Goal: Task Accomplishment & Management: Manage account settings

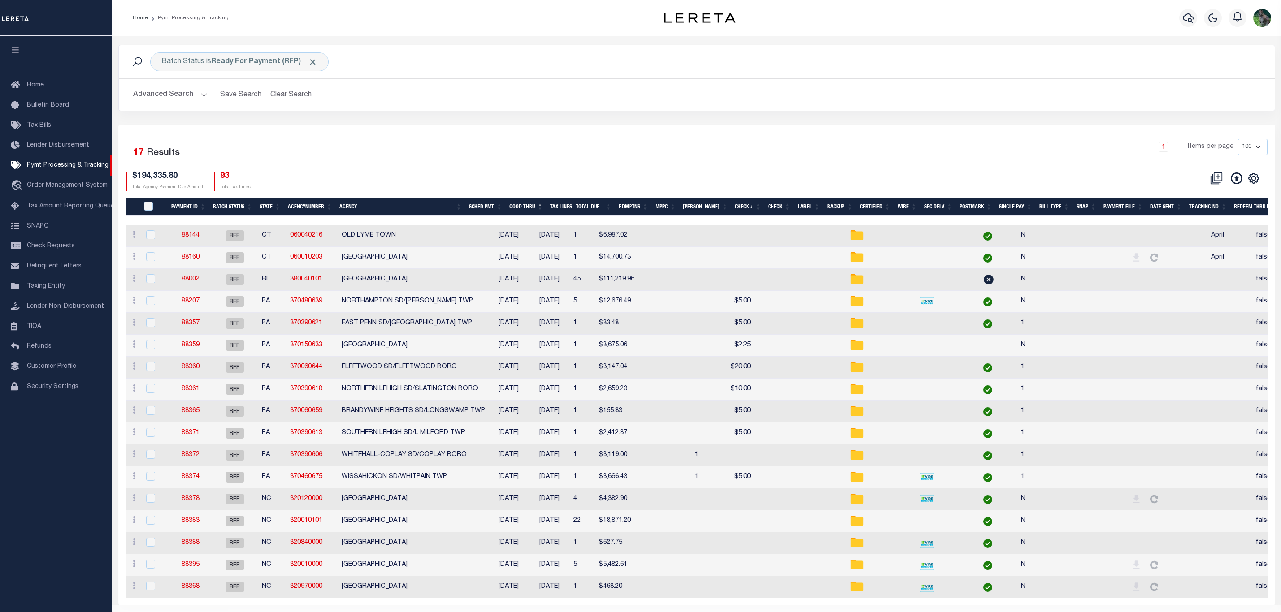
scroll to position [31, 0]
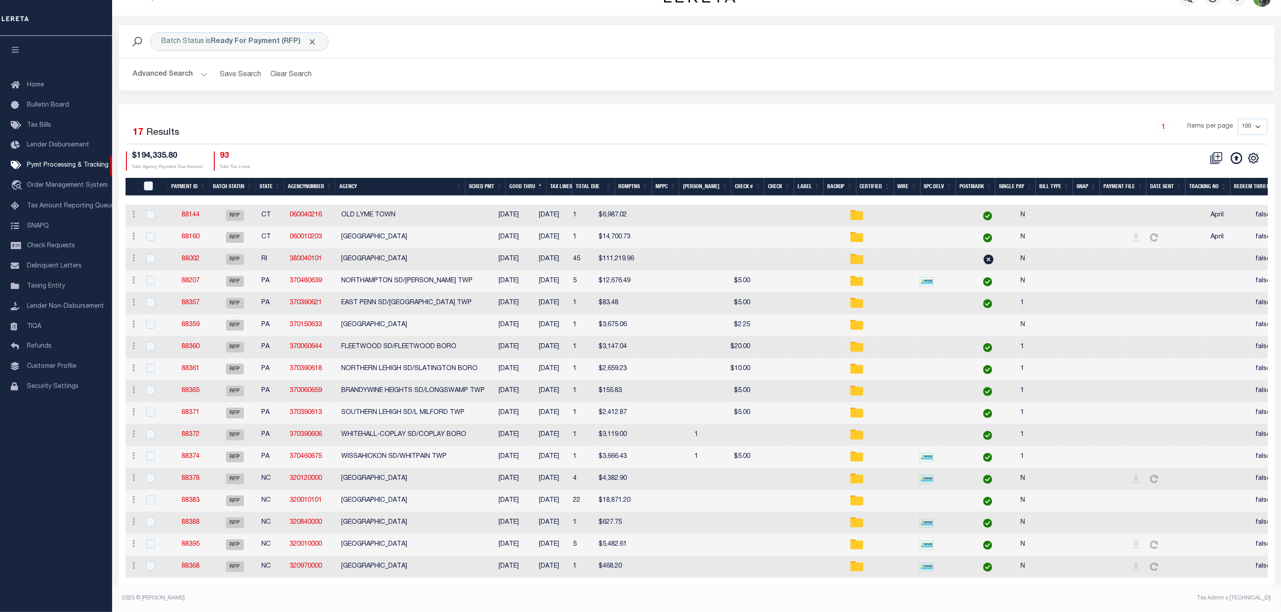
click at [830, 66] on h2 "Advanced Search Save Search Clear Search PayeeSearchTable_dynamictable_____Defa…" at bounding box center [696, 74] width 1141 height 17
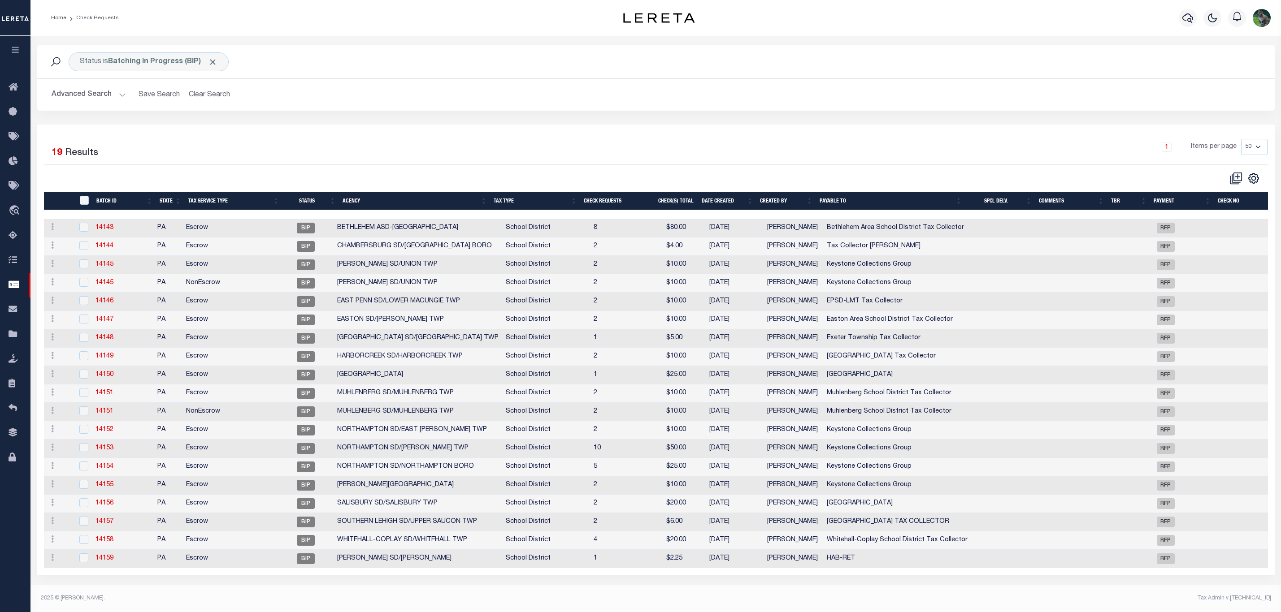
select select "50"
click at [210, 95] on button "Clear Search" at bounding box center [209, 94] width 49 height 17
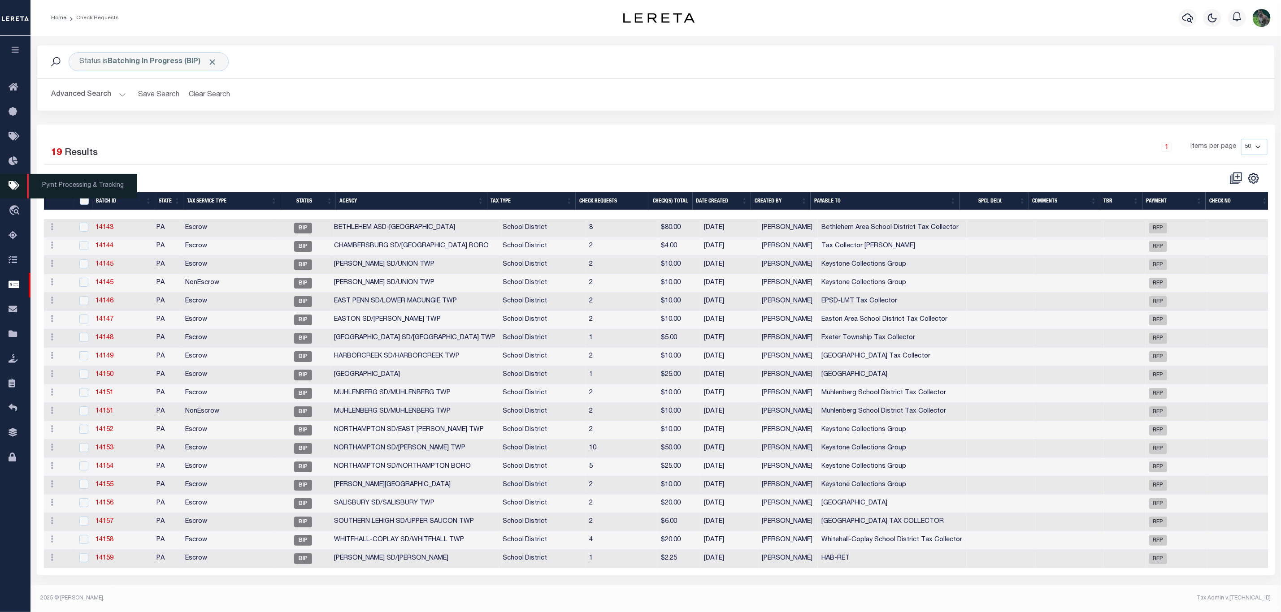
click at [11, 191] on icon at bounding box center [16, 186] width 14 height 11
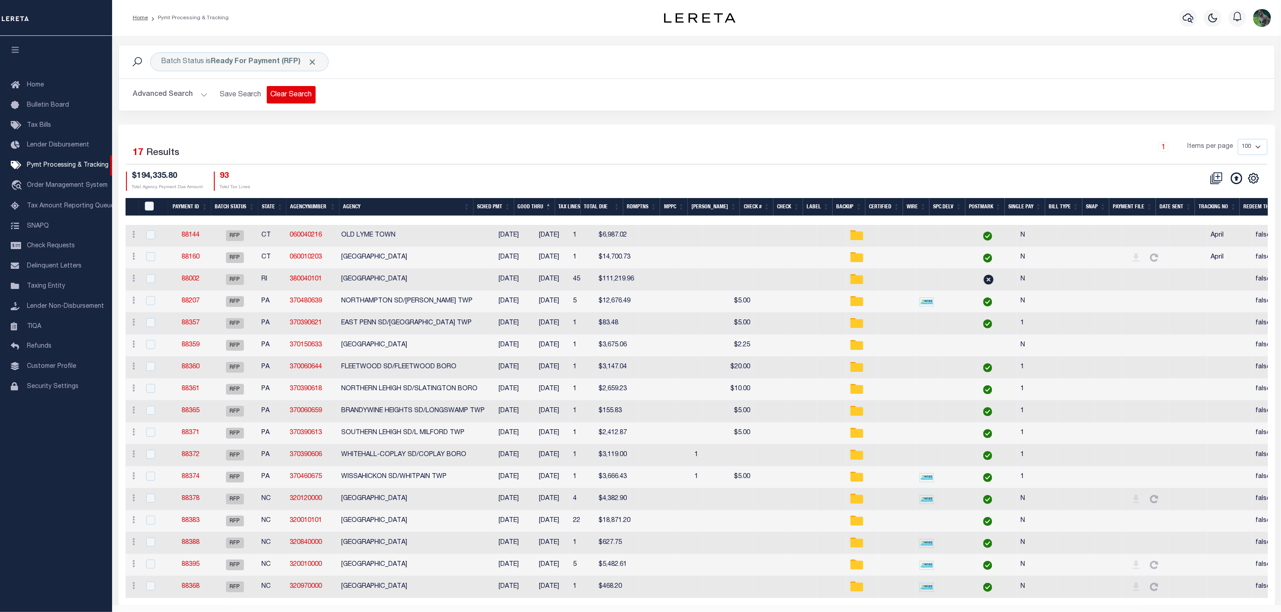
click at [286, 100] on button "Clear Search" at bounding box center [291, 94] width 49 height 17
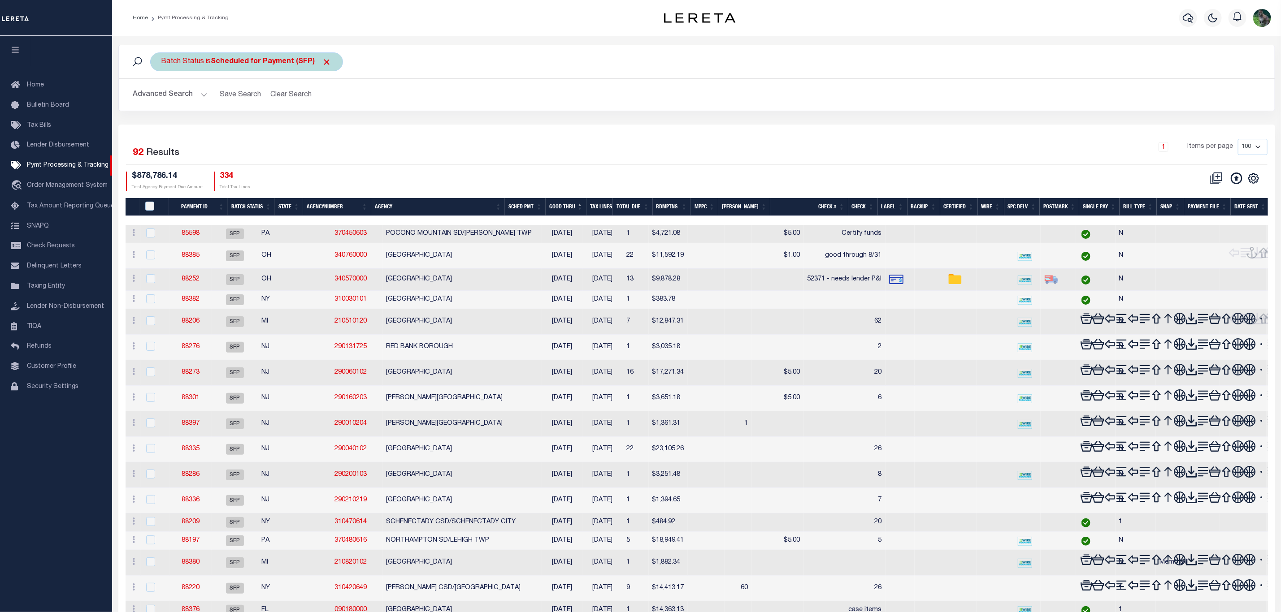
click at [264, 54] on div "Batch Status is Scheduled for Payment (SFP)" at bounding box center [246, 61] width 193 height 19
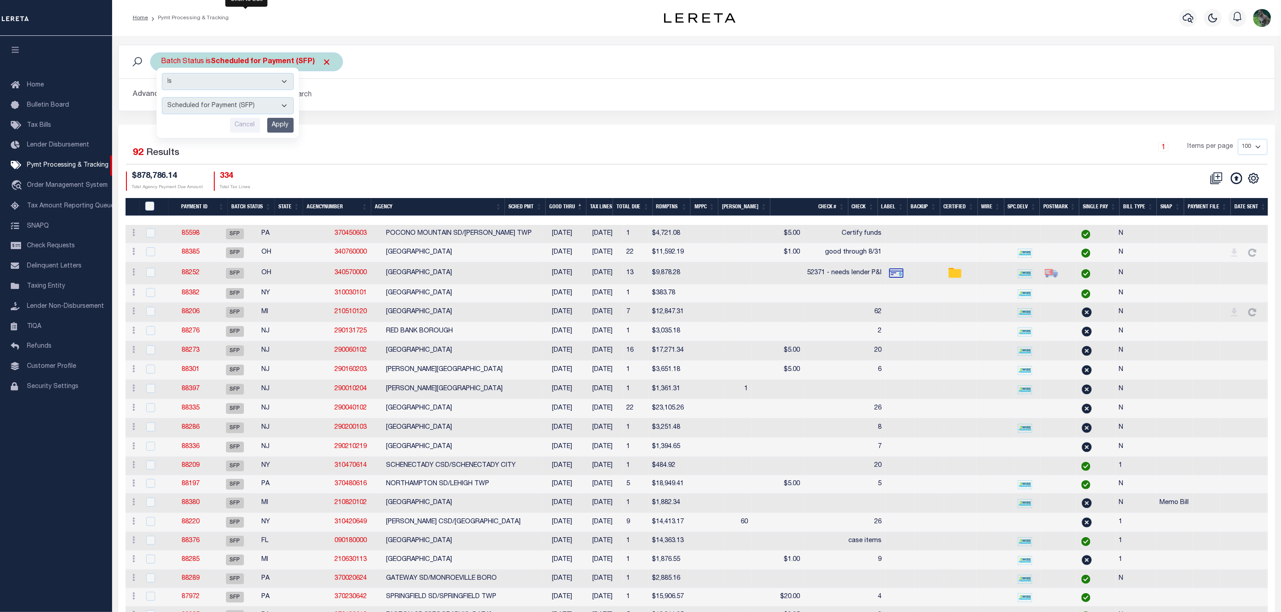
click at [225, 100] on select "Awaiting Funds (AWF) Cleared and Complete (CAC) New Check Needed (NCN) Payment …" at bounding box center [228, 105] width 132 height 17
select select "SNT"
click at [162, 98] on select "Awaiting Funds (AWF) Cleared and Complete (CAC) New Check Needed (NCN) Payment …" at bounding box center [228, 105] width 132 height 17
click at [279, 126] on input "Apply" at bounding box center [280, 125] width 26 height 15
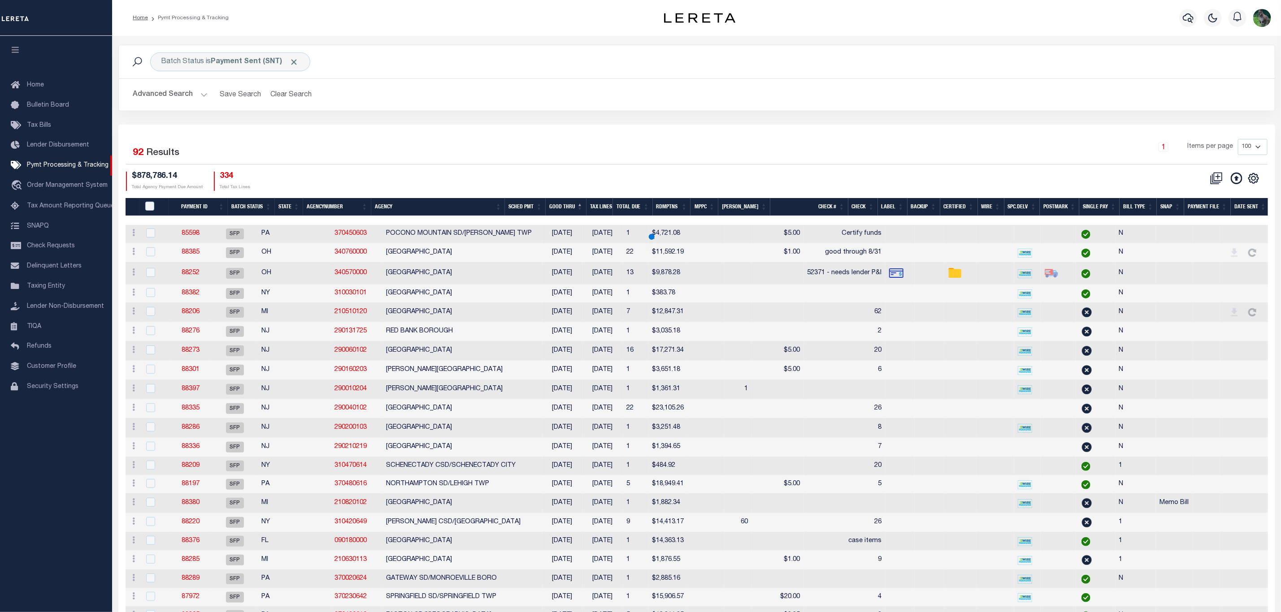
click at [154, 96] on button "Advanced Search" at bounding box center [170, 94] width 74 height 17
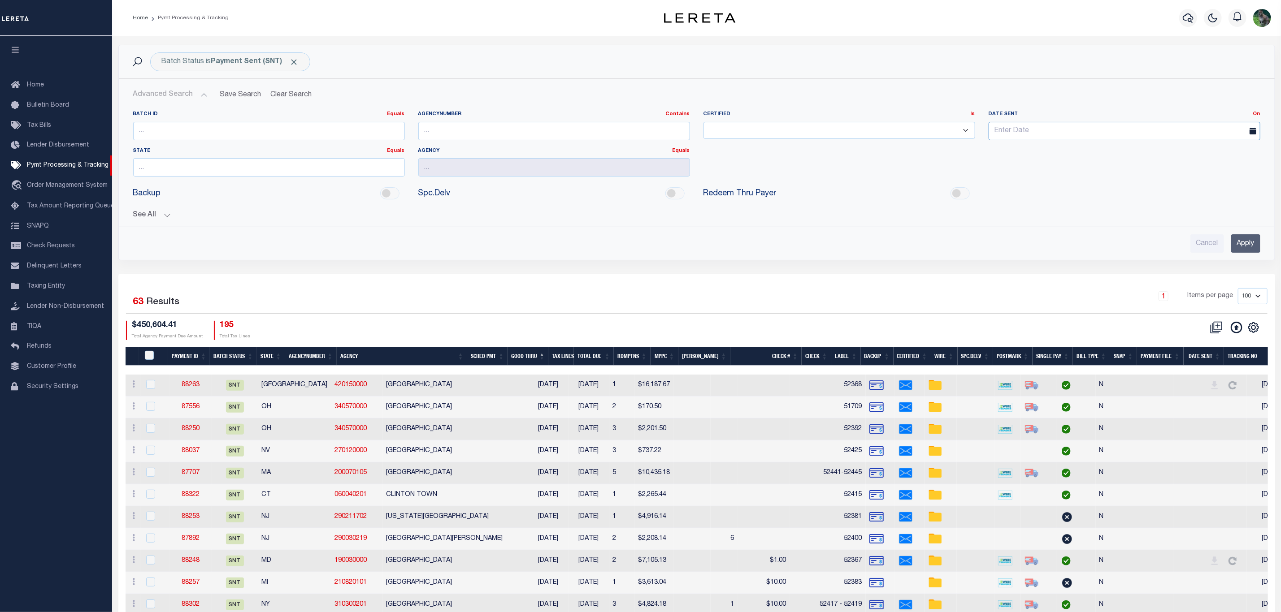
click at [1077, 131] on input "text" at bounding box center [1124, 131] width 272 height 18
click at [1078, 216] on span "14" at bounding box center [1076, 216] width 17 height 17
type input "08-14-2025"
click at [1239, 249] on input "Apply" at bounding box center [1245, 243] width 29 height 18
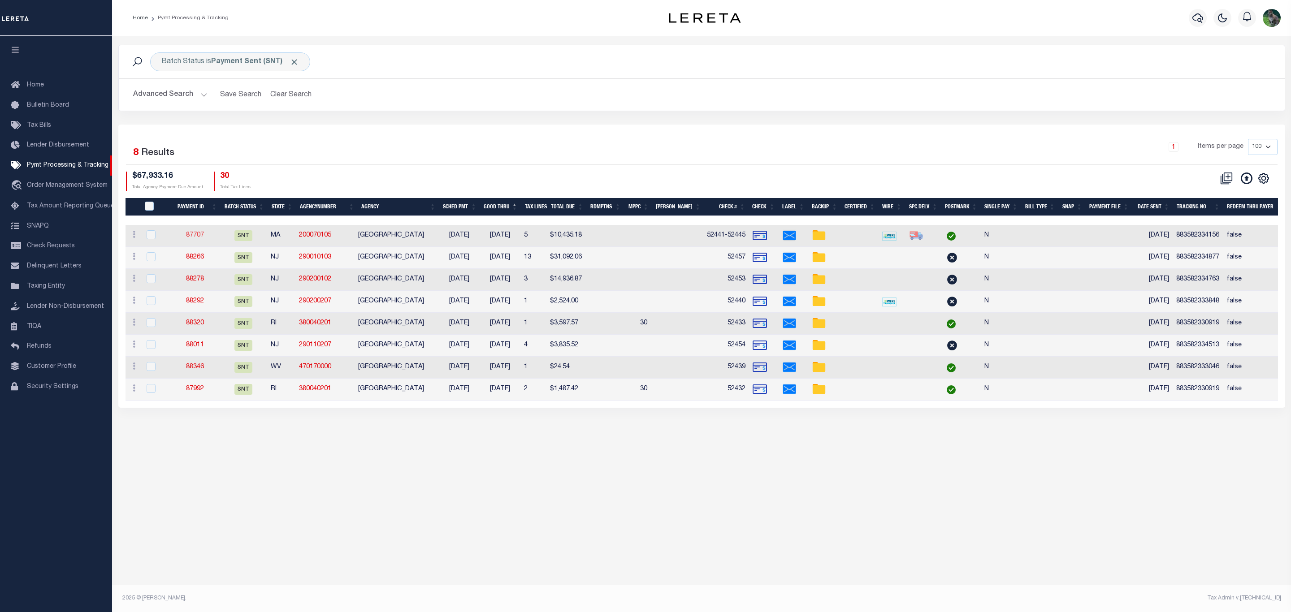
click at [190, 237] on link "87707" at bounding box center [195, 235] width 18 height 6
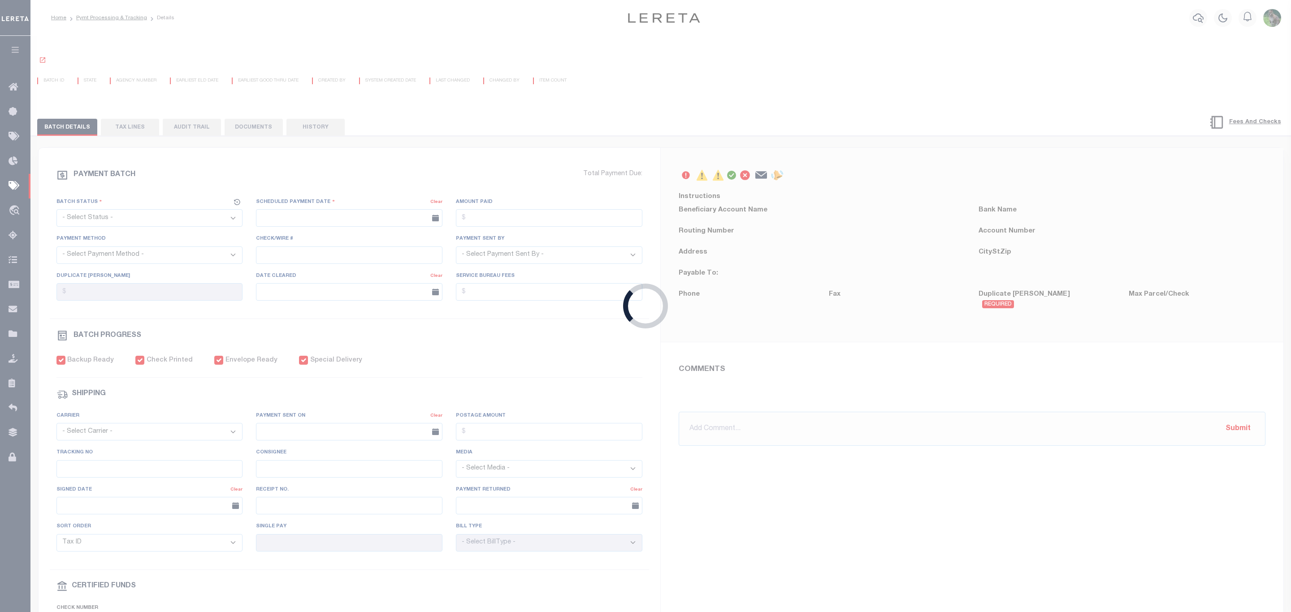
select select "SNT"
type input "08/14/2025"
type input "$10,435.18"
select select "CHK"
type input "52441-52445"
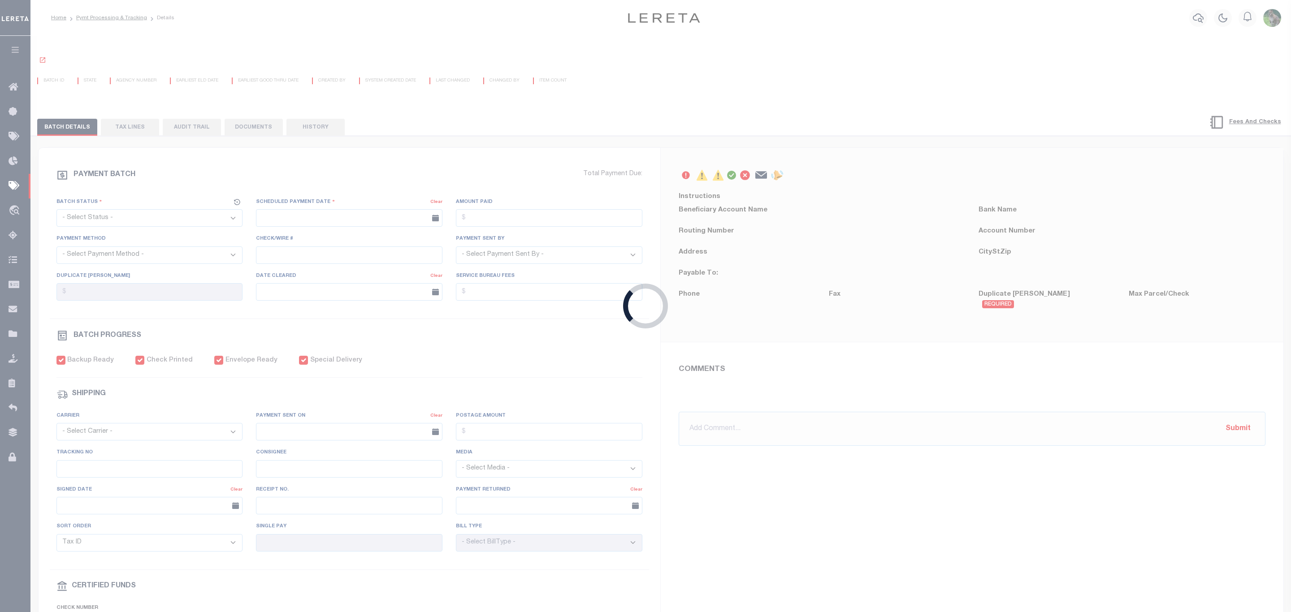
select select "Urbina, Matthew"
checkbox input "true"
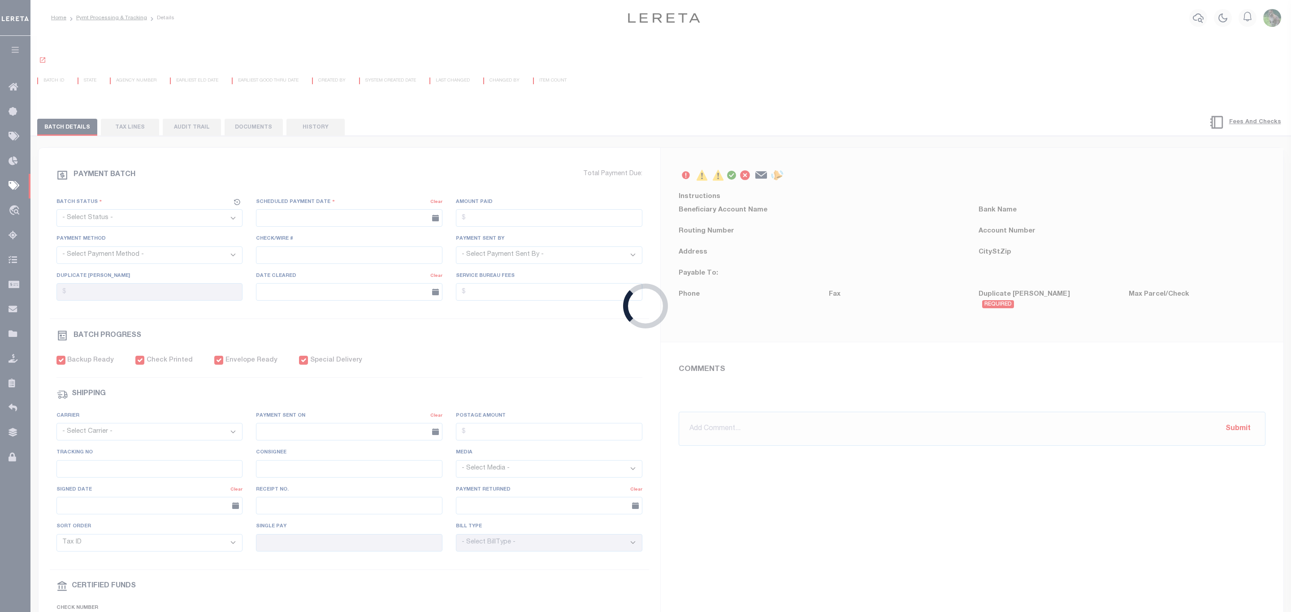
select select "FDX"
type input "08/14/2025"
type input "$9.65"
type input "883582334156"
type input "N"
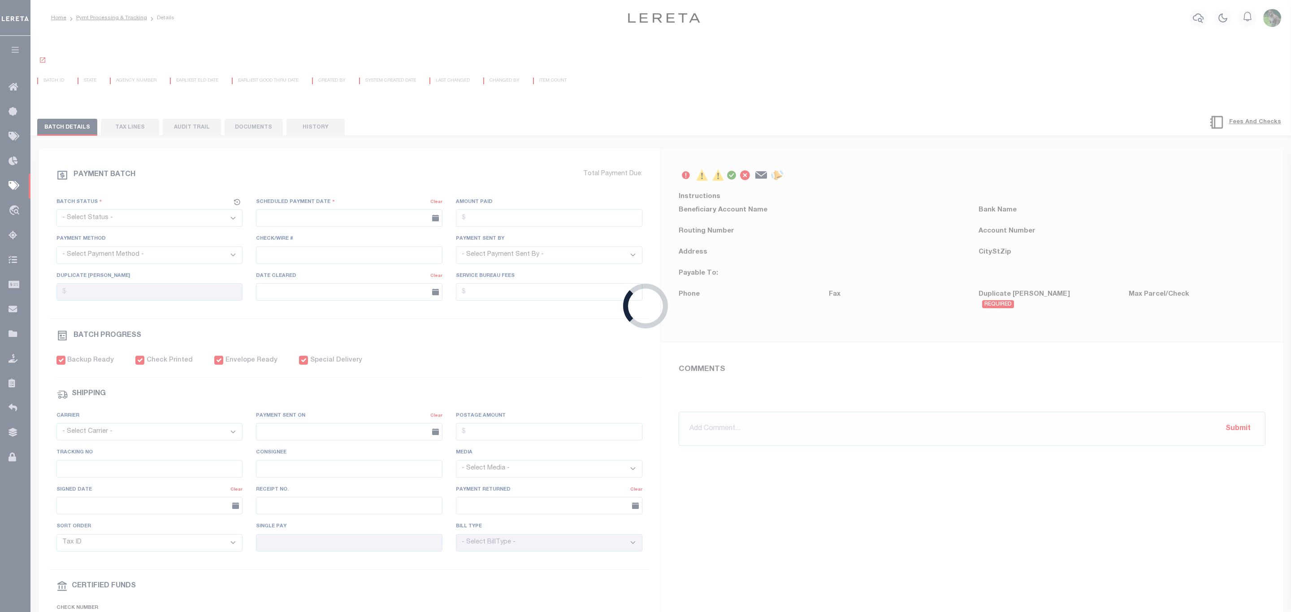
radio input "true"
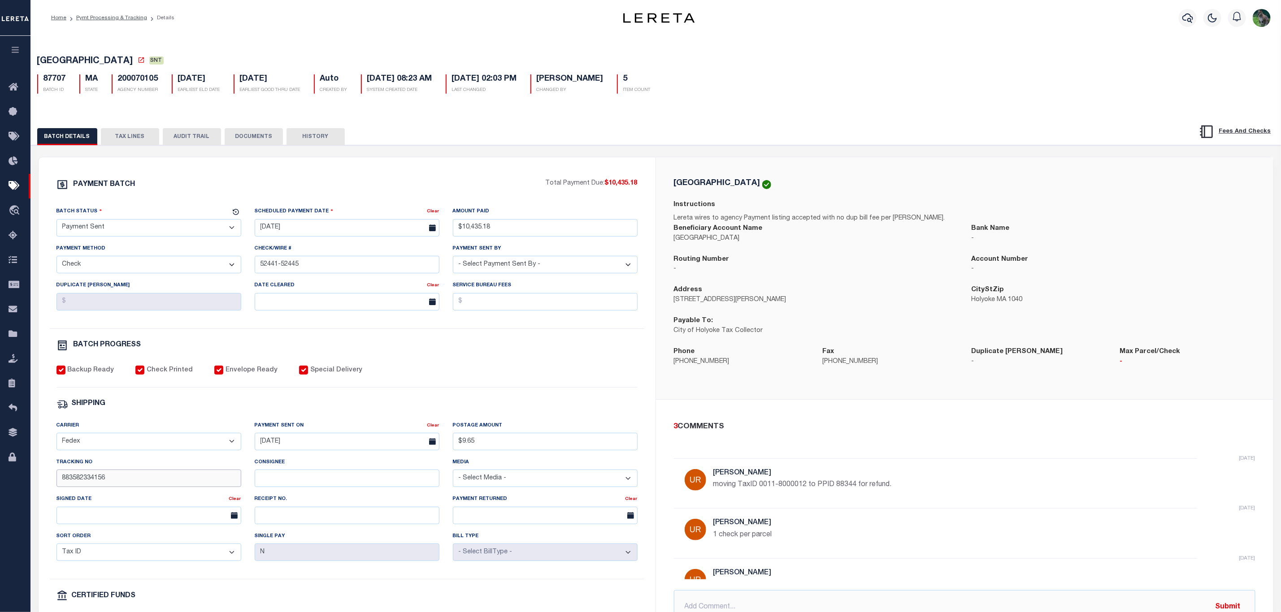
drag, startPoint x: 114, startPoint y: 485, endPoint x: 28, endPoint y: 480, distance: 86.2
click at [23, 479] on div "Home Pymt Processing & Tracking Details Profile Sign out" at bounding box center [640, 376] width 1281 height 753
click at [21, 177] on link "Pymt Processing & Tracking" at bounding box center [15, 186] width 30 height 25
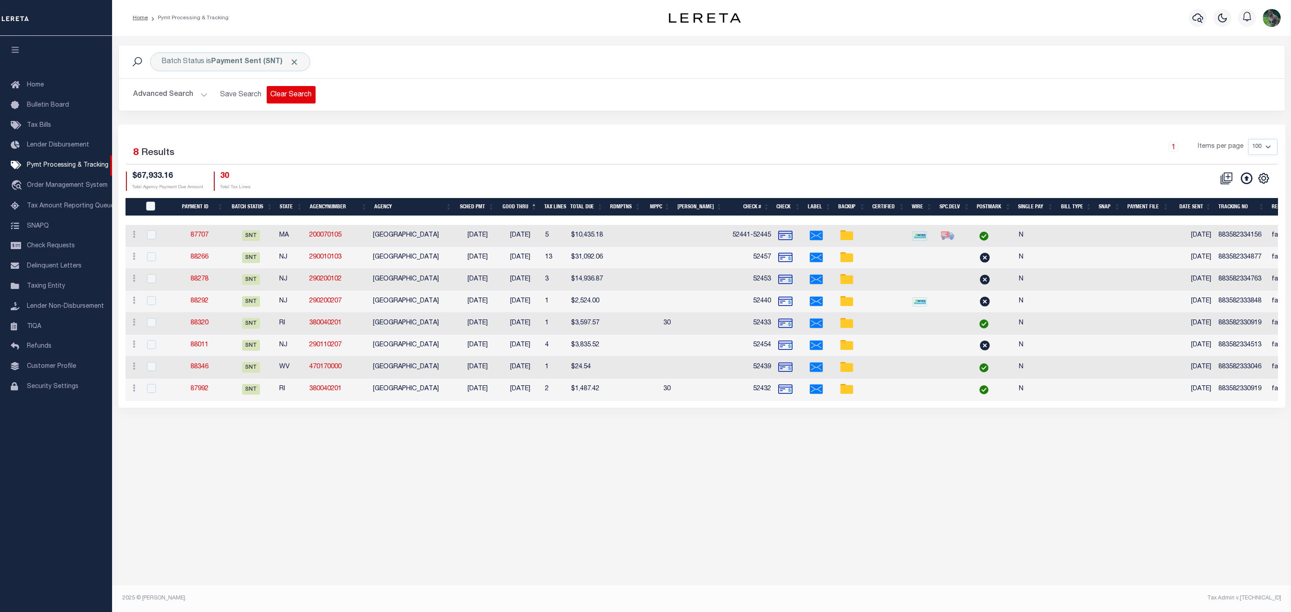
click at [293, 94] on button "Clear Search" at bounding box center [291, 94] width 49 height 17
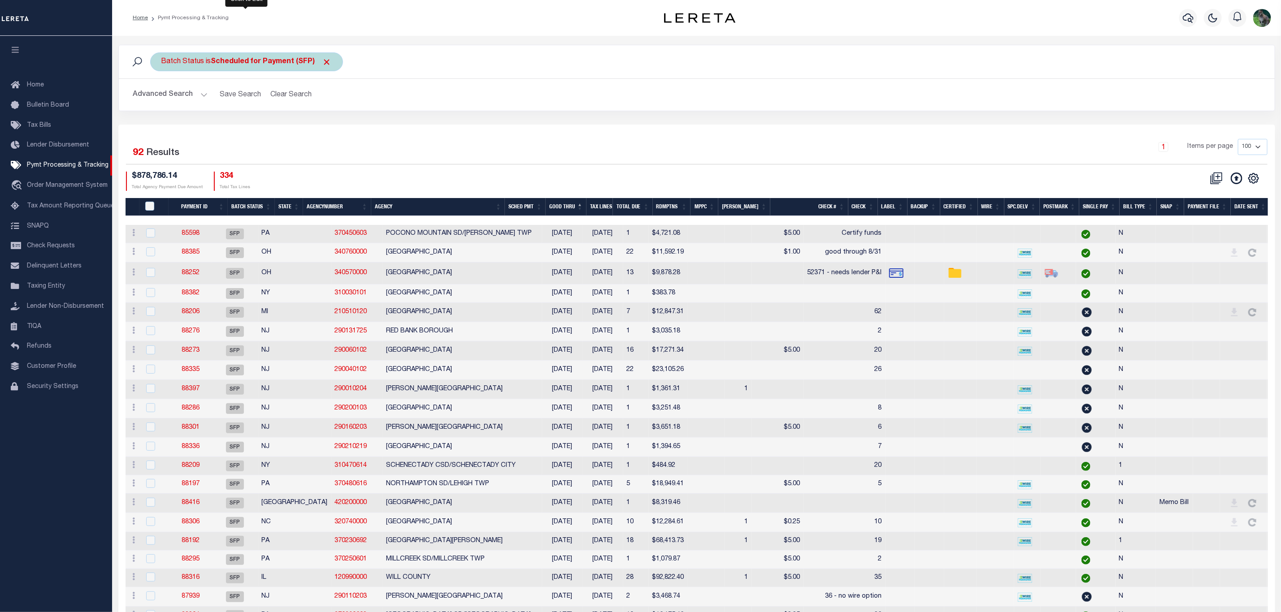
click at [268, 61] on b "Scheduled for Payment (SFP)" at bounding box center [271, 61] width 121 height 7
click at [251, 107] on select "Awaiting Funds (AWF) Cleared and Complete (CAC) New Check Needed (NCN) Payment …" at bounding box center [228, 105] width 132 height 17
select select "RFP"
click at [162, 98] on select "Awaiting Funds (AWF) Cleared and Complete (CAC) New Check Needed (NCN) Payment …" at bounding box center [228, 105] width 132 height 17
click at [289, 120] on input "Apply" at bounding box center [280, 125] width 26 height 15
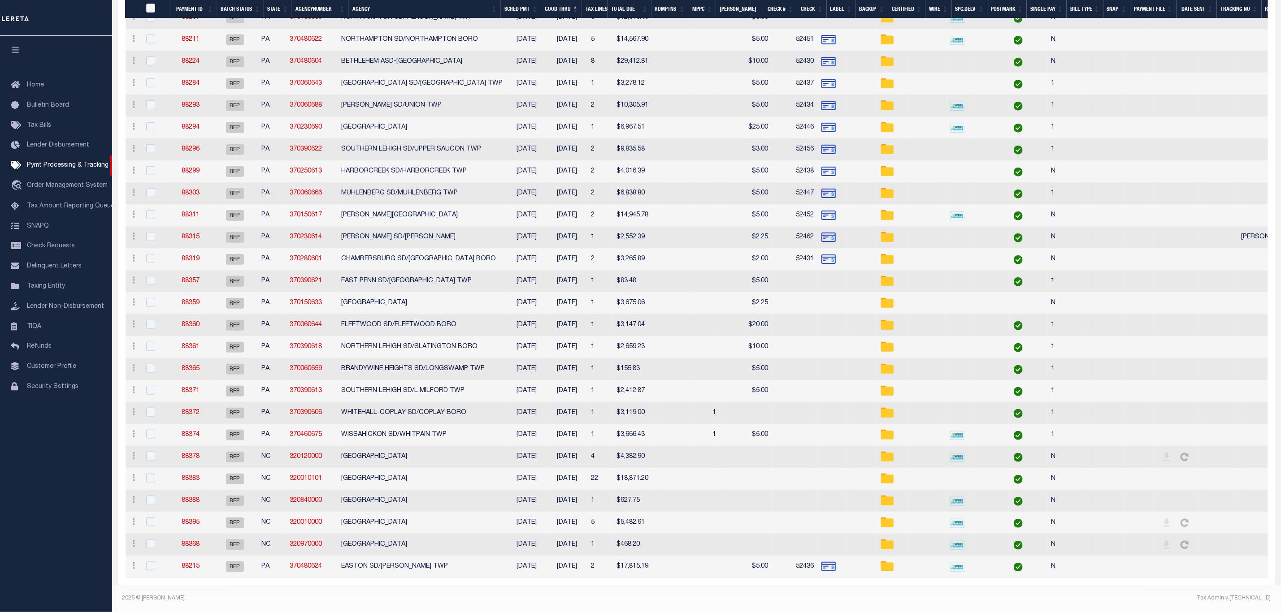
scroll to position [40, 0]
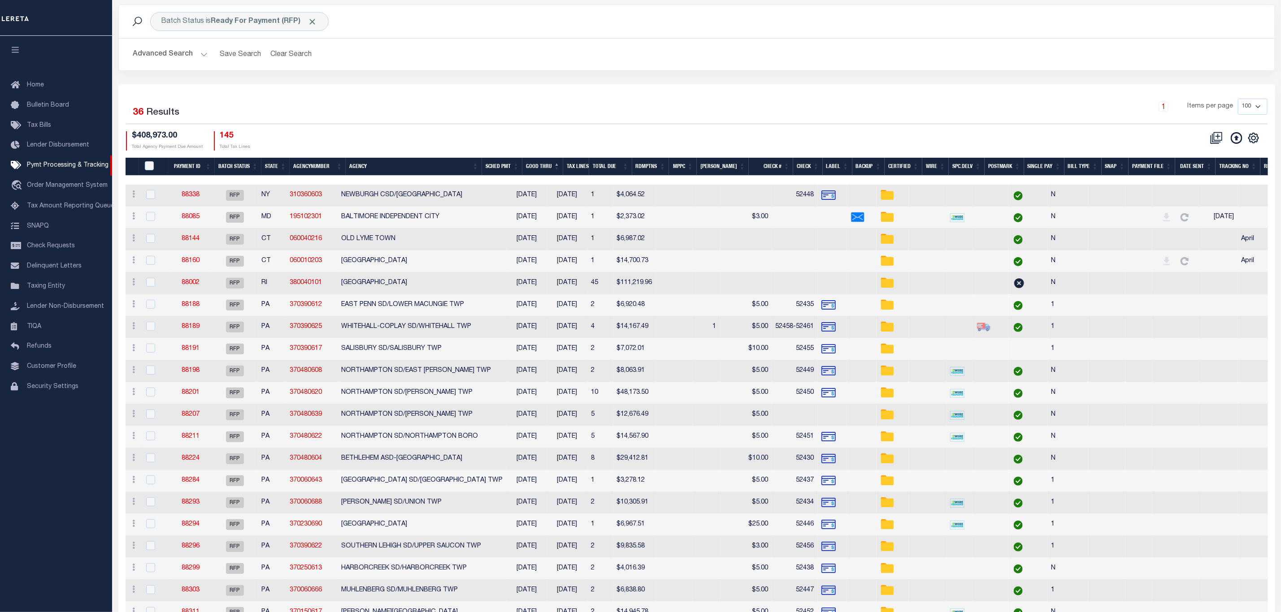
click at [818, 216] on td at bounding box center [832, 218] width 29 height 22
checkbox input "true"
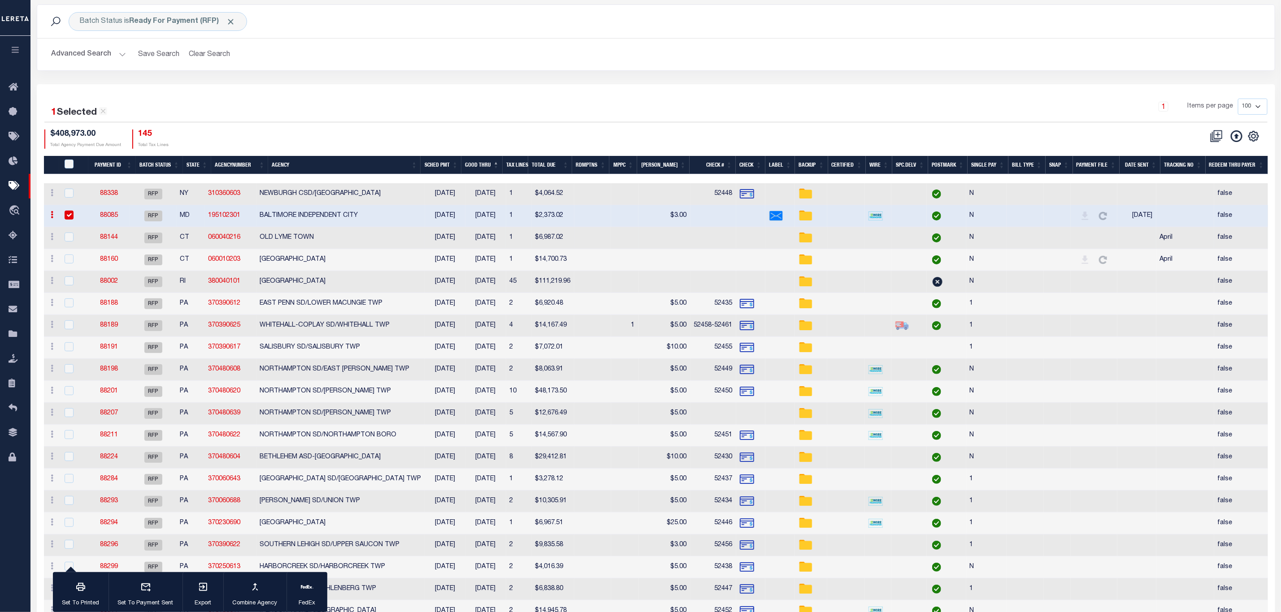
click at [809, 248] on td at bounding box center [811, 238] width 32 height 22
checkbox input "true"
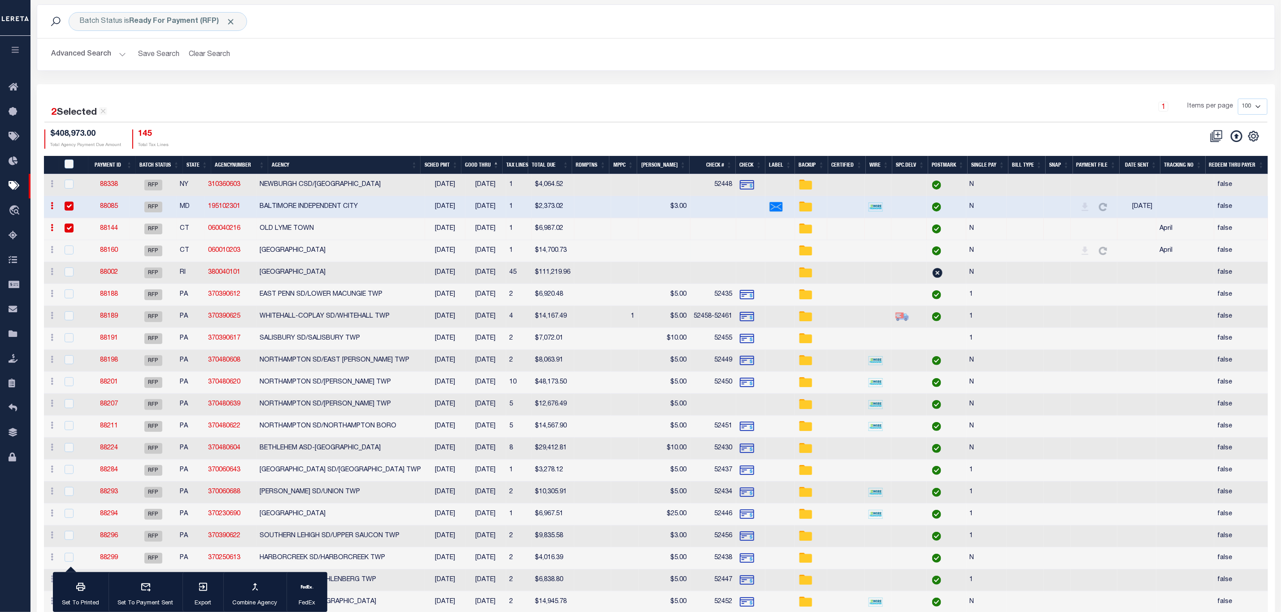
click at [697, 245] on td at bounding box center [713, 251] width 46 height 22
checkbox input "true"
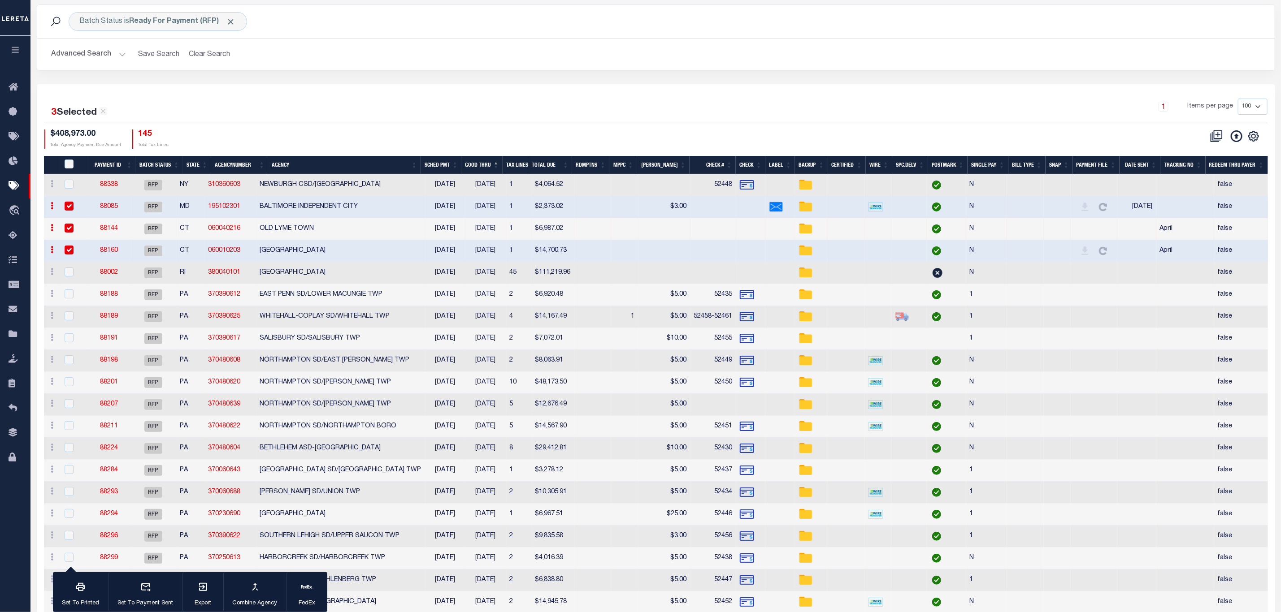
click at [749, 275] on td at bounding box center [750, 273] width 29 height 22
checkbox input "true"
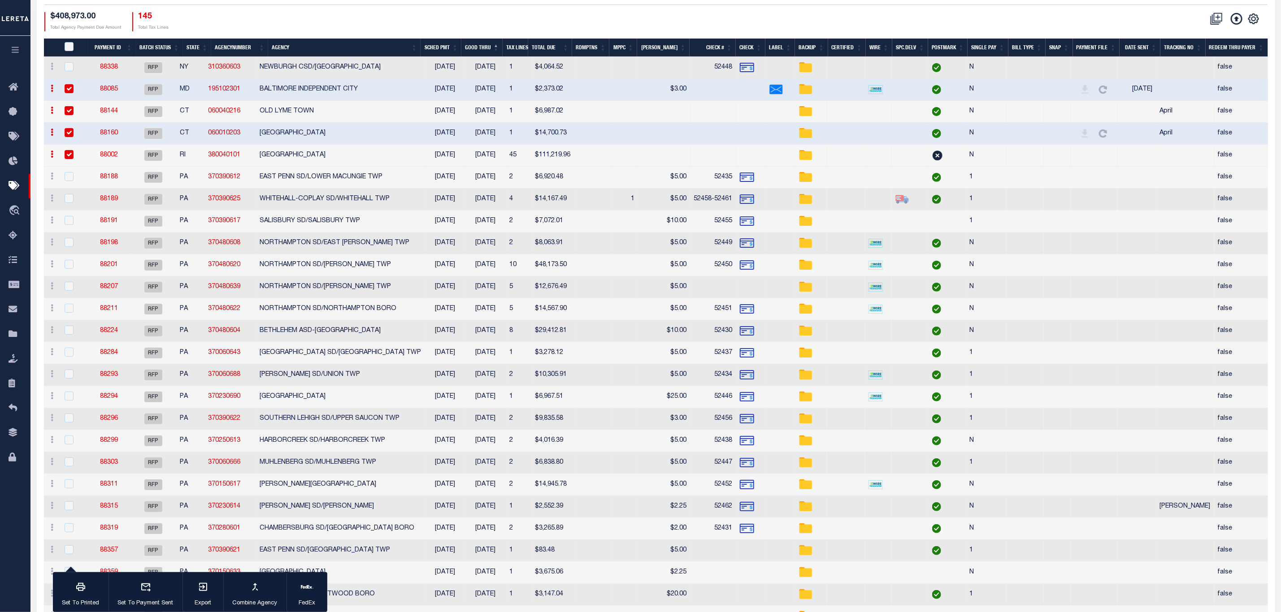
scroll to position [242, 0]
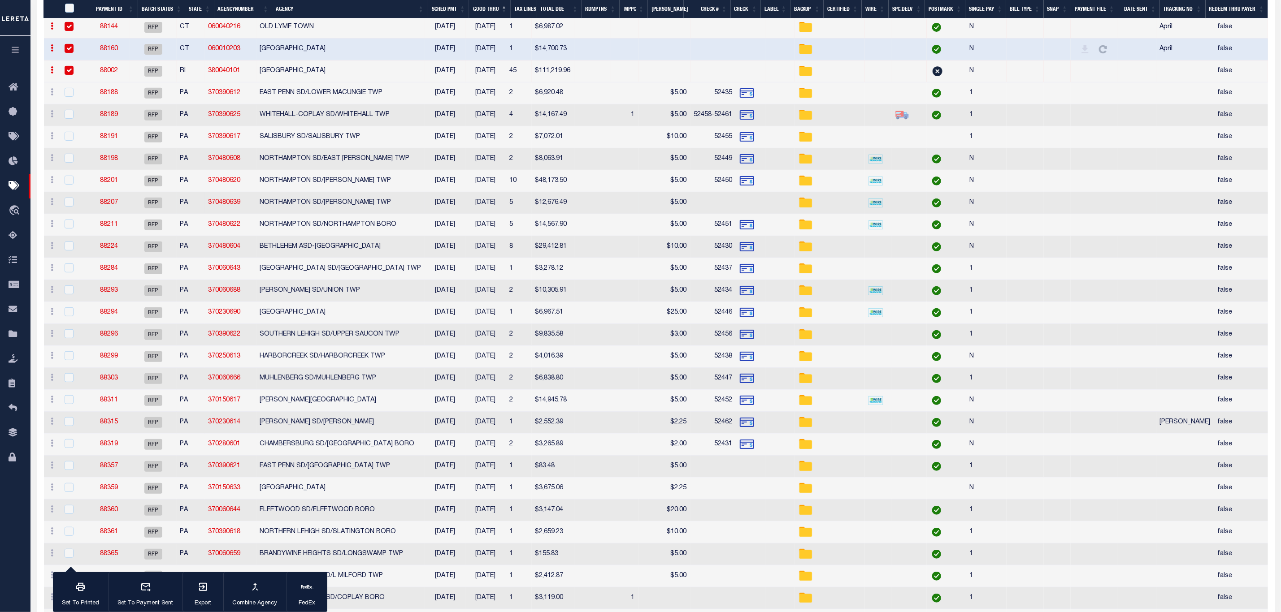
click at [748, 205] on td at bounding box center [750, 203] width 29 height 22
checkbox input "true"
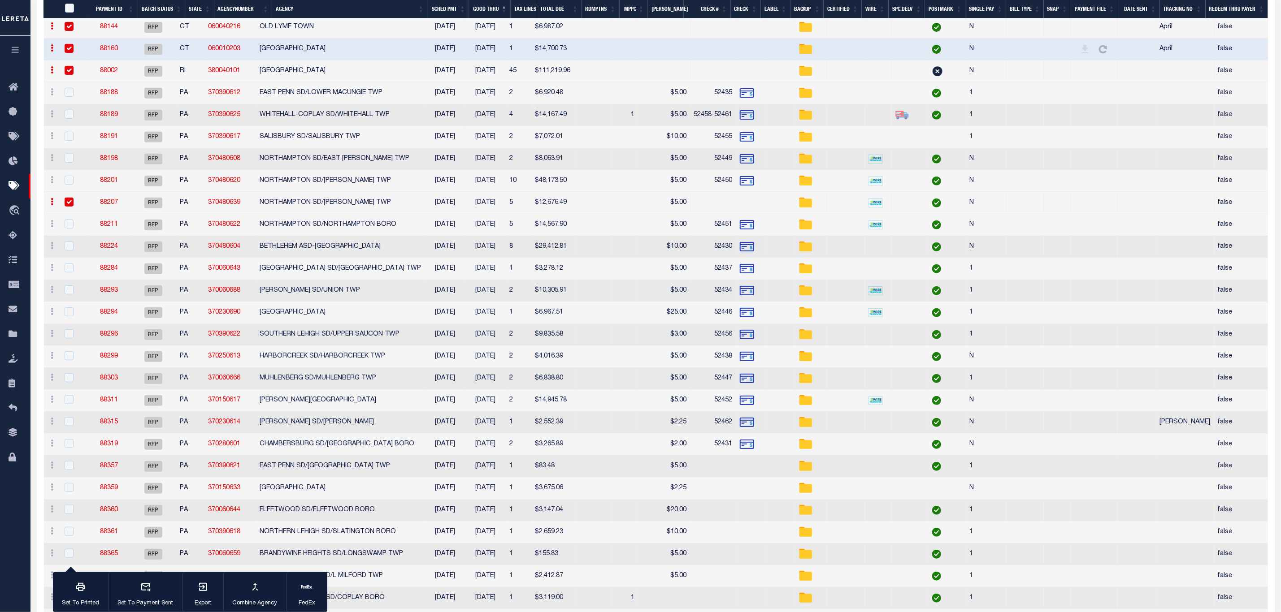
click at [736, 468] on td at bounding box center [750, 467] width 29 height 22
checkbox input "true"
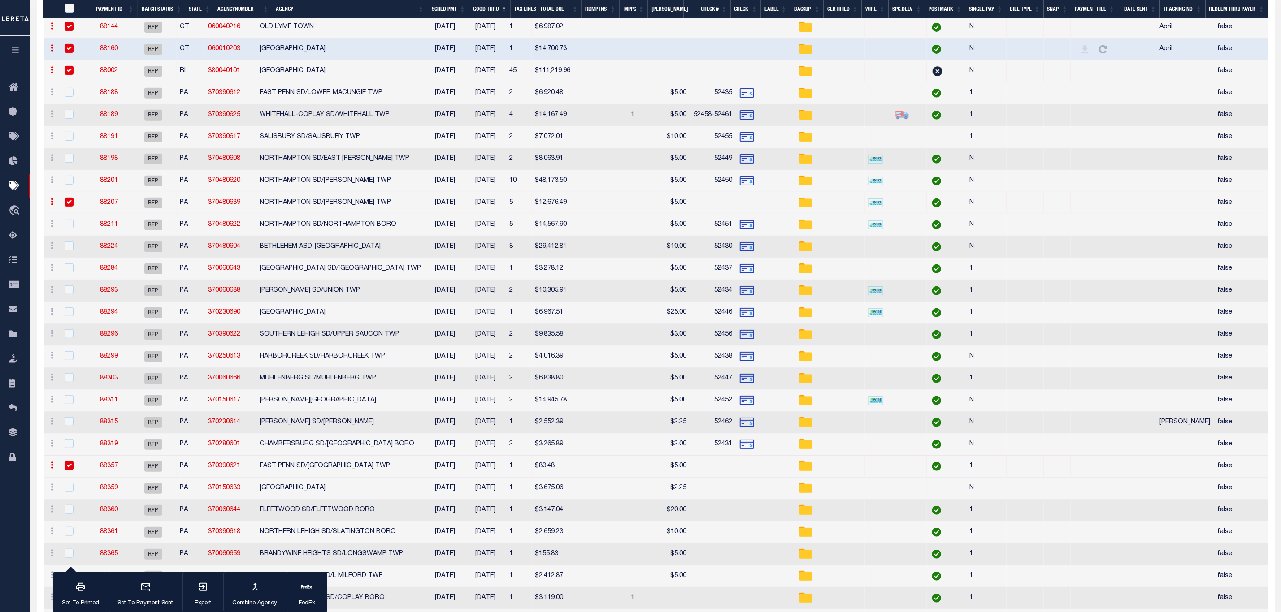
click at [736, 500] on td at bounding box center [750, 489] width 29 height 22
checkbox input "true"
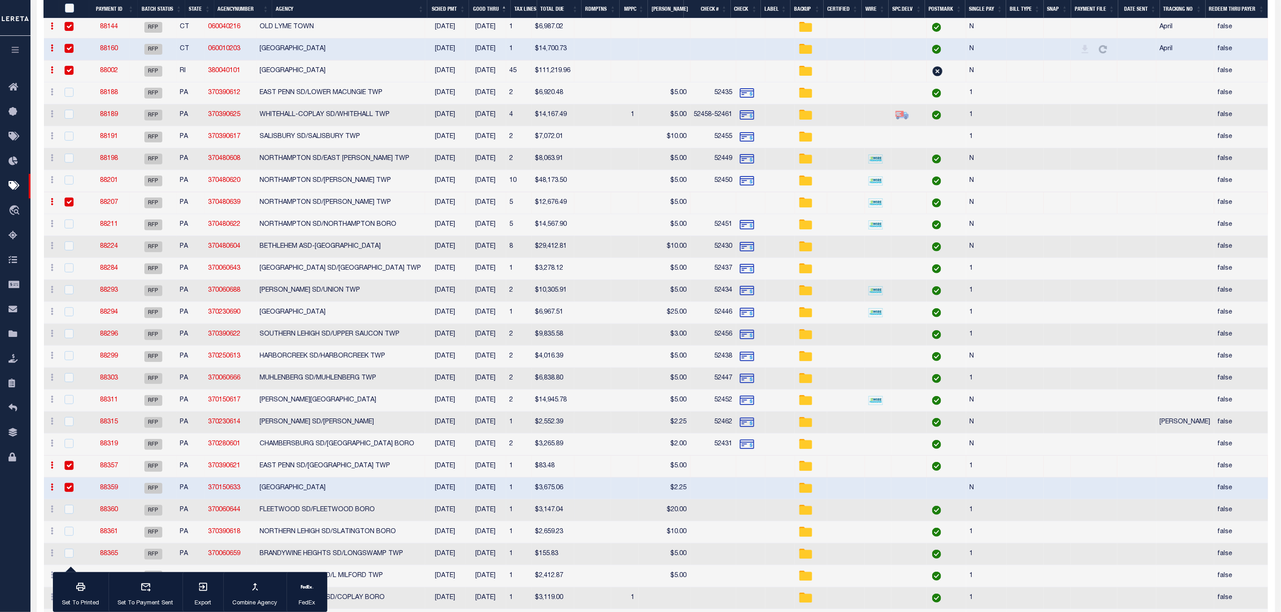
click at [729, 514] on td at bounding box center [713, 511] width 46 height 22
checkbox input "true"
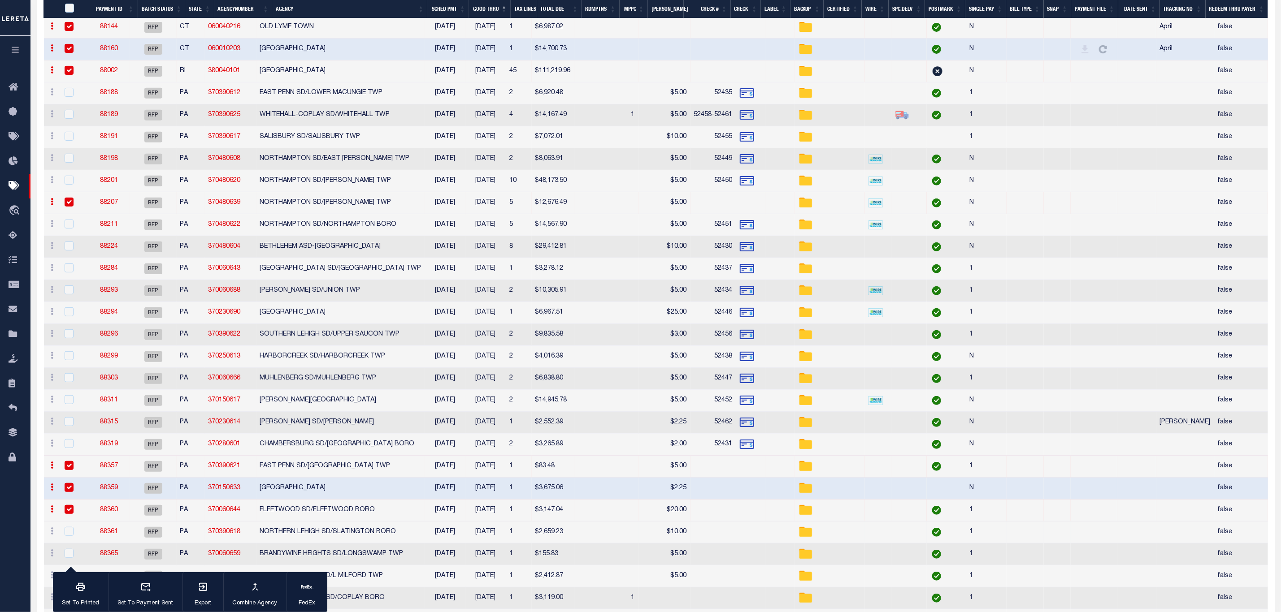
click at [726, 541] on td at bounding box center [713, 533] width 46 height 22
checkbox input "true"
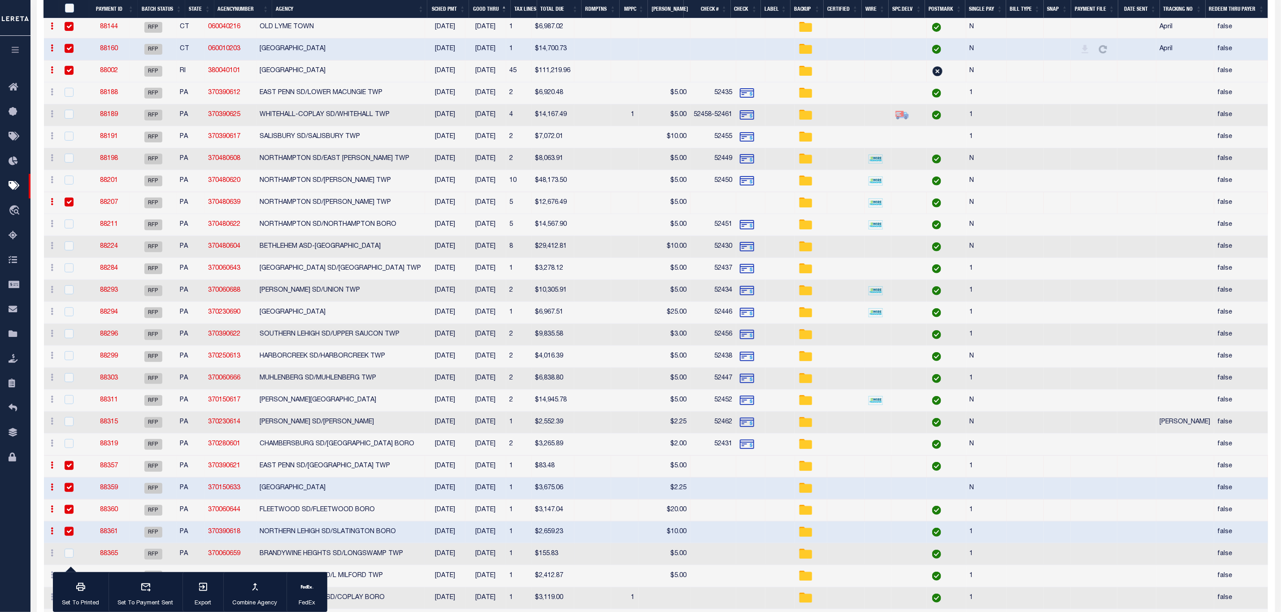
drag, startPoint x: 724, startPoint y: 553, endPoint x: 722, endPoint y: 568, distance: 15.3
click at [724, 554] on td at bounding box center [713, 555] width 46 height 22
checkbox input "true"
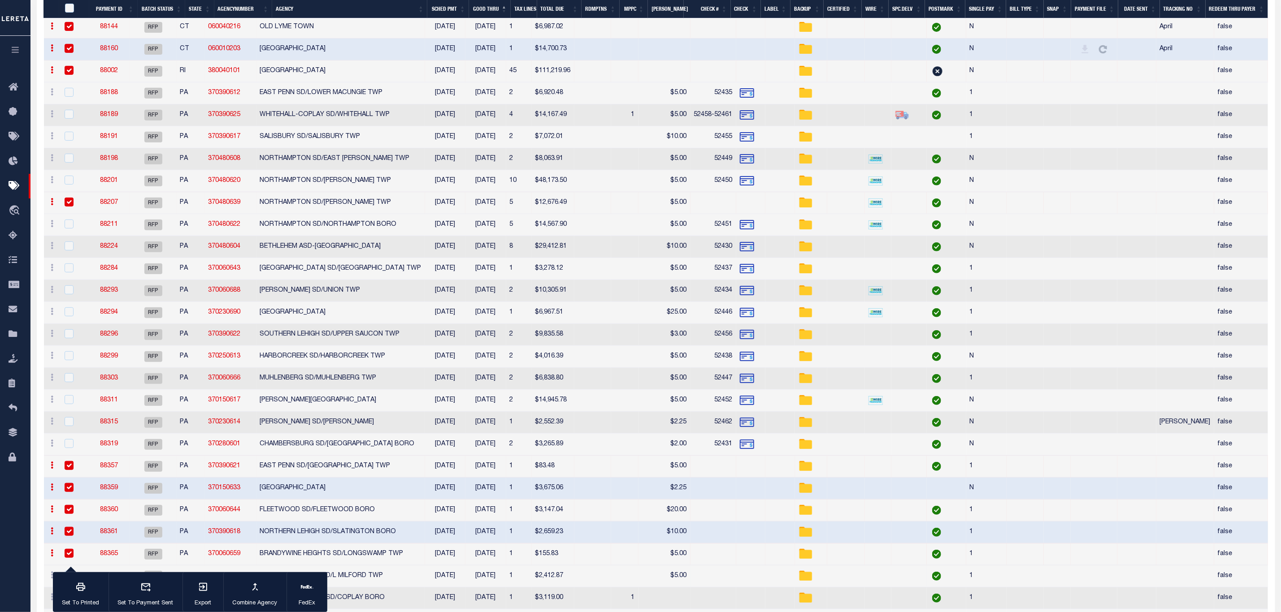
click at [720, 581] on td at bounding box center [713, 577] width 46 height 22
checkbox input "true"
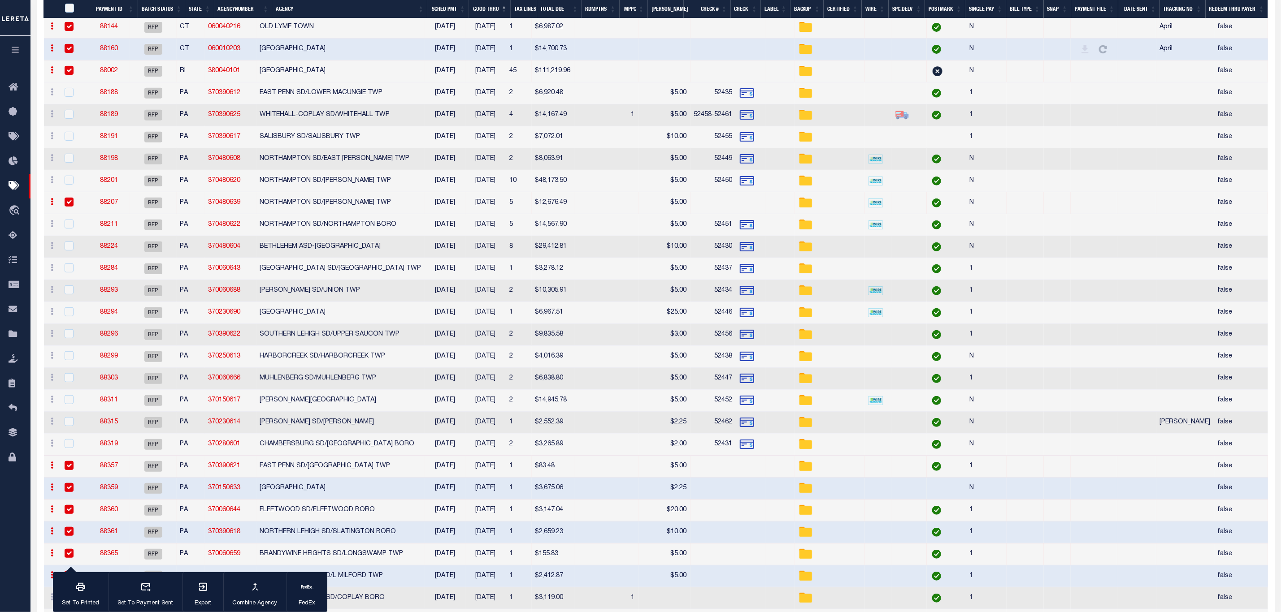
scroll to position [436, 0]
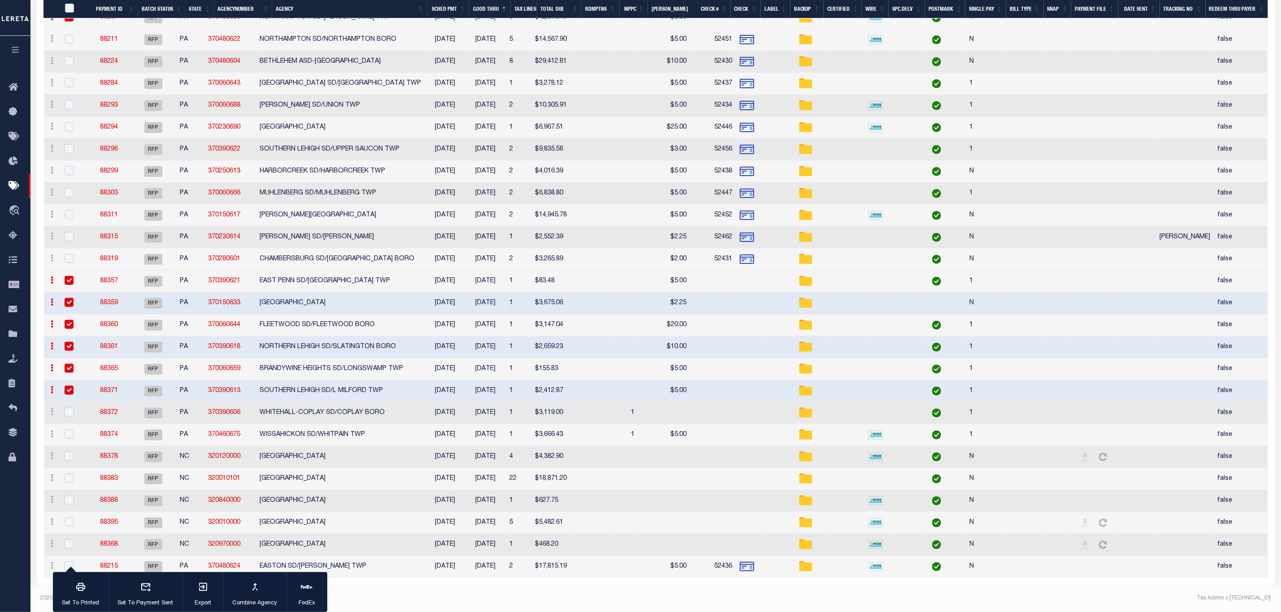
click at [321, 406] on td "WHITEHALL-COPLAY SD/COPLAY BORO" at bounding box center [340, 414] width 169 height 22
checkbox input "true"
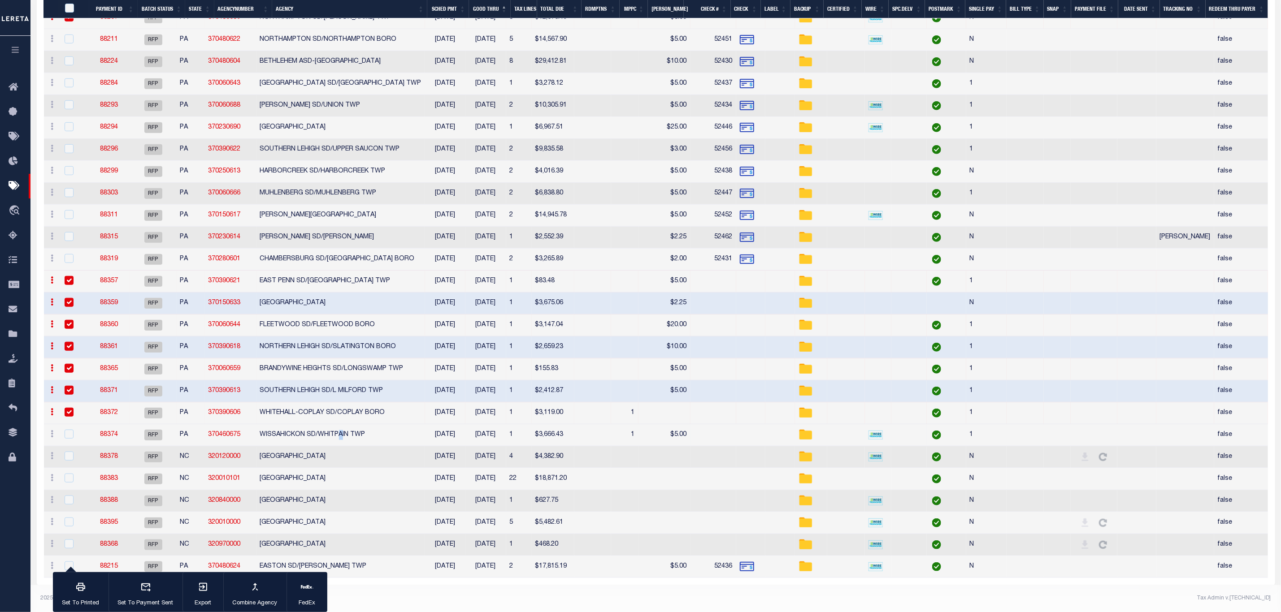
click at [357, 428] on td "WISSAHICKON SD/WHITPAIN TWP" at bounding box center [340, 435] width 169 height 22
checkbox input "true"
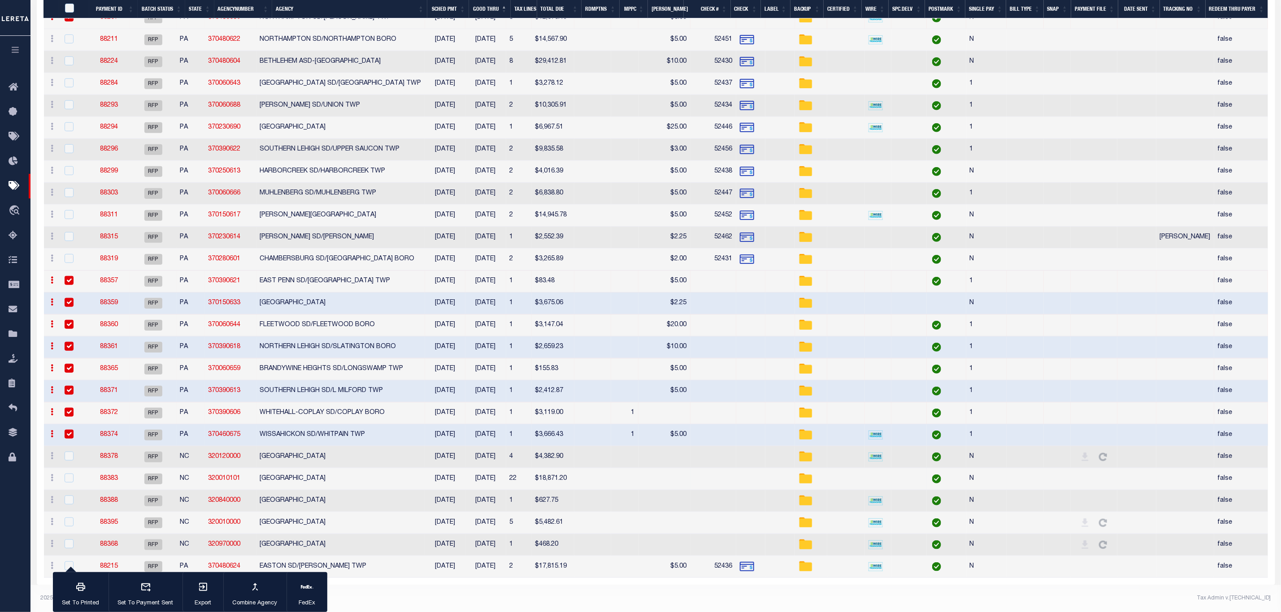
click at [363, 468] on td "BURLINGTON CITY" at bounding box center [340, 479] width 169 height 22
checkbox input "true"
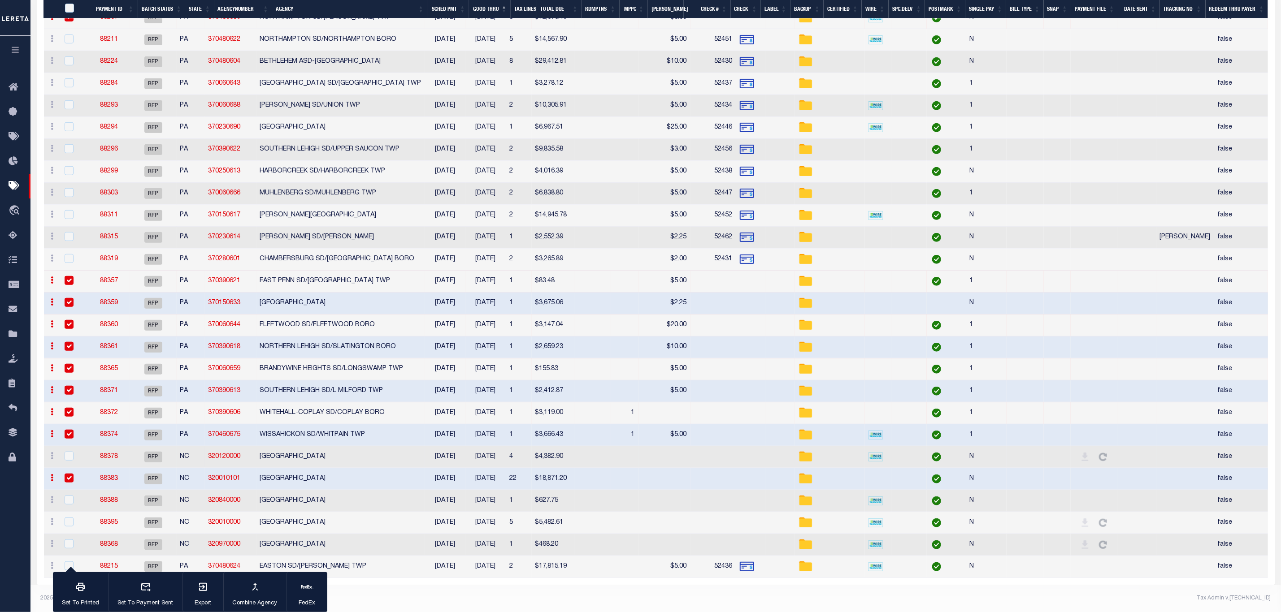
click at [393, 457] on td "BURKE COUNTY" at bounding box center [340, 457] width 169 height 22
checkbox input "true"
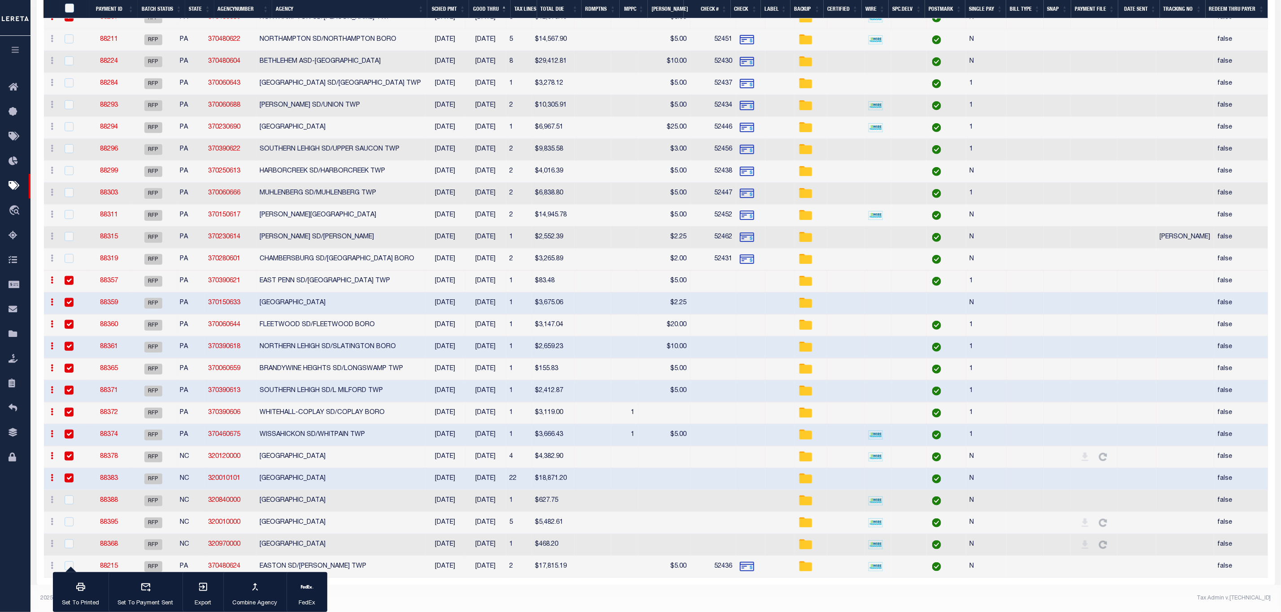
click at [316, 502] on td "STANLY COUNTY" at bounding box center [340, 501] width 169 height 22
checkbox input "true"
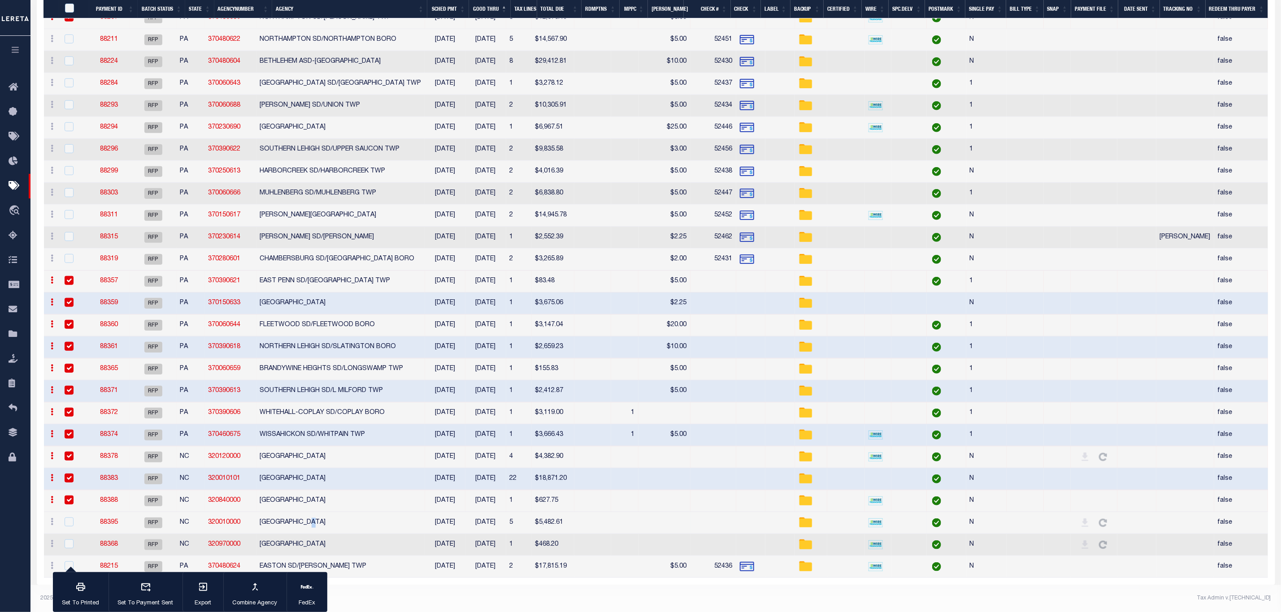
click at [336, 518] on td "ALAMANCE COUNTY" at bounding box center [340, 523] width 169 height 22
checkbox input "true"
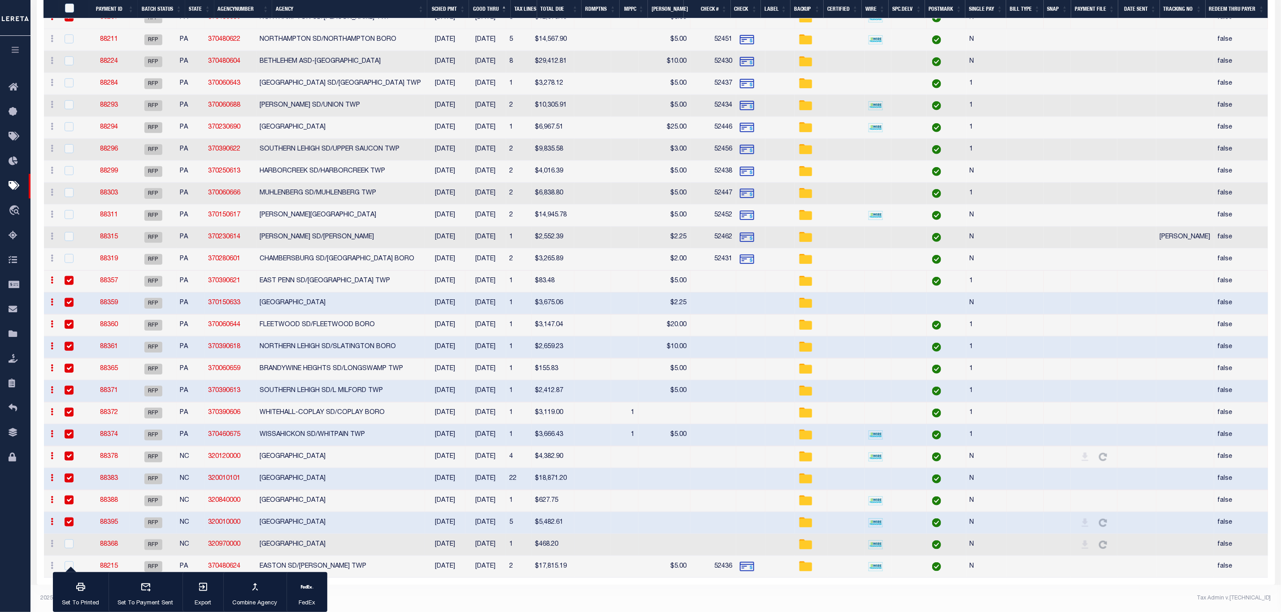
click at [347, 542] on td "WILKES COUNTY" at bounding box center [340, 545] width 169 height 22
checkbox input "true"
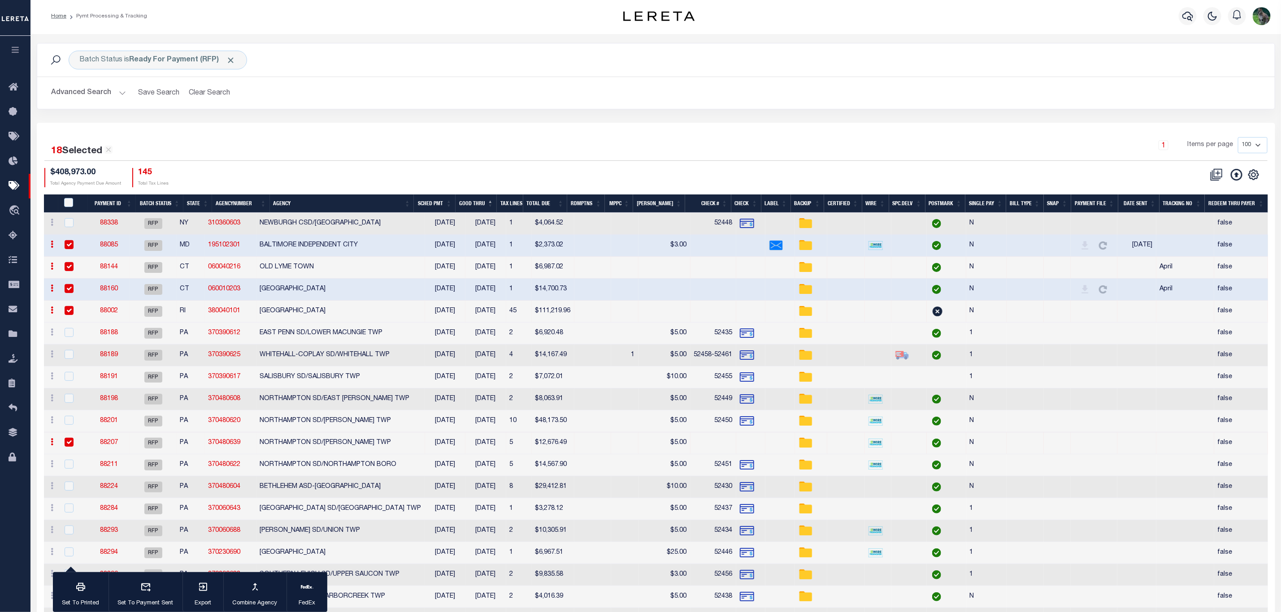
scroll to position [0, 0]
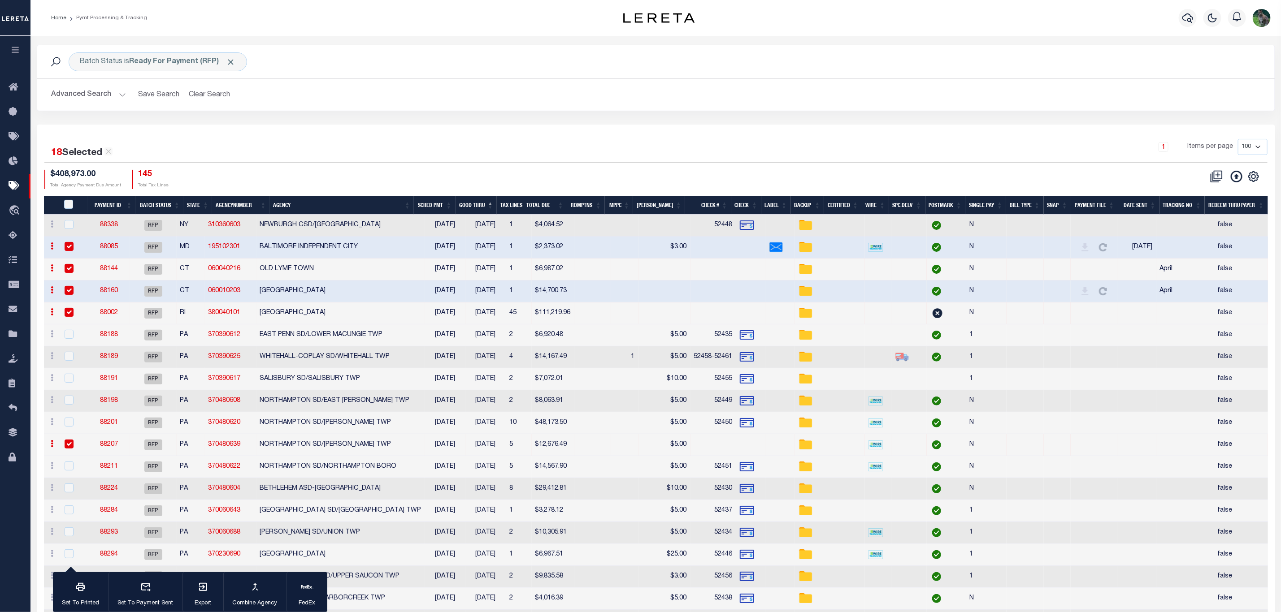
click at [78, 104] on button "Advanced Search" at bounding box center [89, 94] width 74 height 17
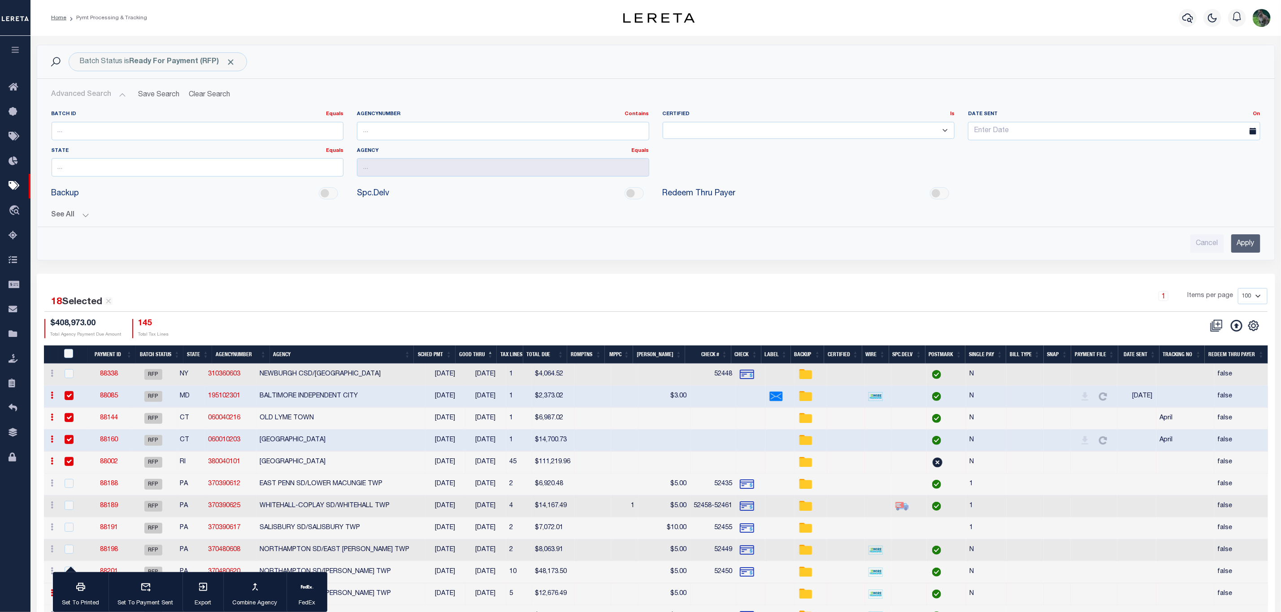
drag, startPoint x: 70, startPoint y: 216, endPoint x: 463, endPoint y: 260, distance: 394.6
click at [70, 216] on button "See All" at bounding box center [656, 215] width 1208 height 9
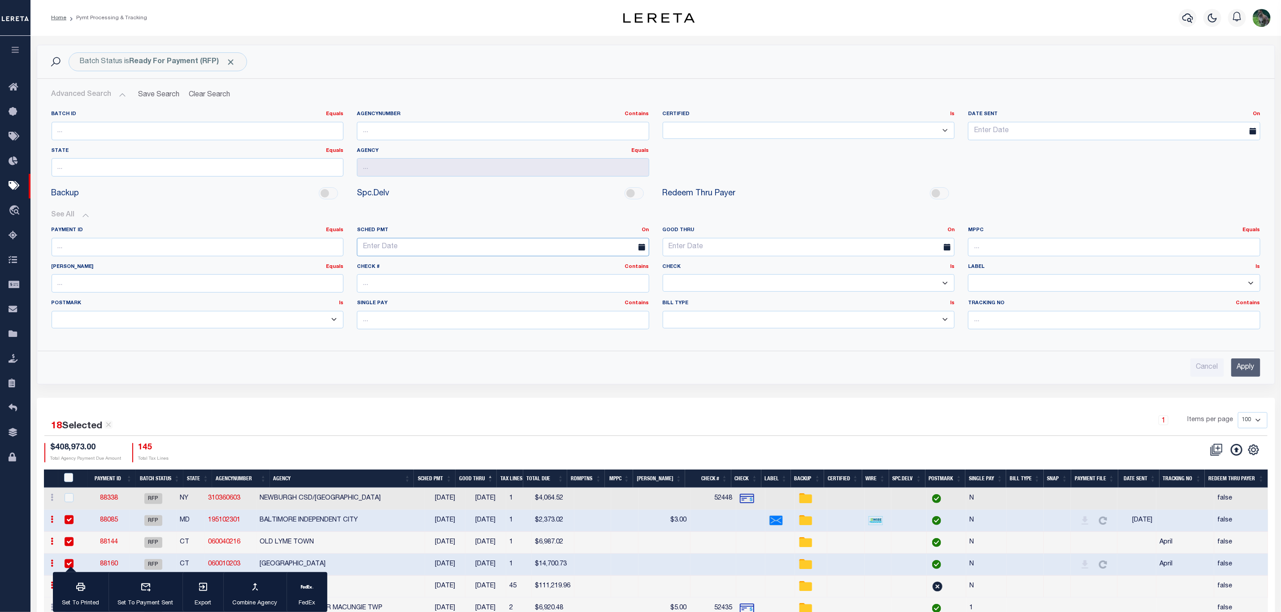
click at [405, 247] on input "text" at bounding box center [503, 247] width 292 height 18
click at [444, 334] on span "14" at bounding box center [445, 333] width 17 height 17
click at [436, 253] on input "08-14-2025" at bounding box center [503, 247] width 292 height 18
click at [474, 336] on div "27 28 29 30 31 1 2 3 4 5 6 7 8 9 10 11 12 13 14 15 16 17 18 19 20 21 22 23 24 2…" at bounding box center [426, 342] width 138 height 105
click at [463, 335] on span "15" at bounding box center [465, 333] width 17 height 17
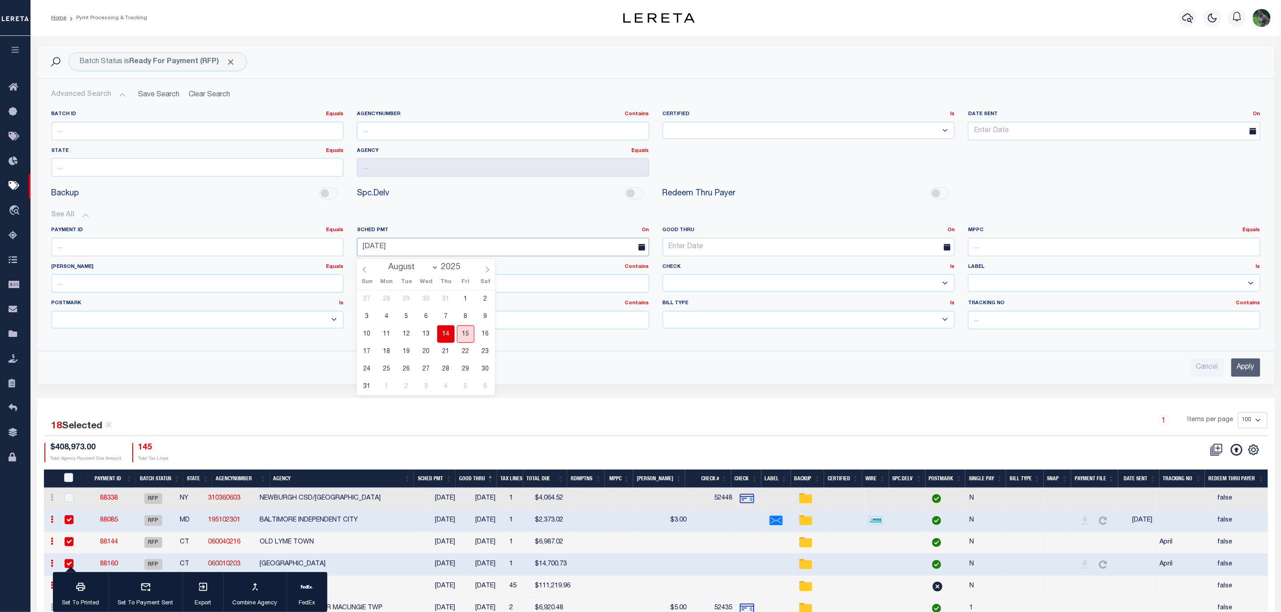
type input "08-15-2025"
click at [1247, 372] on input "Apply" at bounding box center [1245, 368] width 29 height 18
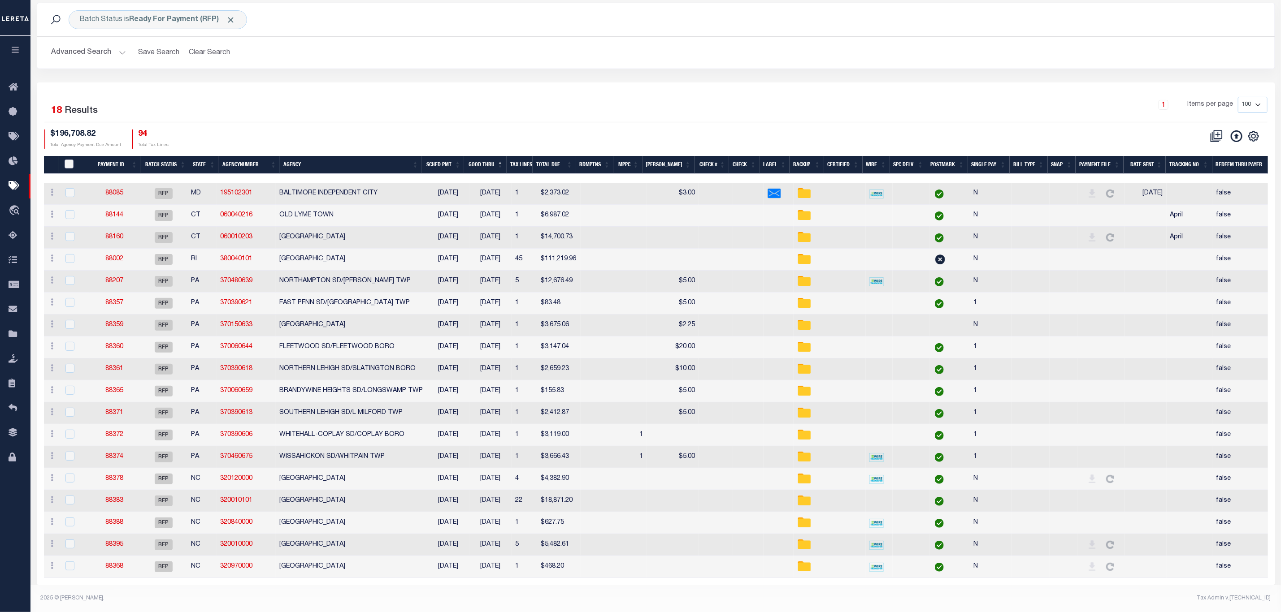
click at [65, 160] on input "PayeePmtBatchStatus" at bounding box center [69, 164] width 9 height 9
checkbox input "true"
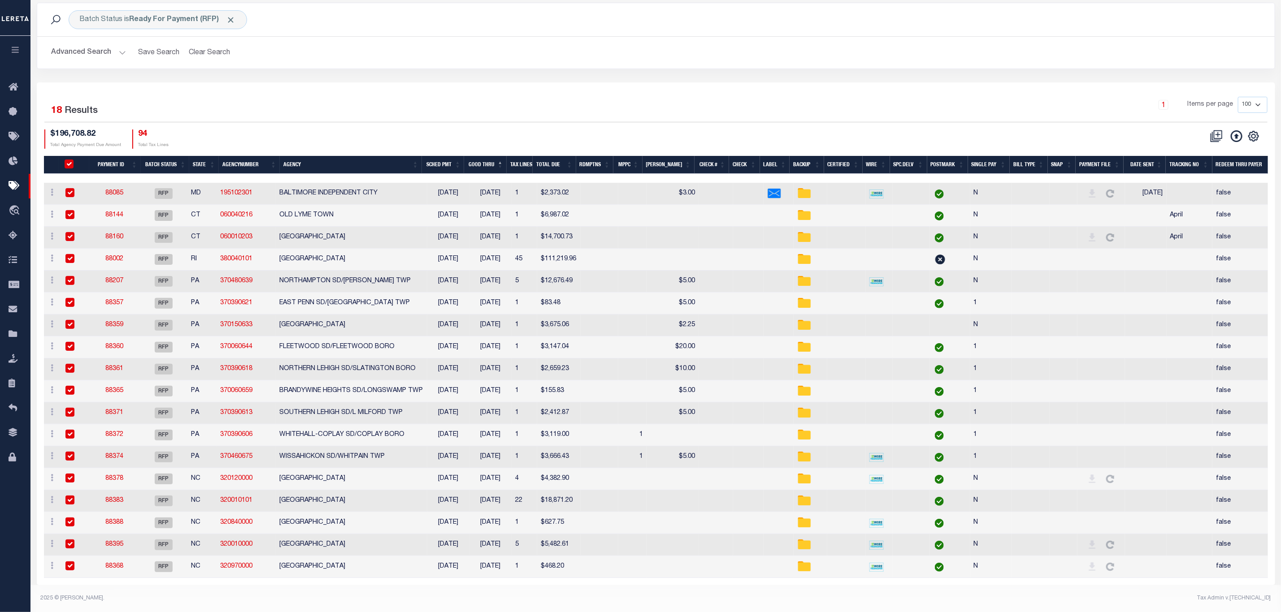
checkbox input "true"
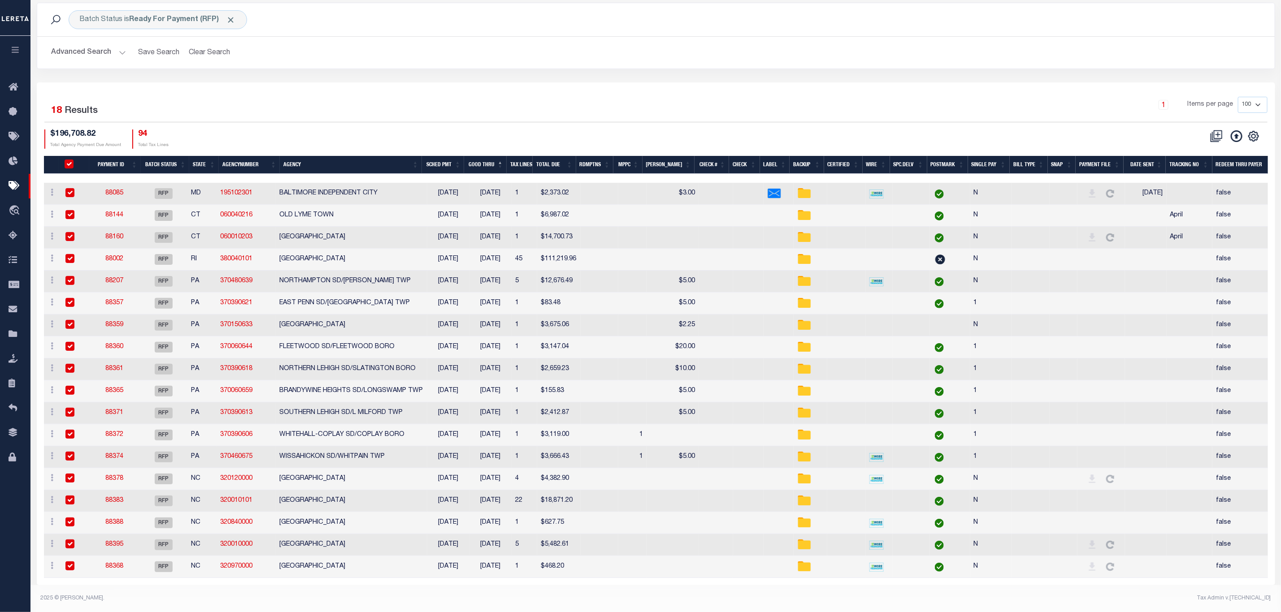
checkbox input "true"
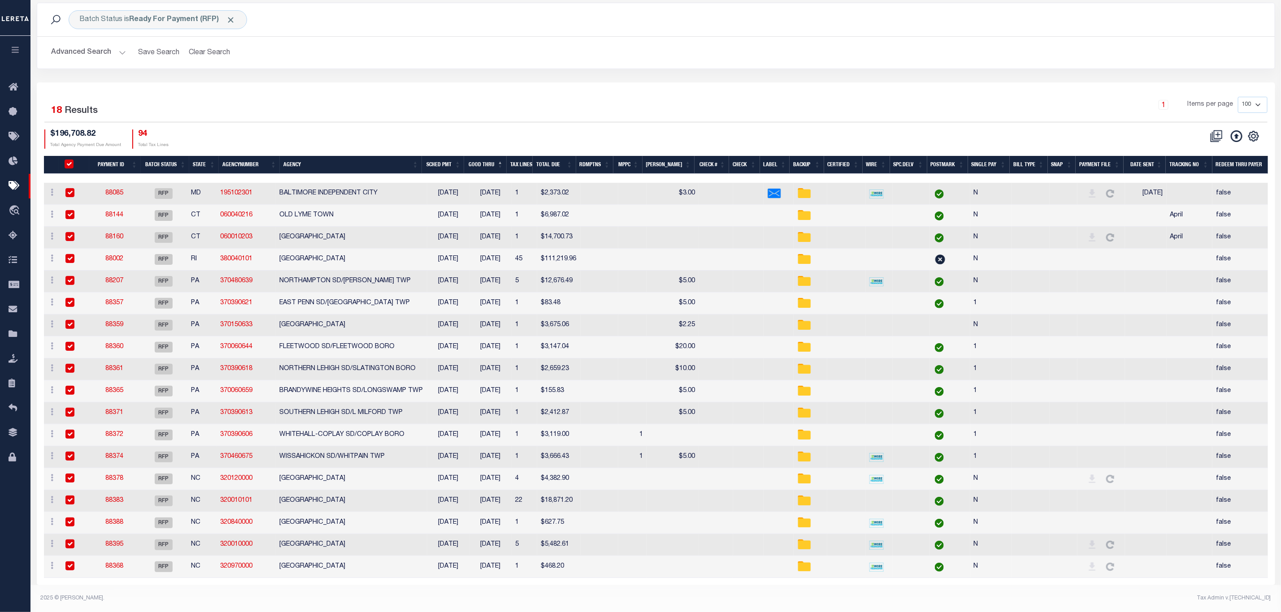
checkbox input "true"
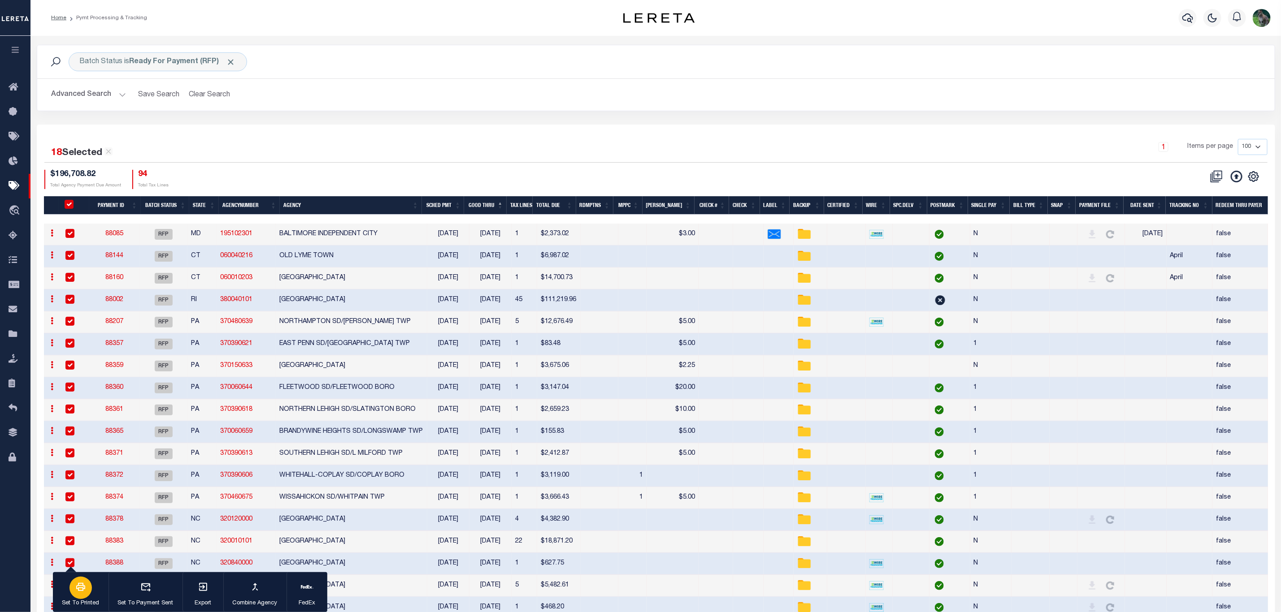
click at [79, 595] on div "button" at bounding box center [80, 588] width 22 height 22
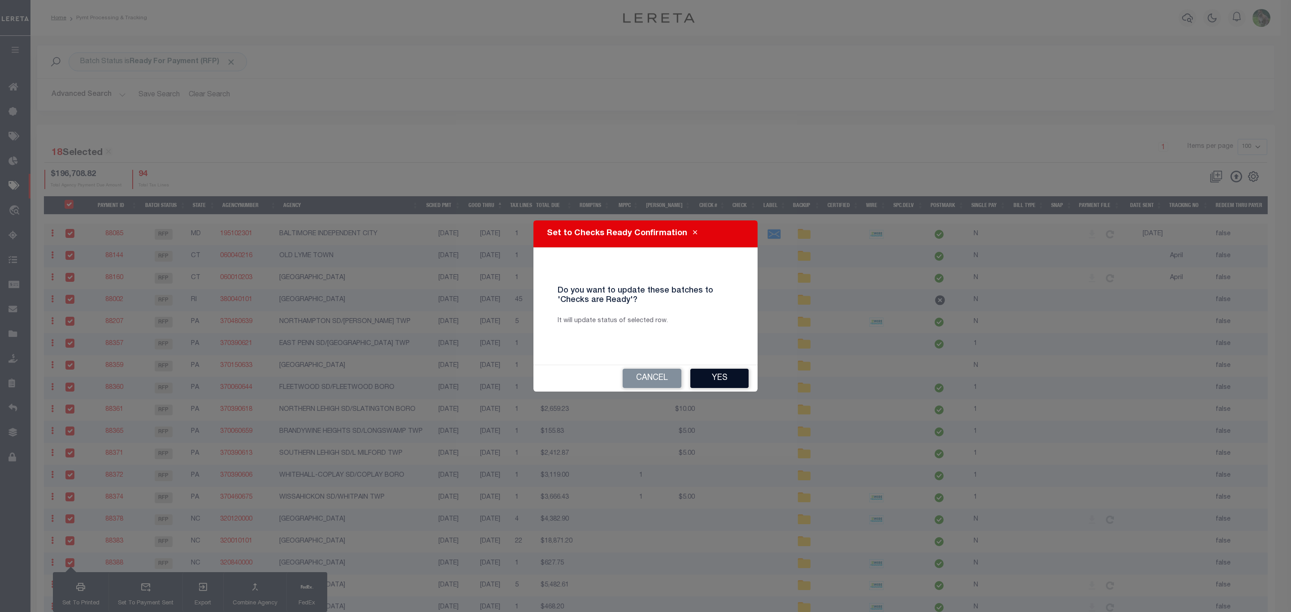
click at [732, 369] on button "Yes" at bounding box center [719, 378] width 58 height 19
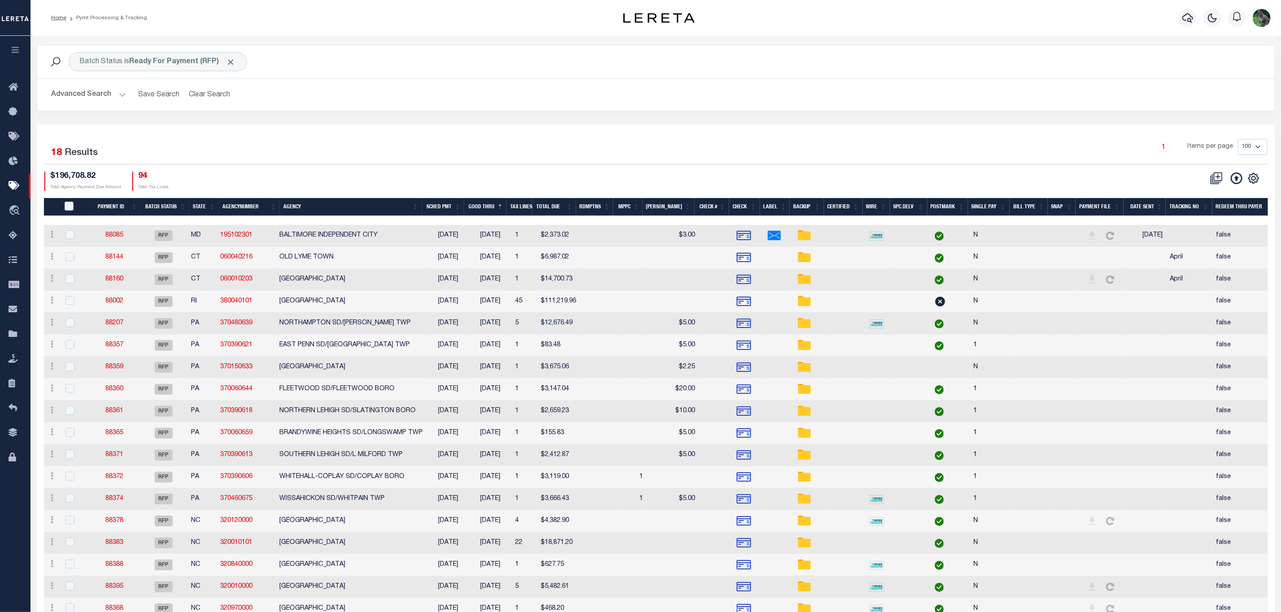
click at [347, 206] on th "Agency" at bounding box center [351, 207] width 142 height 18
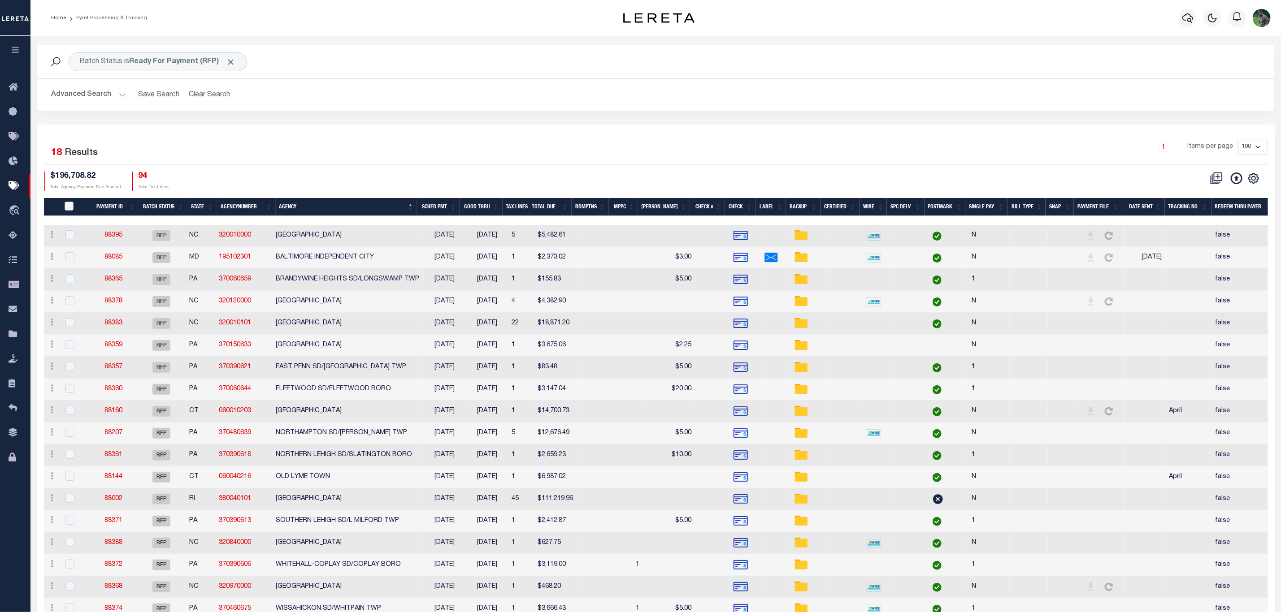
click at [65, 208] on input "PayeePmtBatchStatus" at bounding box center [69, 206] width 9 height 9
checkbox input "true"
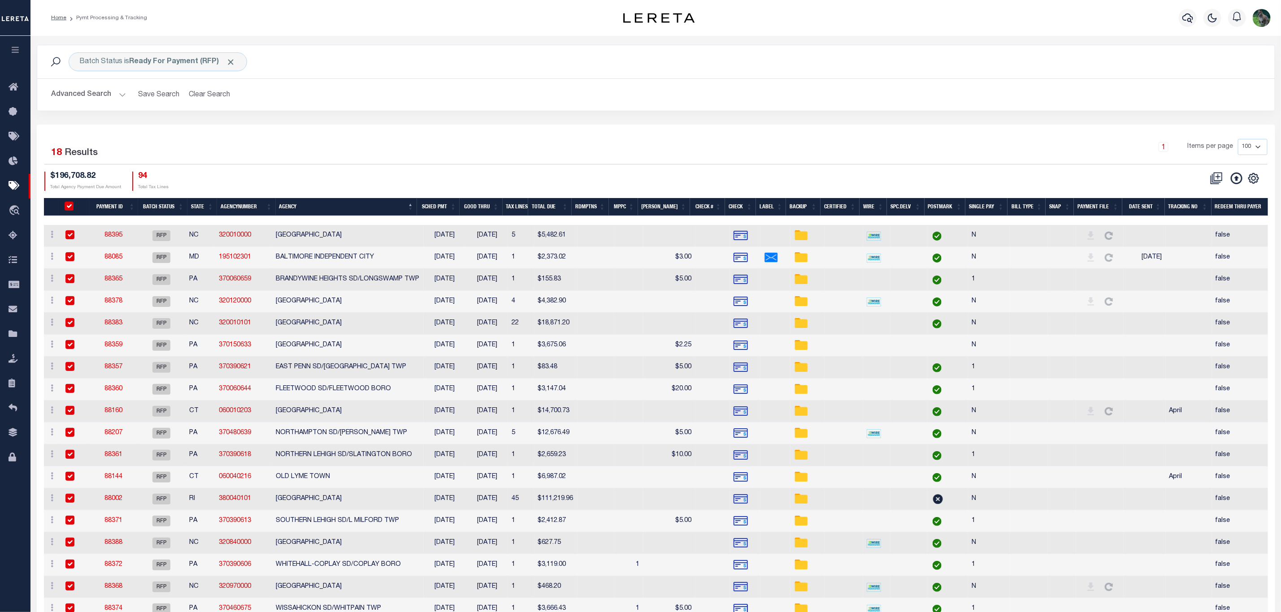
checkbox input "true"
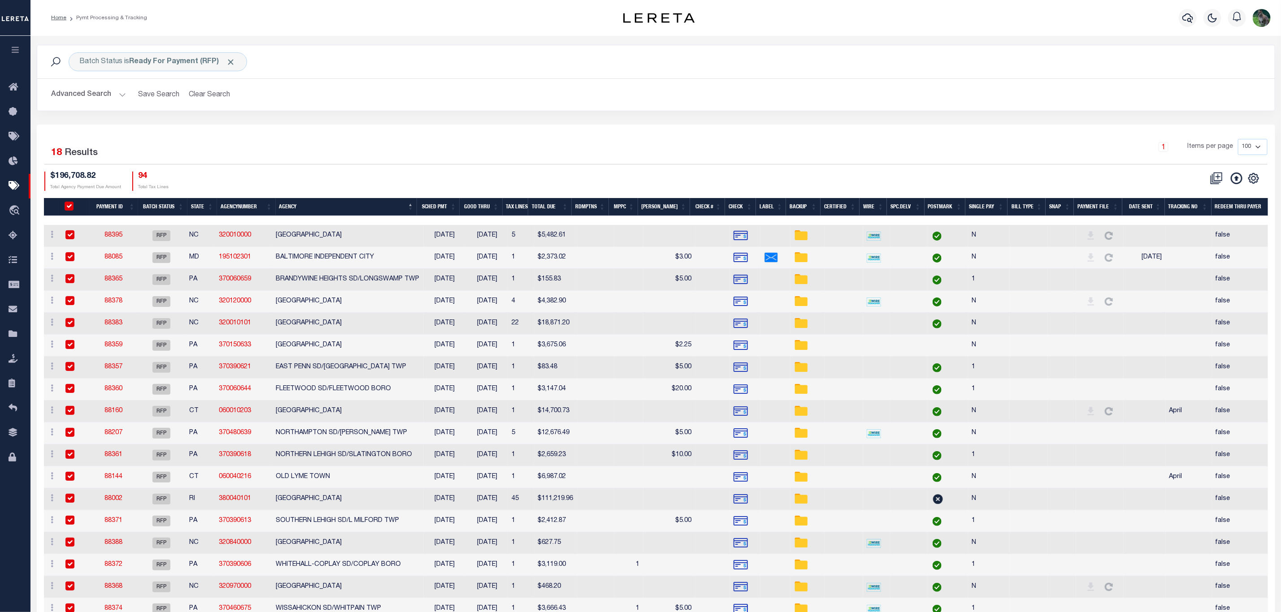
checkbox input "true"
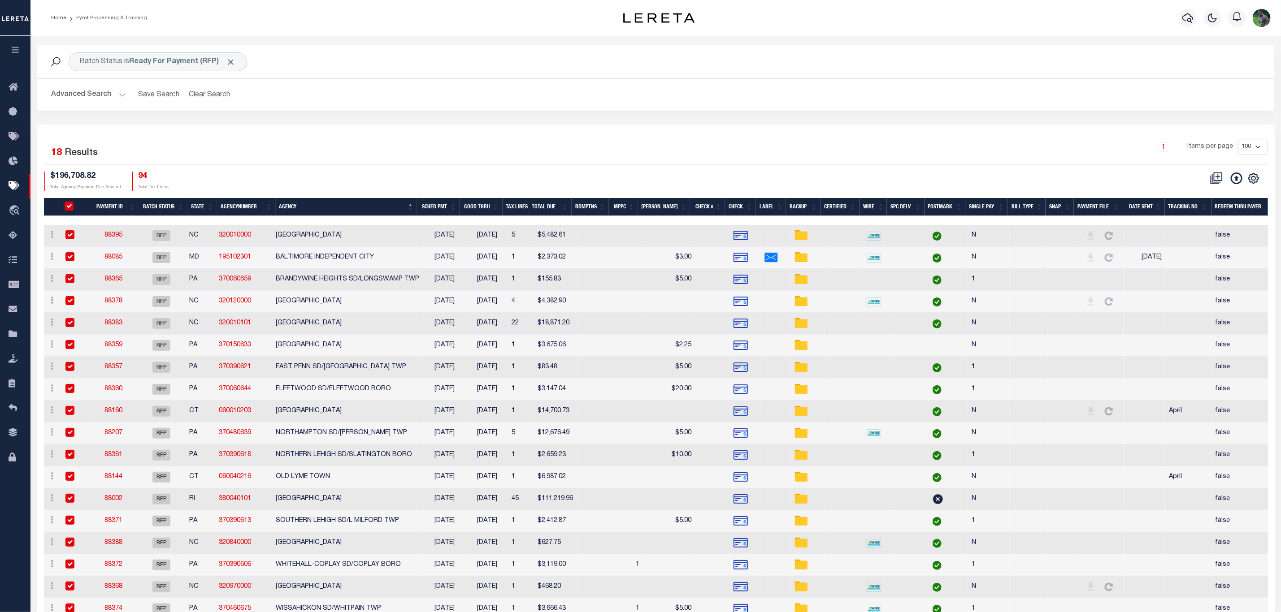
checkbox input "true"
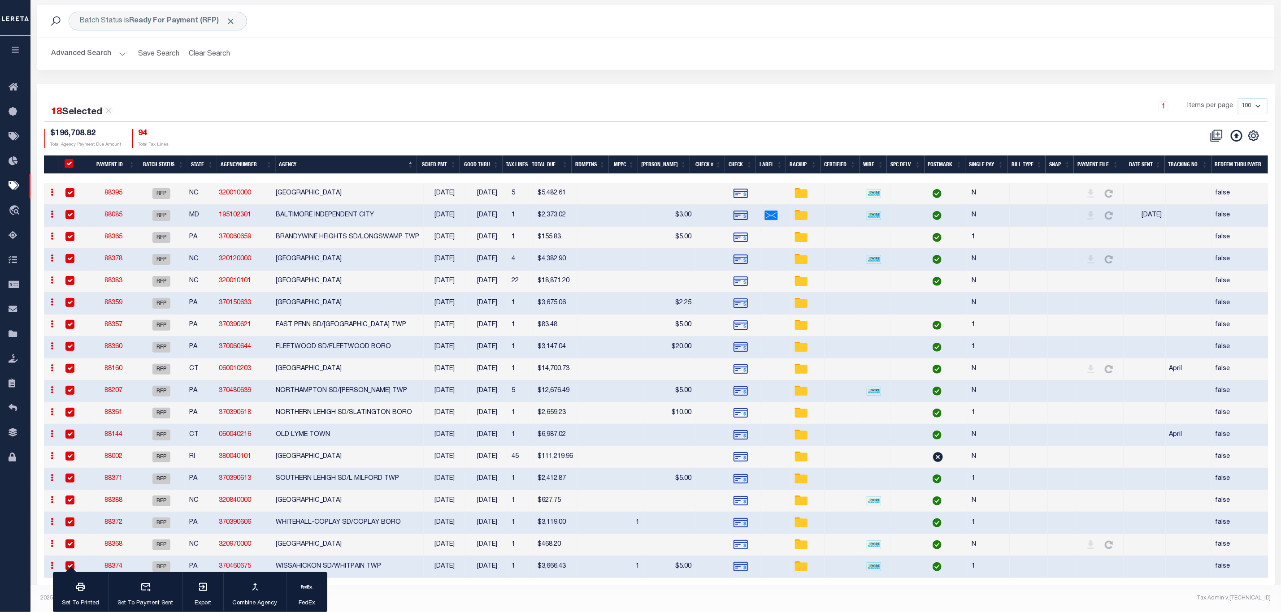
scroll to position [51, 0]
click at [311, 590] on icon "button" at bounding box center [307, 587] width 13 height 13
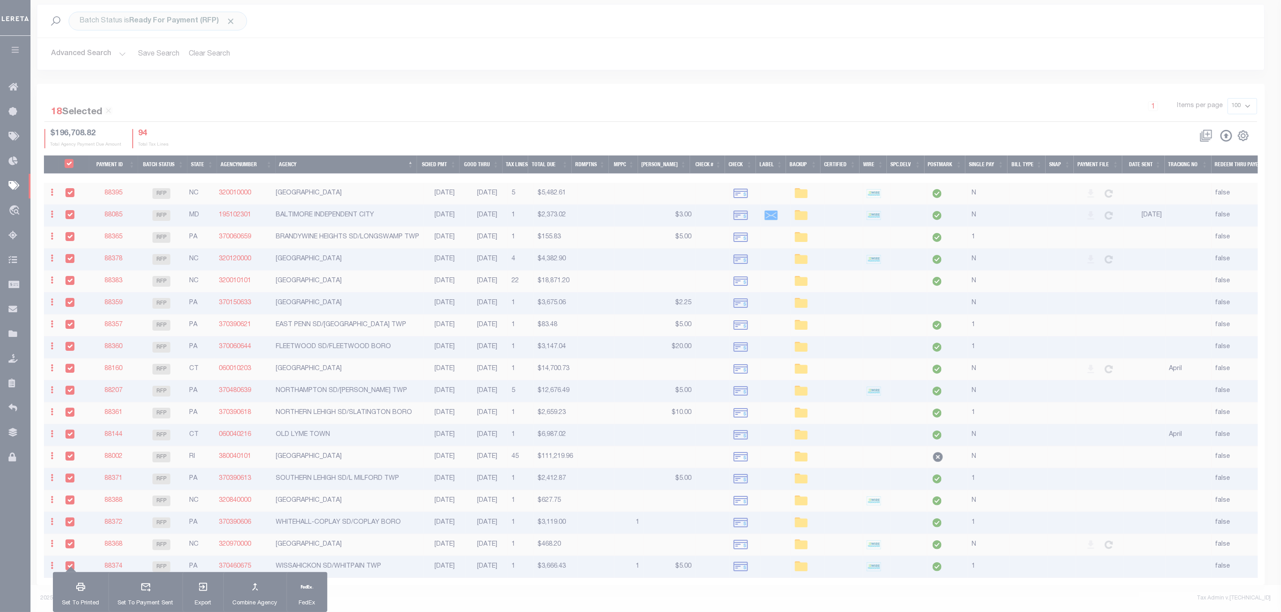
scroll to position [46, 0]
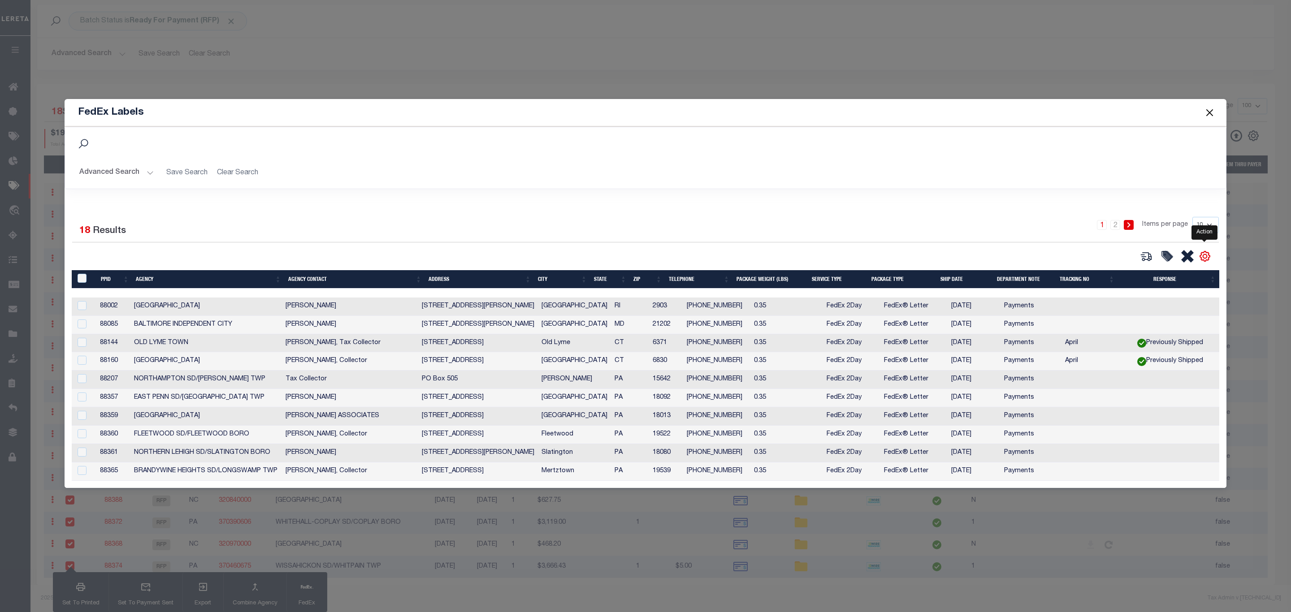
click at [1203, 255] on icon "" at bounding box center [1205, 257] width 4 height 4
click at [1169, 269] on link "CSV" at bounding box center [1167, 271] width 87 height 17
click at [1206, 107] on button "Close" at bounding box center [1210, 113] width 12 height 12
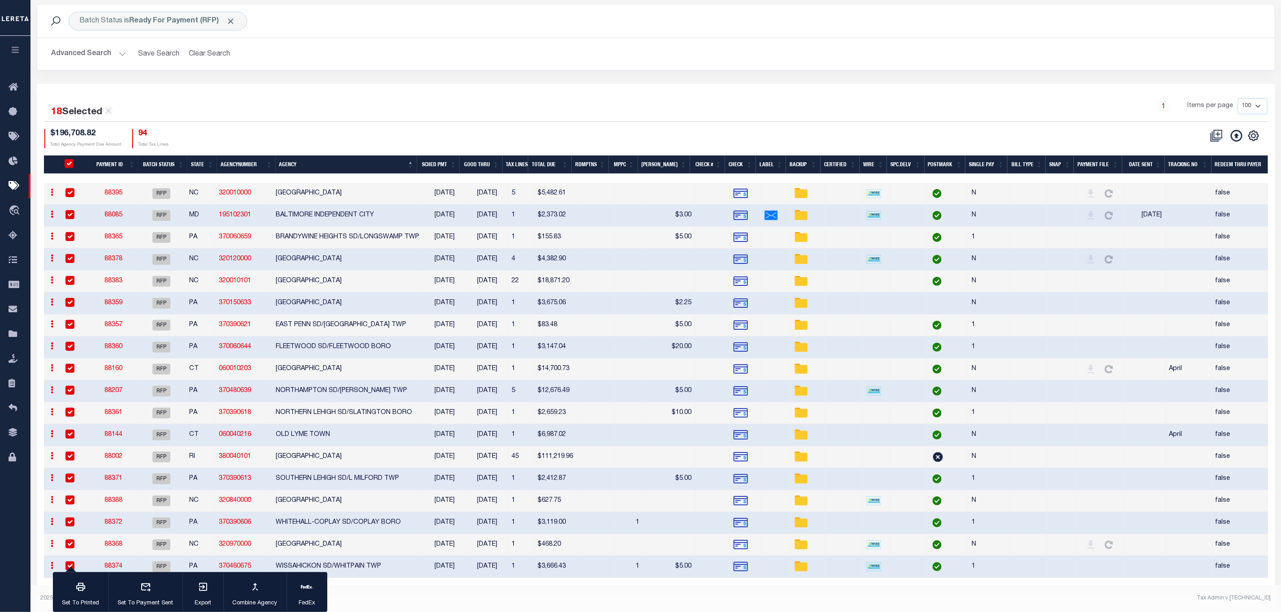
scroll to position [51, 0]
drag, startPoint x: 109, startPoint y: 382, endPoint x: 230, endPoint y: 382, distance: 120.6
click at [290, 381] on td "NORTHAMPTON SD/ALLEN TWP" at bounding box center [348, 392] width 152 height 22
checkbox input "false"
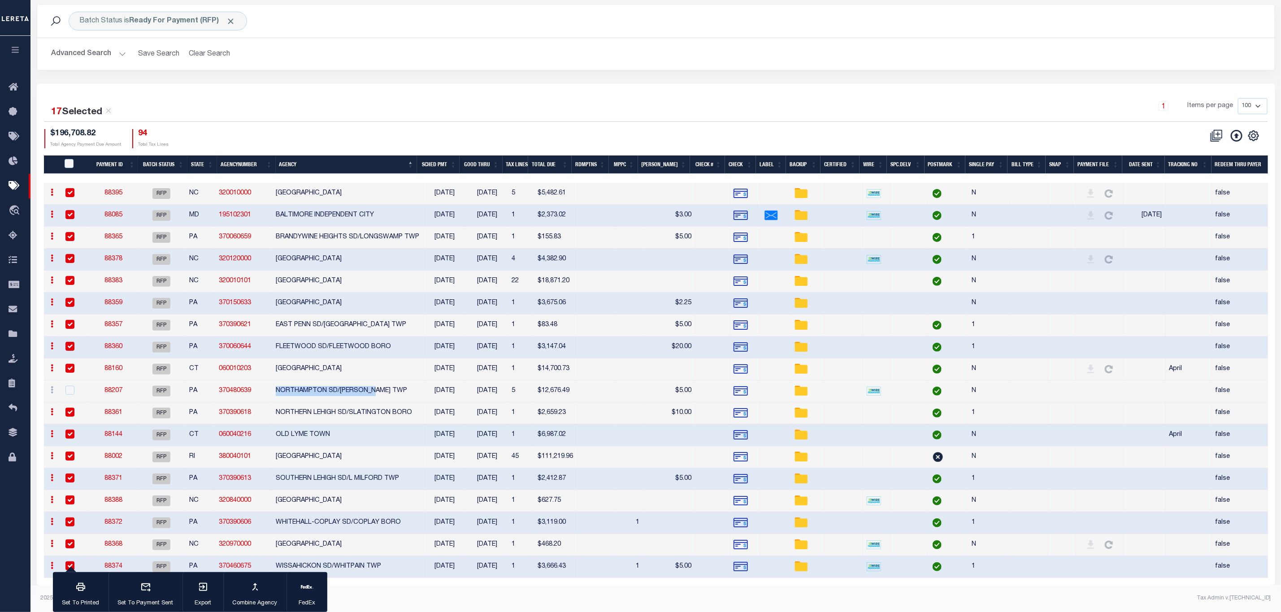
drag, startPoint x: 290, startPoint y: 381, endPoint x: 382, endPoint y: 380, distance: 92.8
click at [382, 381] on td "NORTHAMPTON SD/ALLEN TWP" at bounding box center [348, 392] width 152 height 22
checkbox input "true"
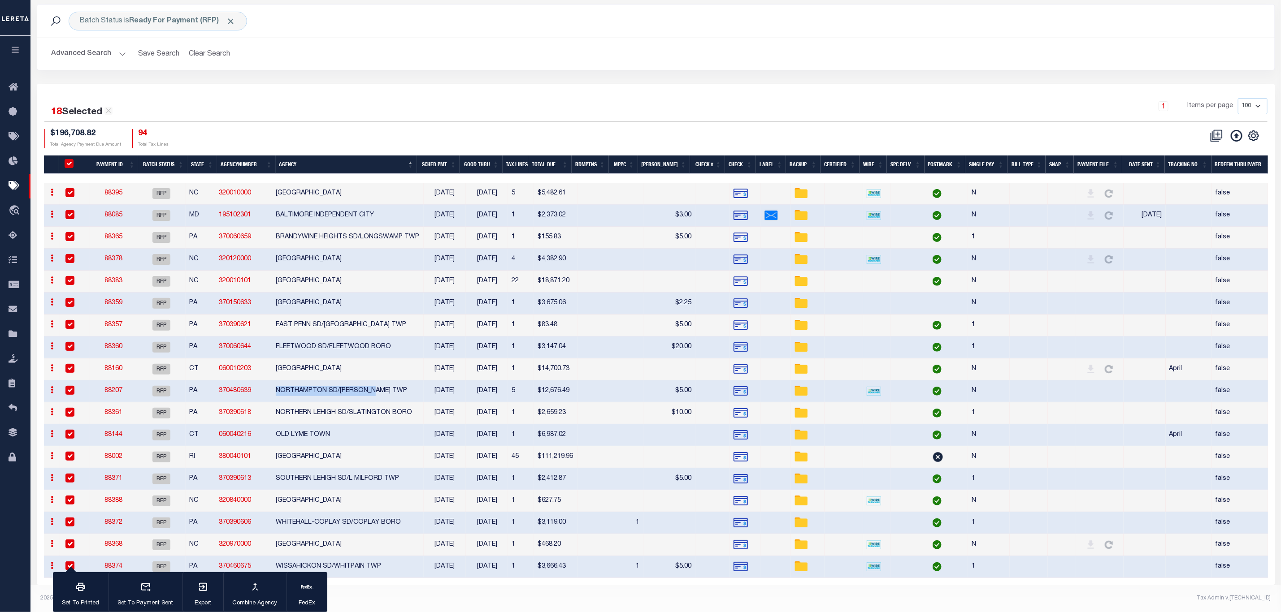
copy td "NORTHAMPTON SD/ALLEN TWP"
click at [493, 159] on th "Good Thru" at bounding box center [480, 165] width 43 height 18
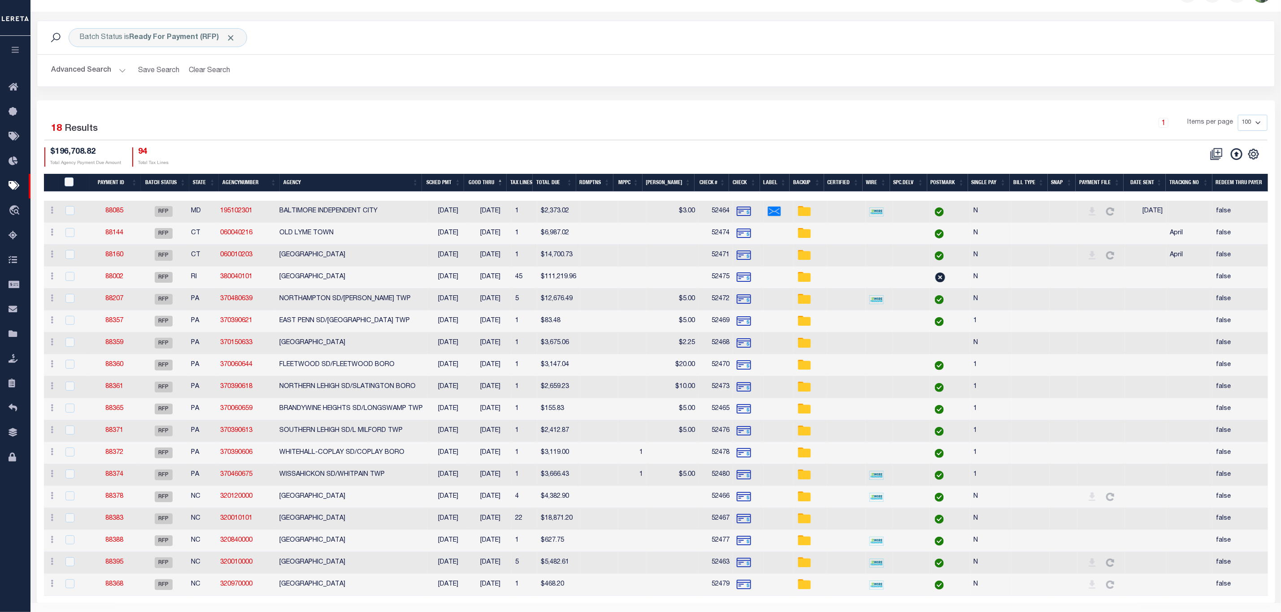
scroll to position [0, 0]
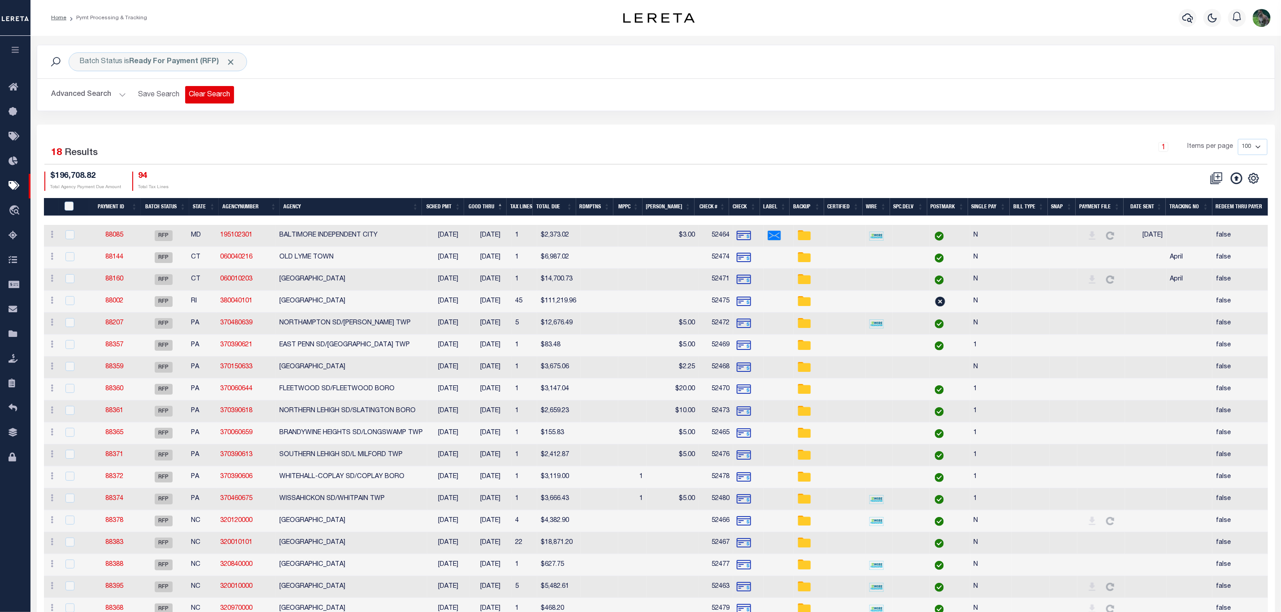
click at [202, 98] on button "Clear Search" at bounding box center [209, 94] width 49 height 17
click at [183, 65] on b "Scheduled for Payment (SFP)" at bounding box center [190, 61] width 121 height 7
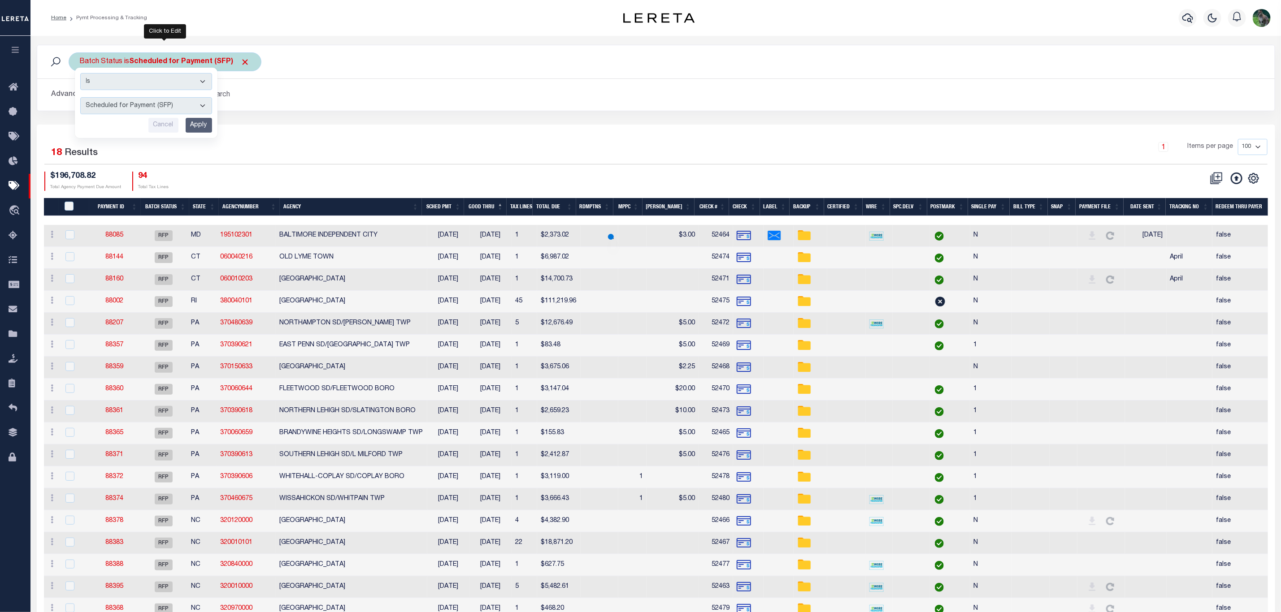
click at [187, 105] on select "Awaiting Funds (AWF) Cleared and Complete (CAC) New Check Needed (NCN) Payment …" at bounding box center [146, 105] width 132 height 17
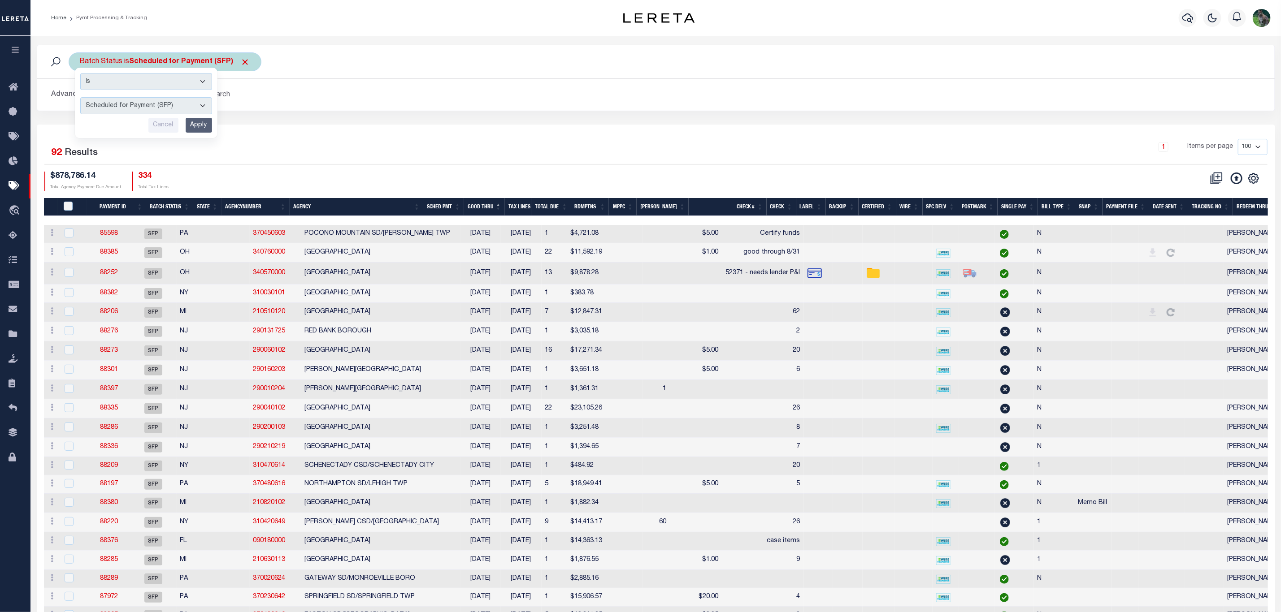
select select "RFP"
click at [80, 98] on select "Awaiting Funds (AWF) Cleared and Complete (CAC) New Check Needed (NCN) Payment …" at bounding box center [146, 105] width 132 height 17
click at [186, 128] on input "Apply" at bounding box center [199, 125] width 26 height 15
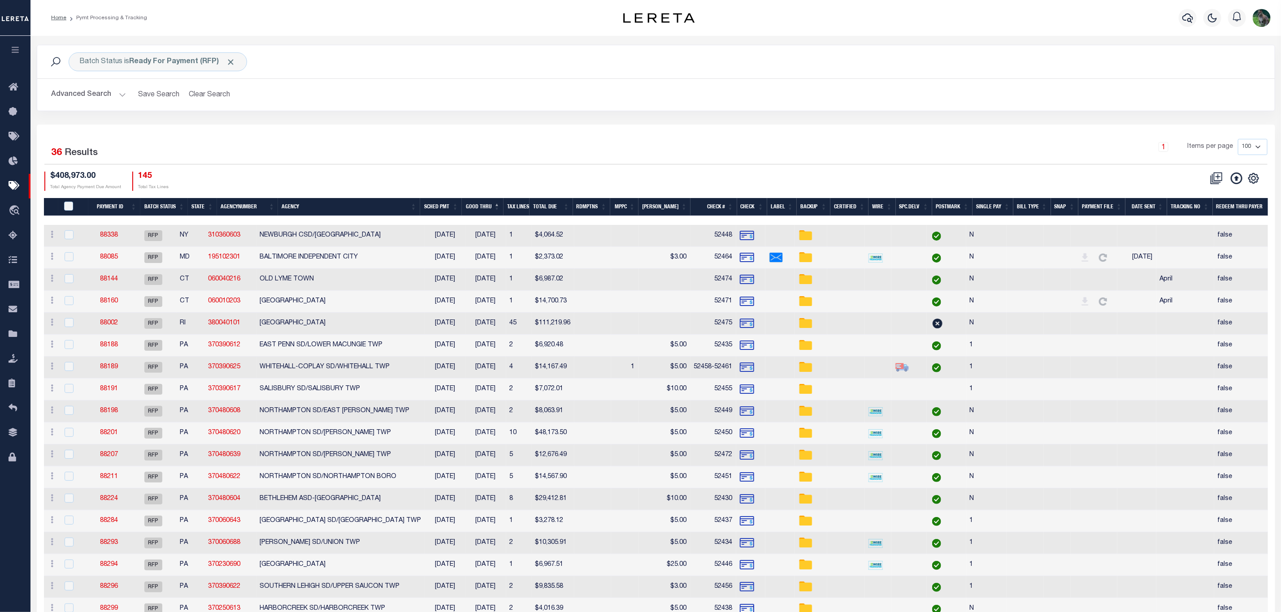
click at [311, 205] on th "Agency" at bounding box center [349, 207] width 142 height 18
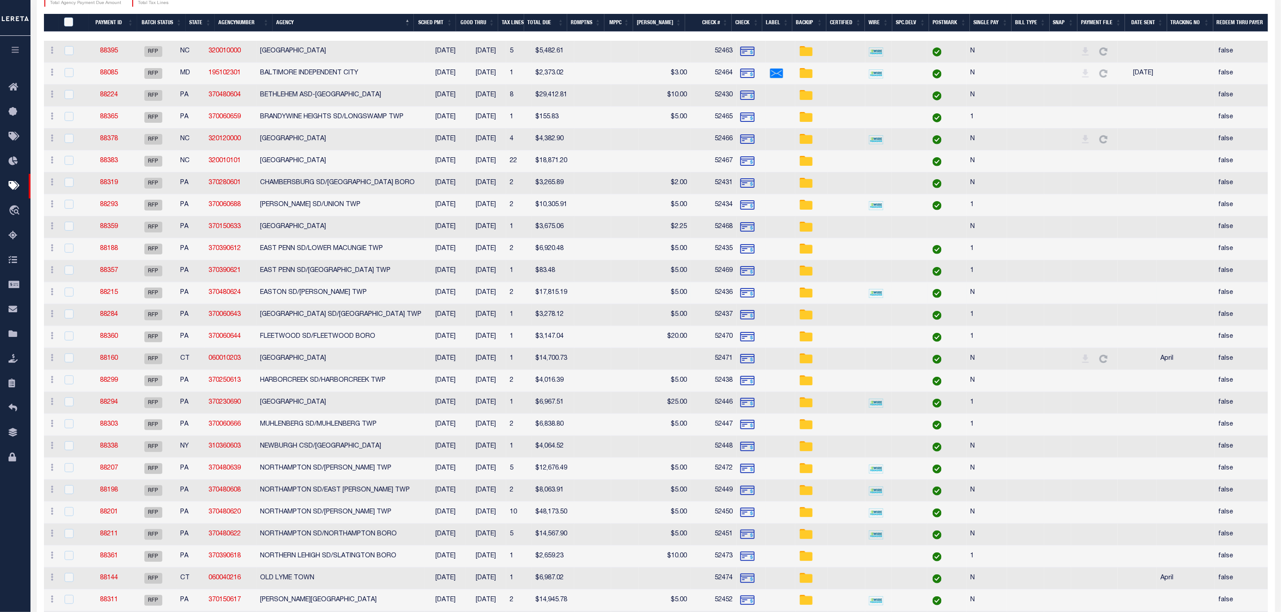
scroll to position [202, 0]
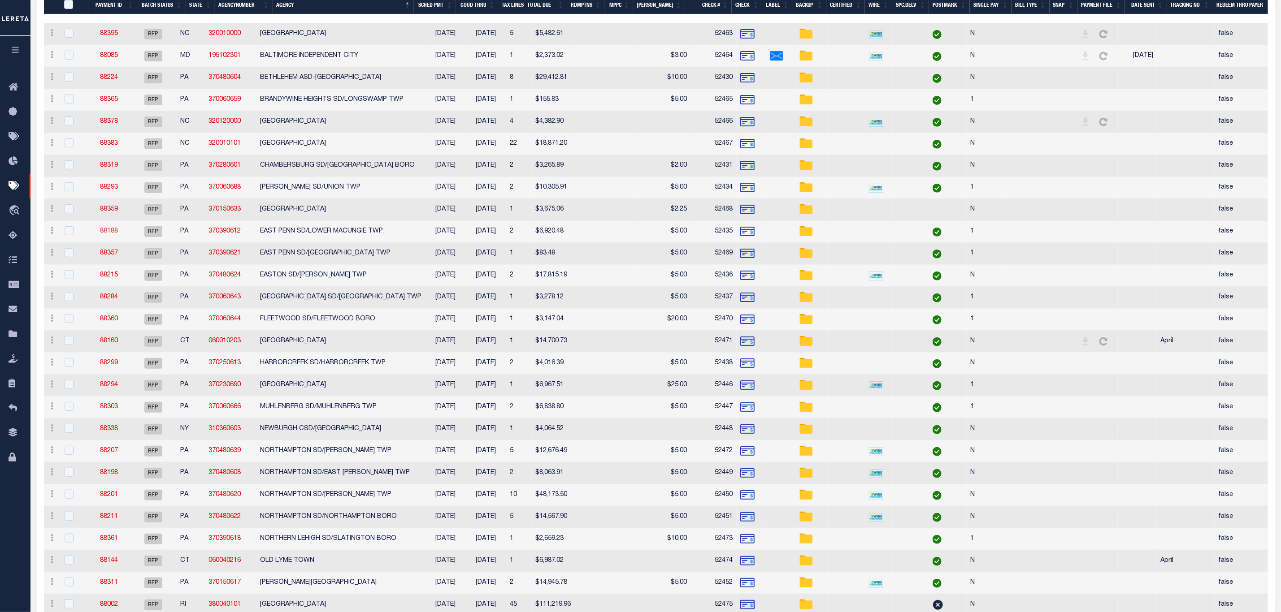
click at [111, 233] on link "88188" at bounding box center [109, 231] width 18 height 6
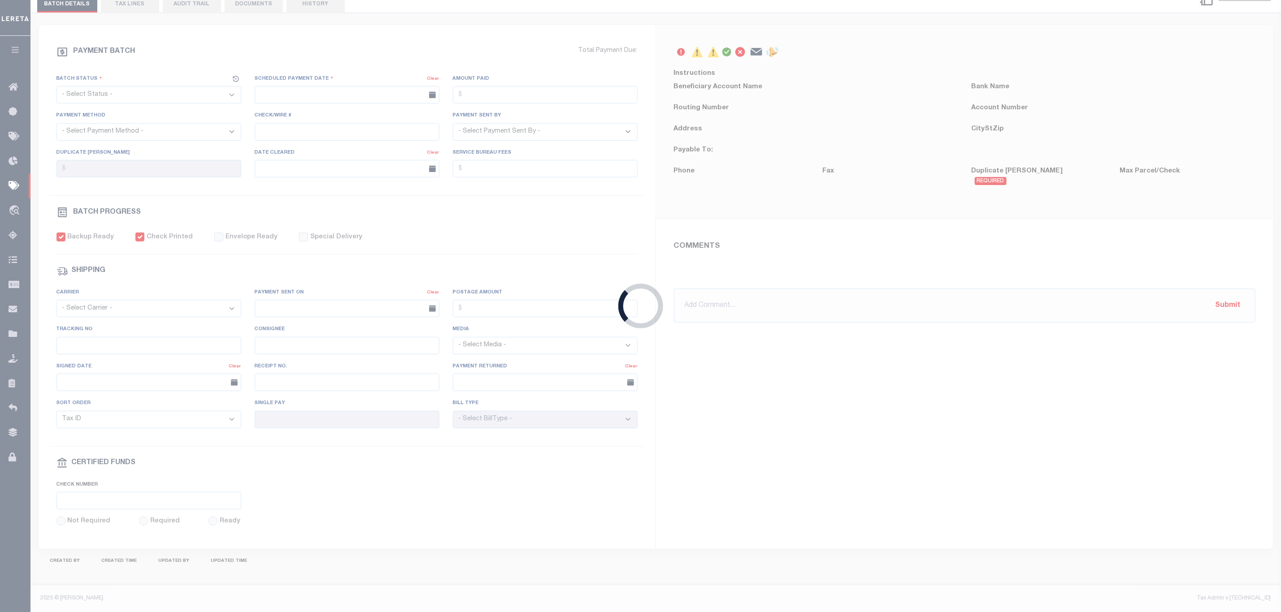
select select "RFP"
type input "08/14/2025"
type input "$6,920.48"
select select "CHK"
type input "52435"
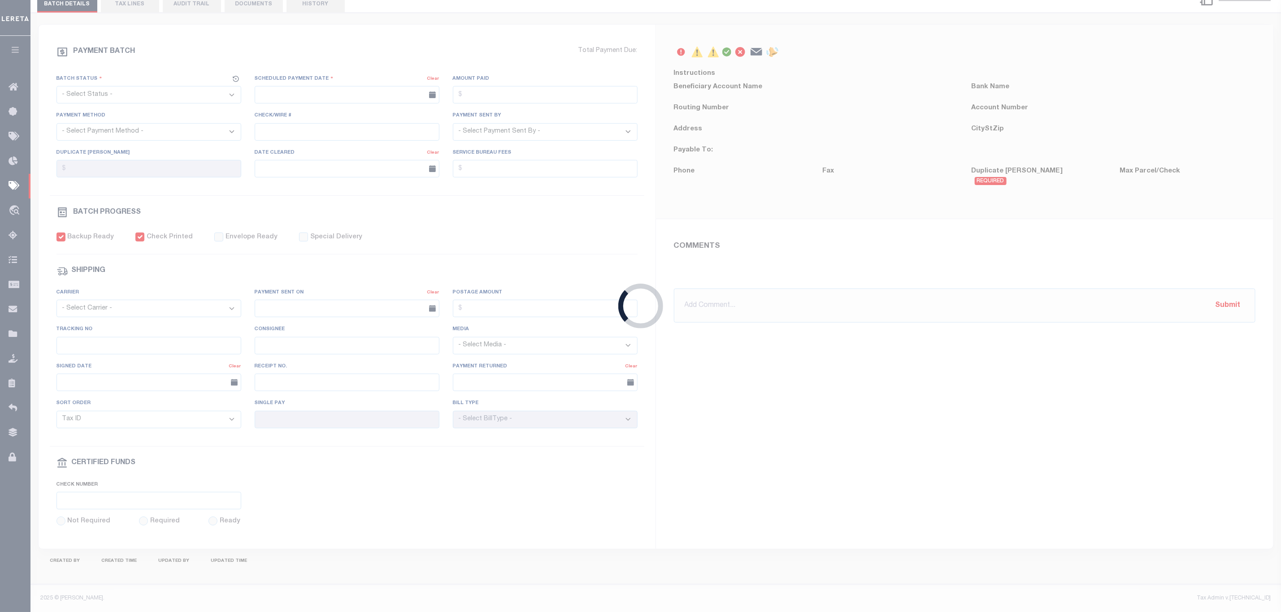
select select "[PERSON_NAME]"
type input "$20"
checkbox input "true"
type input "1"
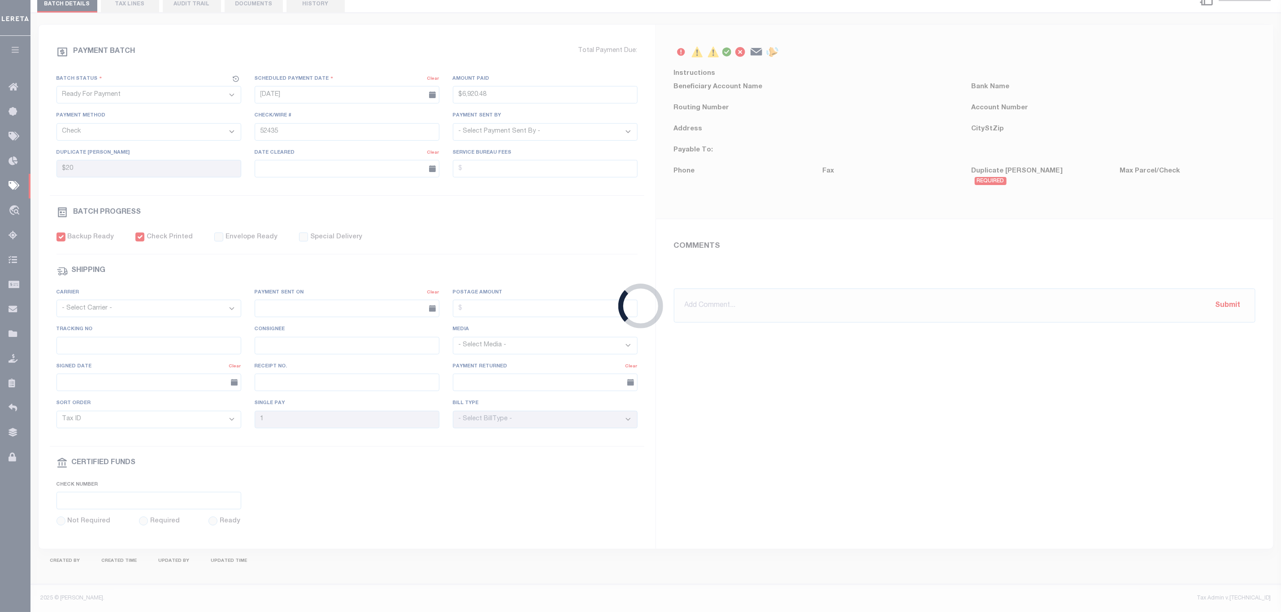
radio input "true"
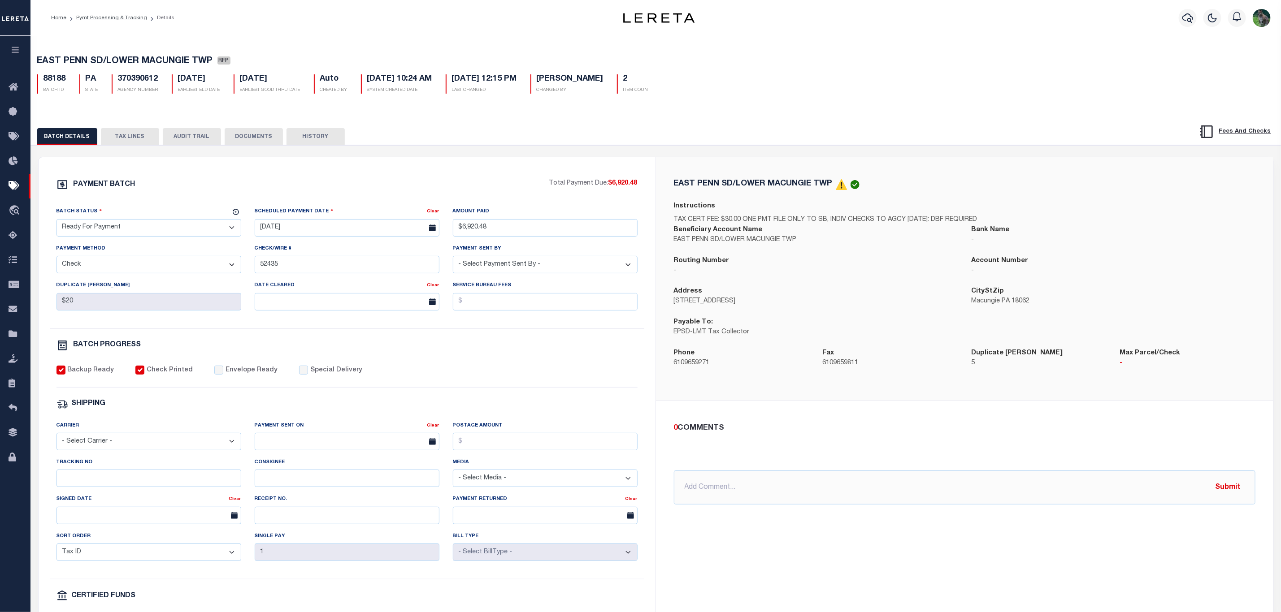
click at [124, 138] on button "TAX LINES" at bounding box center [130, 136] width 58 height 17
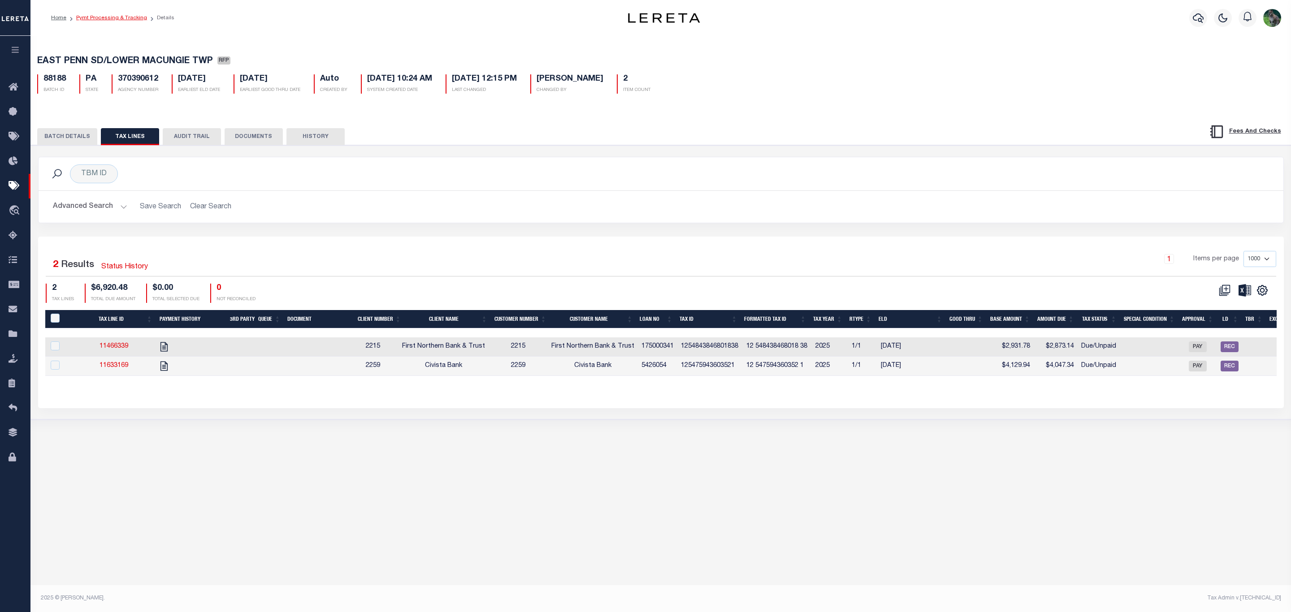
click at [112, 19] on link "Pymt Processing & Tracking" at bounding box center [111, 17] width 71 height 5
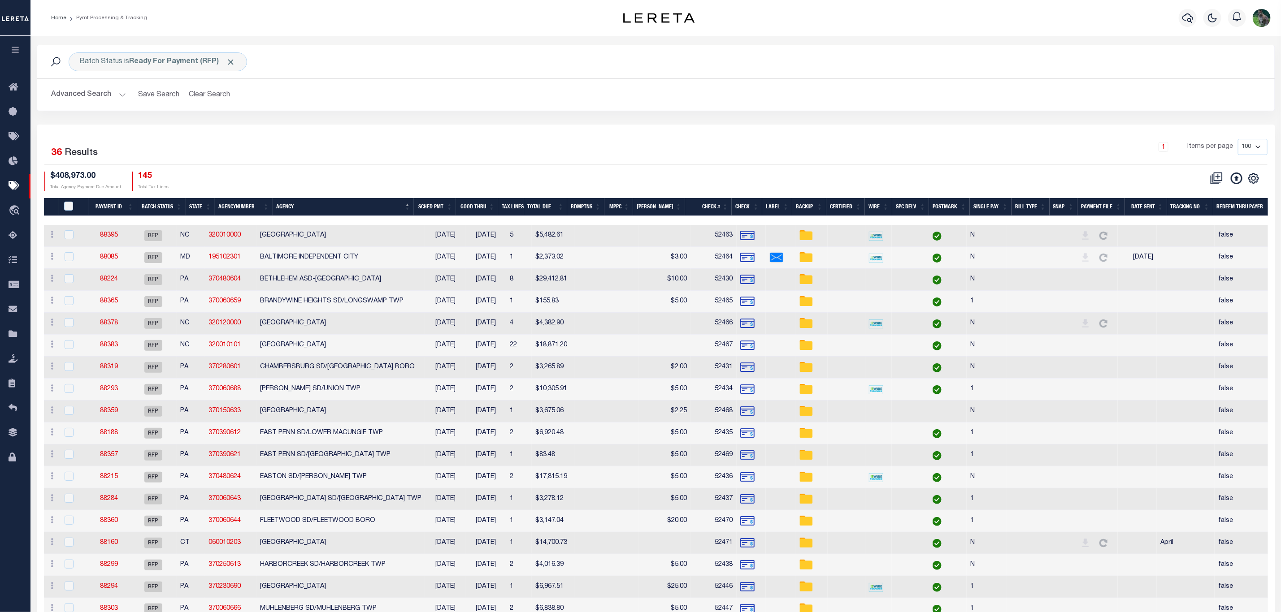
click at [77, 95] on button "Advanced Search" at bounding box center [89, 94] width 74 height 17
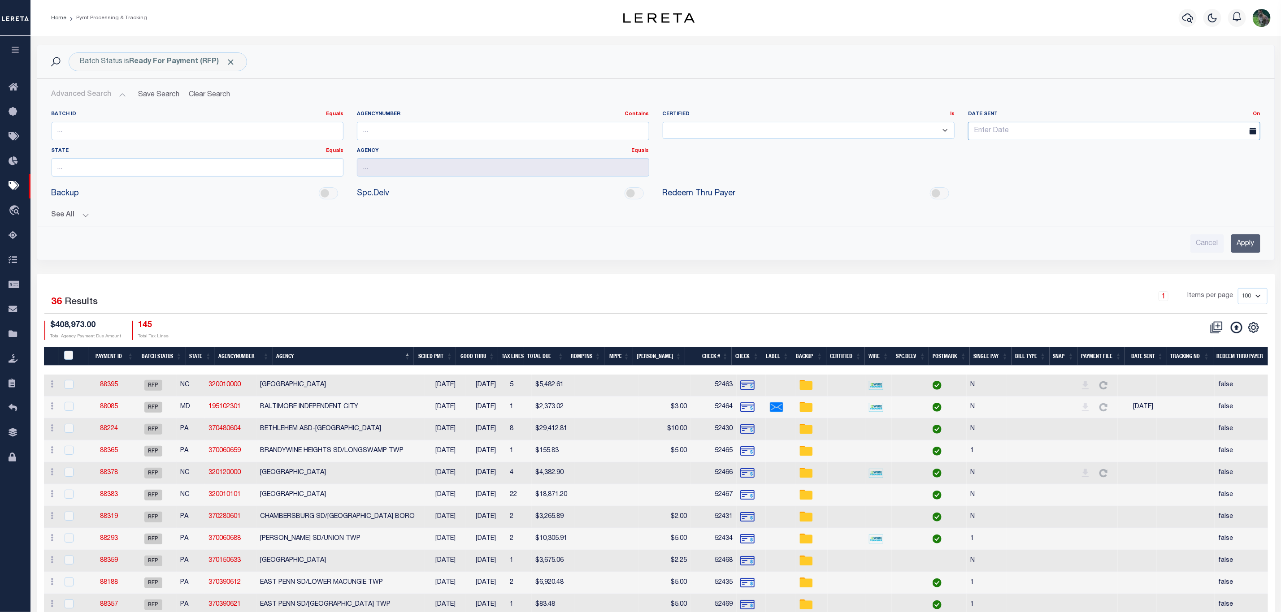
click at [970, 136] on input "text" at bounding box center [1114, 131] width 292 height 18
click at [1056, 214] on span "14" at bounding box center [1056, 216] width 17 height 17
type input "08-14-2025"
click at [163, 173] on input "text" at bounding box center [198, 167] width 292 height 18
click at [122, 177] on input "pa" at bounding box center [198, 167] width 292 height 18
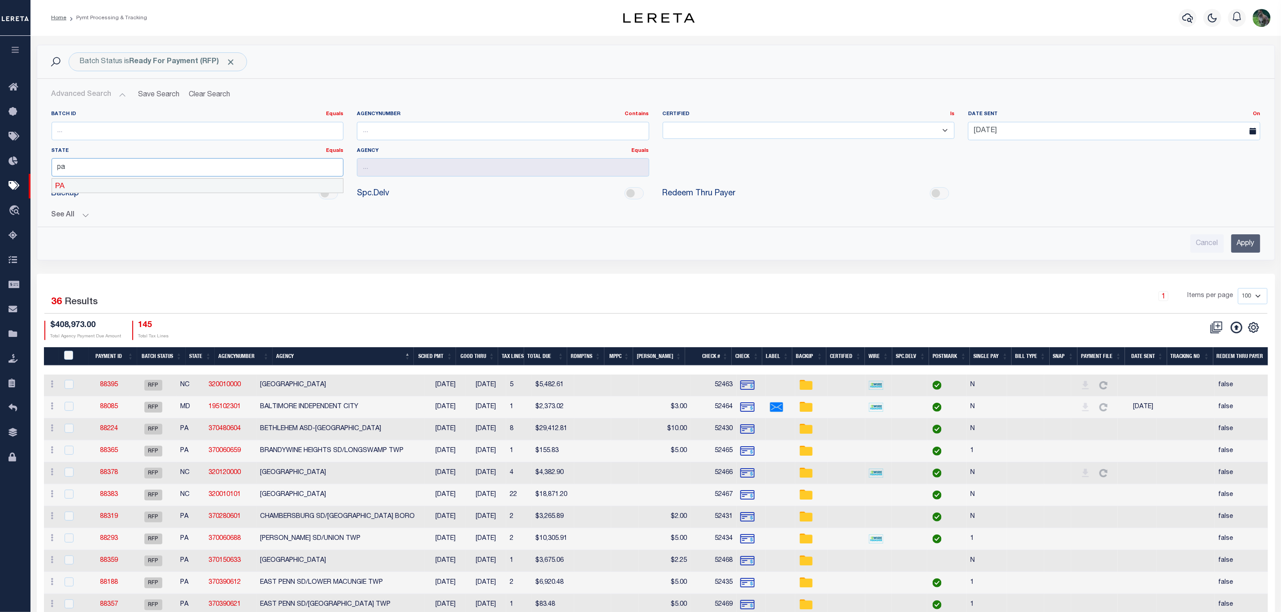
click at [117, 188] on div "PA" at bounding box center [197, 186] width 291 height 14
type input "PA"
click at [1235, 248] on input "Apply" at bounding box center [1245, 243] width 29 height 18
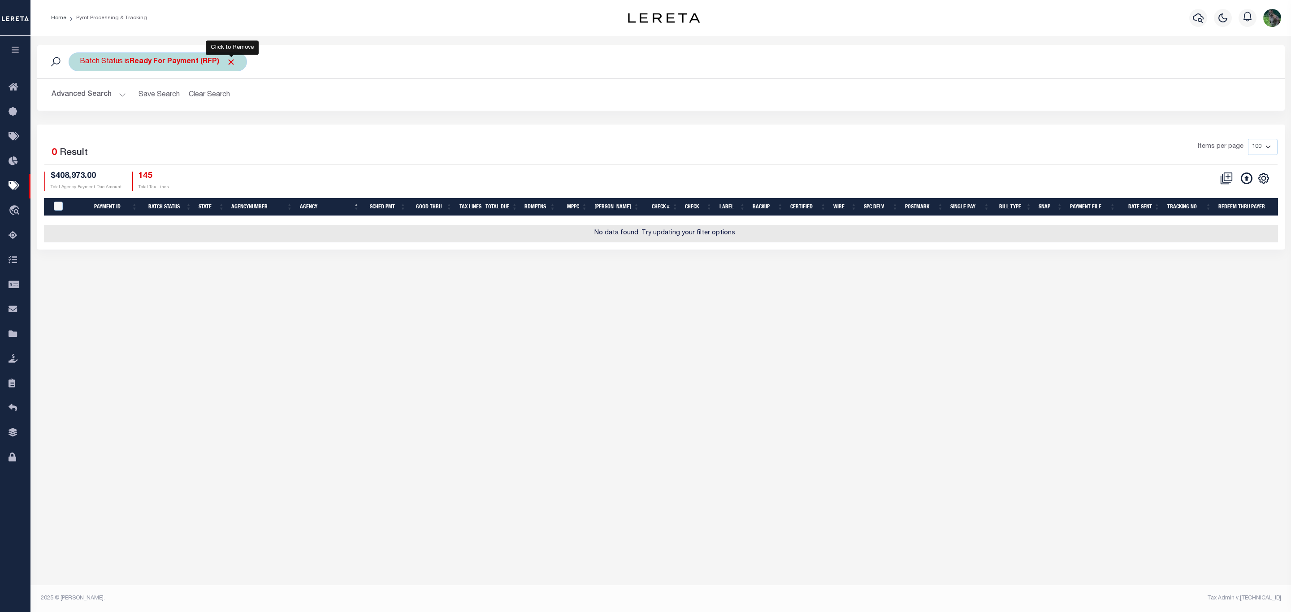
click at [193, 61] on b "Ready For Payment (RFP)" at bounding box center [183, 61] width 106 height 7
select select "RFP"
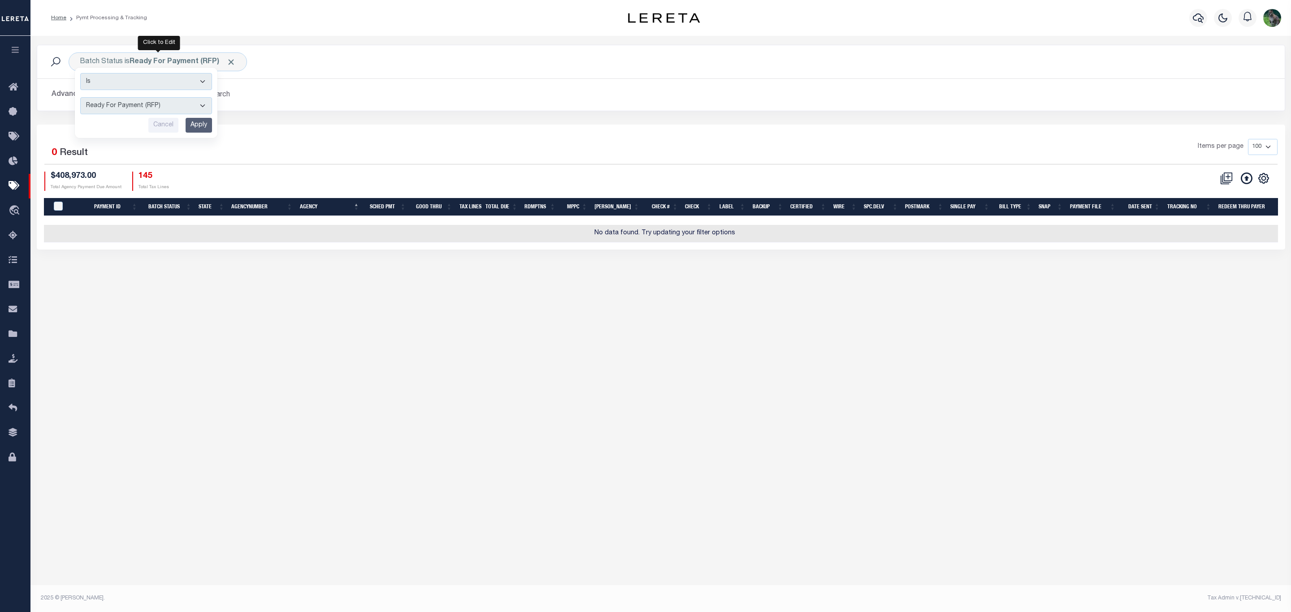
click at [204, 127] on input "Apply" at bounding box center [199, 125] width 26 height 15
click at [98, 95] on button "Advanced Search" at bounding box center [89, 94] width 74 height 17
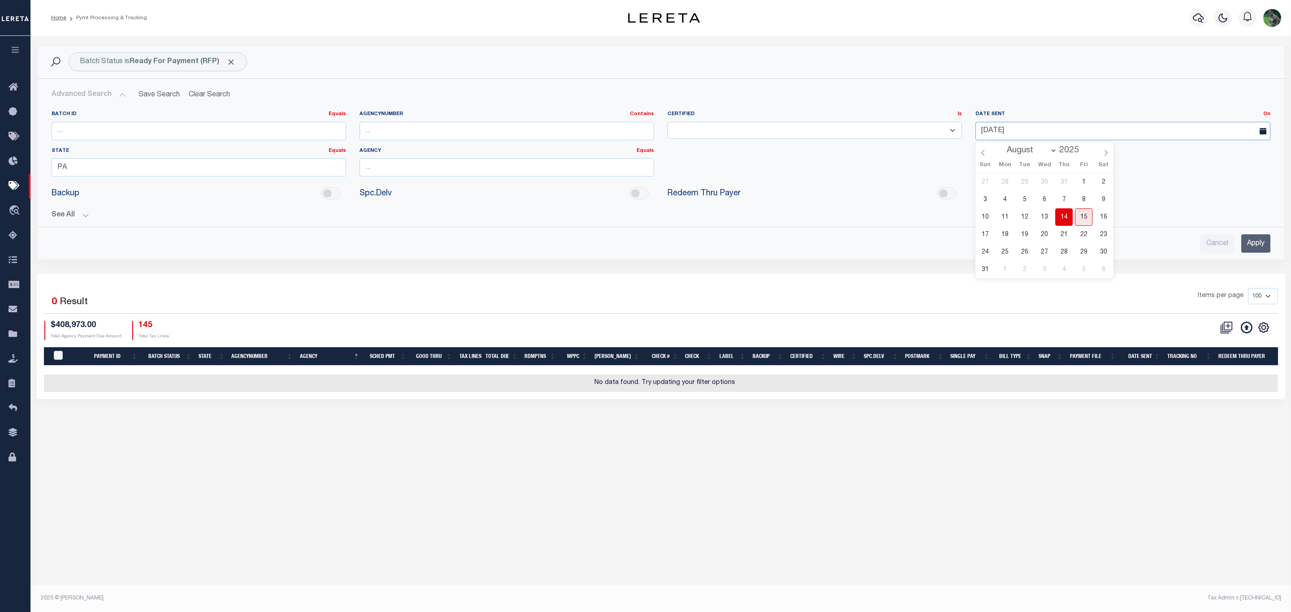
click at [1043, 132] on input "08-14-2025" at bounding box center [1122, 131] width 294 height 18
click at [1022, 126] on input "08-14-2025" at bounding box center [1122, 131] width 294 height 18
click at [1026, 126] on input "08-14-2025" at bounding box center [1122, 131] width 294 height 18
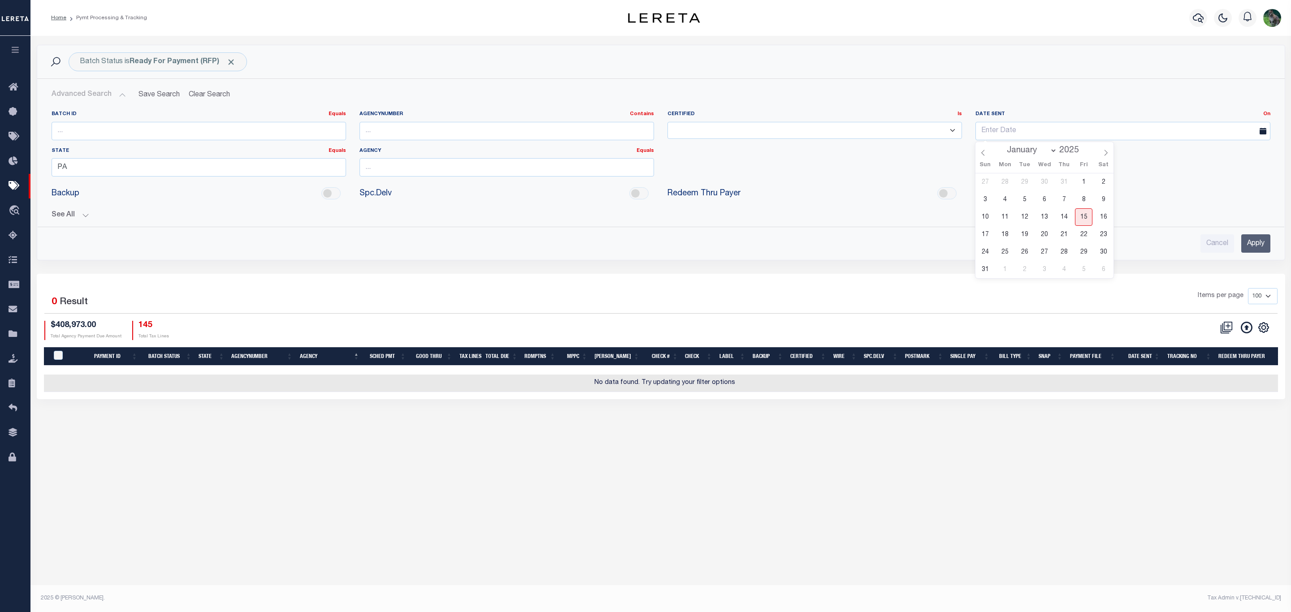
click at [89, 214] on button "See All" at bounding box center [661, 215] width 1219 height 9
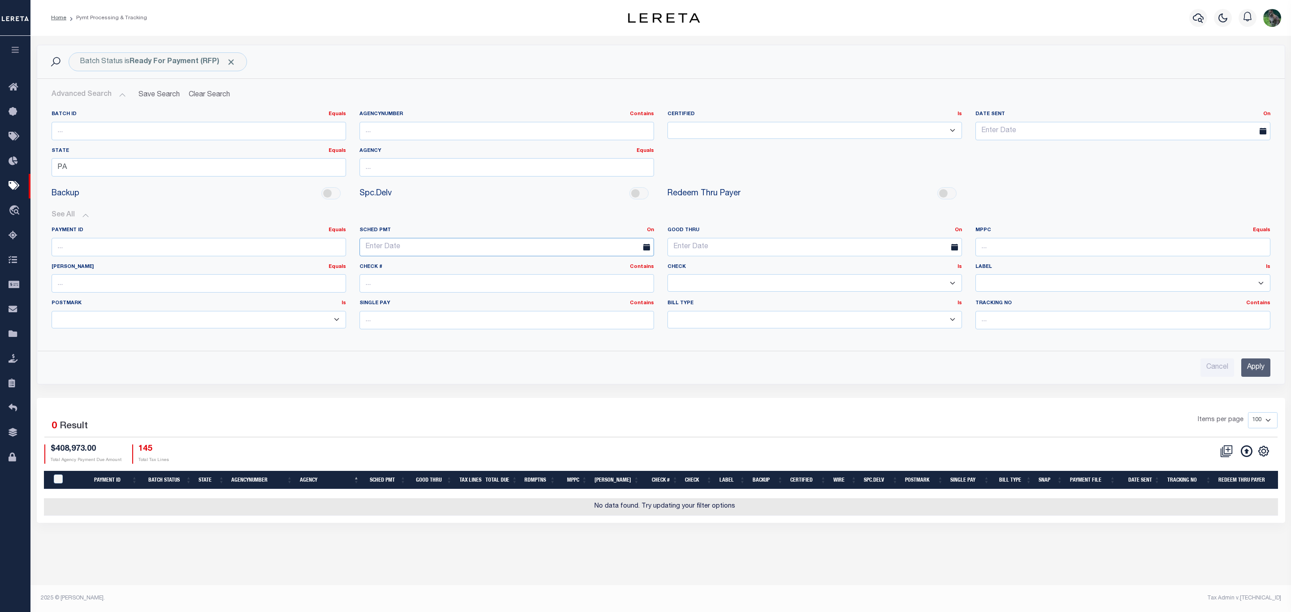
click at [483, 252] on input "text" at bounding box center [506, 247] width 294 height 18
click at [448, 335] on span "14" at bounding box center [445, 333] width 17 height 17
type input "08-14-2025"
click at [1253, 370] on input "Apply" at bounding box center [1255, 368] width 29 height 18
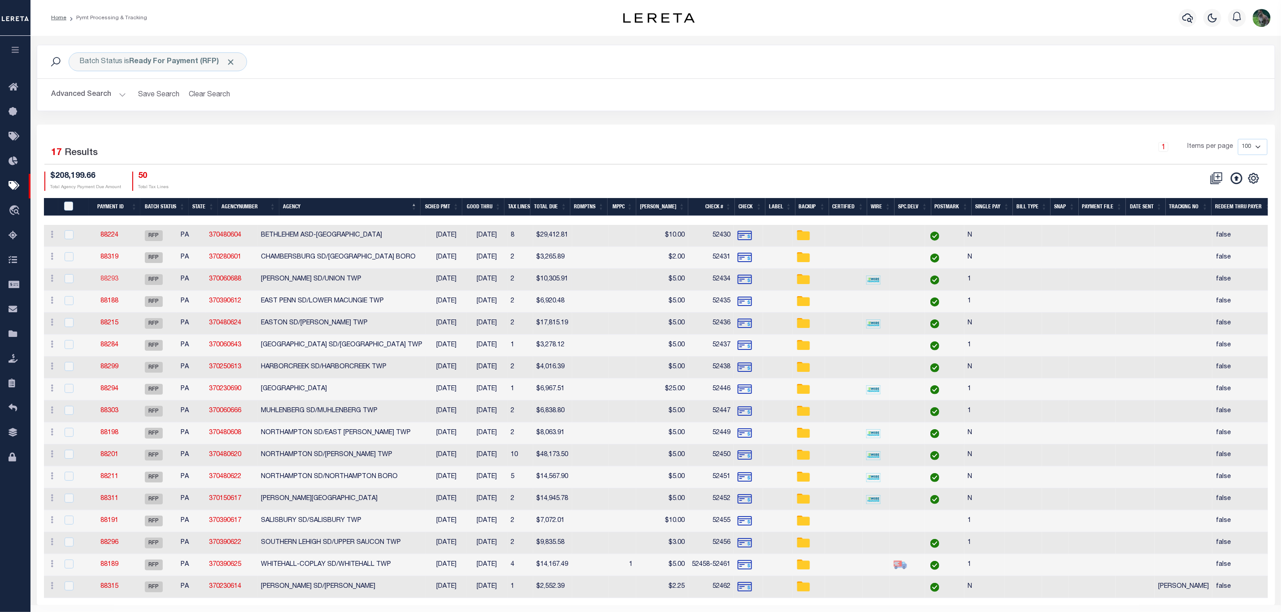
click at [118, 281] on link "88293" at bounding box center [109, 279] width 18 height 6
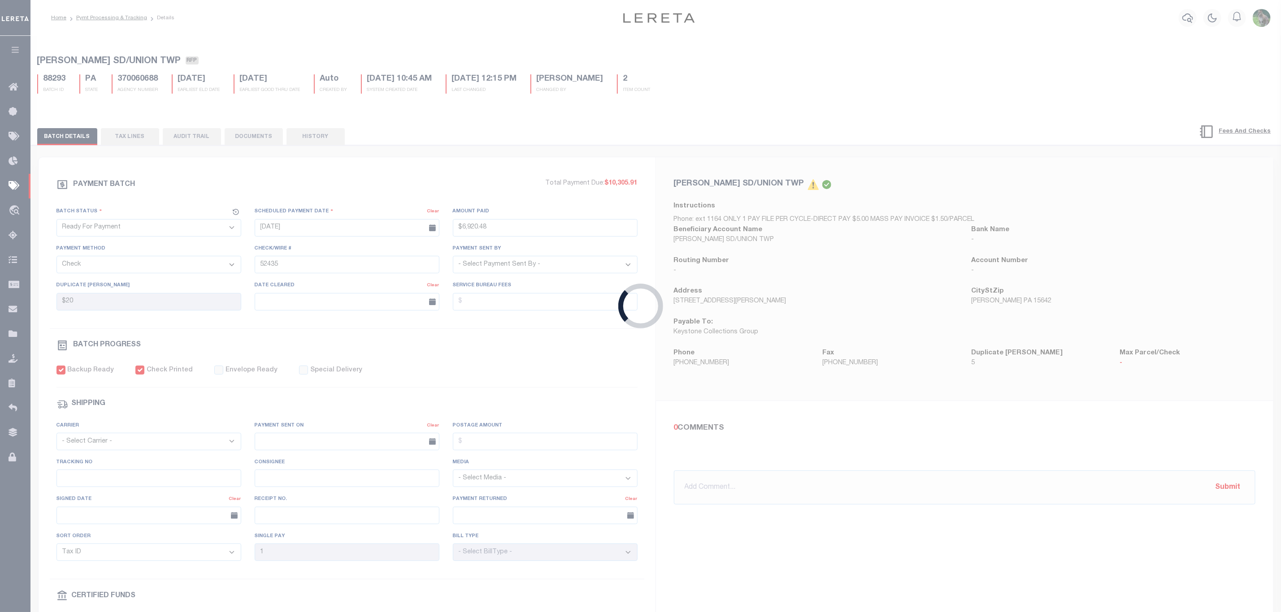
type input "$10,305.91"
type input "52434"
type input "$10"
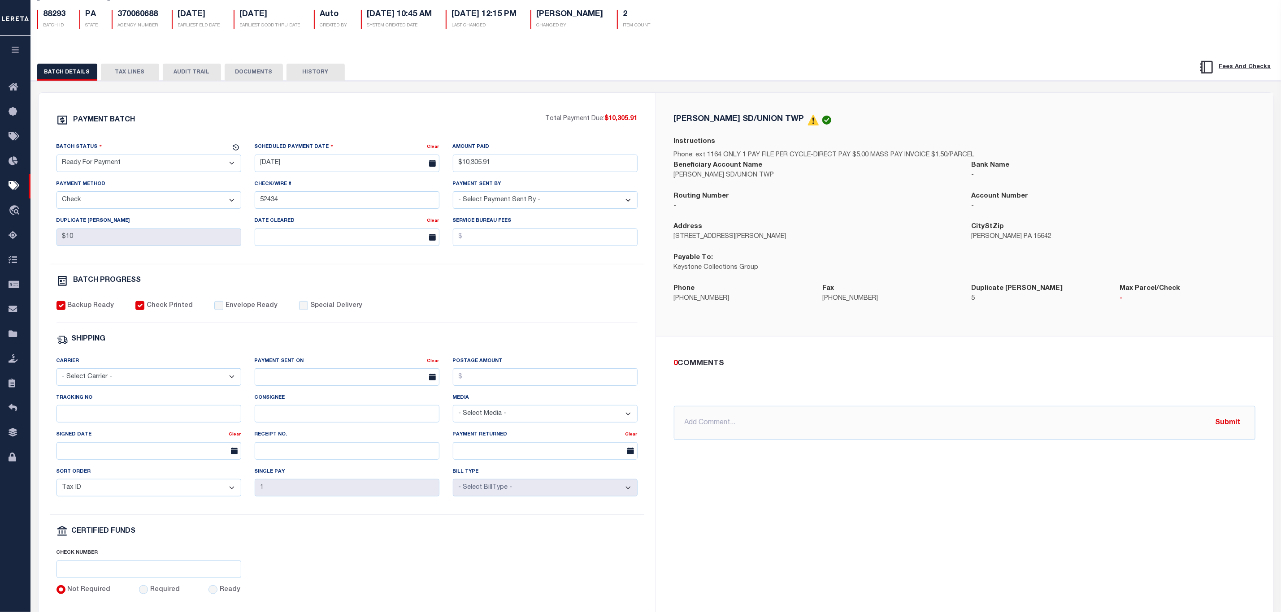
scroll to position [67, 0]
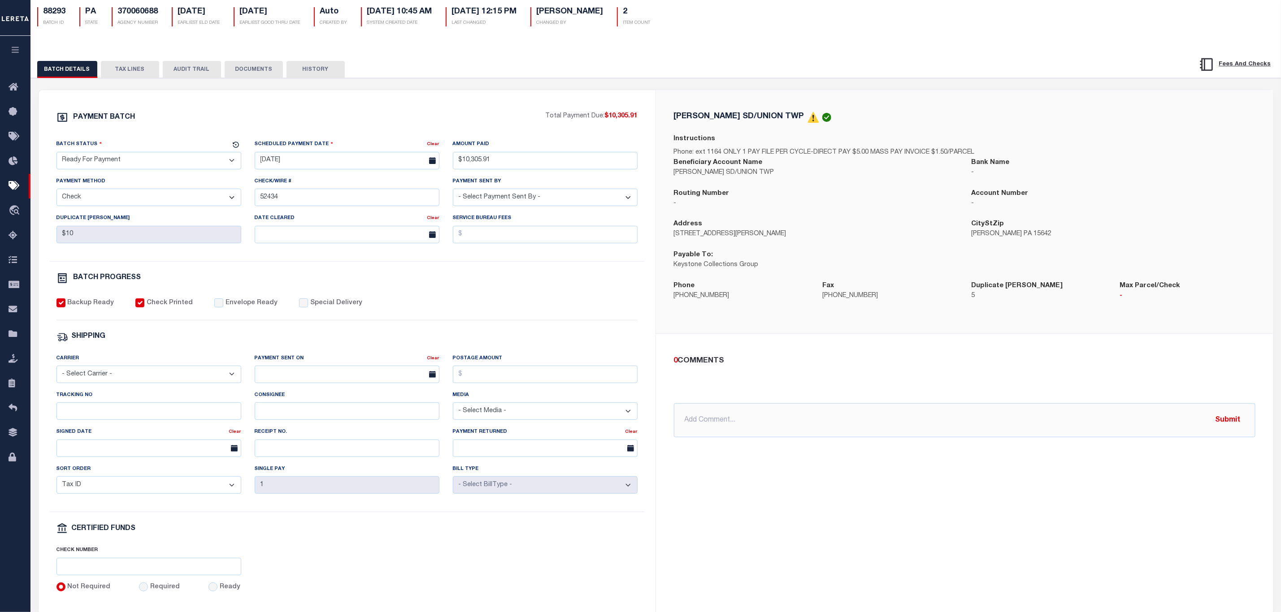
click at [174, 164] on select "- Select Status - Scheduled for Payment Ready For Payment Payment Sent Cleared …" at bounding box center [148, 160] width 185 height 17
select select "SNT"
click at [56, 154] on select "- Select Status - Scheduled for Payment Ready For Payment Payment Sent Cleared …" at bounding box center [148, 160] width 185 height 17
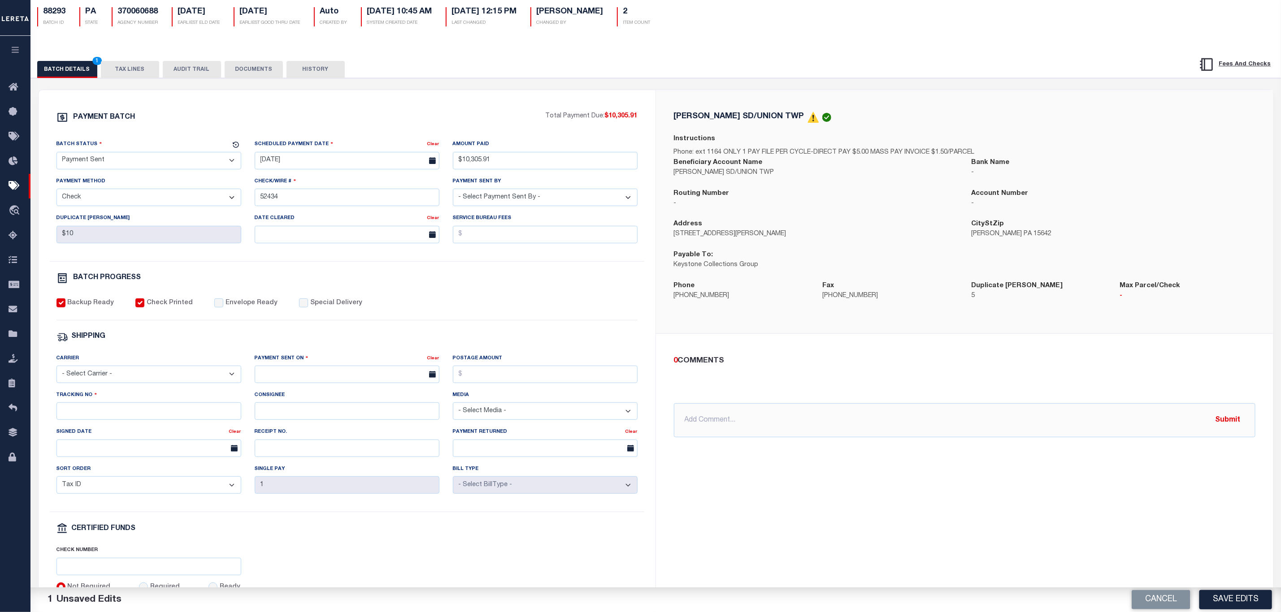
click at [140, 382] on select "- Select Carrier - E-mail Fax Fedex FTP Other UPS USPS" at bounding box center [148, 374] width 185 height 17
select select "FDX"
click at [56, 372] on select "- Select Carrier - E-mail Fax Fedex FTP Other UPS USPS" at bounding box center [148, 374] width 185 height 17
click at [284, 372] on input "text" at bounding box center [347, 374] width 185 height 17
click at [362, 462] on span "15" at bounding box center [362, 465] width 17 height 17
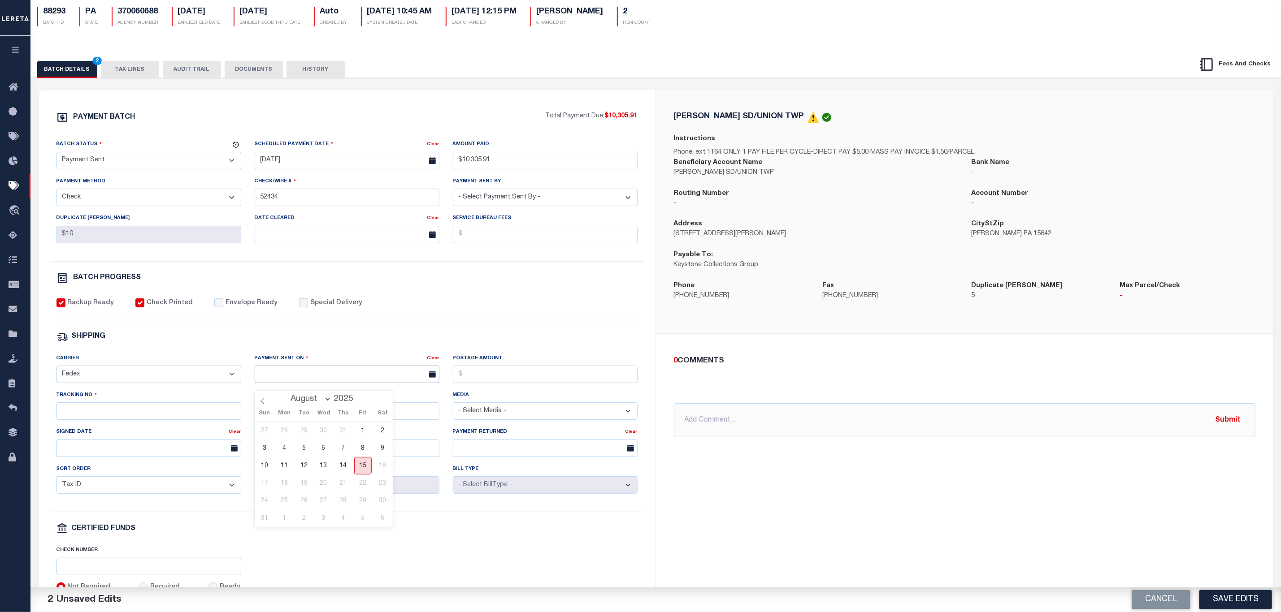
type input "[DATE]"
click at [109, 415] on input "Tracking No" at bounding box center [148, 411] width 185 height 17
type input "883608428683"
click at [1225, 597] on button "Save Edits" at bounding box center [1235, 599] width 73 height 19
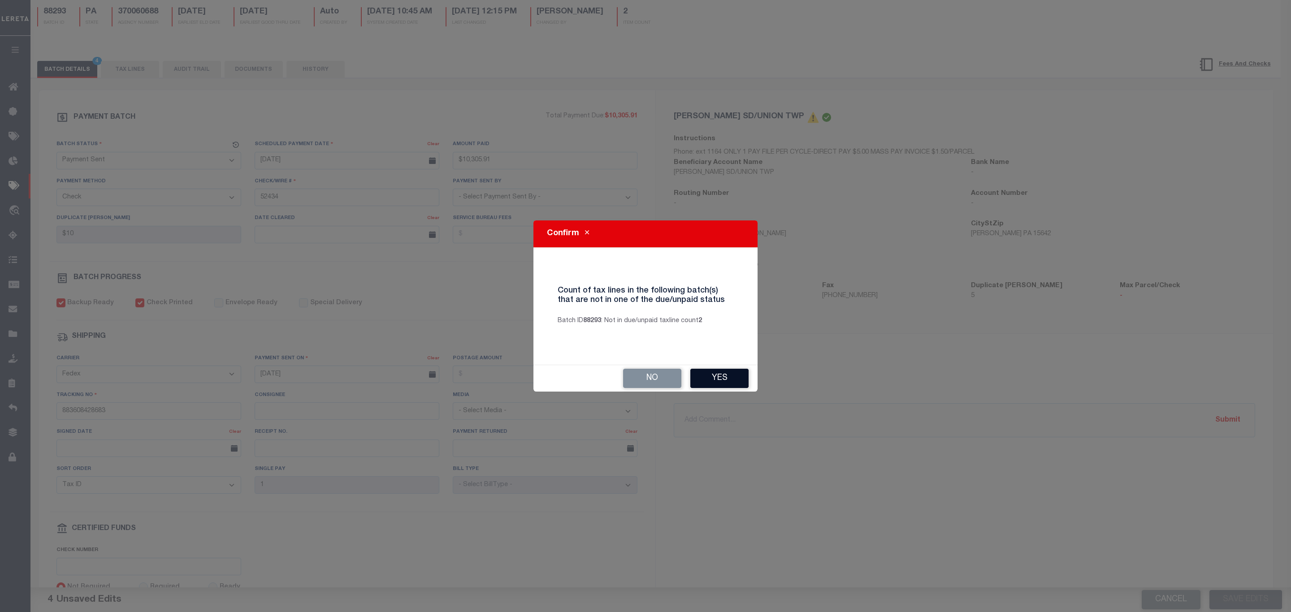
click at [722, 380] on button "Yes" at bounding box center [719, 378] width 58 height 19
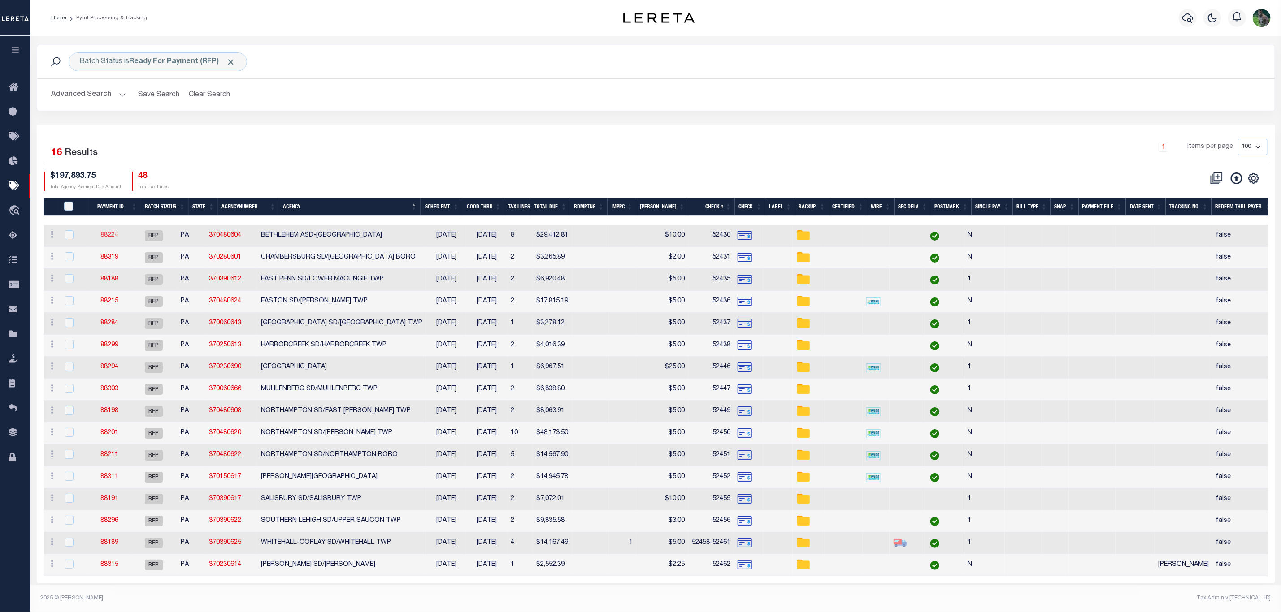
click at [114, 238] on link "88224" at bounding box center [109, 235] width 18 height 6
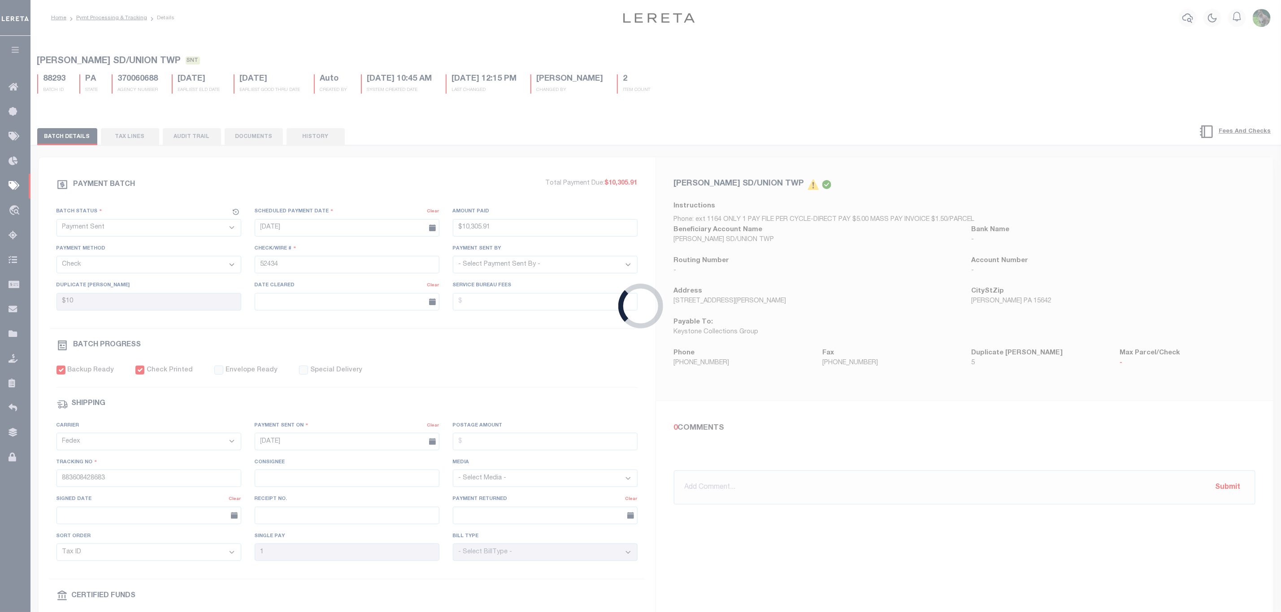
select select "RFP"
type input "$29,412.81"
type input "52430"
type input "$80"
select select
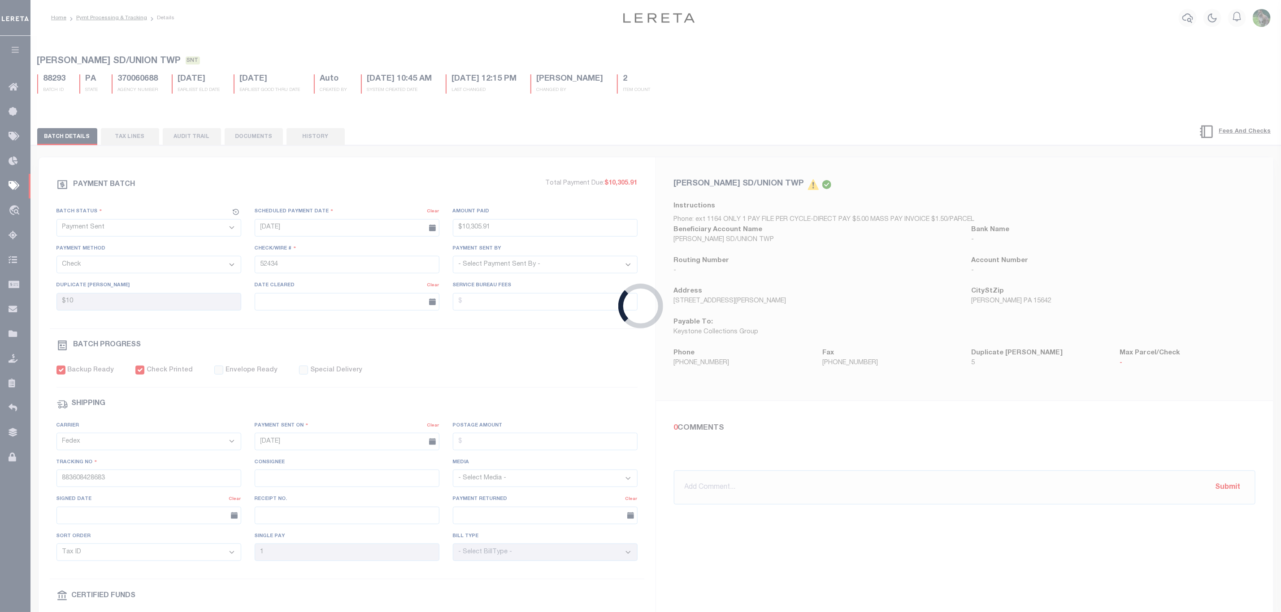
type input "N"
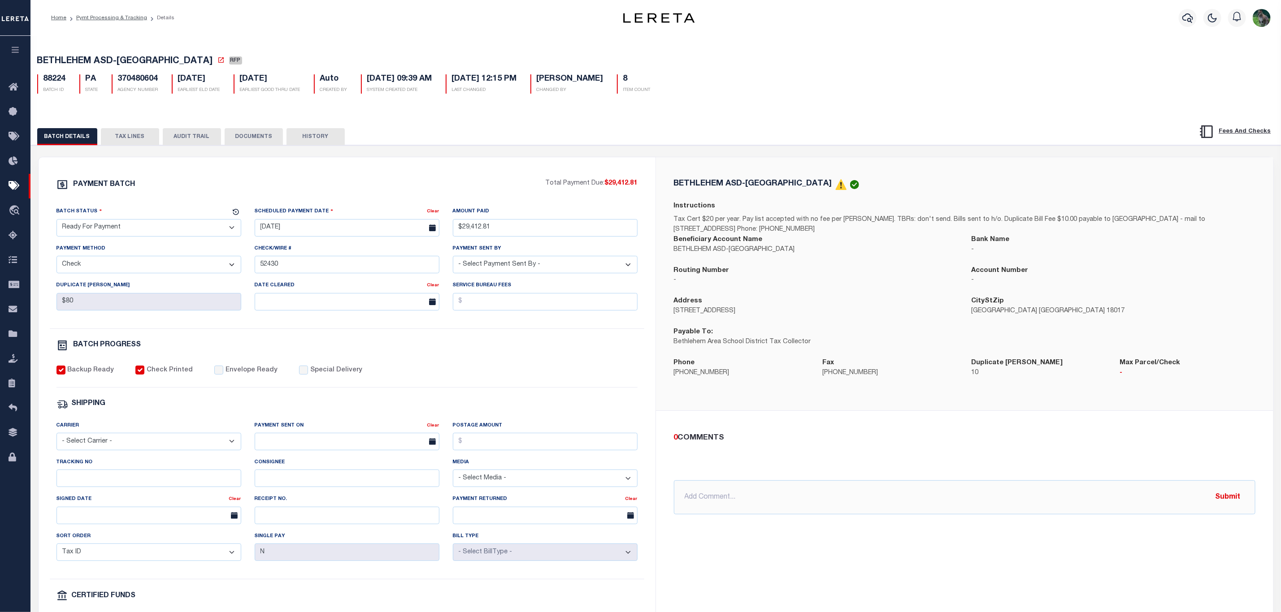
click at [210, 225] on select "- Select Status - Scheduled for Payment Ready For Payment Payment Sent Cleared …" at bounding box center [148, 227] width 185 height 17
select select "SNT"
click at [56, 221] on select "- Select Status - Scheduled for Payment Ready For Payment Payment Sent Cleared …" at bounding box center [148, 227] width 185 height 17
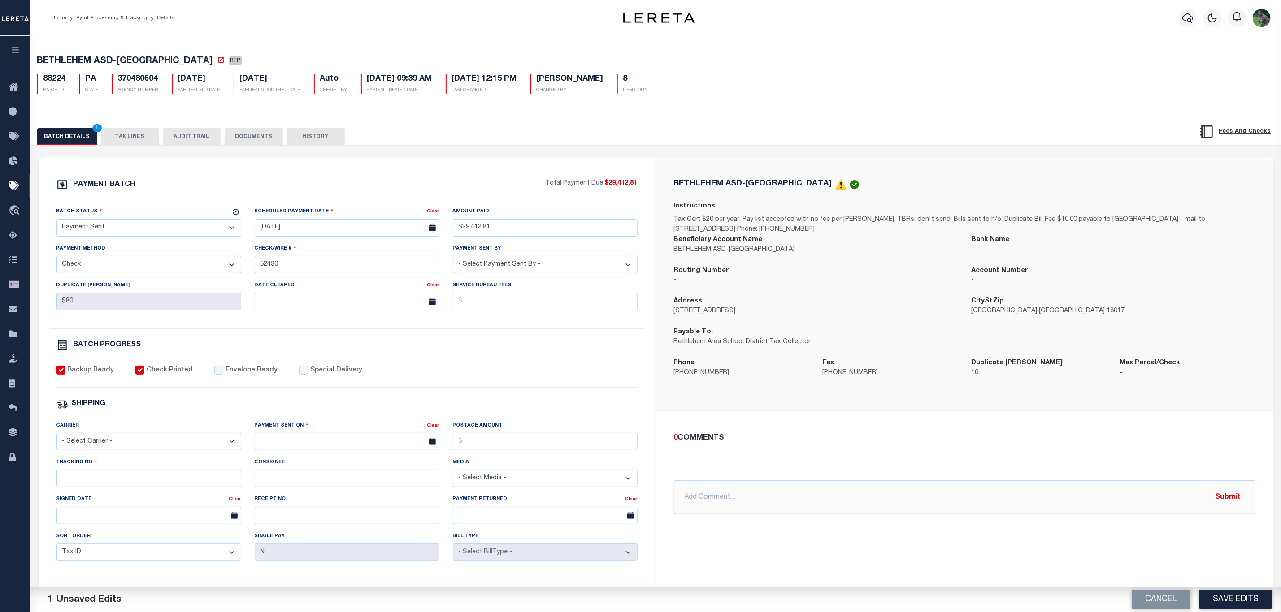
click at [230, 387] on div "Backup Ready Check Printed Envelope Ready Special Delivery" at bounding box center [346, 377] width 581 height 22
click at [242, 376] on label "Envelope Ready" at bounding box center [251, 371] width 52 height 10
click at [223, 375] on input "Envelope Ready" at bounding box center [218, 370] width 9 height 9
checkbox input "true"
click at [183, 450] on select "- Select Carrier - E-mail Fax Fedex FTP Other UPS USPS" at bounding box center [148, 441] width 185 height 17
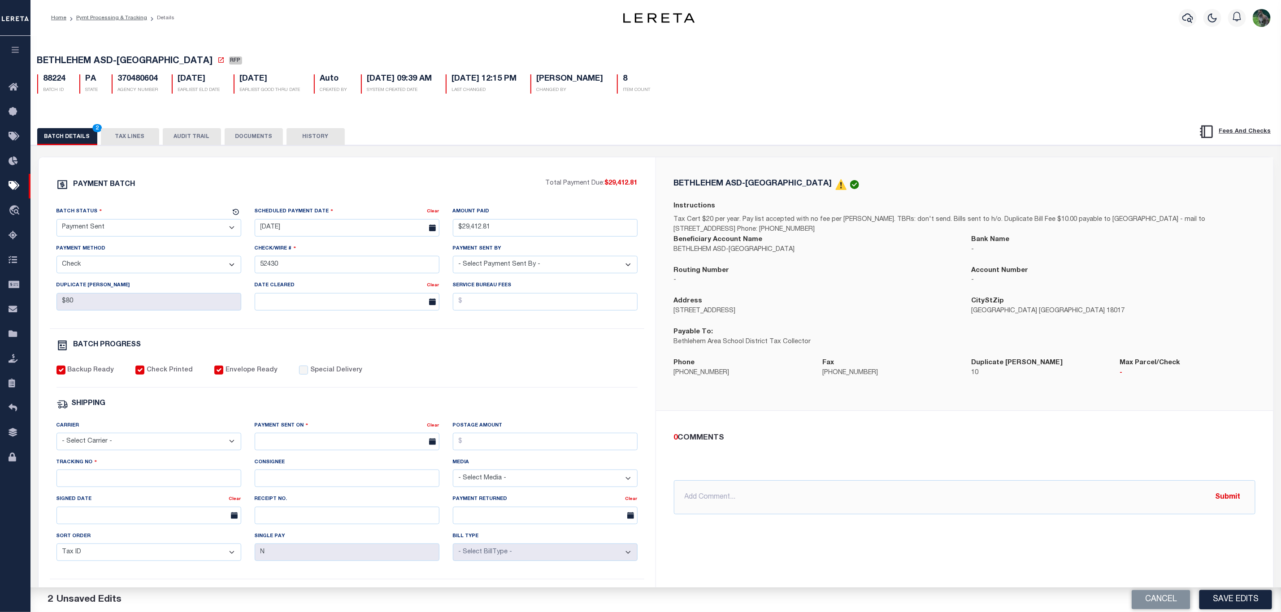
select select "FDX"
click at [56, 439] on select "- Select Carrier - E-mail Fax Fedex FTP Other UPS USPS" at bounding box center [148, 441] width 185 height 17
click at [311, 444] on input "text" at bounding box center [347, 441] width 185 height 17
click at [369, 534] on span "15" at bounding box center [362, 532] width 17 height 17
type input "[DATE]"
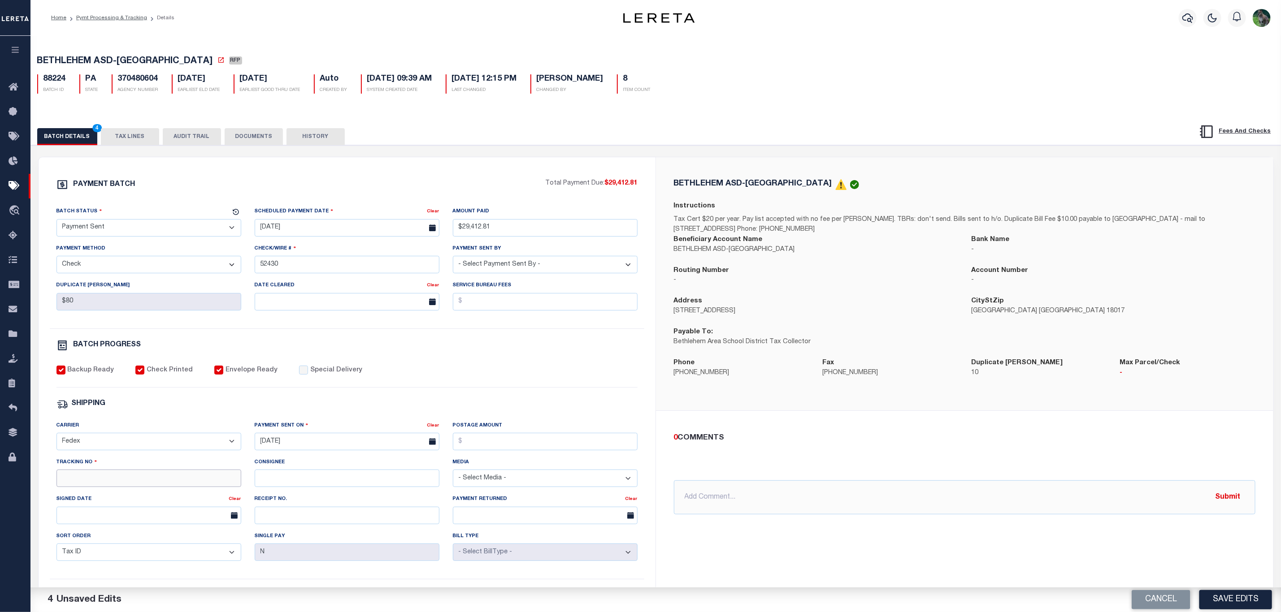
click at [177, 487] on input "Tracking No" at bounding box center [148, 478] width 185 height 17
type input "883608425206"
click at [1247, 602] on button "Save Edits" at bounding box center [1235, 599] width 73 height 19
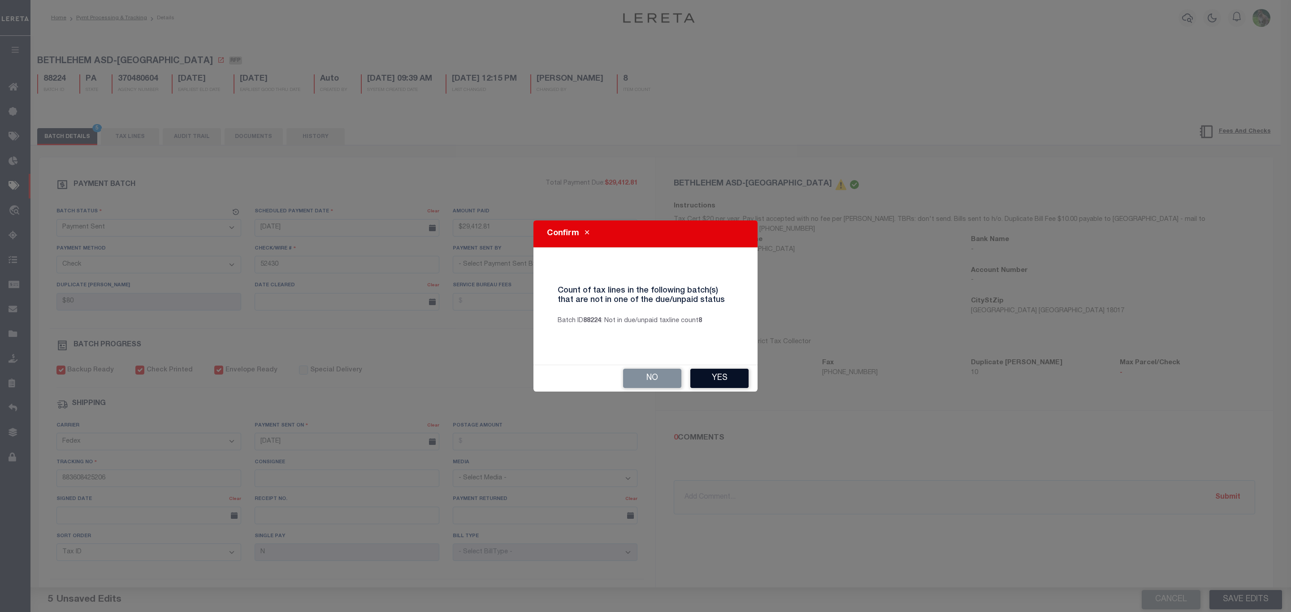
click at [725, 377] on button "Yes" at bounding box center [719, 378] width 58 height 19
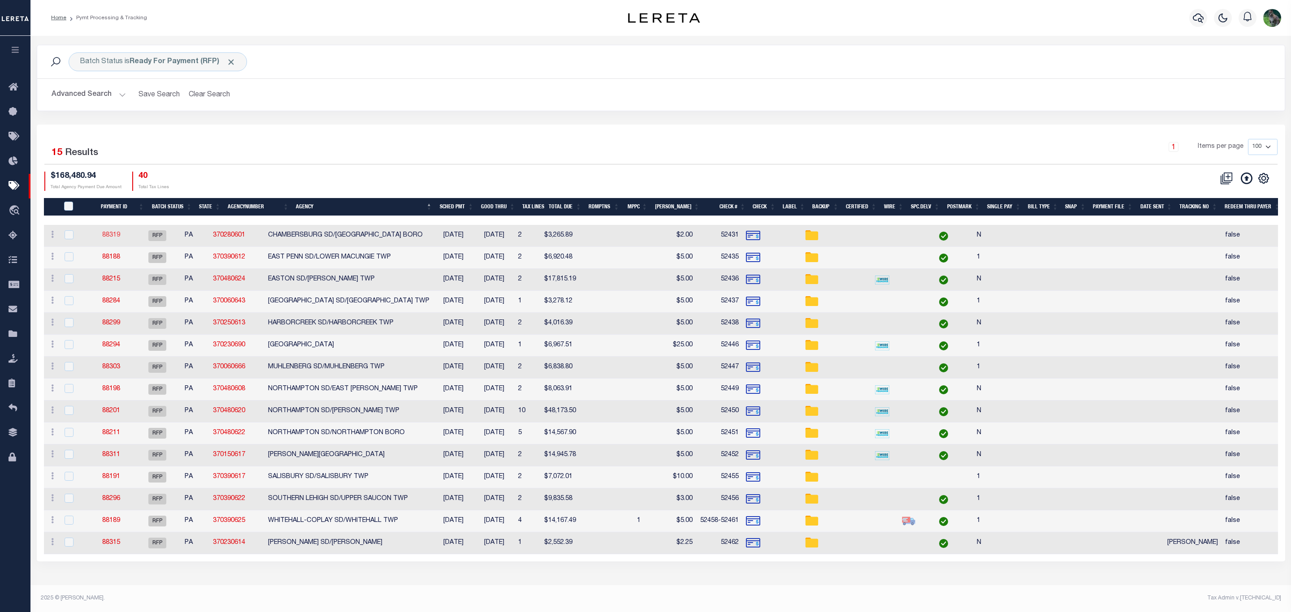
click at [120, 234] on link "88319" at bounding box center [111, 235] width 18 height 6
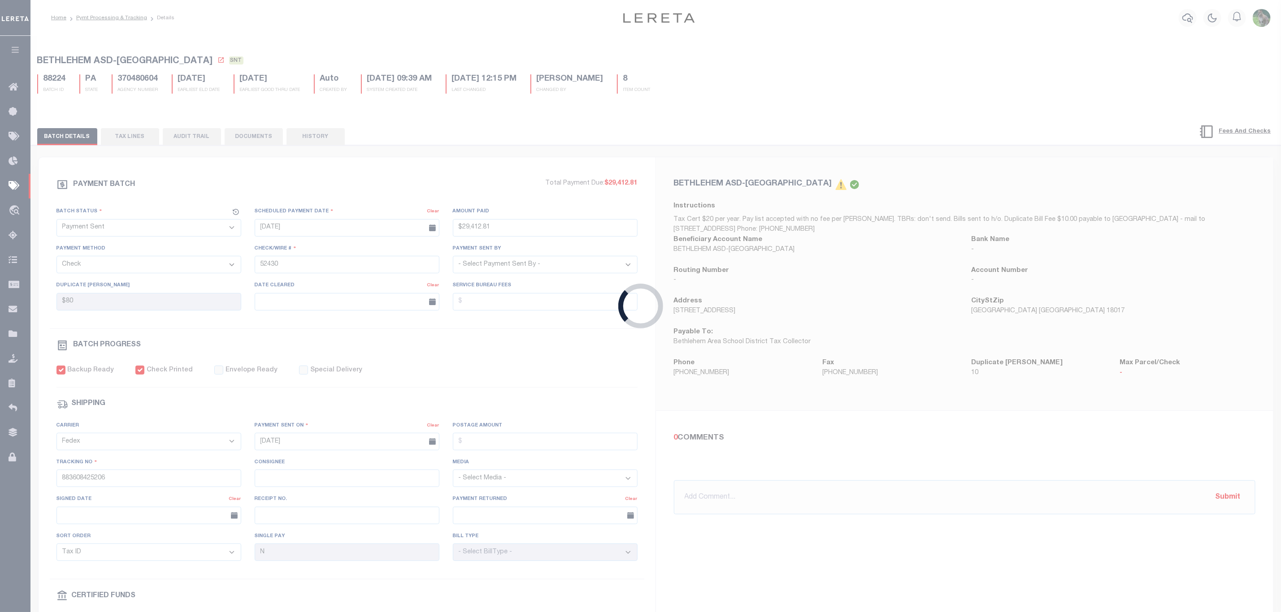
select select "RFP"
type input "$3,265.89"
type input "52431"
type input "$4"
checkbox input "false"
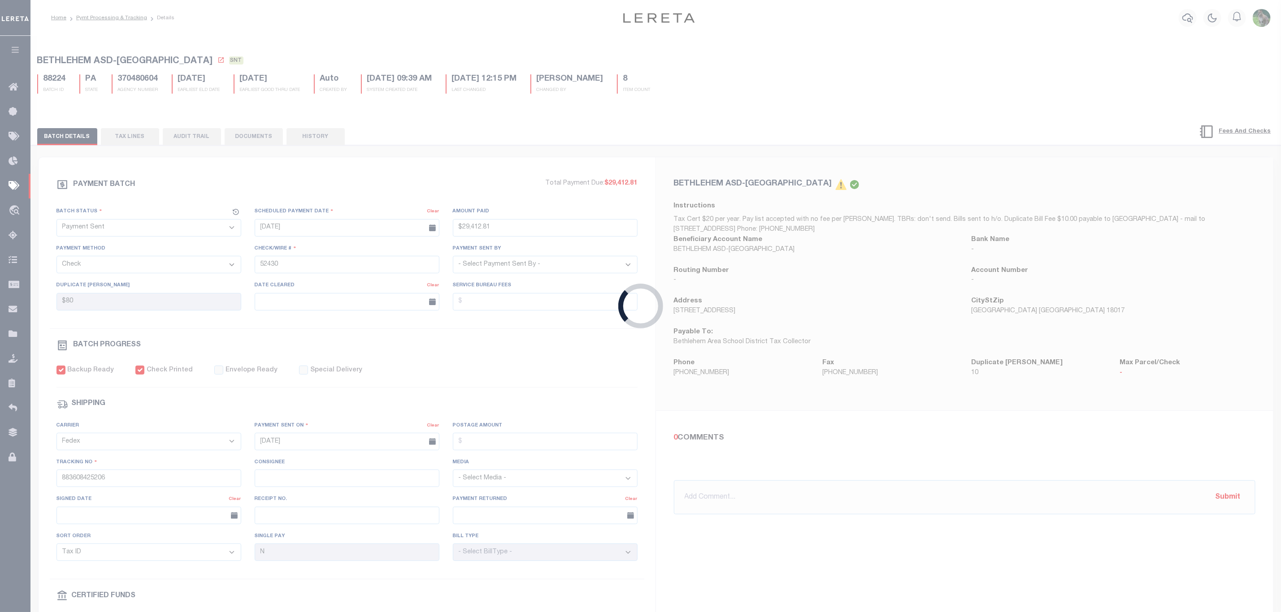
select select
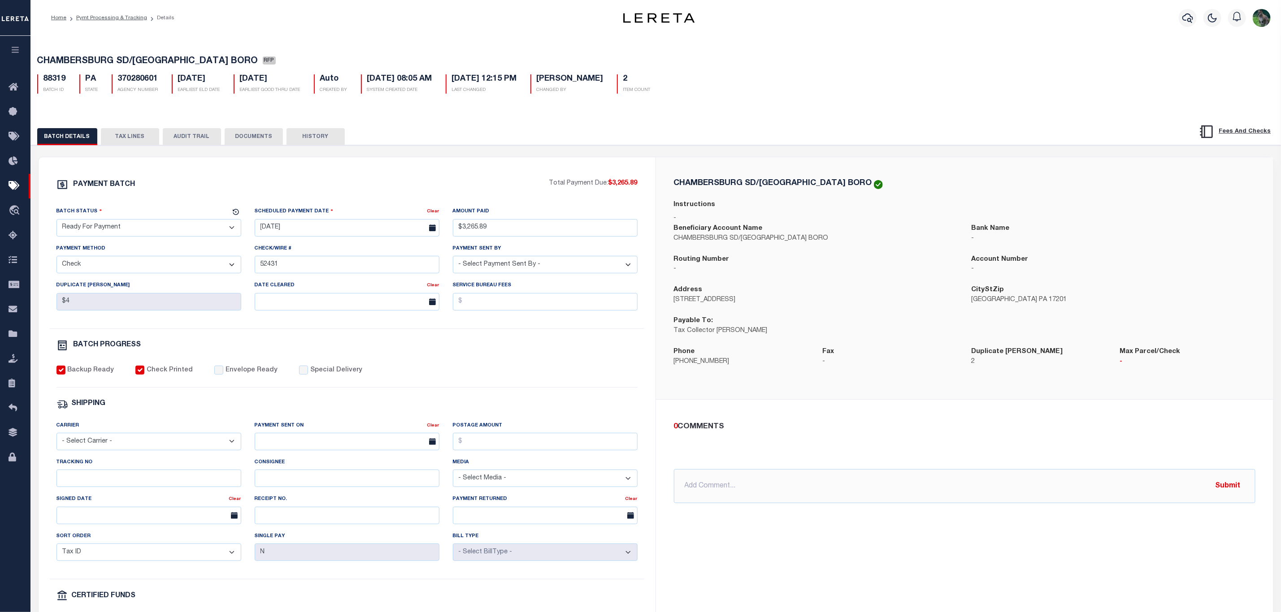
click at [195, 237] on select "- Select Status - Scheduled for Payment Ready For Payment Payment Sent Cleared …" at bounding box center [148, 227] width 185 height 17
select select "SNT"
click at [56, 221] on select "- Select Status - Scheduled for Payment Ready For Payment Payment Sent Cleared …" at bounding box center [148, 227] width 185 height 17
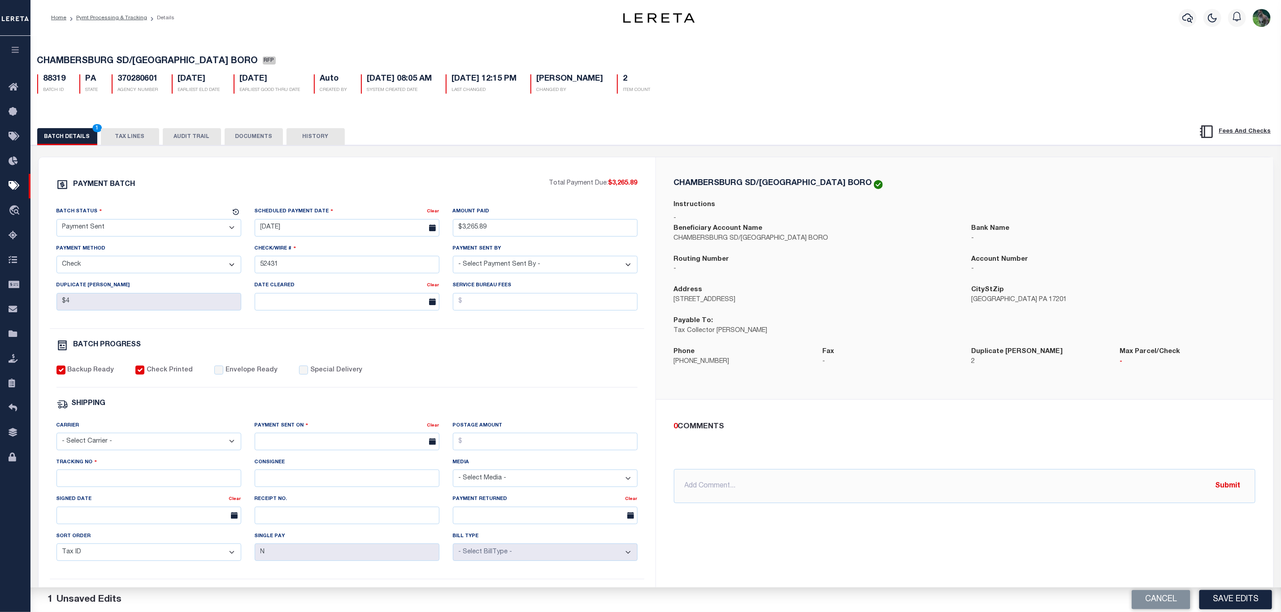
drag, startPoint x: 229, startPoint y: 375, endPoint x: 221, endPoint y: 380, distance: 9.2
click at [229, 375] on label "Envelope Ready" at bounding box center [251, 371] width 52 height 10
click at [223, 375] on input "Envelope Ready" at bounding box center [218, 370] width 9 height 9
checkbox input "true"
click at [103, 471] on div "Tracking No" at bounding box center [148, 473] width 185 height 30
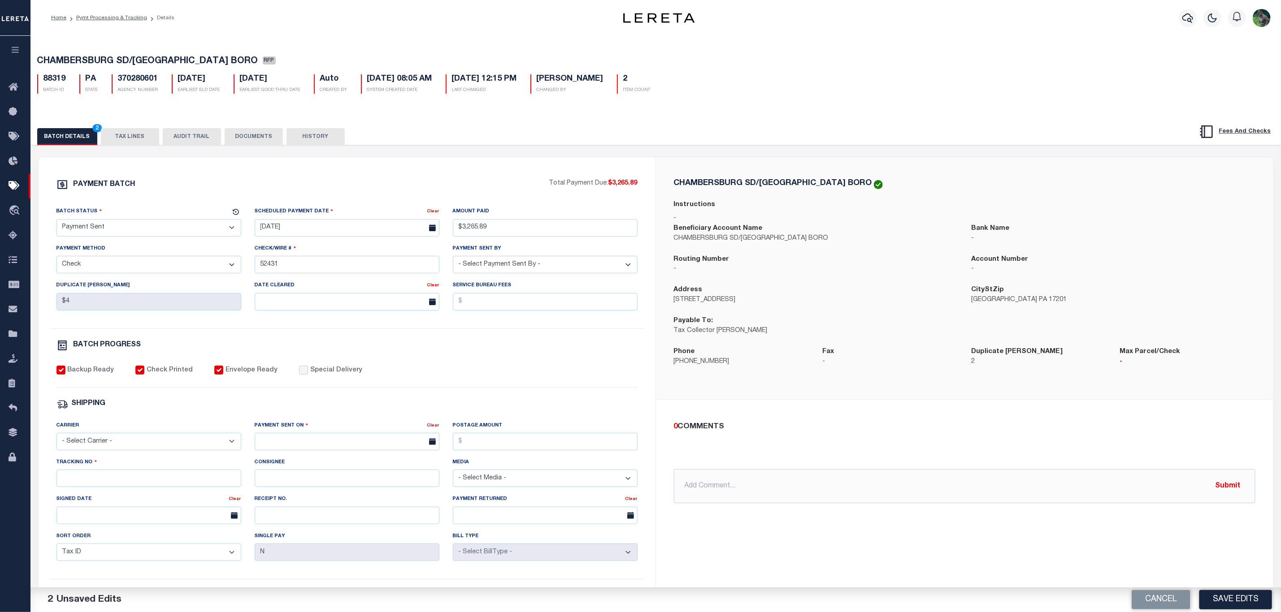
click at [130, 442] on select "- Select Carrier - E-mail Fax Fedex FTP Other UPS USPS" at bounding box center [148, 441] width 185 height 17
select select "FDX"
click at [56, 439] on select "- Select Carrier - E-mail Fax Fedex FTP Other UPS USPS" at bounding box center [148, 441] width 185 height 17
click at [356, 450] on input "text" at bounding box center [347, 441] width 185 height 17
click at [358, 532] on span "15" at bounding box center [362, 532] width 17 height 17
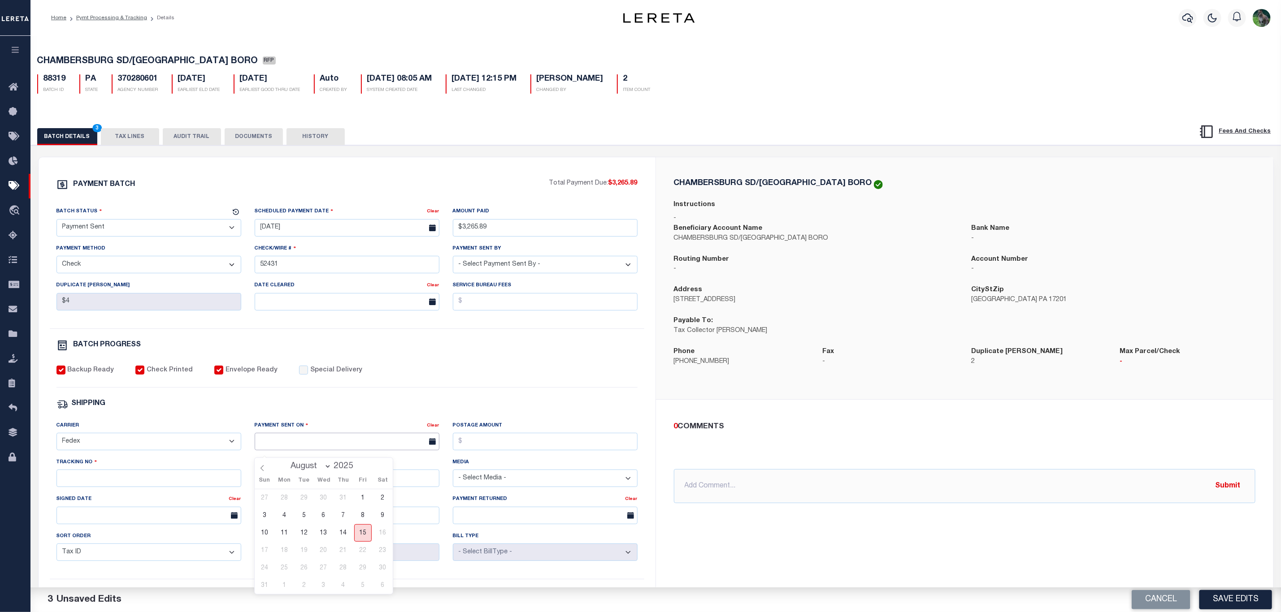
type input "[DATE]"
drag, startPoint x: 173, startPoint y: 487, endPoint x: 196, endPoint y: 486, distance: 22.9
click at [173, 487] on input "Tracking No" at bounding box center [148, 478] width 185 height 17
type input "883608426430"
click at [1238, 607] on button "Save Edits" at bounding box center [1235, 599] width 73 height 19
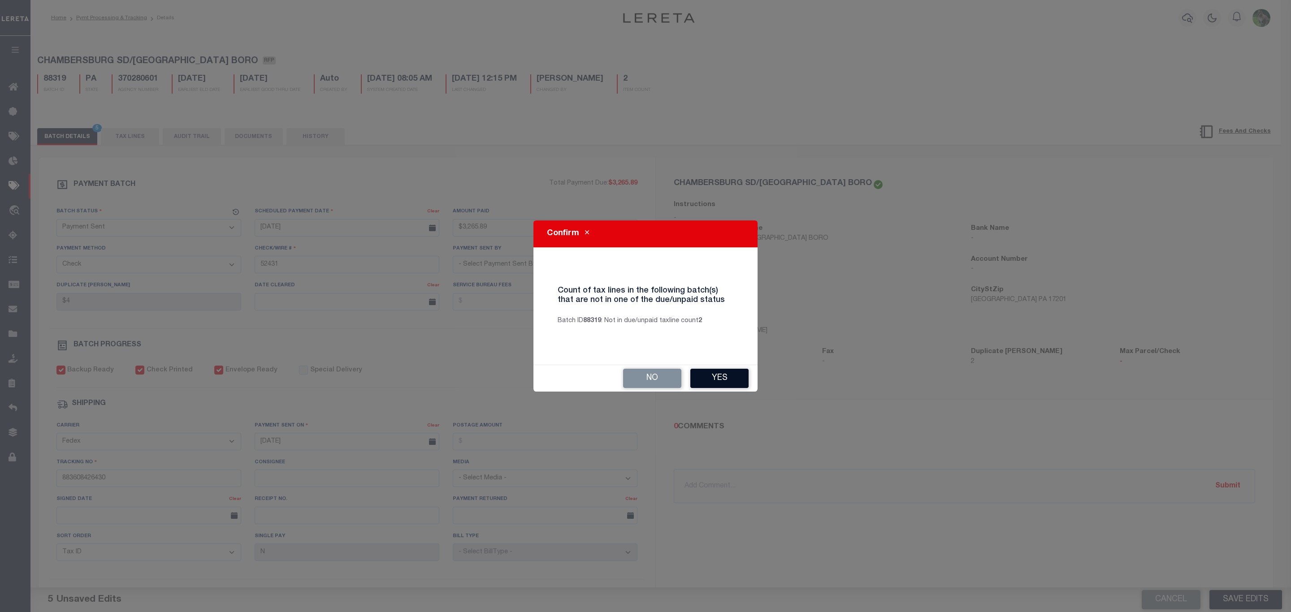
click at [725, 372] on button "Yes" at bounding box center [719, 378] width 58 height 19
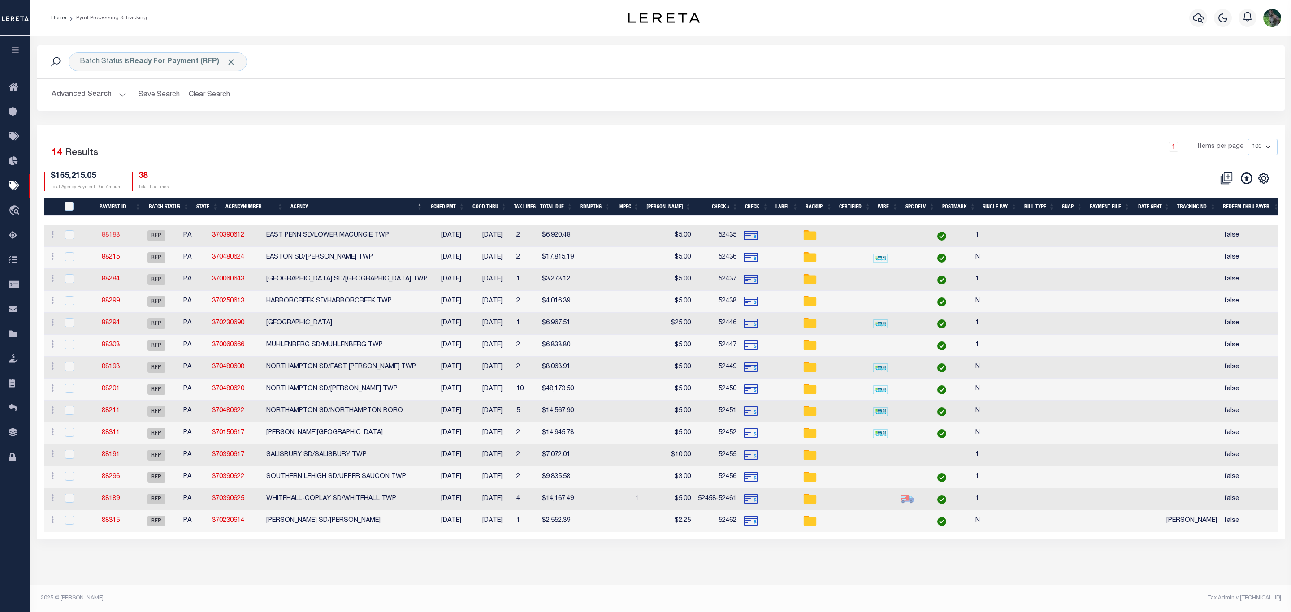
click at [113, 236] on link "88188" at bounding box center [111, 235] width 18 height 6
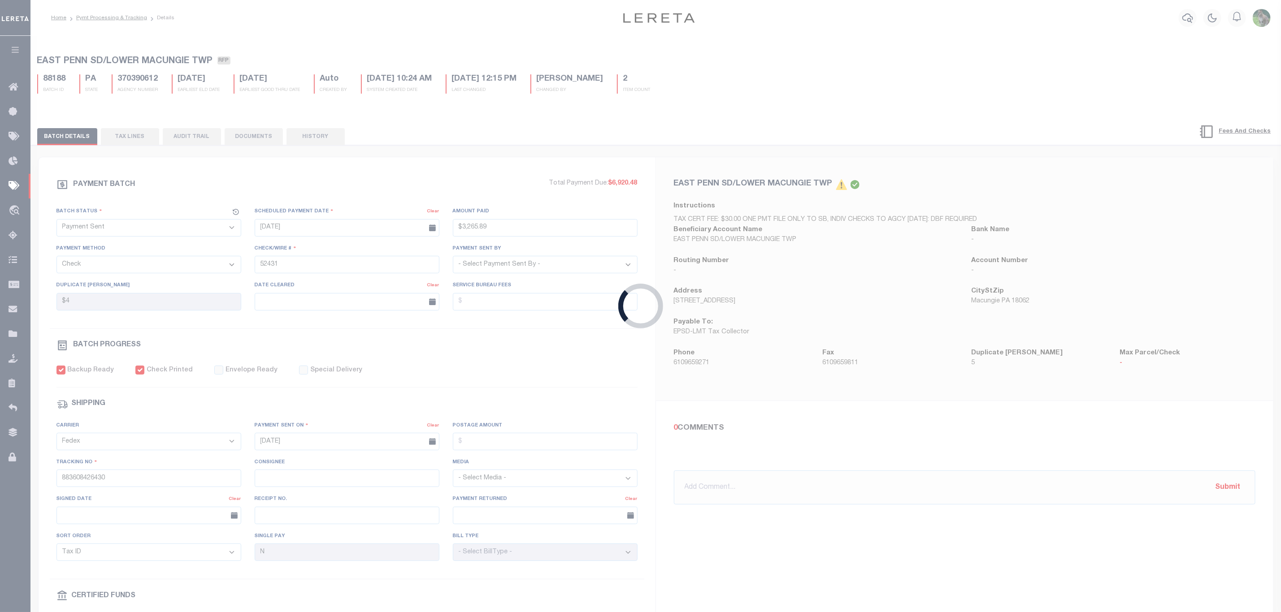
select select "RFP"
type input "$6,920.48"
type input "52435"
type input "$20"
checkbox input "false"
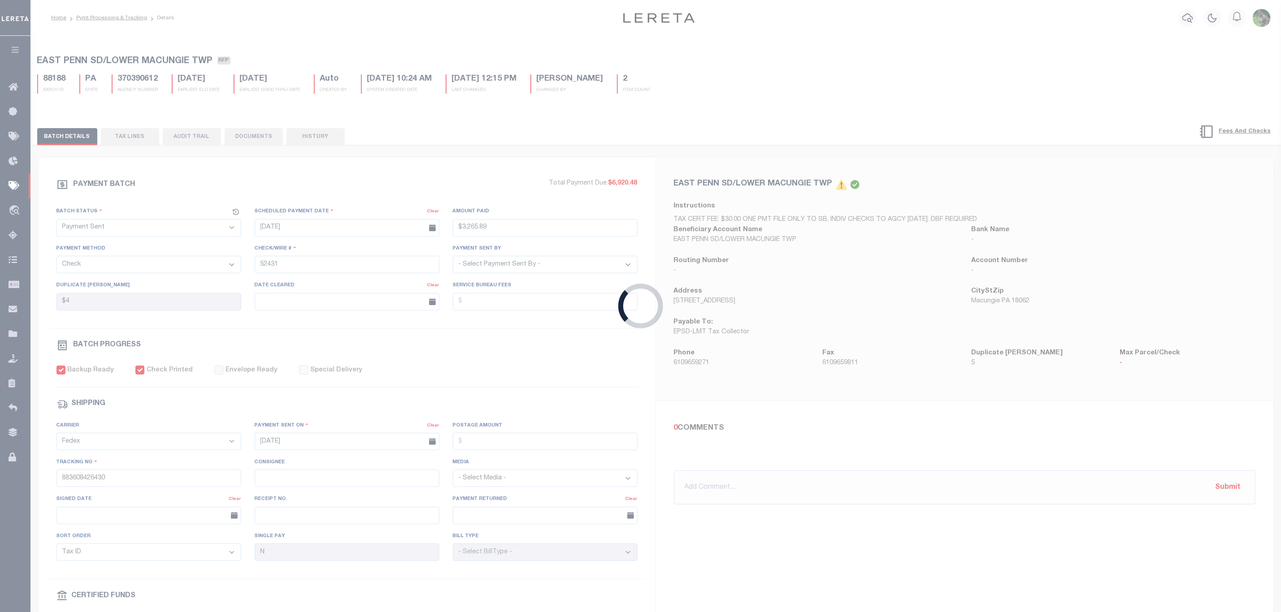
select select
type input "1"
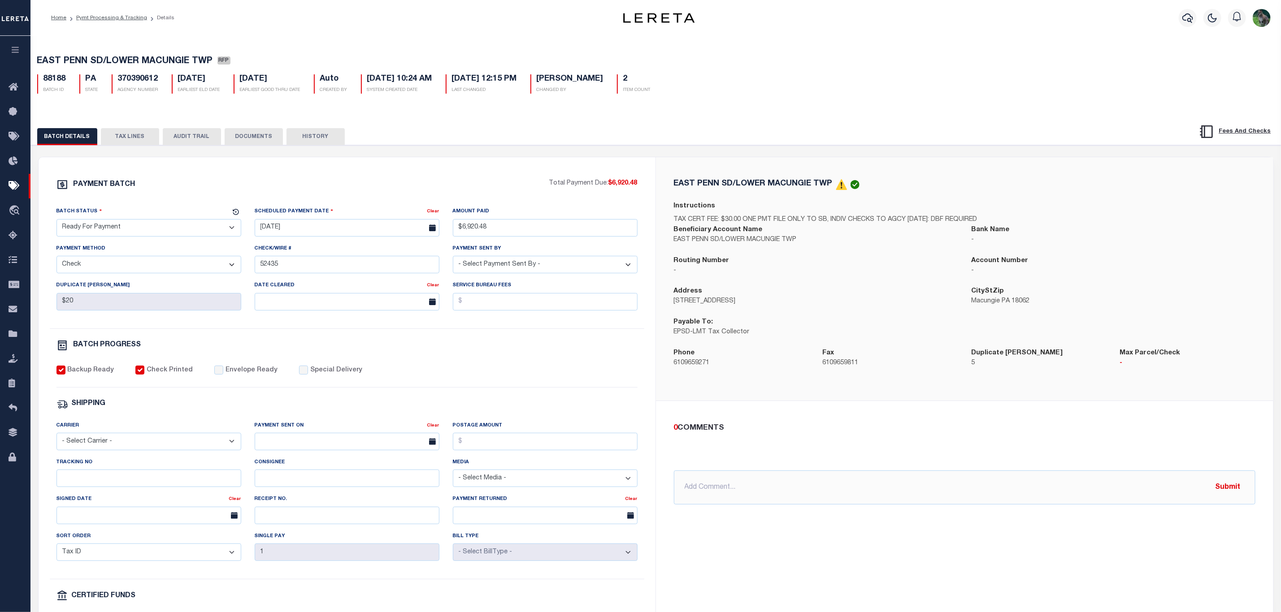
click at [111, 236] on select "- Select Status - Scheduled for Payment Ready For Payment Payment Sent Cleared …" at bounding box center [148, 227] width 185 height 17
select select "SNT"
click at [56, 221] on select "- Select Status - Scheduled for Payment Ready For Payment Payment Sent Cleared …" at bounding box center [148, 227] width 185 height 17
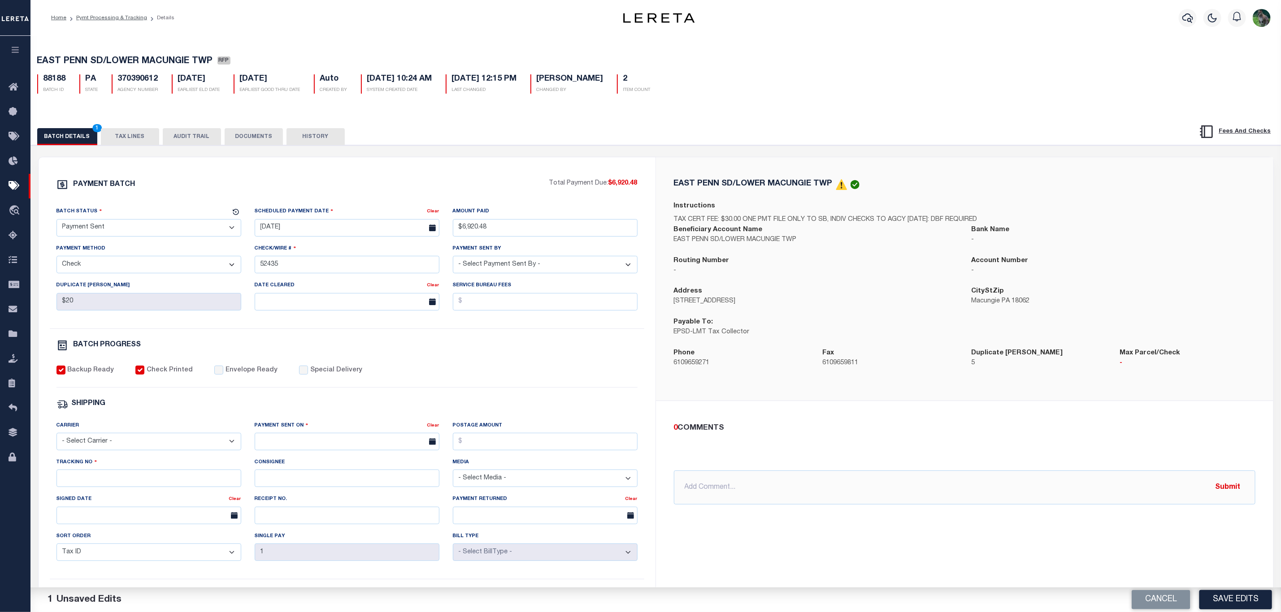
click at [210, 364] on div "PAYMENT BATCH Total Payment Due: $6,920.48 Batch Status - Select Status -" at bounding box center [346, 419] width 595 height 481
click at [228, 373] on label "Envelope Ready" at bounding box center [251, 371] width 52 height 10
click at [223, 373] on input "Envelope Ready" at bounding box center [218, 370] width 9 height 9
checkbox input "true"
click at [123, 450] on select "- Select Carrier - E-mail Fax Fedex FTP Other UPS USPS" at bounding box center [148, 441] width 185 height 17
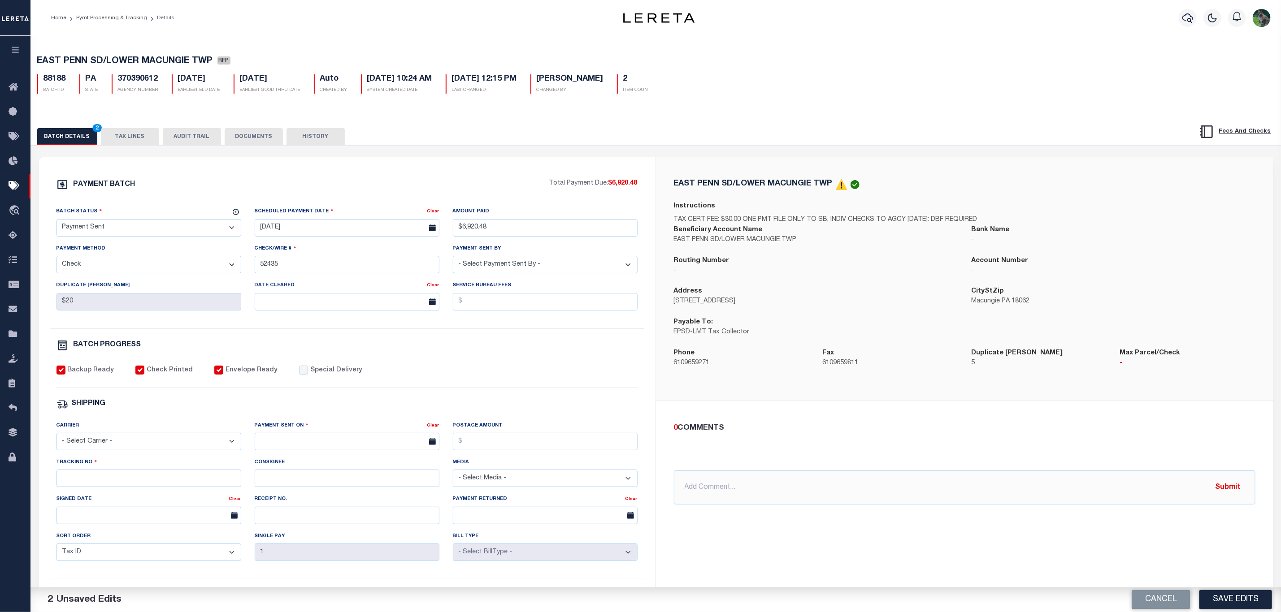
select select "FDX"
click at [56, 439] on select "- Select Carrier - E-mail Fax Fedex FTP Other UPS USPS" at bounding box center [148, 441] width 185 height 17
click at [331, 458] on div "Payment Sent On Clear" at bounding box center [347, 439] width 198 height 37
click at [354, 450] on input "text" at bounding box center [347, 441] width 185 height 17
click at [364, 533] on span "15" at bounding box center [362, 532] width 17 height 17
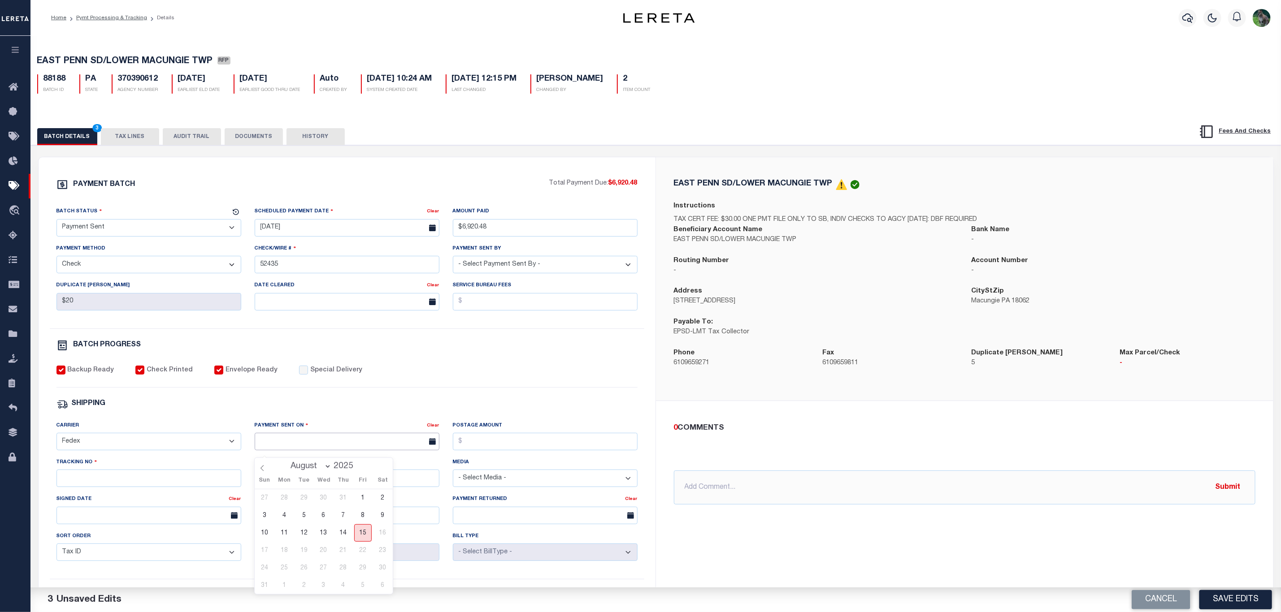
type input "[DATE]"
click at [182, 484] on input "Tracking No" at bounding box center [148, 478] width 185 height 17
type input "883608425868"
click at [1233, 599] on button "Save Edits" at bounding box center [1235, 599] width 73 height 19
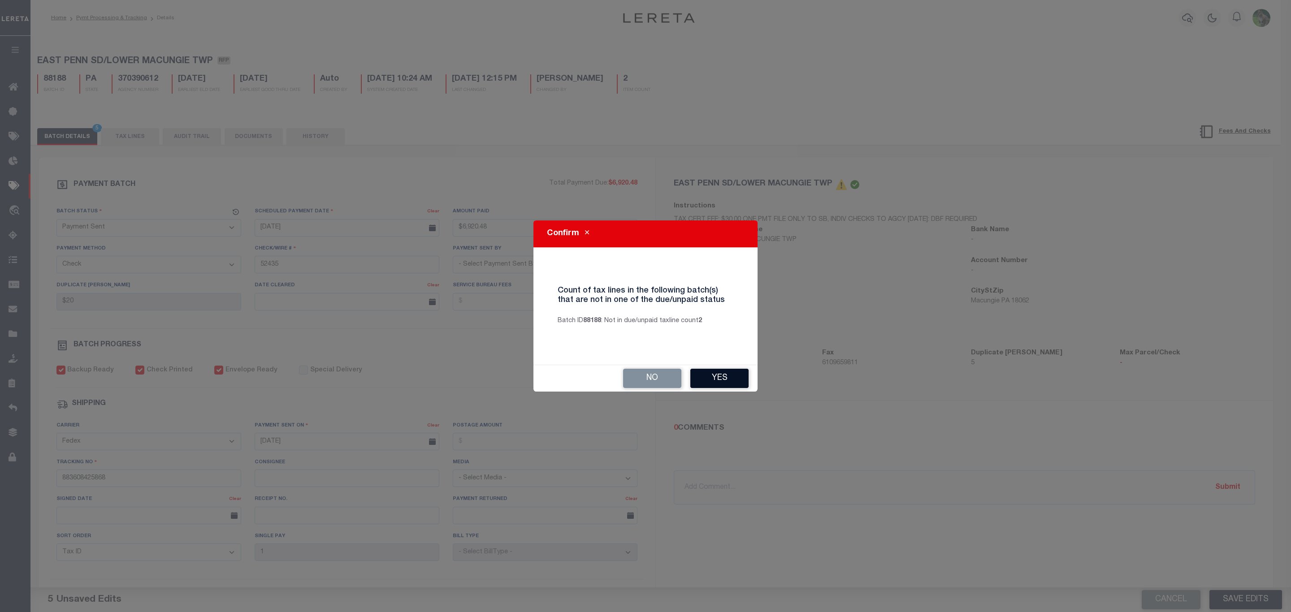
click at [728, 377] on button "Yes" at bounding box center [719, 378] width 58 height 19
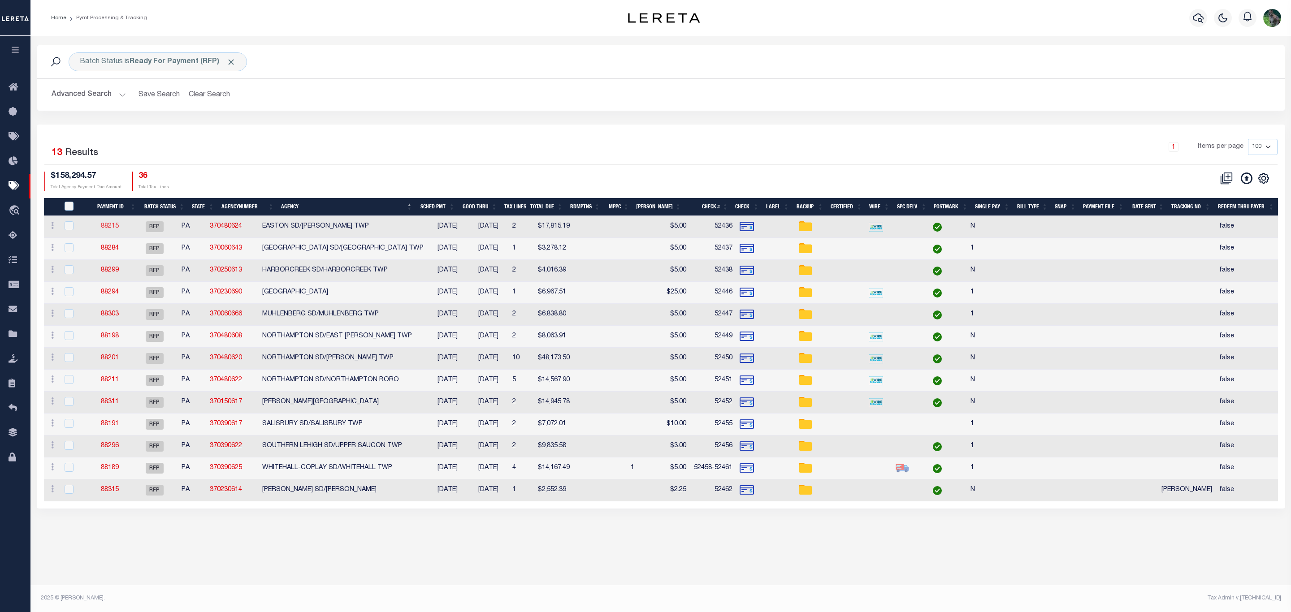
click at [113, 229] on link "88215" at bounding box center [110, 226] width 18 height 6
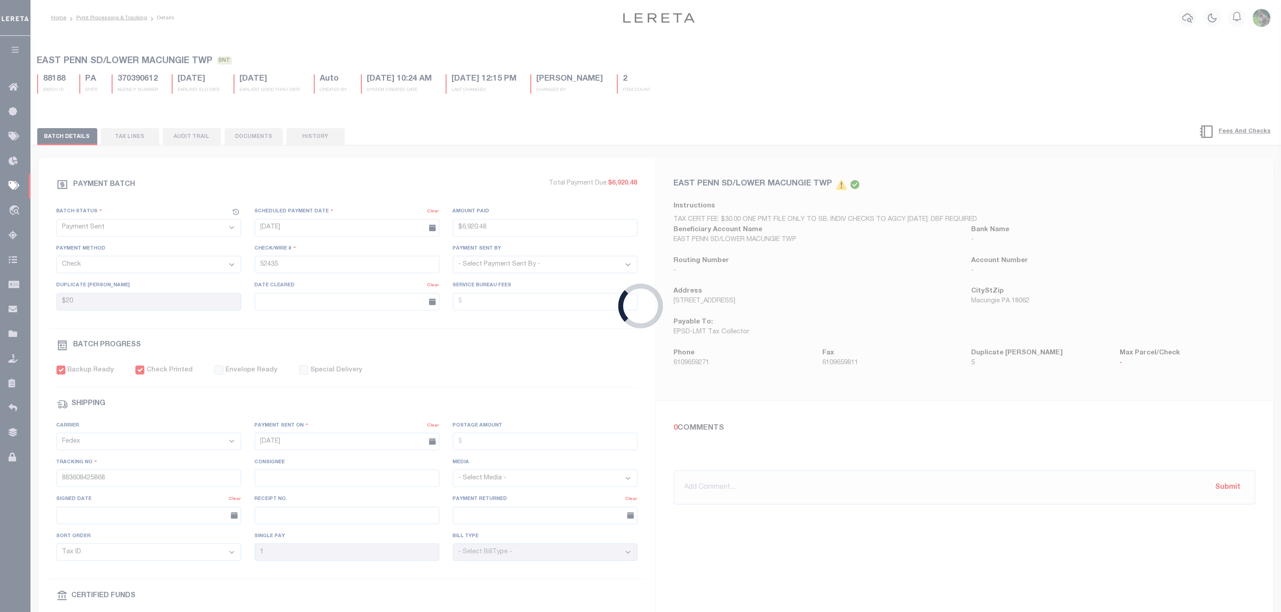
select select "RFP"
type input "$17,815.19"
type input "52436"
type input "$10"
checkbox input "false"
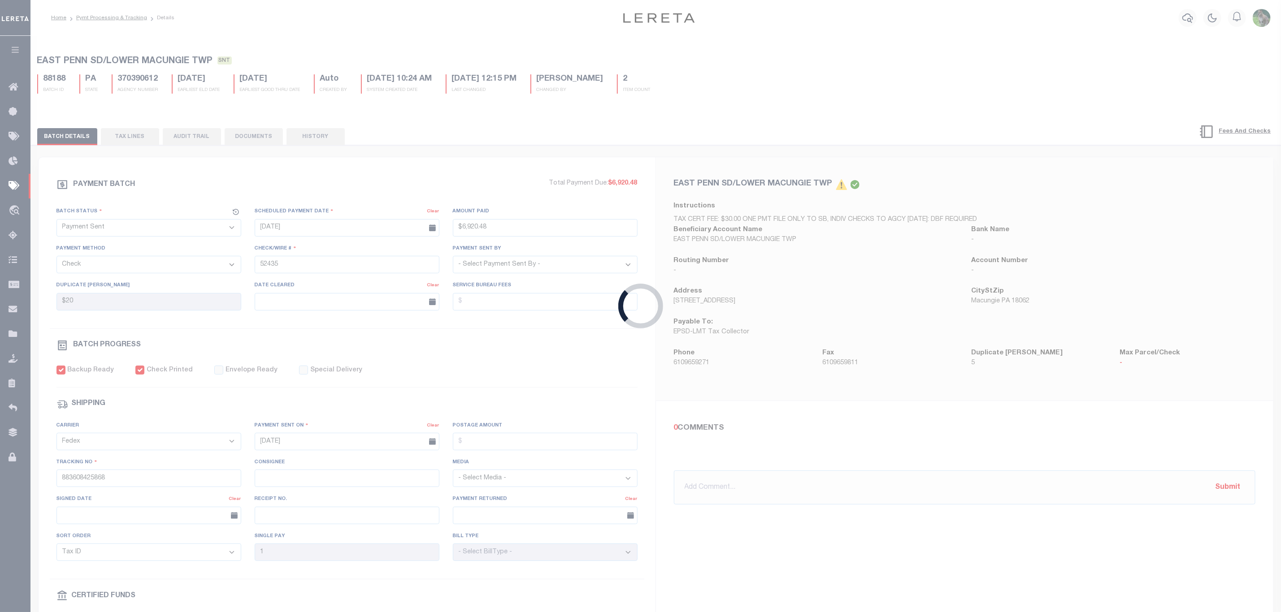
select select
type input "N"
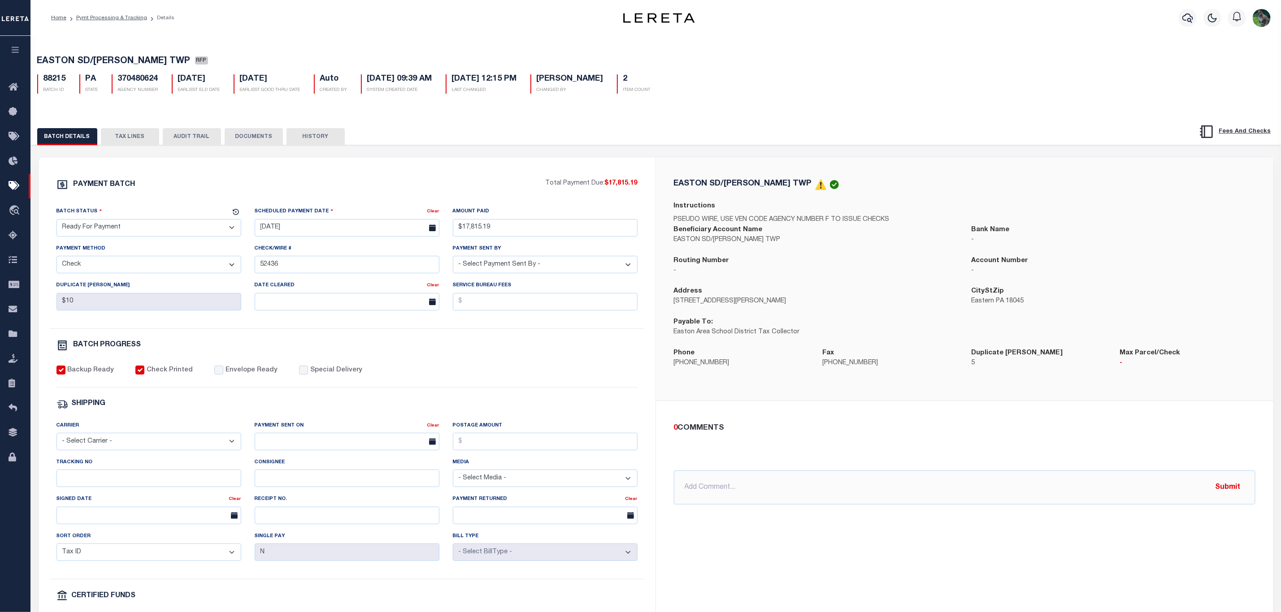
click at [160, 227] on select "- Select Status - Scheduled for Payment Ready For Payment Payment Sent Cleared …" at bounding box center [148, 227] width 185 height 17
select select "SNT"
click at [56, 221] on select "- Select Status - Scheduled for Payment Ready For Payment Payment Sent Cleared …" at bounding box center [148, 227] width 185 height 17
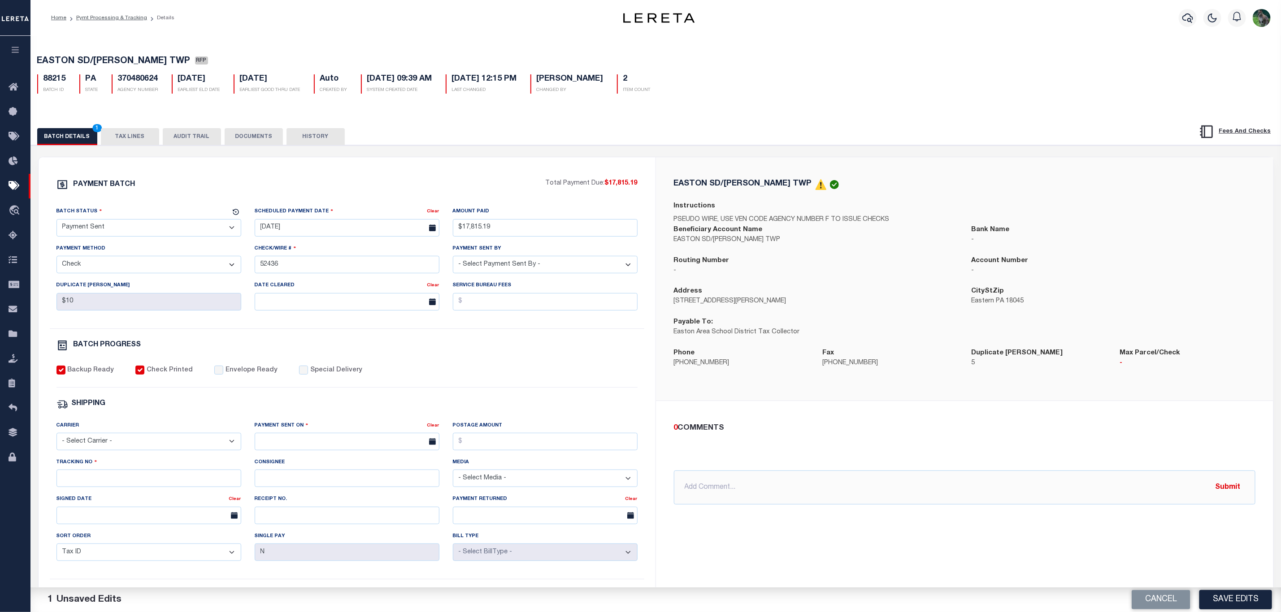
click at [251, 372] on label "Envelope Ready" at bounding box center [251, 371] width 52 height 10
click at [223, 372] on input "Envelope Ready" at bounding box center [218, 370] width 9 height 9
checkbox input "true"
click at [186, 449] on select "- Select Carrier - E-mail Fax Fedex FTP Other UPS USPS" at bounding box center [148, 441] width 185 height 17
select select "FDX"
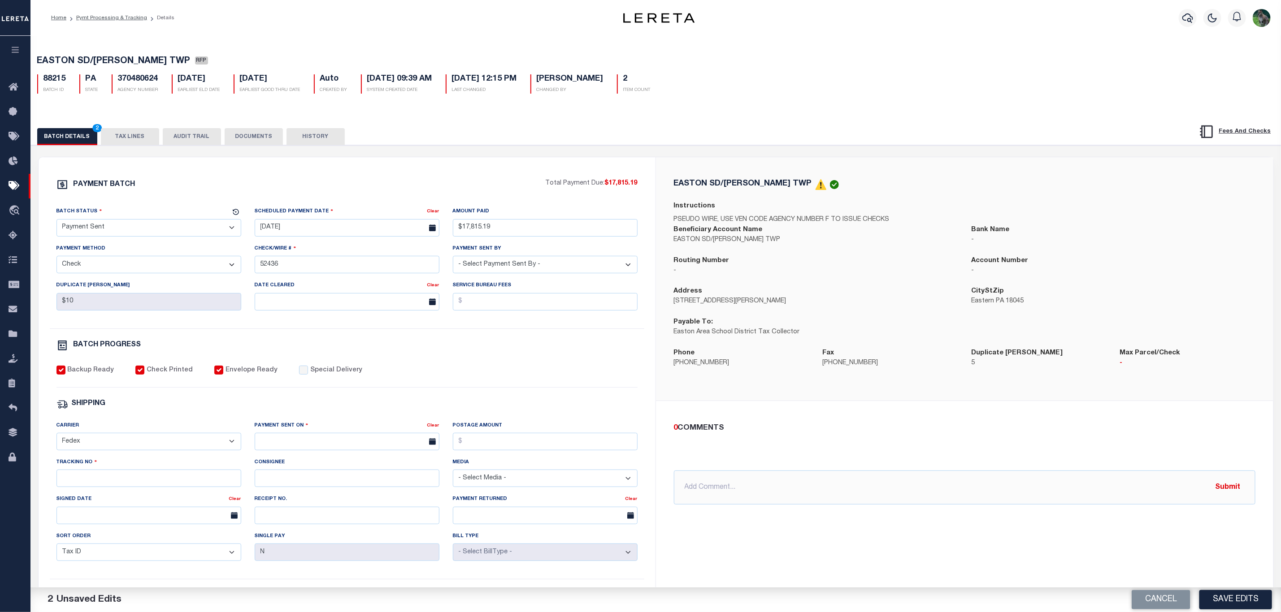
click at [56, 439] on select "- Select Carrier - E-mail Fax Fedex FTP Other UPS USPS" at bounding box center [148, 441] width 185 height 17
click at [304, 443] on input "text" at bounding box center [347, 441] width 185 height 17
click at [368, 529] on span "15" at bounding box center [362, 532] width 17 height 17
type input "[DATE]"
click at [175, 487] on input "Tracking No" at bounding box center [148, 478] width 185 height 17
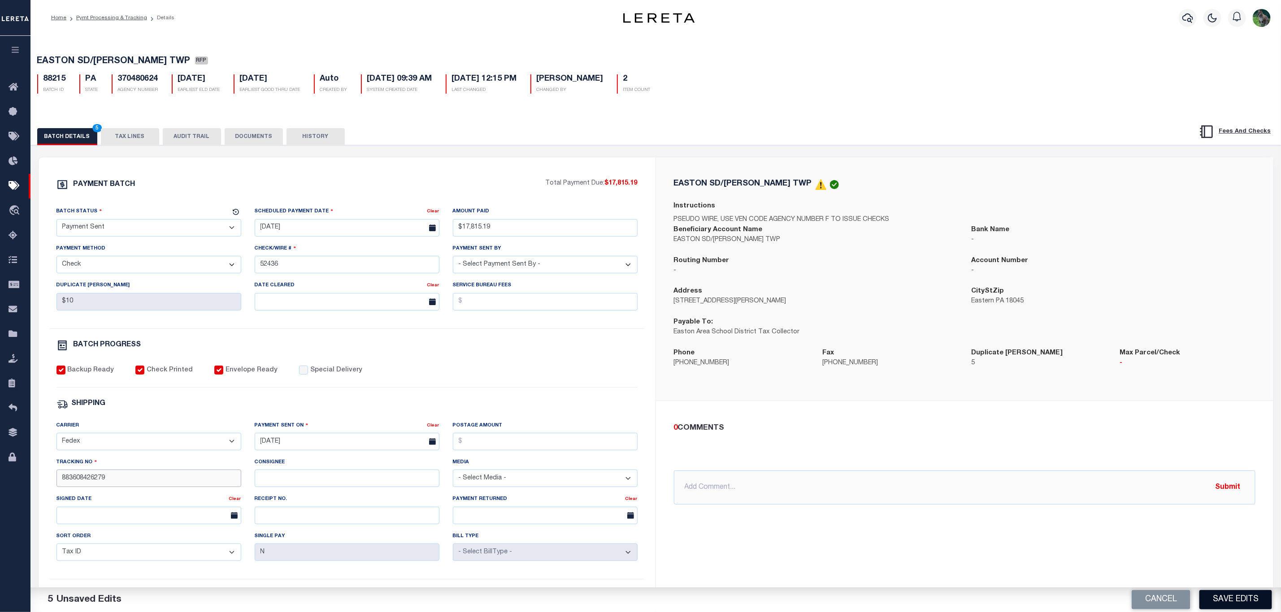
type input "883608426279"
click at [1231, 599] on button "Save Edits" at bounding box center [1235, 599] width 73 height 19
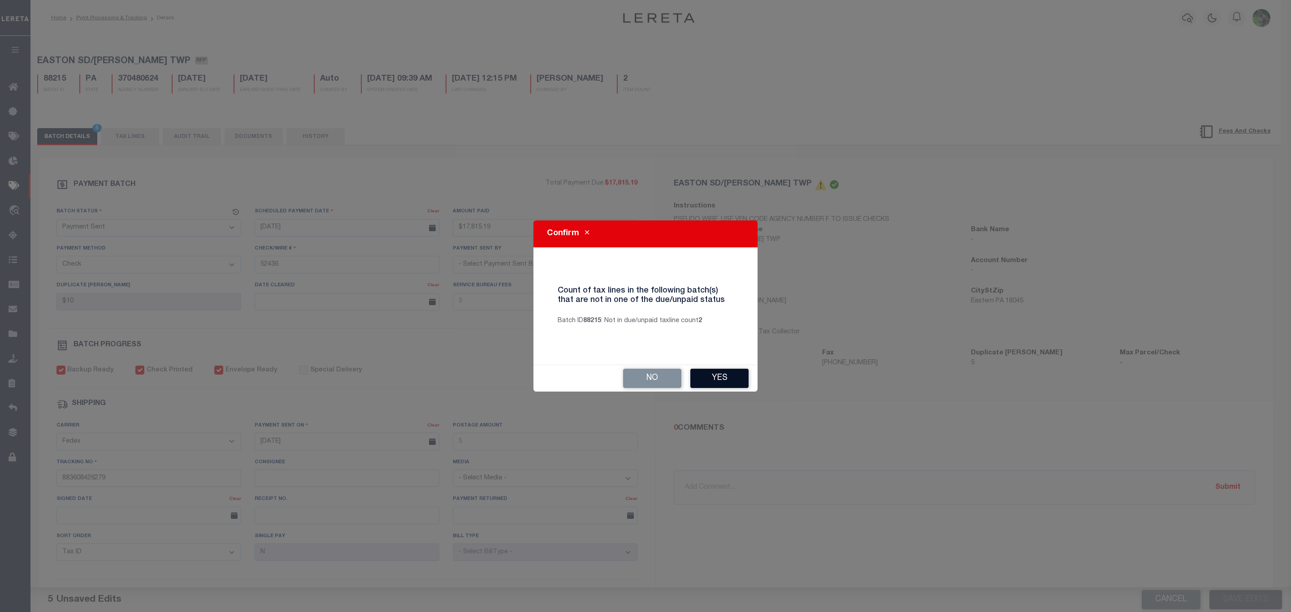
click at [727, 382] on button "Yes" at bounding box center [719, 378] width 58 height 19
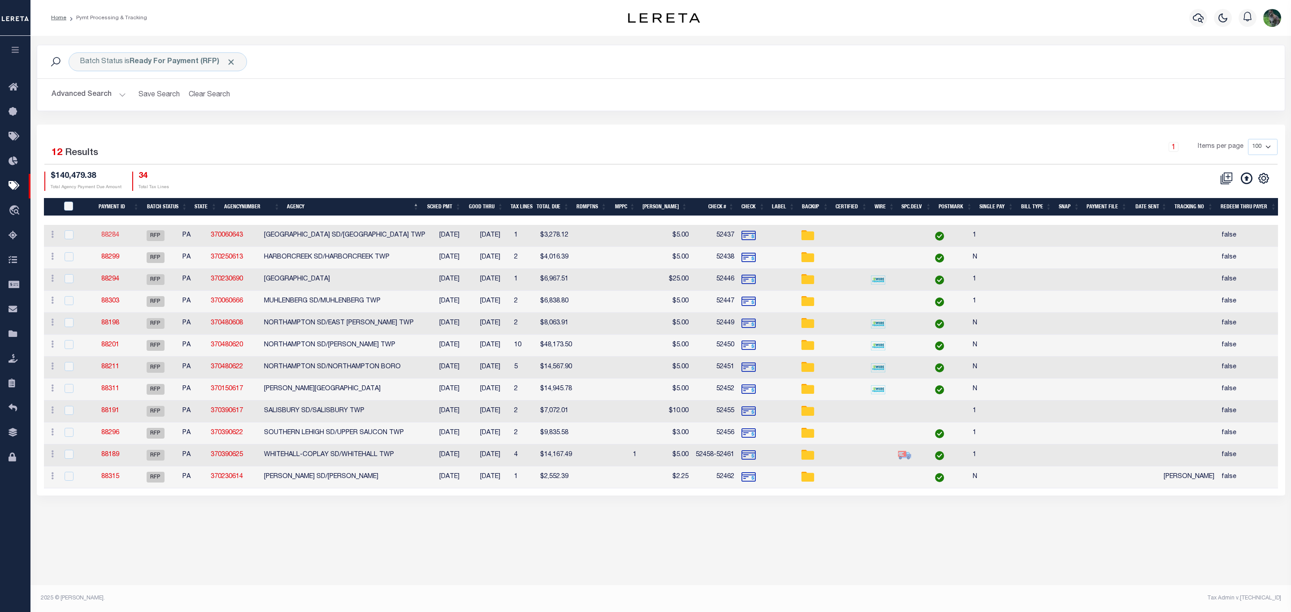
click at [119, 233] on link "88284" at bounding box center [110, 235] width 18 height 6
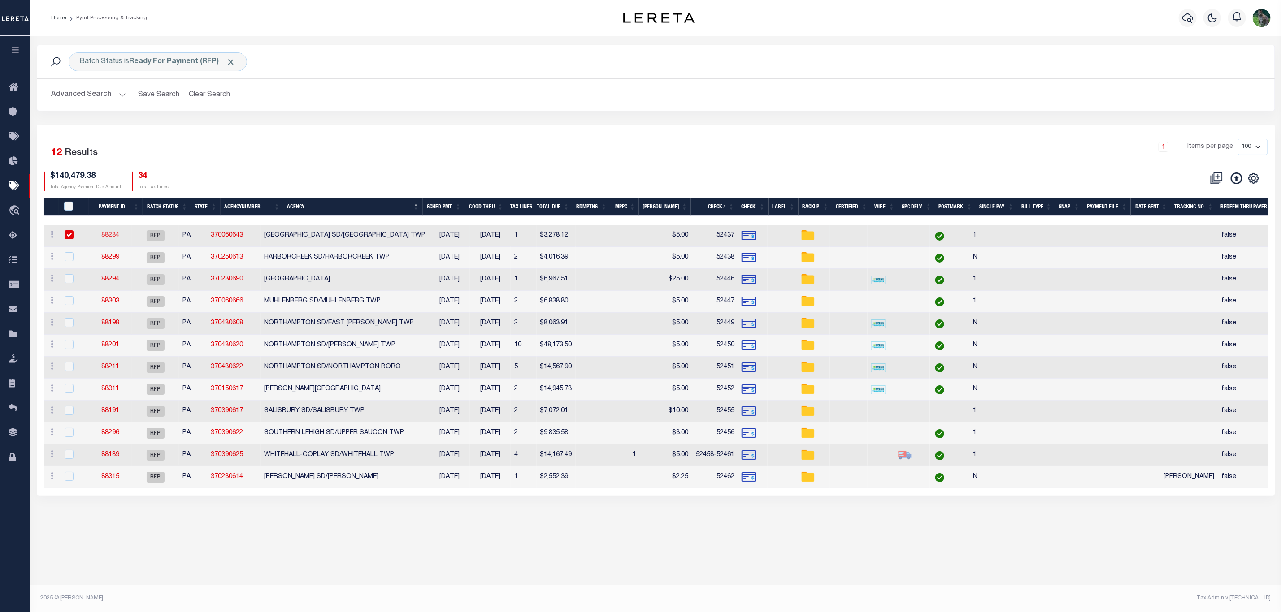
select select "RFP"
type input "$3,278.12"
type input "52437"
type input "$5"
checkbox input "false"
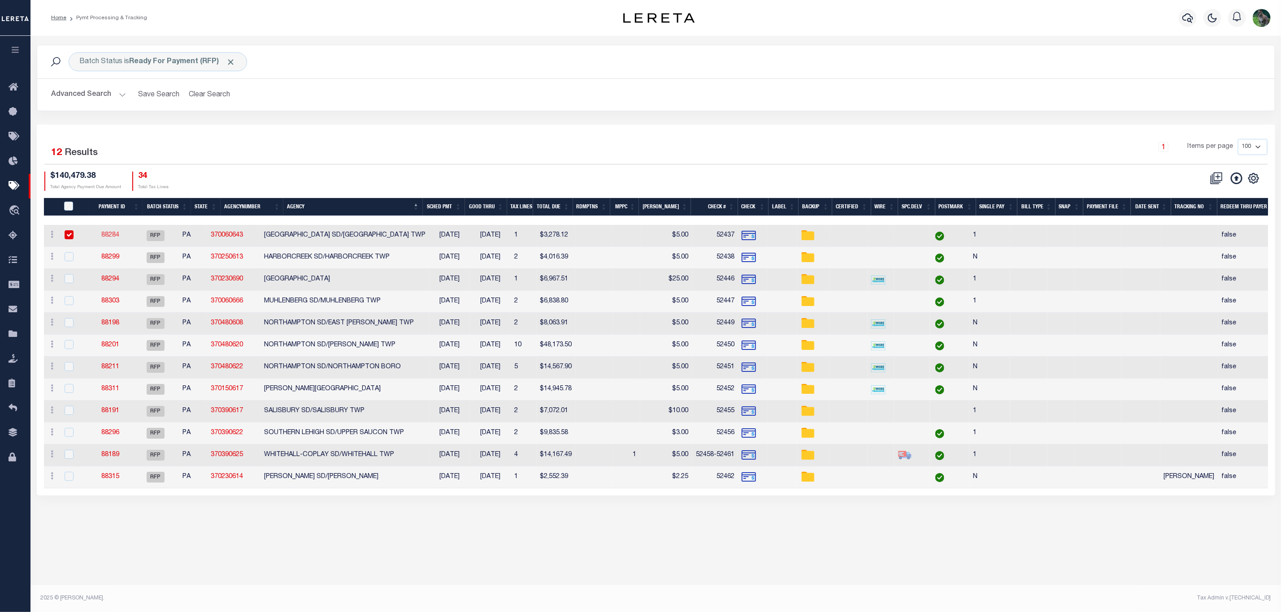
select select
type input "1"
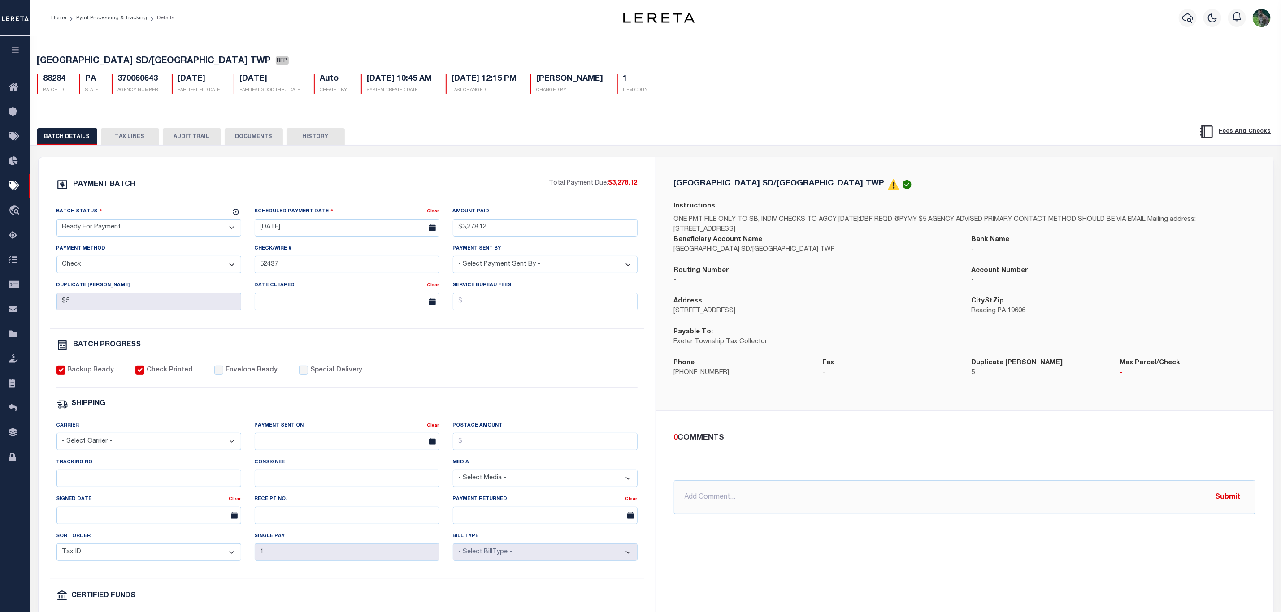
click at [119, 230] on select "- Select Status - Scheduled for Payment Ready For Payment Payment Sent Cleared …" at bounding box center [148, 227] width 185 height 17
select select "SNT"
click at [56, 221] on select "- Select Status - Scheduled for Payment Ready For Payment Payment Sent Cleared …" at bounding box center [148, 227] width 185 height 17
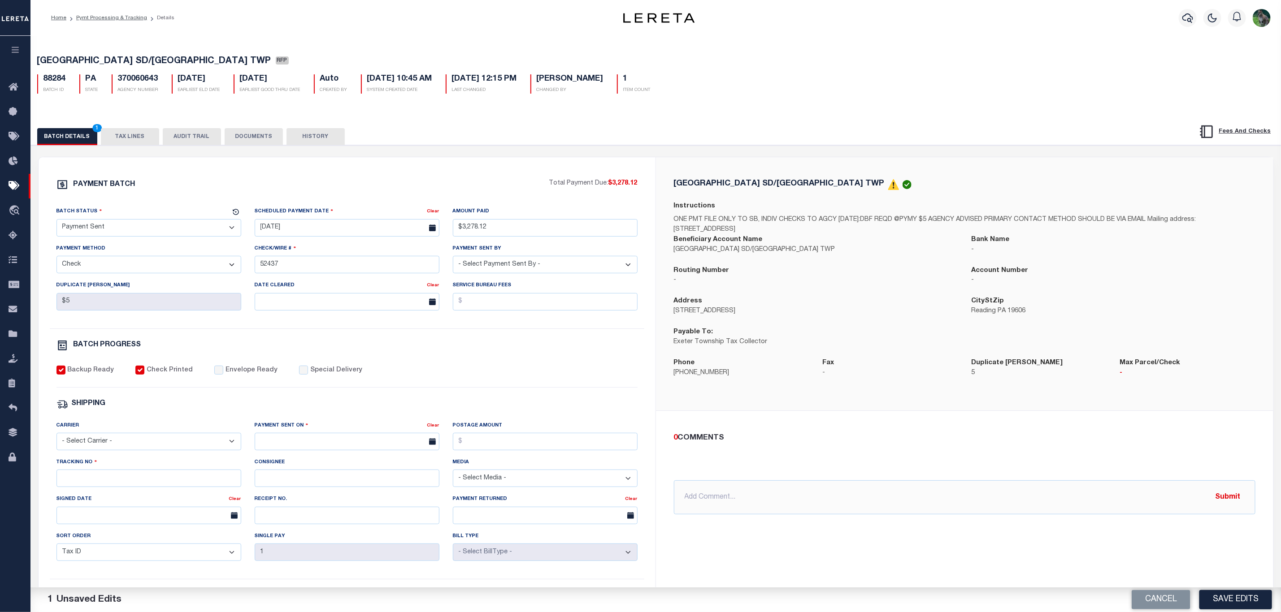
click at [248, 372] on label "Envelope Ready" at bounding box center [251, 371] width 52 height 10
click at [223, 372] on input "Envelope Ready" at bounding box center [218, 370] width 9 height 9
checkbox input "true"
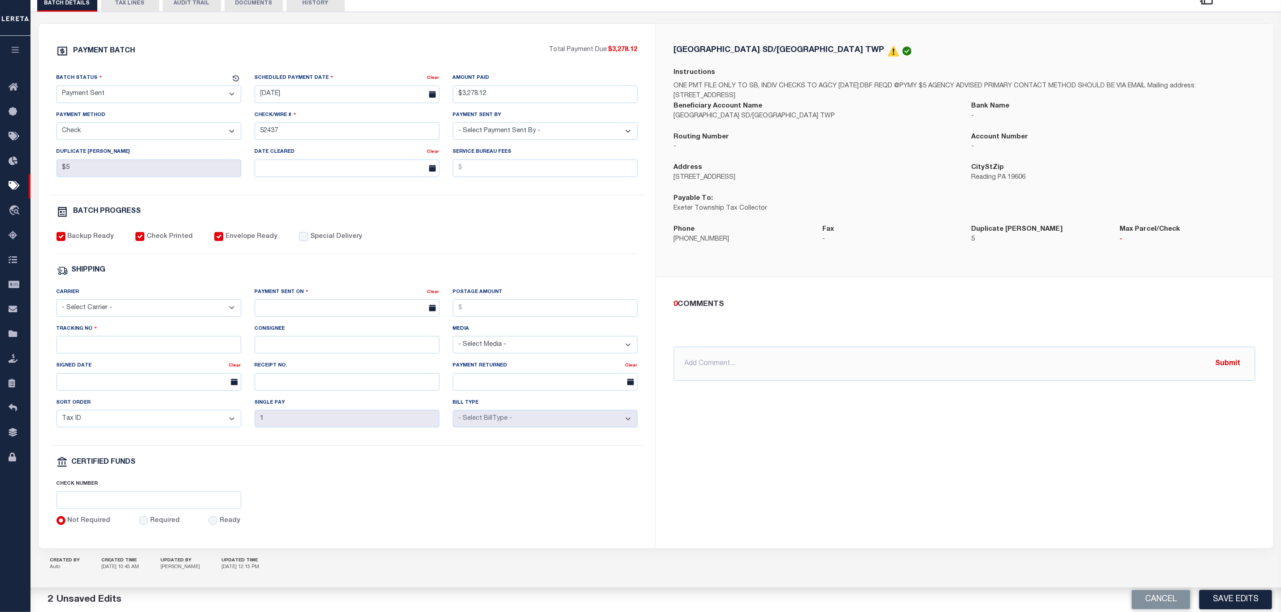
scroll to position [152, 0]
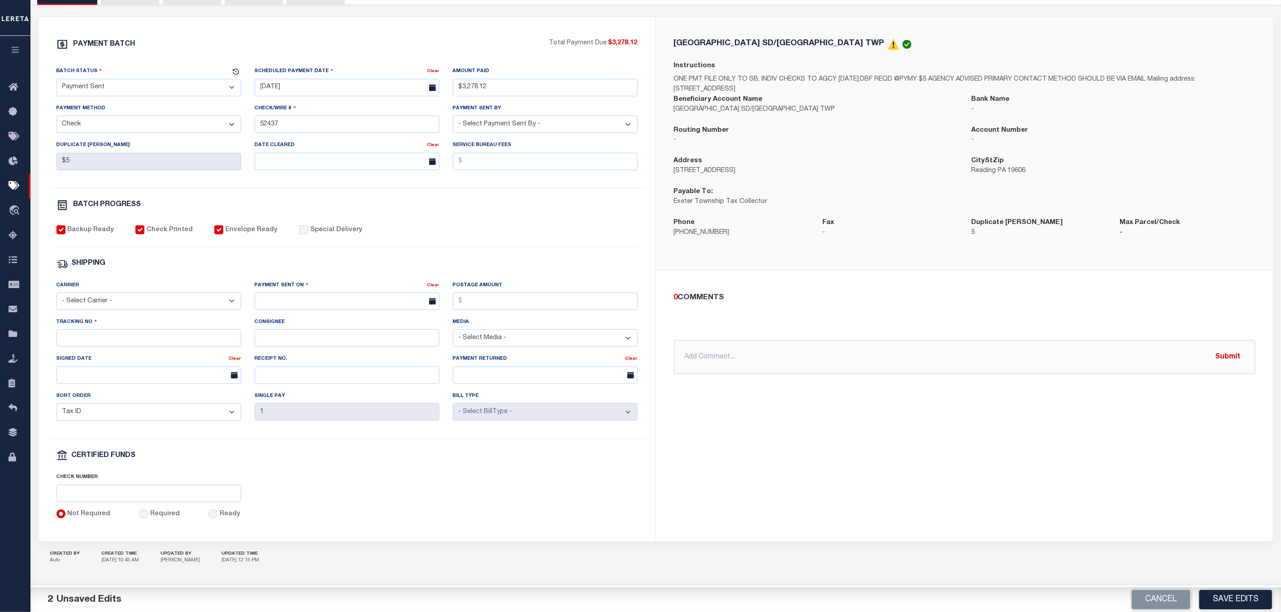
click at [153, 306] on div "Carrier - Select Carrier - E-mail Fax Fedex FTP Other UPS USPS" at bounding box center [149, 299] width 198 height 37
click at [167, 301] on select "- Select Carrier - E-mail Fax Fedex FTP Other UPS USPS" at bounding box center [148, 301] width 185 height 17
select select "FDX"
click at [56, 293] on select "- Select Carrier - E-mail Fax Fedex FTP Other UPS USPS" at bounding box center [148, 301] width 185 height 17
click at [312, 293] on input "text" at bounding box center [347, 301] width 185 height 17
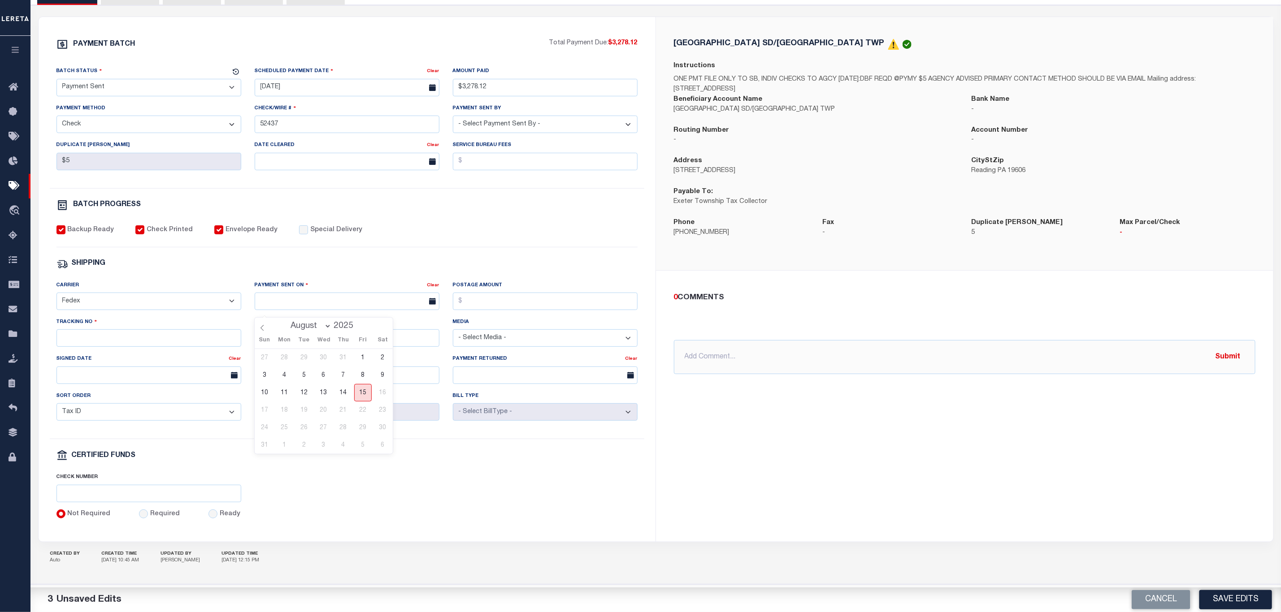
click at [364, 384] on span "15" at bounding box center [362, 392] width 17 height 17
type input "[DATE]"
click at [182, 335] on input "Tracking No" at bounding box center [148, 337] width 185 height 17
type input "883608426100"
click at [939, 476] on div "EXETER TOWNSHIP SD/EXETER TWP Instructions ONE PMT FILE ONLY TO SB, INDIV CHECK…" at bounding box center [964, 279] width 617 height 524
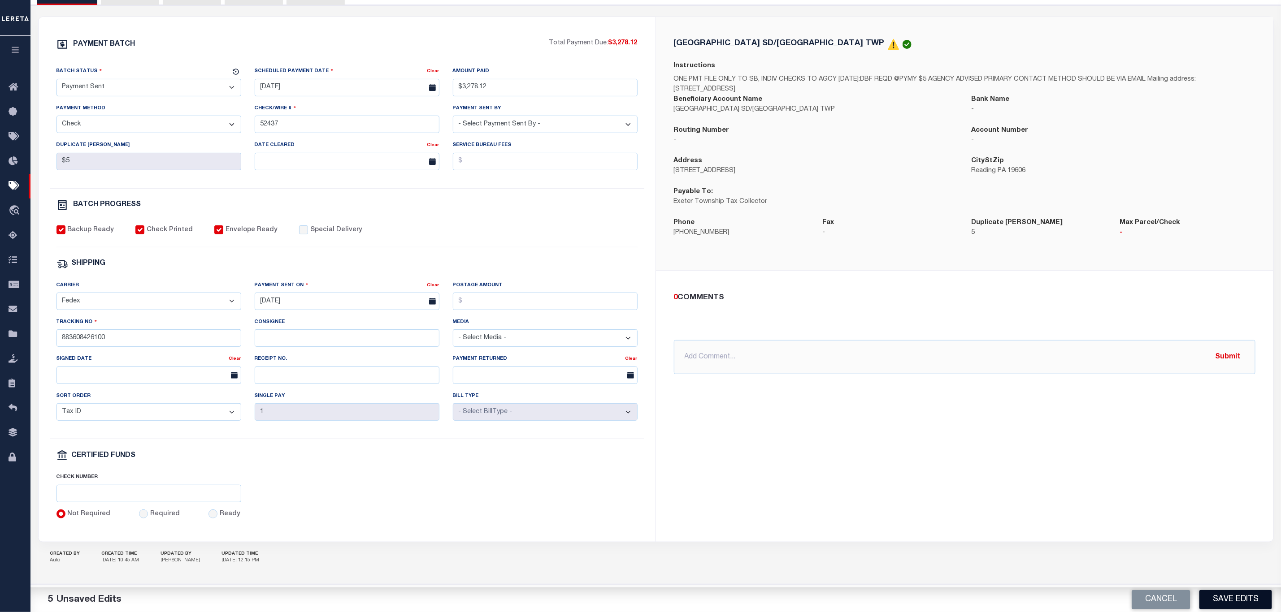
click at [1228, 598] on button "Save Edits" at bounding box center [1235, 599] width 73 height 19
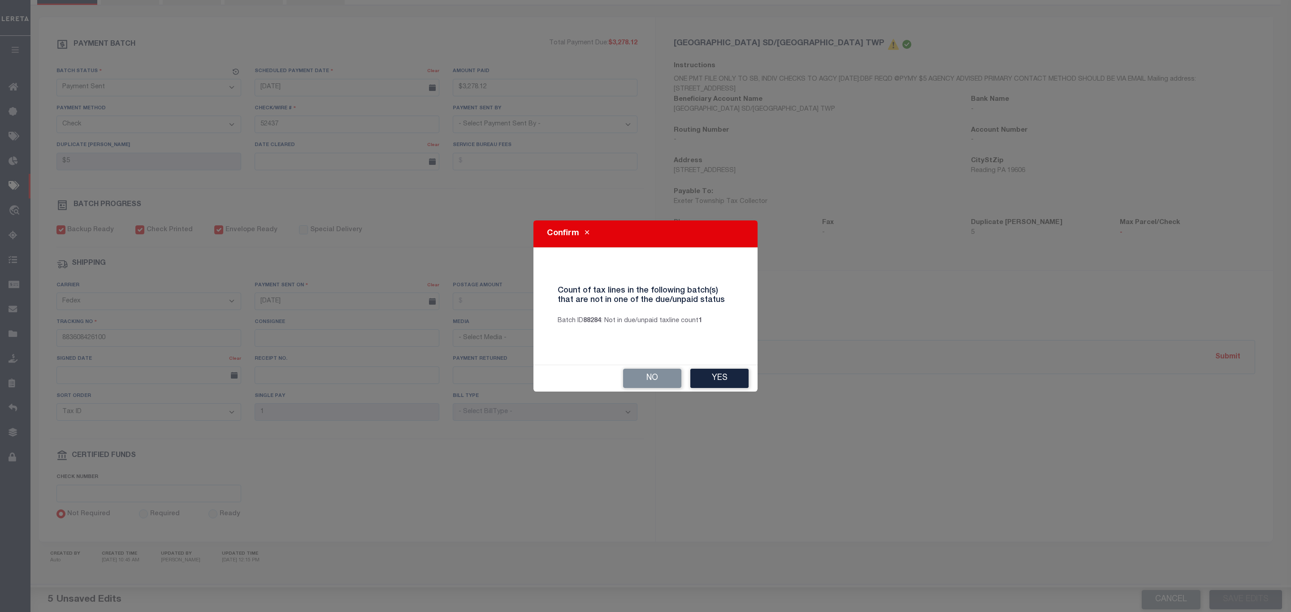
click at [737, 389] on div "No Yes" at bounding box center [645, 378] width 224 height 26
click at [733, 378] on button "Yes" at bounding box center [719, 378] width 58 height 19
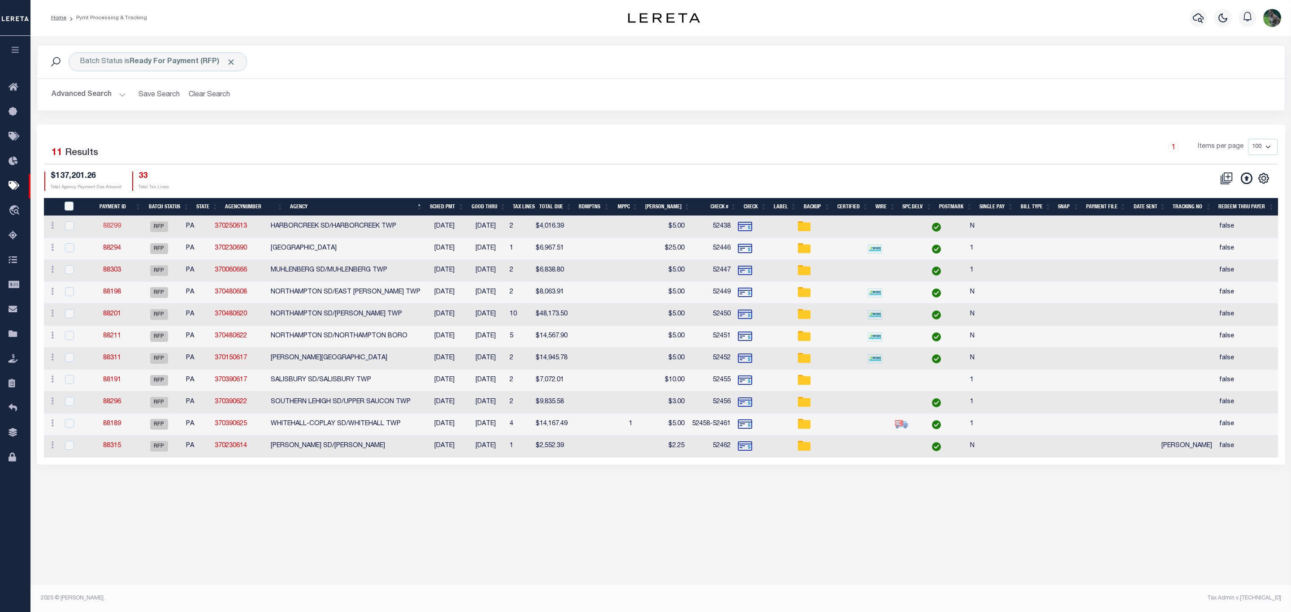
click at [121, 226] on link "88299" at bounding box center [112, 226] width 18 height 6
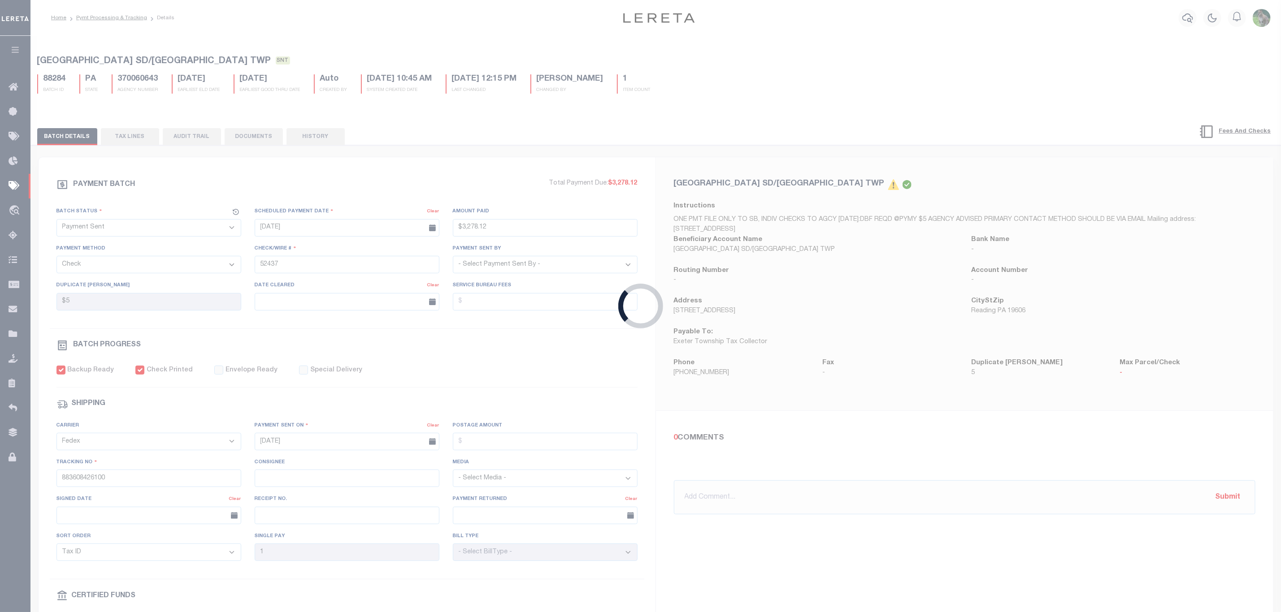
select select "RFP"
type input "$4,016.39"
type input "52438"
type input "$10"
checkbox input "false"
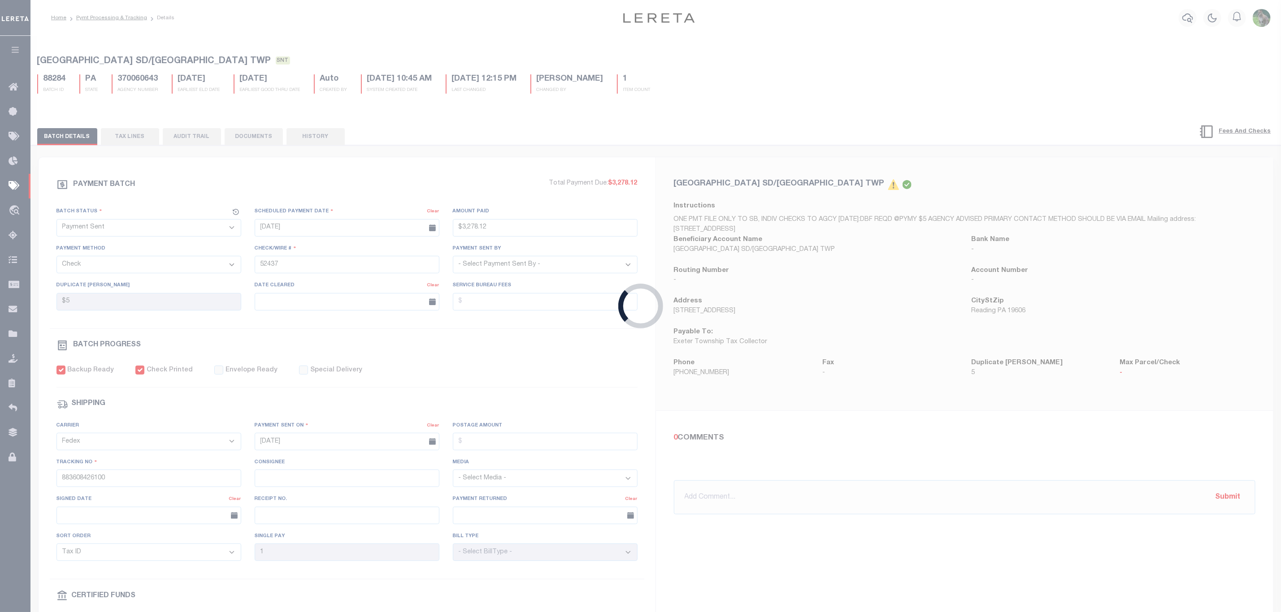
select select
type input "N"
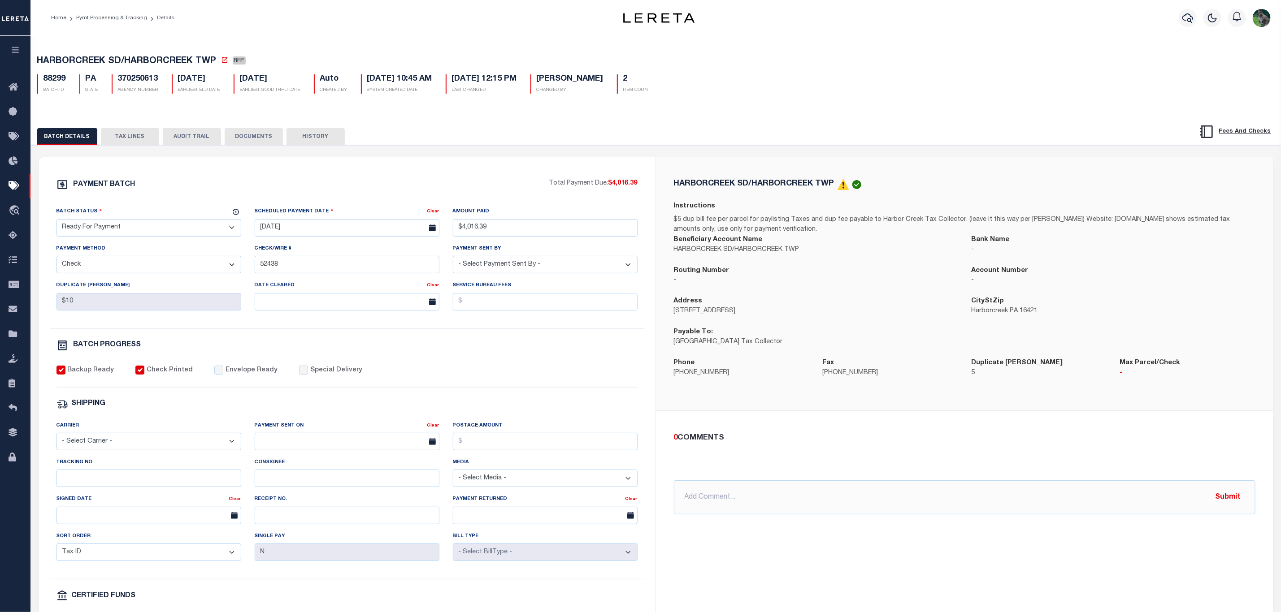
click at [172, 224] on select "- Select Status - Scheduled for Payment Ready For Payment Payment Sent Cleared …" at bounding box center [148, 227] width 185 height 17
select select "SNT"
click at [56, 221] on select "- Select Status - Scheduled for Payment Ready For Payment Payment Sent Cleared …" at bounding box center [148, 227] width 185 height 17
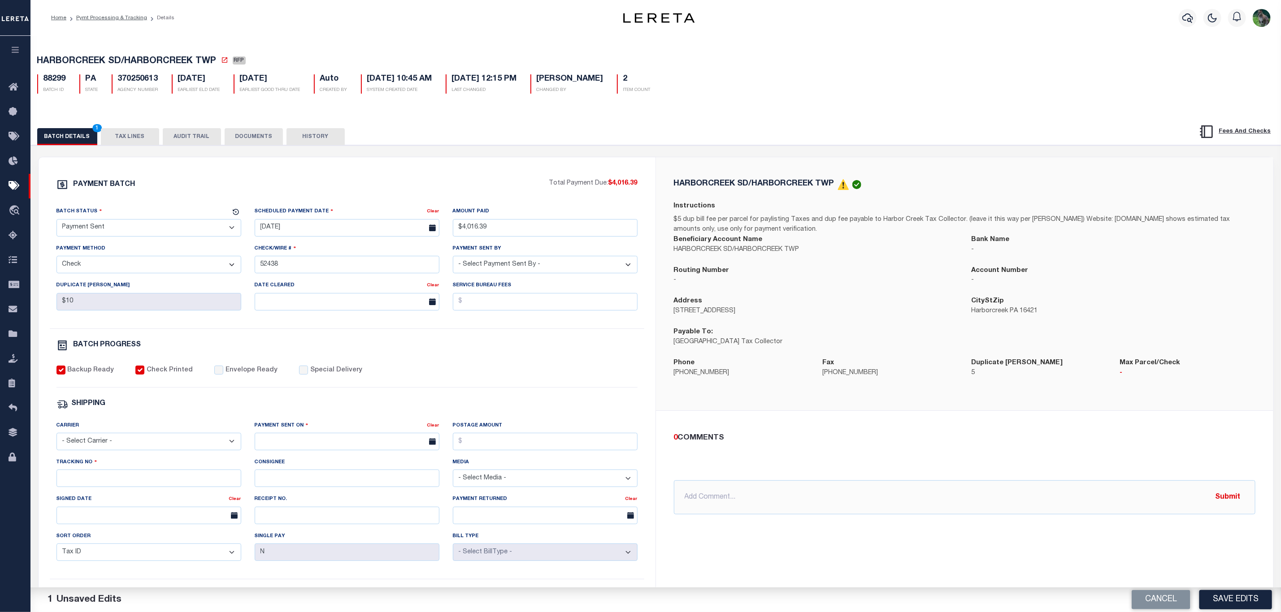
click at [238, 376] on label "Envelope Ready" at bounding box center [251, 371] width 52 height 10
click at [223, 375] on input "Envelope Ready" at bounding box center [218, 370] width 9 height 9
checkbox input "true"
click at [164, 448] on select "- Select Carrier - E-mail Fax Fedex FTP Other UPS USPS" at bounding box center [148, 441] width 185 height 17
select select "FDX"
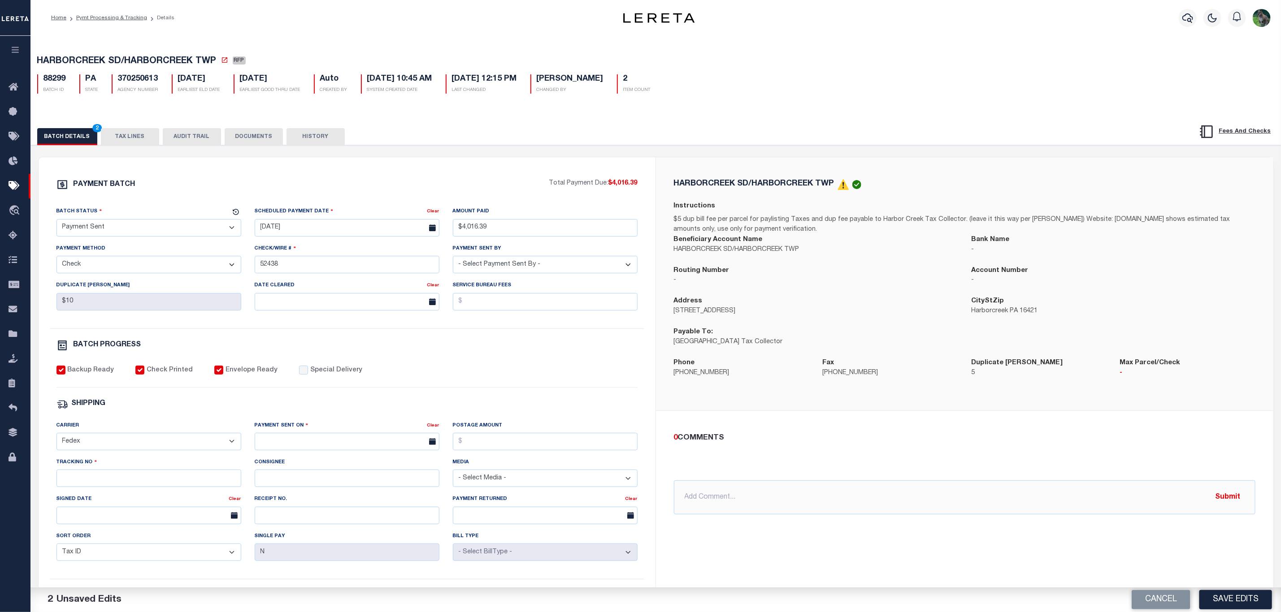
click at [56, 439] on select "- Select Carrier - E-mail Fax Fedex FTP Other UPS USPS" at bounding box center [148, 441] width 185 height 17
click at [330, 431] on div "Payment Sent On" at bounding box center [341, 427] width 173 height 13
click at [324, 448] on input "text" at bounding box center [347, 441] width 185 height 17
click at [370, 532] on span "15" at bounding box center [362, 532] width 17 height 17
type input "[DATE]"
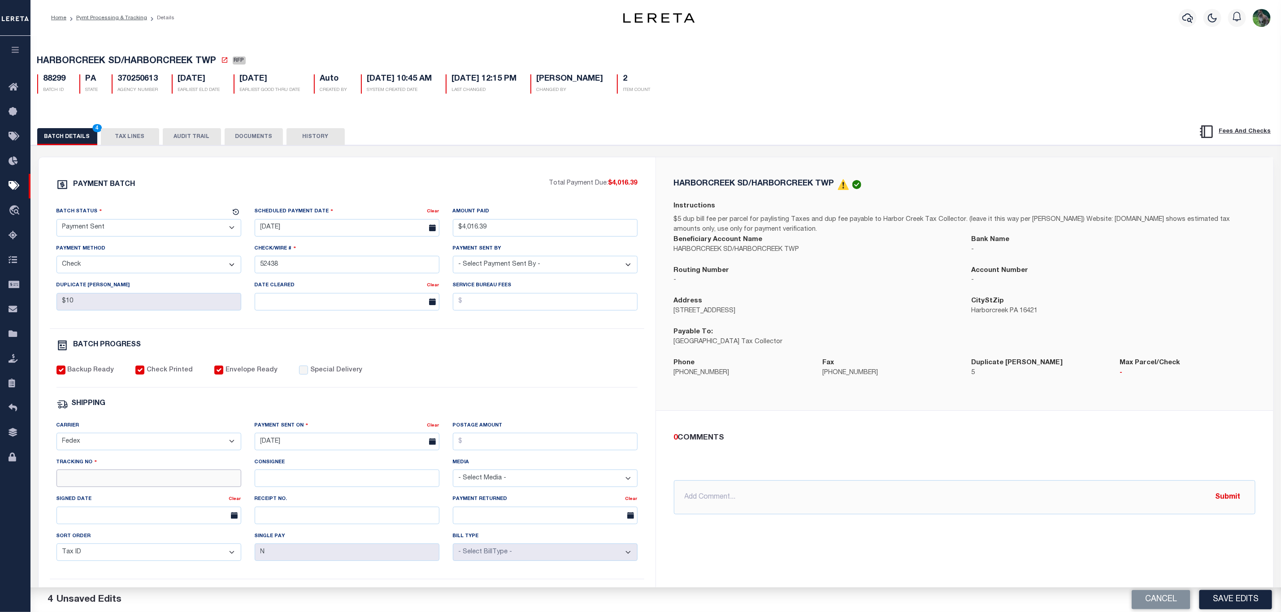
click at [176, 480] on input "Tracking No" at bounding box center [148, 478] width 185 height 17
type input "883608426007"
click at [1259, 597] on button "Save Edits" at bounding box center [1235, 599] width 73 height 19
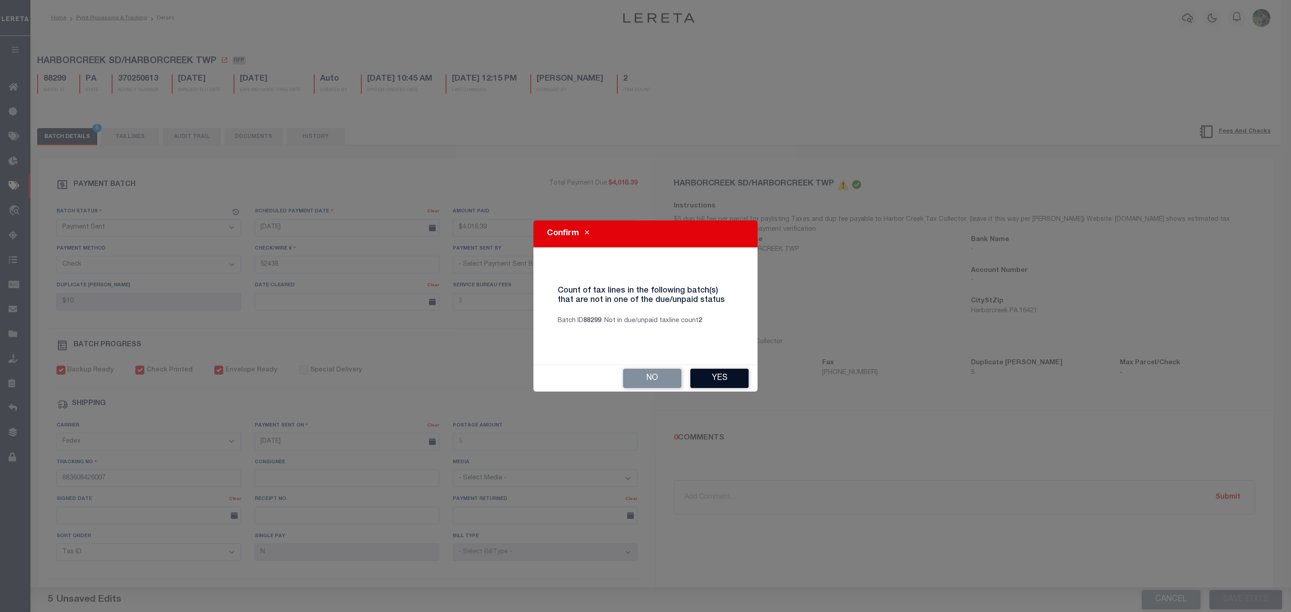
click at [724, 375] on button "Yes" at bounding box center [719, 378] width 58 height 19
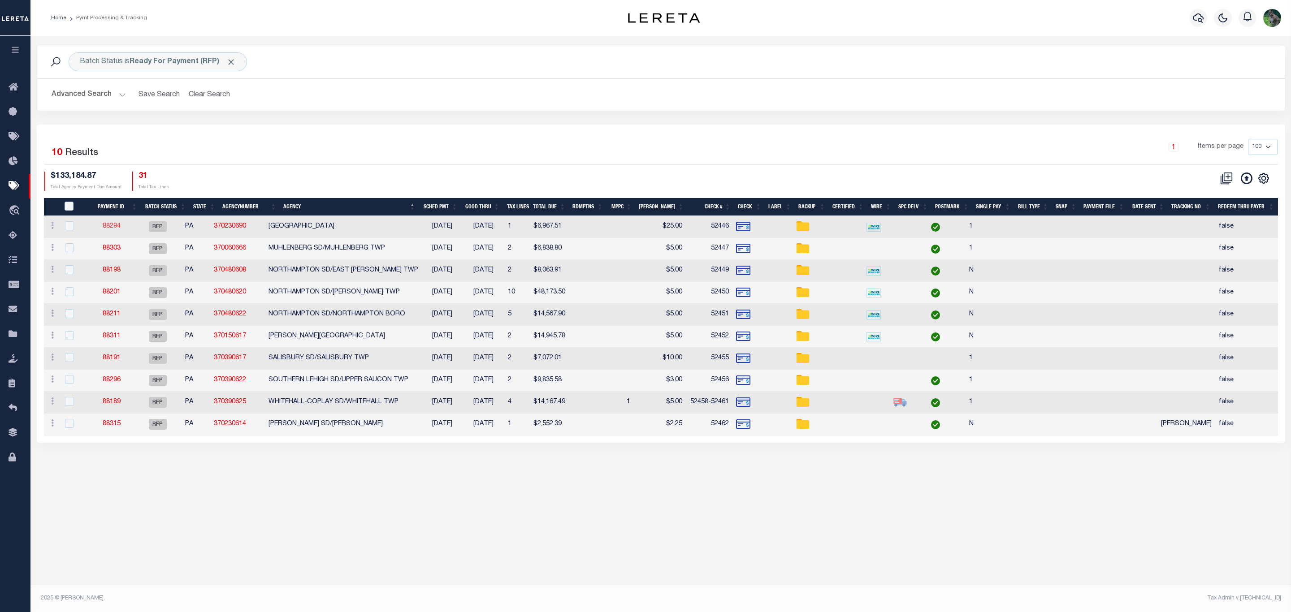
click at [116, 226] on link "88294" at bounding box center [112, 226] width 18 height 6
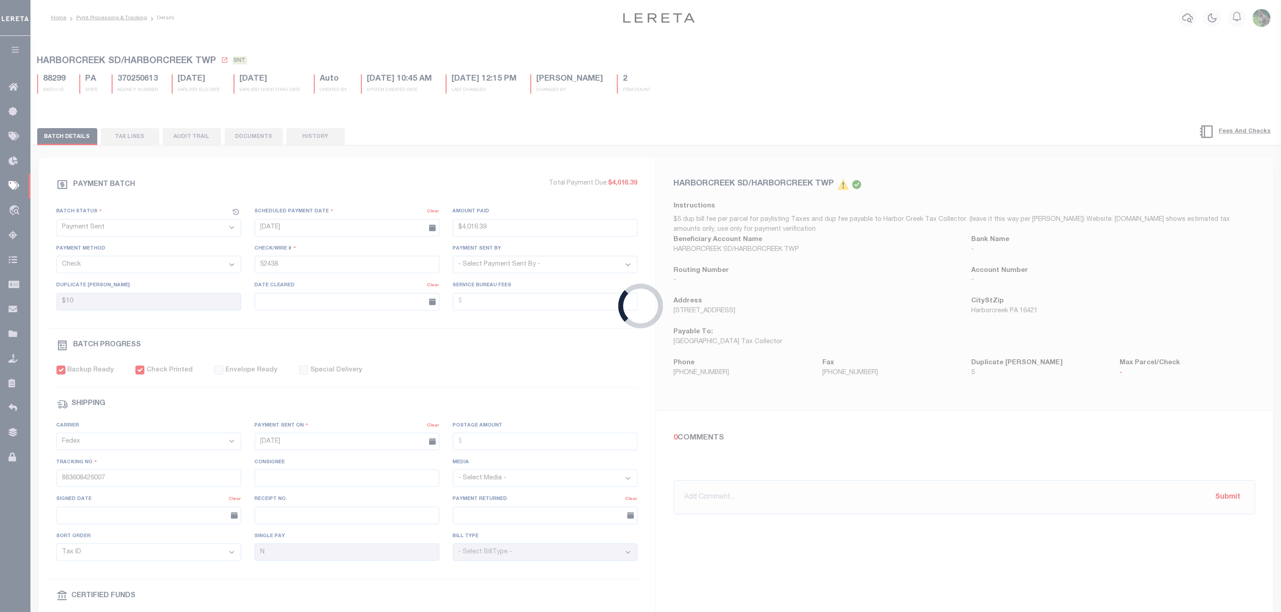
select select "RFP"
type input "$6,967.51"
type input "52446"
type input "$25"
checkbox input "false"
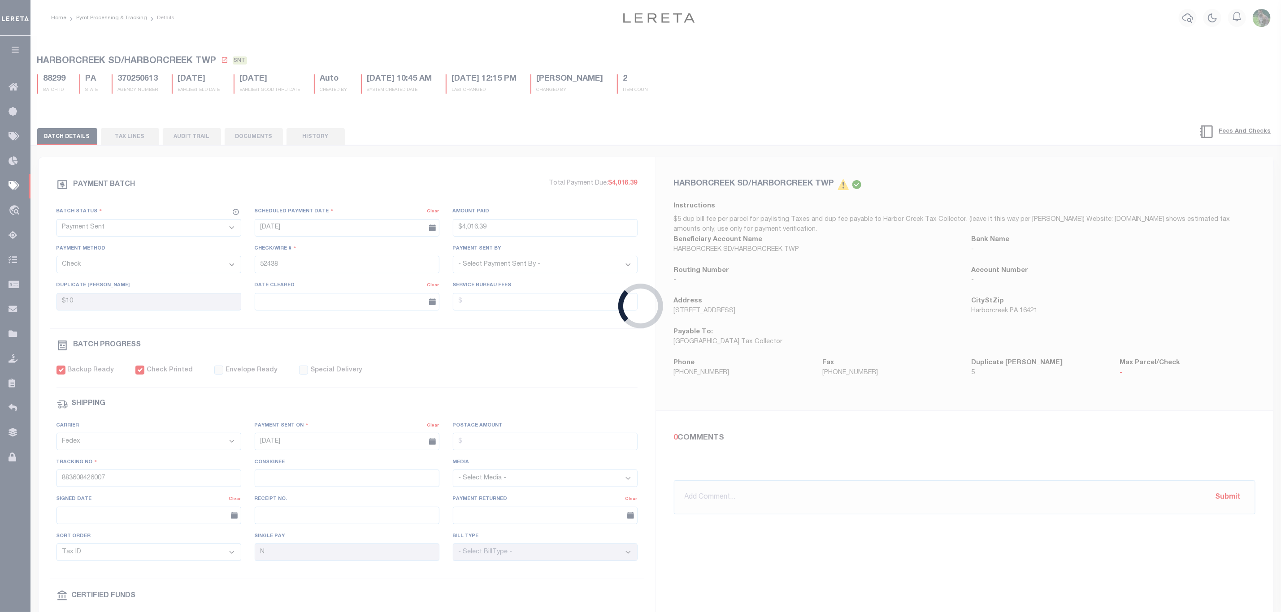
select select
type input "1"
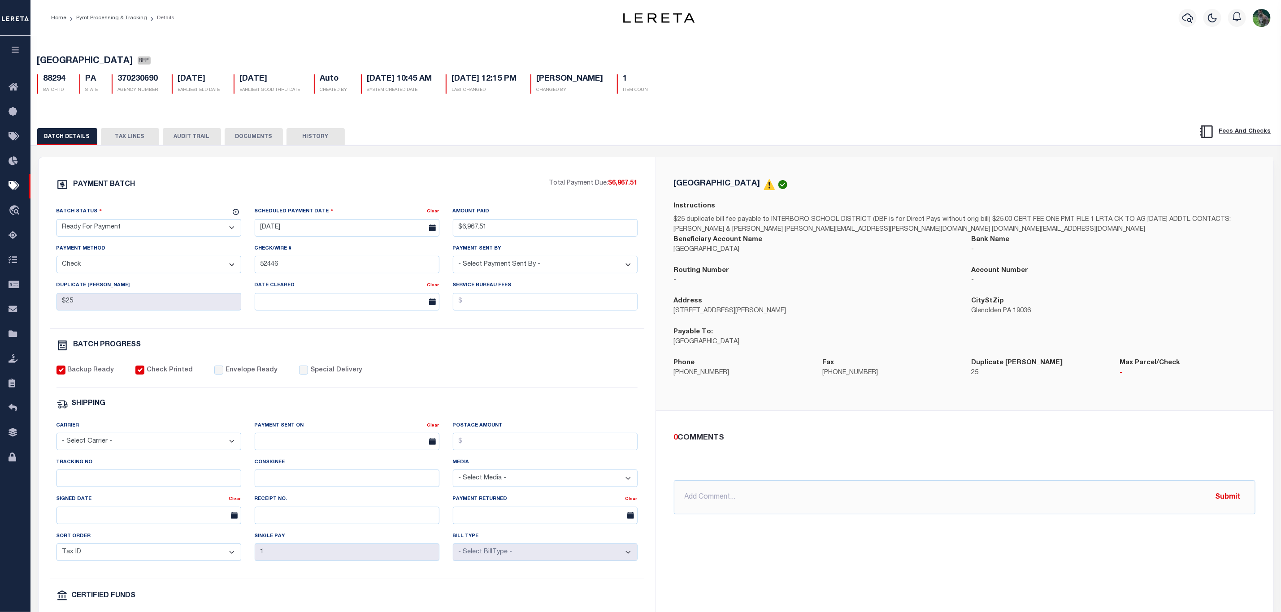
click at [191, 226] on select "- Select Status - Scheduled for Payment Ready For Payment Payment Sent Cleared …" at bounding box center [148, 227] width 185 height 17
select select "SNT"
click at [56, 221] on select "- Select Status - Scheduled for Payment Ready For Payment Payment Sent Cleared …" at bounding box center [148, 227] width 185 height 17
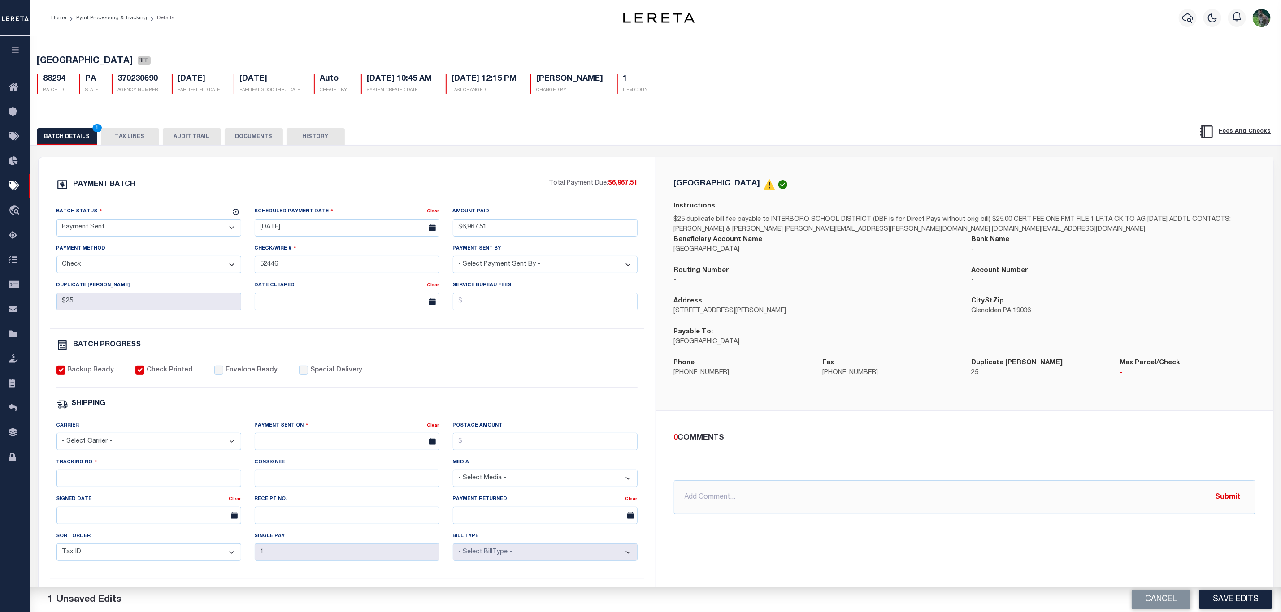
click at [227, 372] on label "Envelope Ready" at bounding box center [251, 371] width 52 height 10
click at [223, 372] on input "Envelope Ready" at bounding box center [218, 370] width 9 height 9
checkbox input "true"
drag, startPoint x: 176, startPoint y: 442, endPoint x: 156, endPoint y: 456, distance: 24.5
click at [175, 442] on select "- Select Carrier - E-mail Fax Fedex FTP Other UPS USPS" at bounding box center [148, 441] width 185 height 17
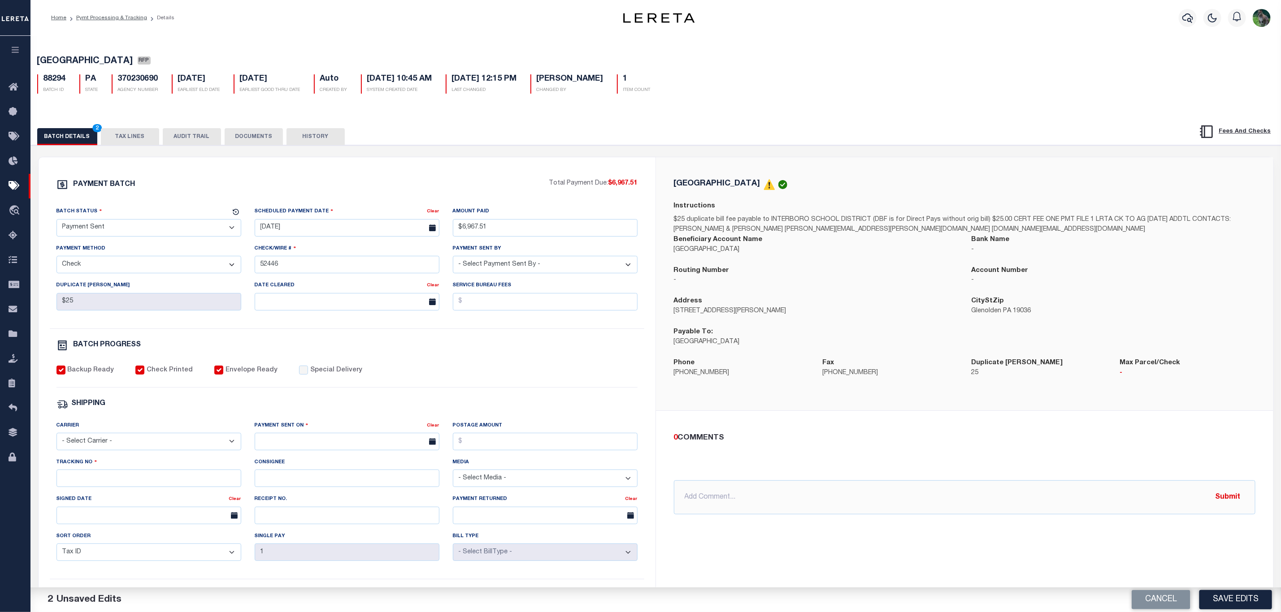
select select "FDX"
click at [56, 439] on select "- Select Carrier - E-mail Fax Fedex FTP Other UPS USPS" at bounding box center [148, 441] width 185 height 17
click at [378, 450] on input "text" at bounding box center [347, 441] width 185 height 17
click at [364, 533] on span "15" at bounding box center [362, 532] width 17 height 17
type input "[DATE]"
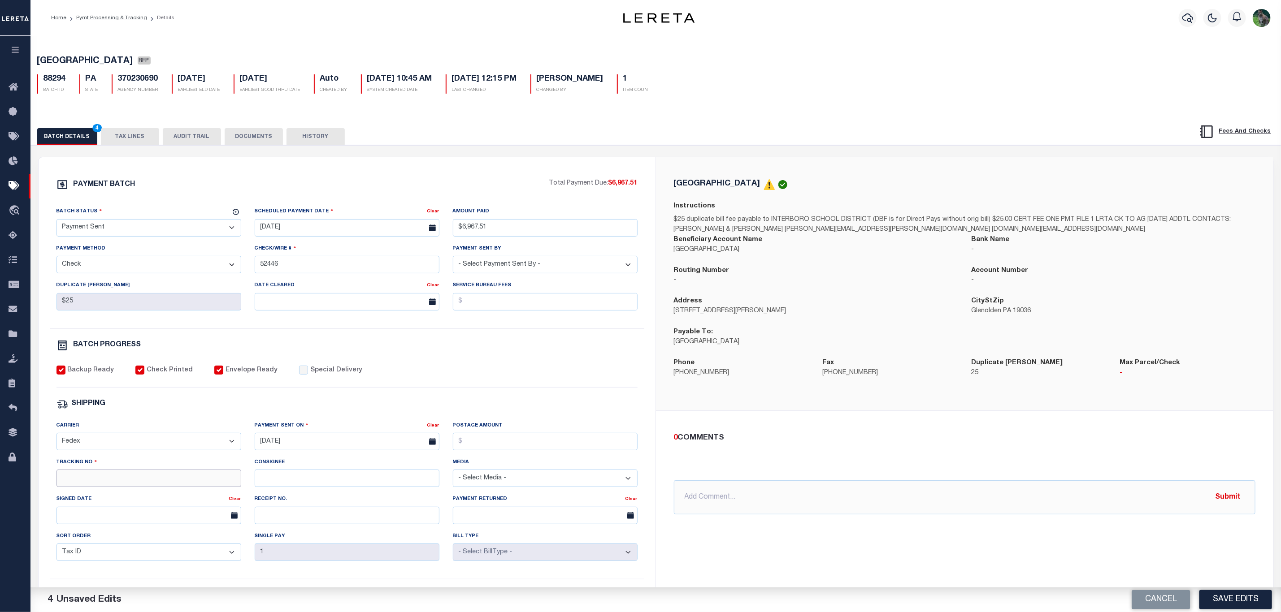
click at [190, 487] on input "Tracking No" at bounding box center [148, 478] width 185 height 17
type input "883608428010"
click at [1239, 597] on button "Save Edits" at bounding box center [1235, 599] width 73 height 19
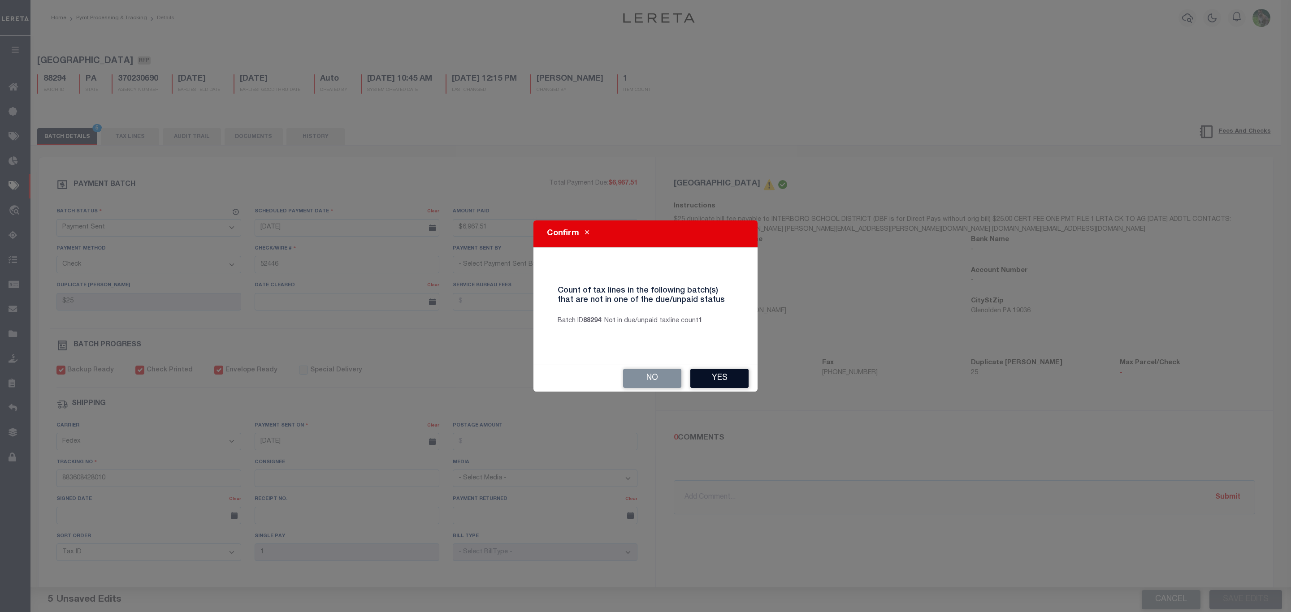
click at [719, 370] on button "Yes" at bounding box center [719, 378] width 58 height 19
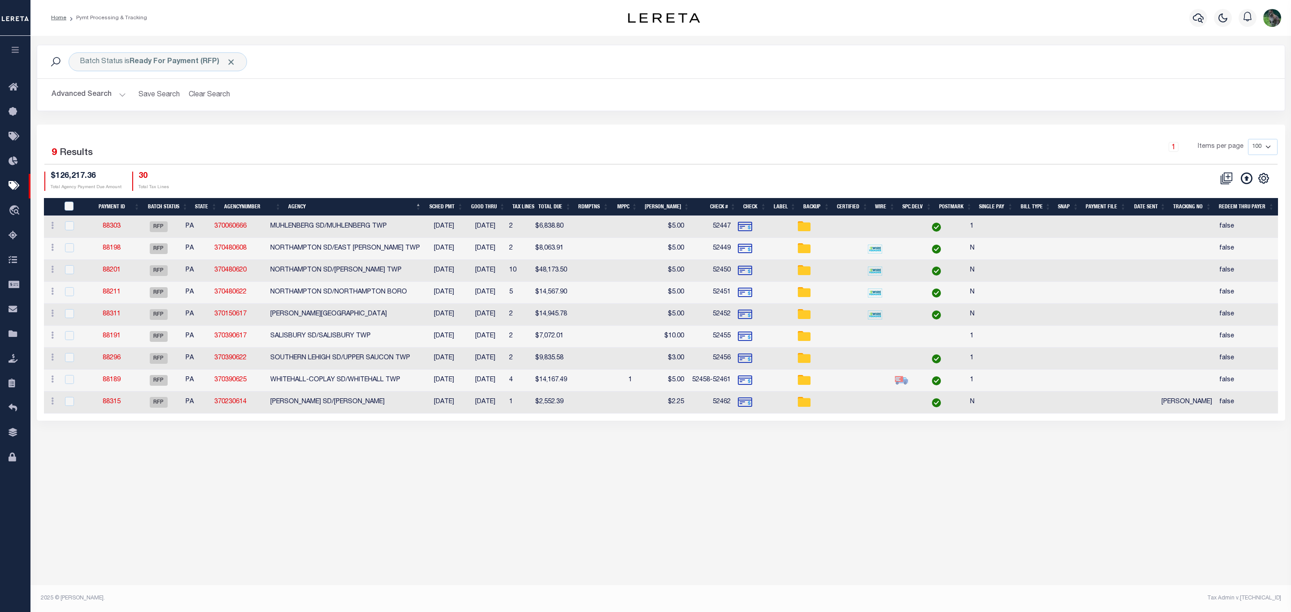
click at [117, 223] on td "88303" at bounding box center [112, 227] width 47 height 22
checkbox input "true"
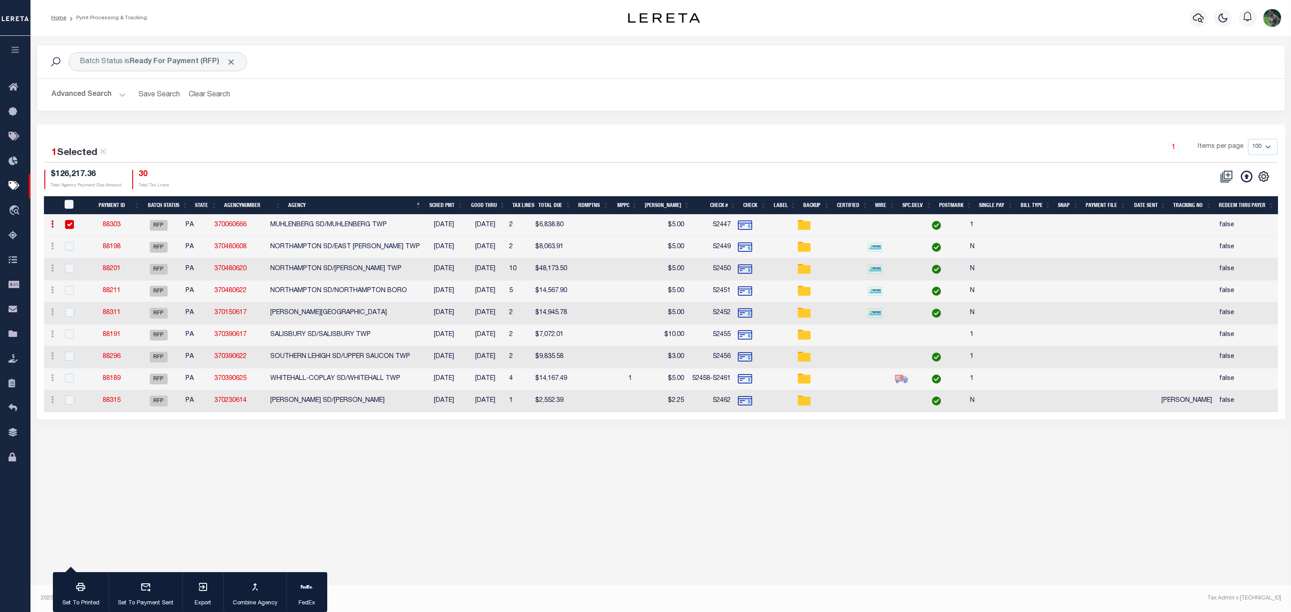
click at [117, 228] on link "88303" at bounding box center [112, 225] width 18 height 6
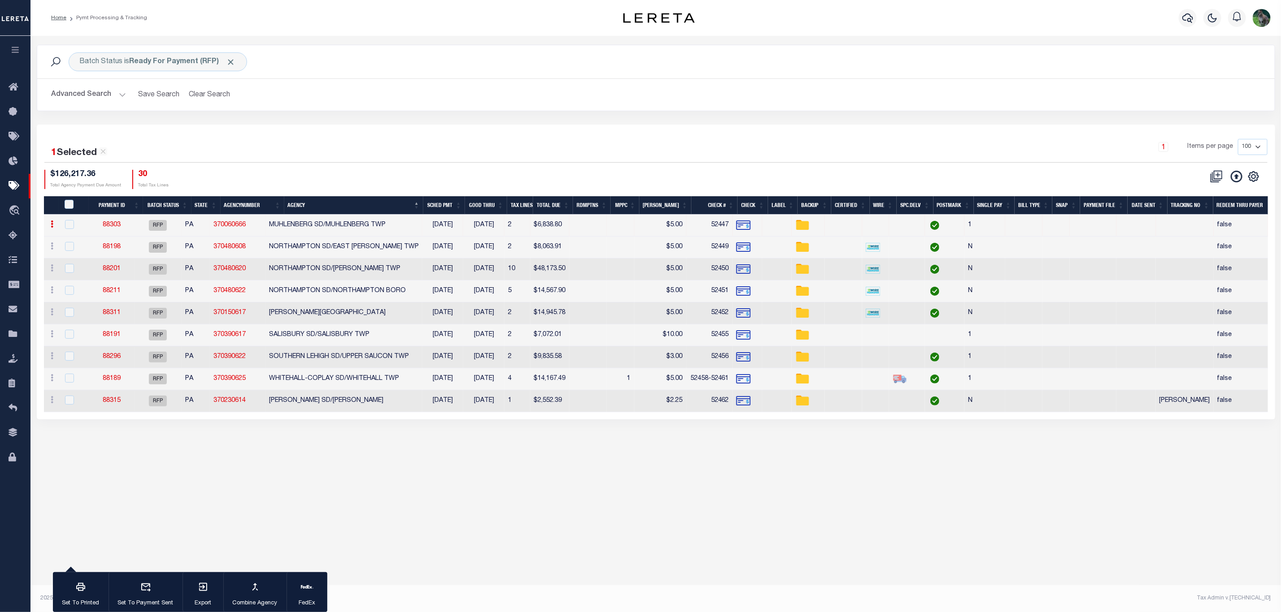
select select "RFP"
type input "$6,838.8"
type input "52447"
type input "$10"
checkbox input "false"
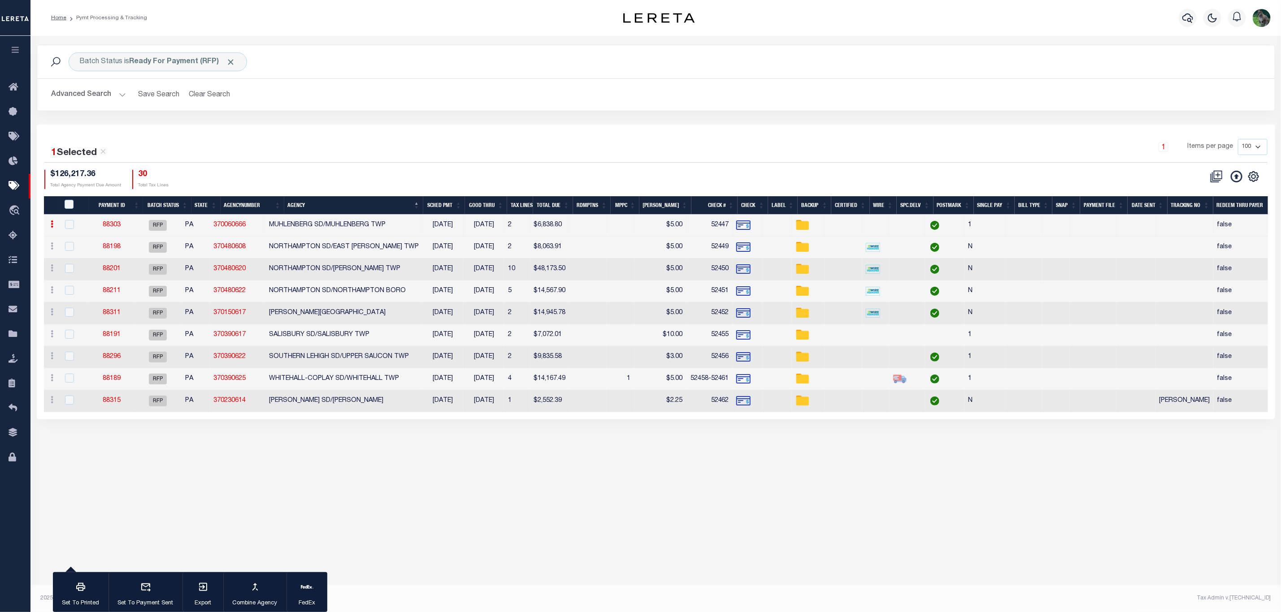
select select
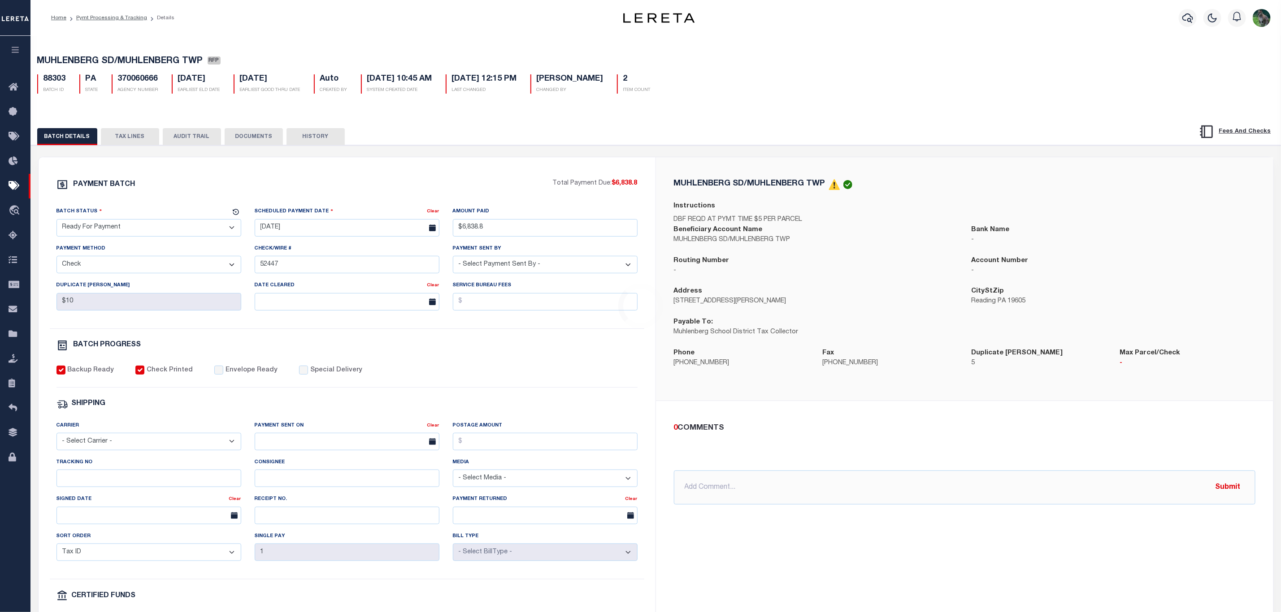
drag, startPoint x: 175, startPoint y: 227, endPoint x: 175, endPoint y: 238, distance: 11.2
click at [175, 227] on select "- Select Status - Scheduled for Payment Ready For Payment Payment Sent Cleared …" at bounding box center [148, 227] width 185 height 17
select select "SNT"
click at [56, 221] on select "- Select Status - Scheduled for Payment Ready For Payment Payment Sent Cleared …" at bounding box center [148, 227] width 185 height 17
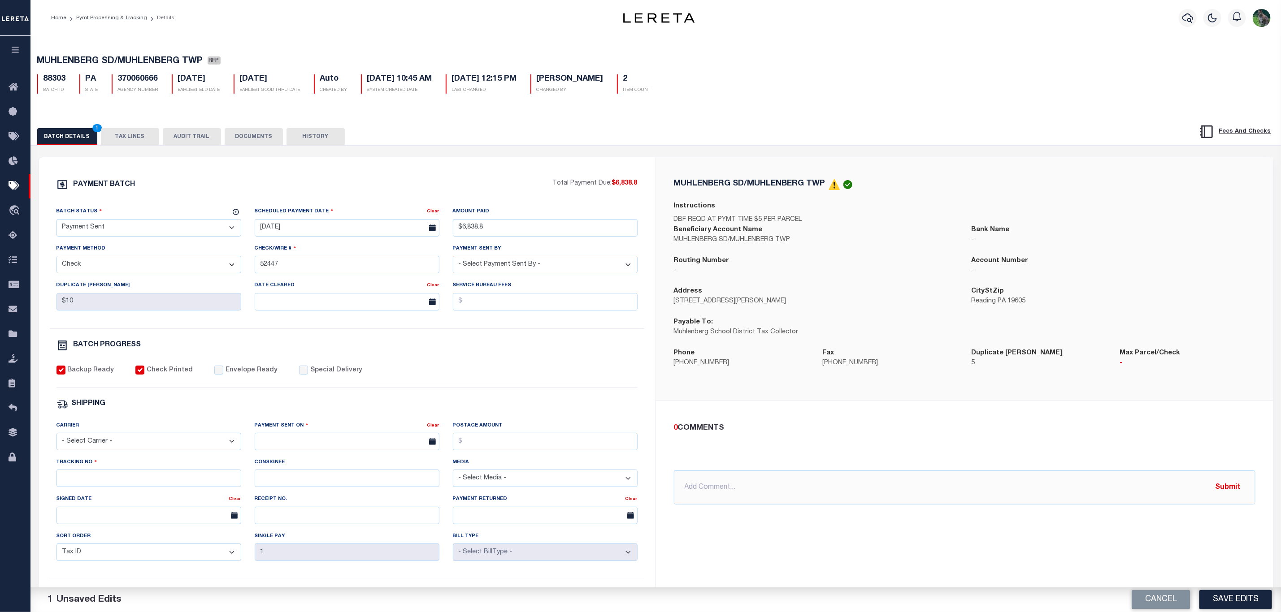
click at [232, 376] on label "Envelope Ready" at bounding box center [251, 371] width 52 height 10
click at [223, 375] on input "Envelope Ready" at bounding box center [218, 370] width 9 height 9
checkbox input "true"
click at [168, 446] on select "- Select Carrier - E-mail Fax Fedex FTP Other UPS USPS" at bounding box center [148, 441] width 185 height 17
select select "FDX"
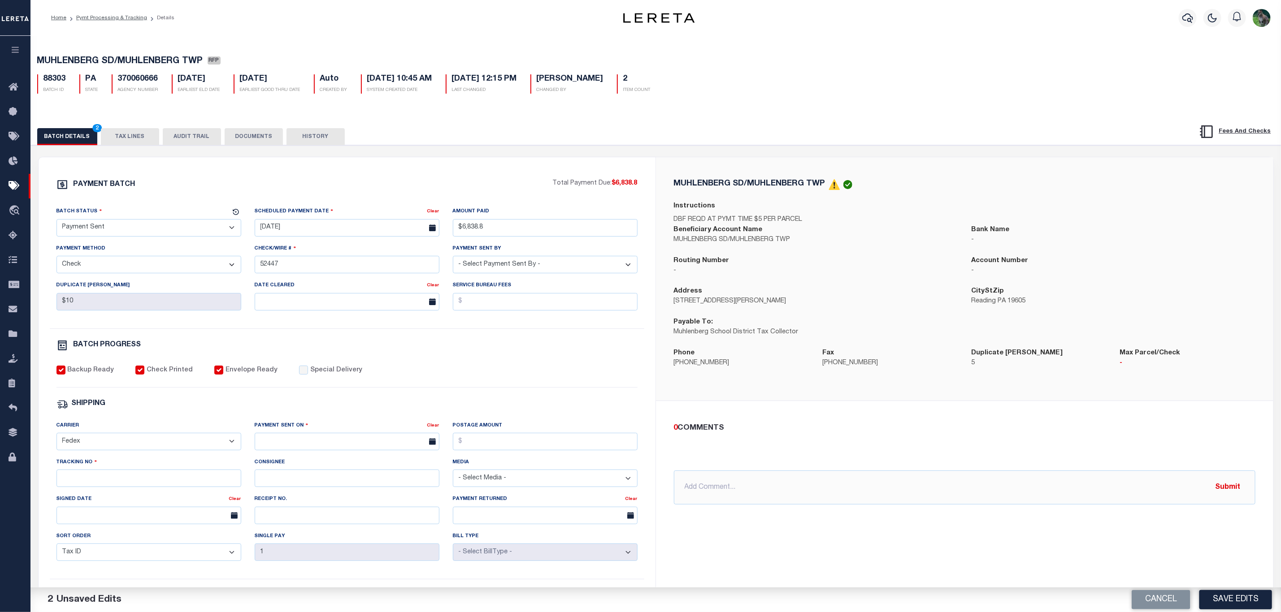
click at [56, 439] on select "- Select Carrier - E-mail Fax Fedex FTP Other UPS USPS" at bounding box center [148, 441] width 185 height 17
click at [328, 450] on input "text" at bounding box center [347, 441] width 185 height 17
click at [369, 529] on span "15" at bounding box center [362, 532] width 17 height 17
type input "[DATE]"
drag, startPoint x: 193, startPoint y: 481, endPoint x: 186, endPoint y: 484, distance: 7.2
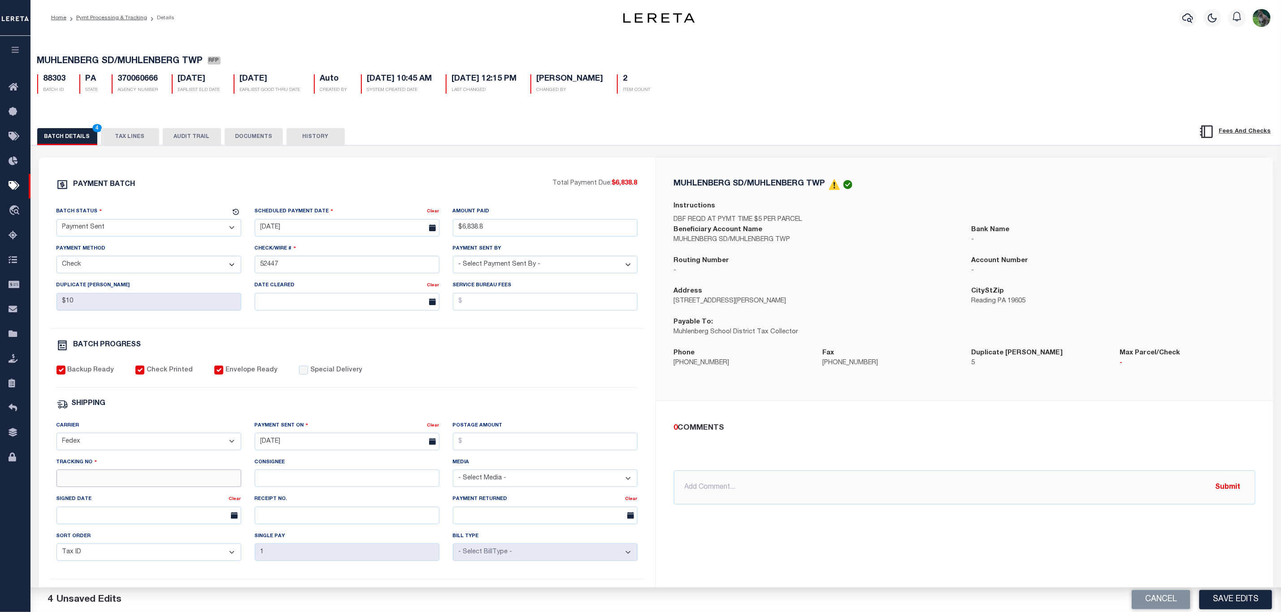
click at [192, 481] on input "Tracking No" at bounding box center [148, 478] width 185 height 17
type input "883608428948"
click at [1229, 600] on button "Save Edits" at bounding box center [1235, 599] width 73 height 19
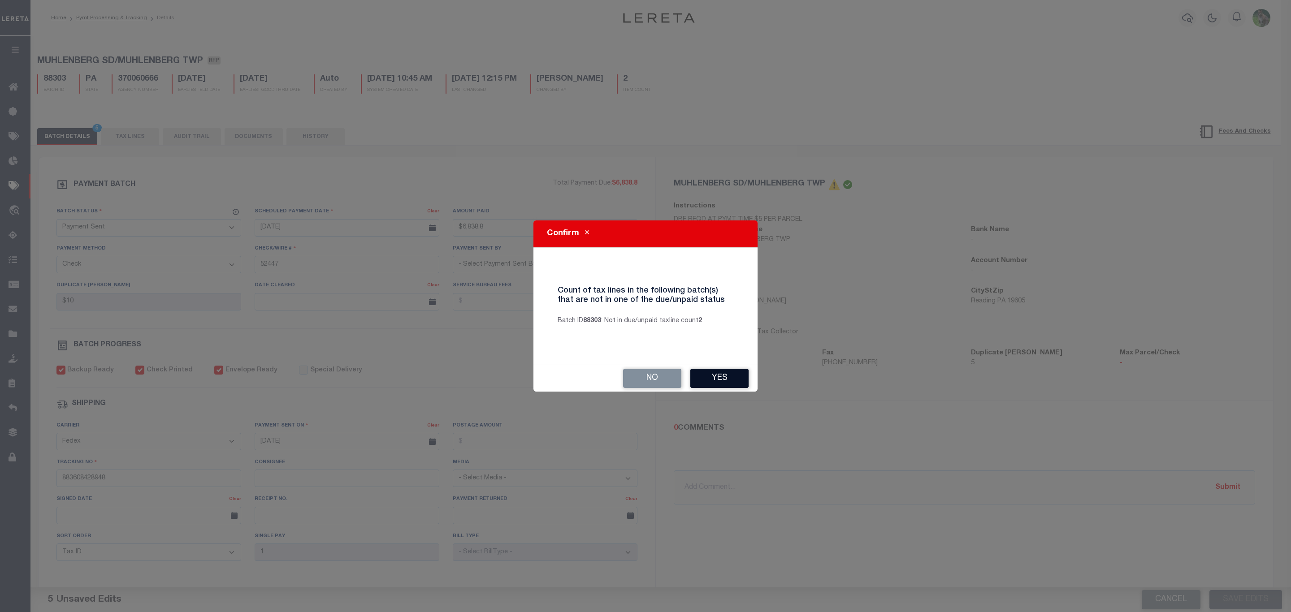
click at [710, 386] on button "Yes" at bounding box center [719, 378] width 58 height 19
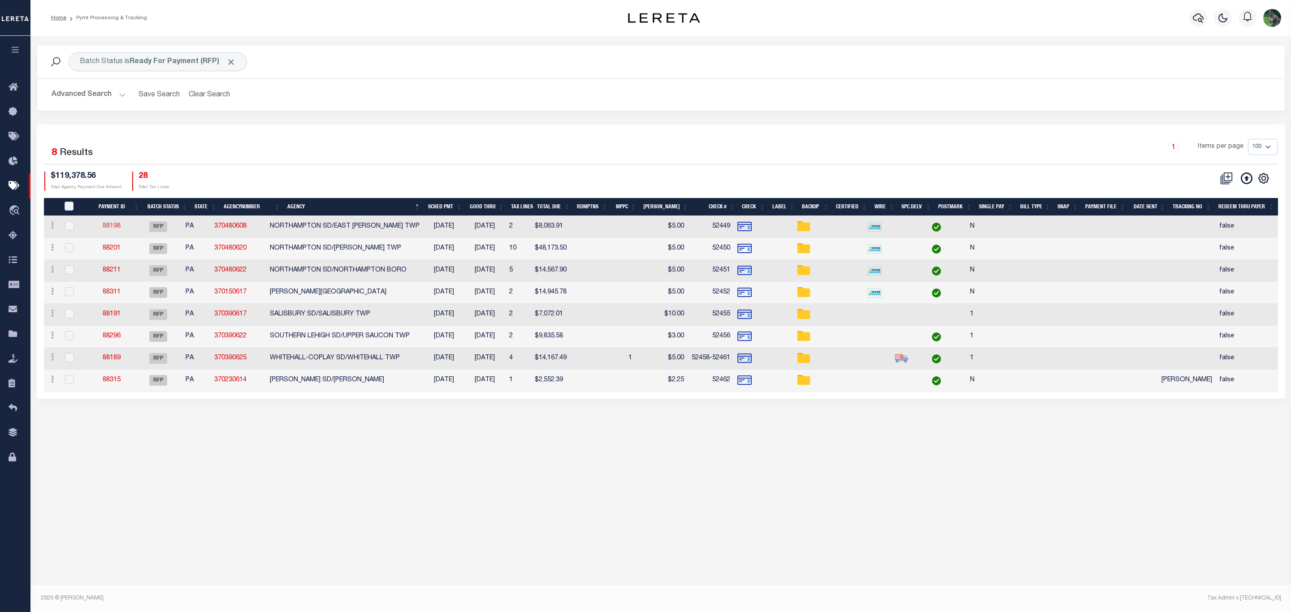
click at [115, 225] on link "88198" at bounding box center [112, 226] width 18 height 6
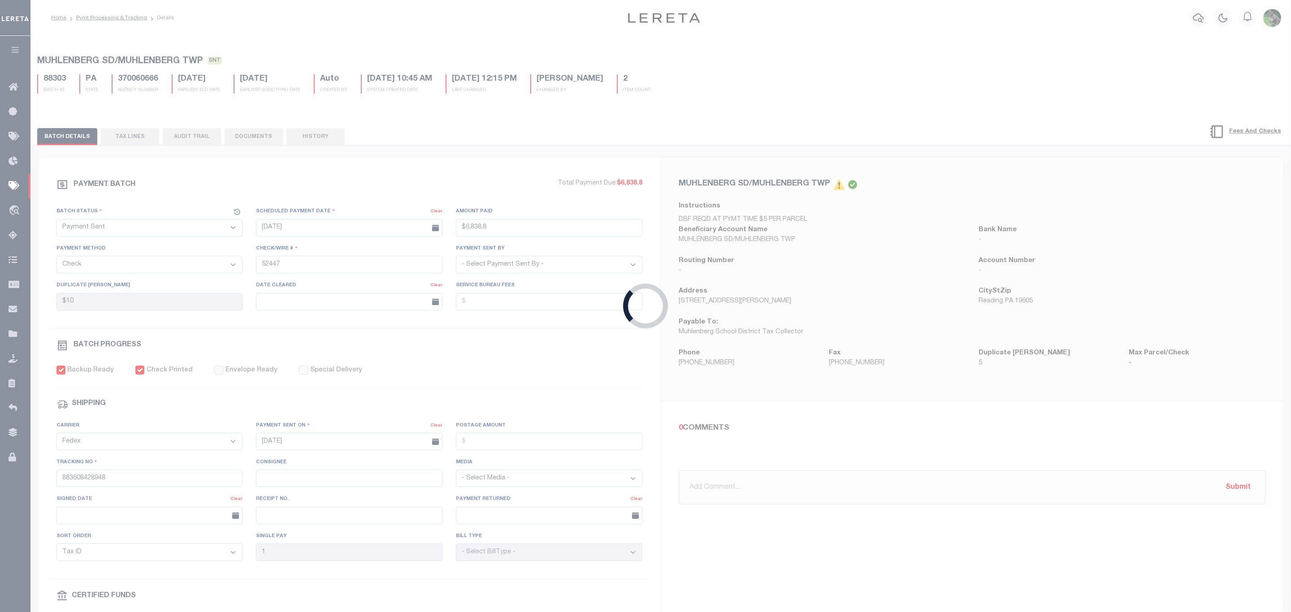
select select "RFP"
type input "$8,063.91"
type input "52449"
type input "$10"
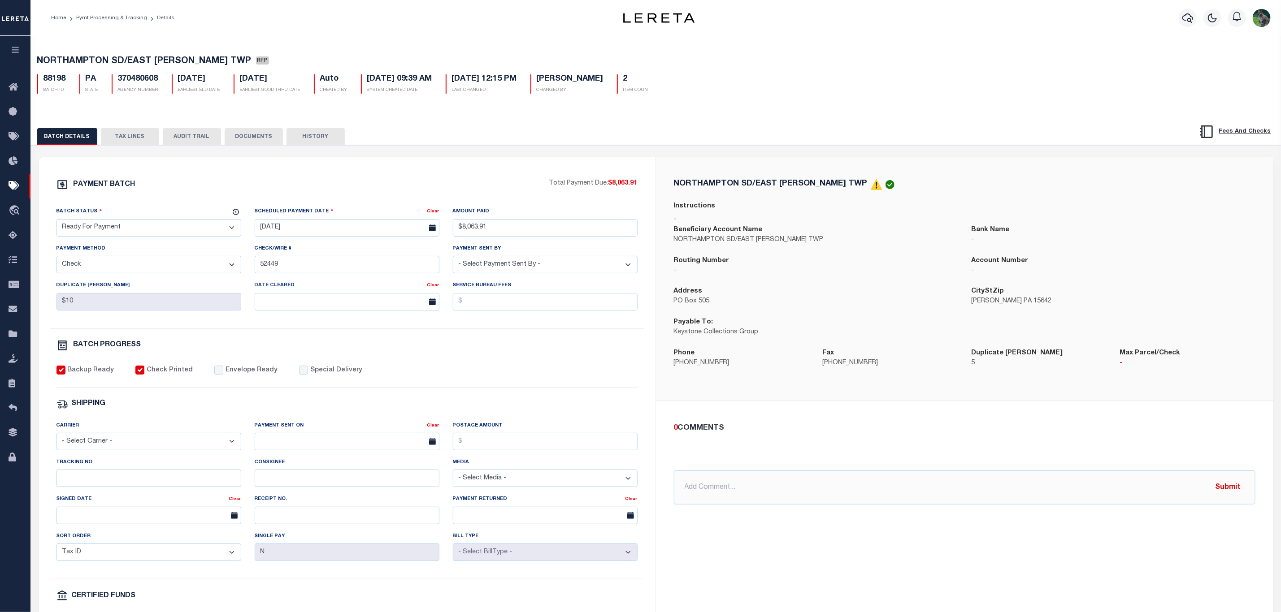
drag, startPoint x: 186, startPoint y: 230, endPoint x: 177, endPoint y: 237, distance: 10.9
click at [186, 230] on select "- Select Status - Scheduled for Payment Ready For Payment Payment Sent Cleared …" at bounding box center [148, 227] width 185 height 17
click at [56, 221] on select "- Select Status - Scheduled for Payment Ready For Payment Payment Sent Cleared …" at bounding box center [148, 227] width 185 height 17
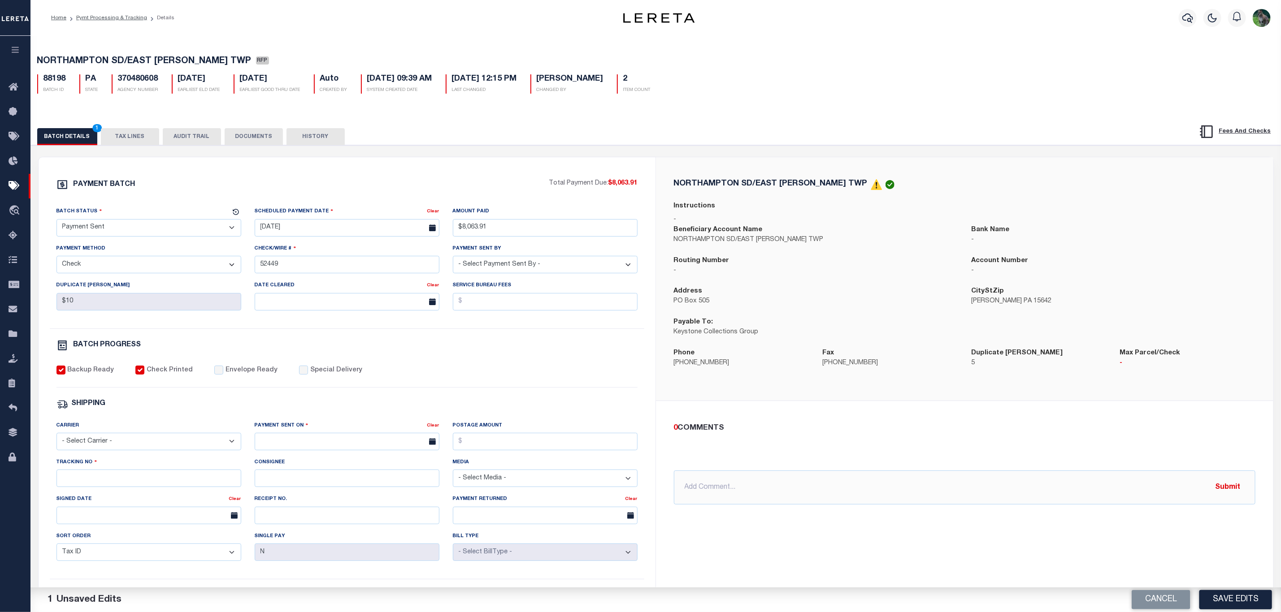
click at [249, 376] on label "Envelope Ready" at bounding box center [251, 371] width 52 height 10
click at [223, 375] on input "Envelope Ready" at bounding box center [218, 370] width 9 height 9
click at [162, 450] on select "- Select Carrier - E-mail Fax Fedex FTP Other UPS USPS" at bounding box center [148, 441] width 185 height 17
click at [56, 439] on select "- Select Carrier - E-mail Fax Fedex FTP Other UPS USPS" at bounding box center [148, 441] width 185 height 17
click at [325, 450] on input "text" at bounding box center [347, 441] width 185 height 17
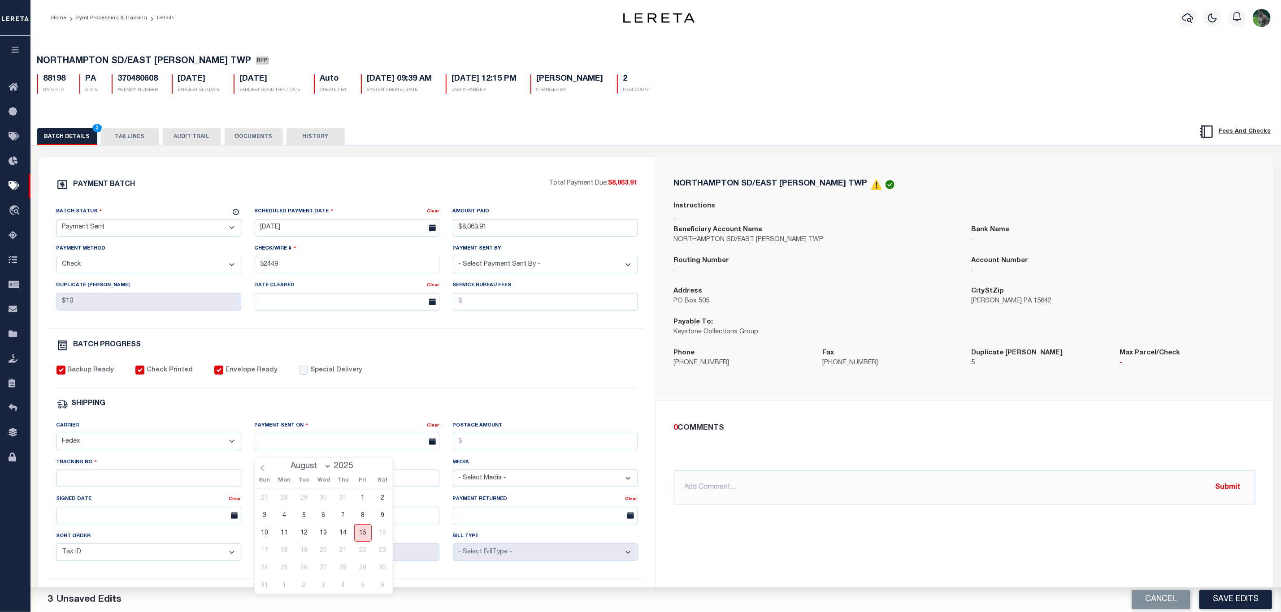
click at [362, 530] on span "15" at bounding box center [362, 532] width 17 height 17
drag, startPoint x: 131, startPoint y: 484, endPoint x: 158, endPoint y: 487, distance: 27.0
click at [131, 484] on input "Tracking No" at bounding box center [148, 478] width 185 height 17
drag, startPoint x: 155, startPoint y: 483, endPoint x: 25, endPoint y: 482, distance: 130.0
click at [25, 482] on div "Home Pymt Processing & Tracking Details Profile Sign out" at bounding box center [640, 376] width 1281 height 753
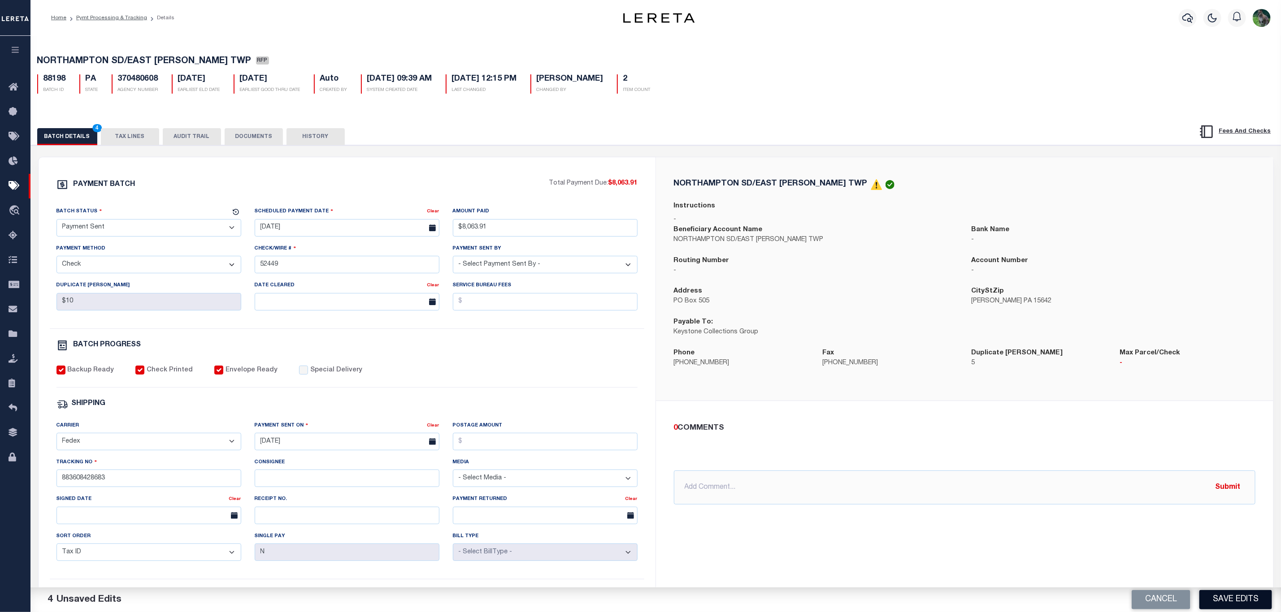
click at [1221, 597] on button "Save Edits" at bounding box center [1235, 599] width 73 height 19
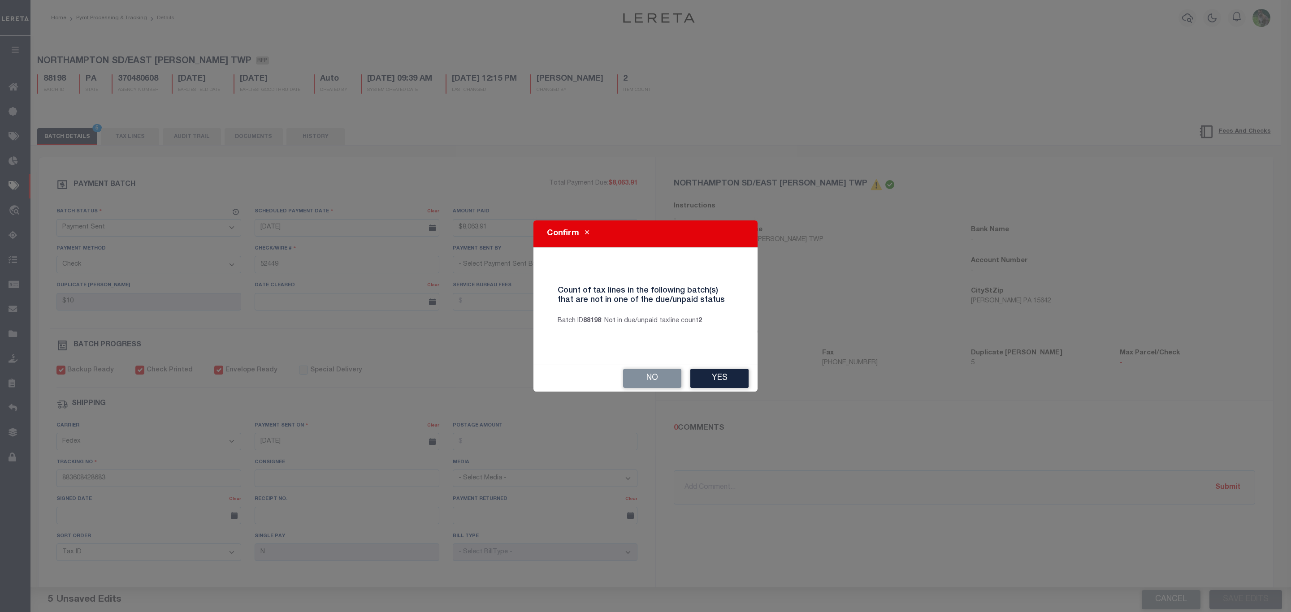
click at [709, 365] on div "No Yes" at bounding box center [645, 378] width 224 height 26
click at [712, 376] on button "Yes" at bounding box center [719, 378] width 58 height 19
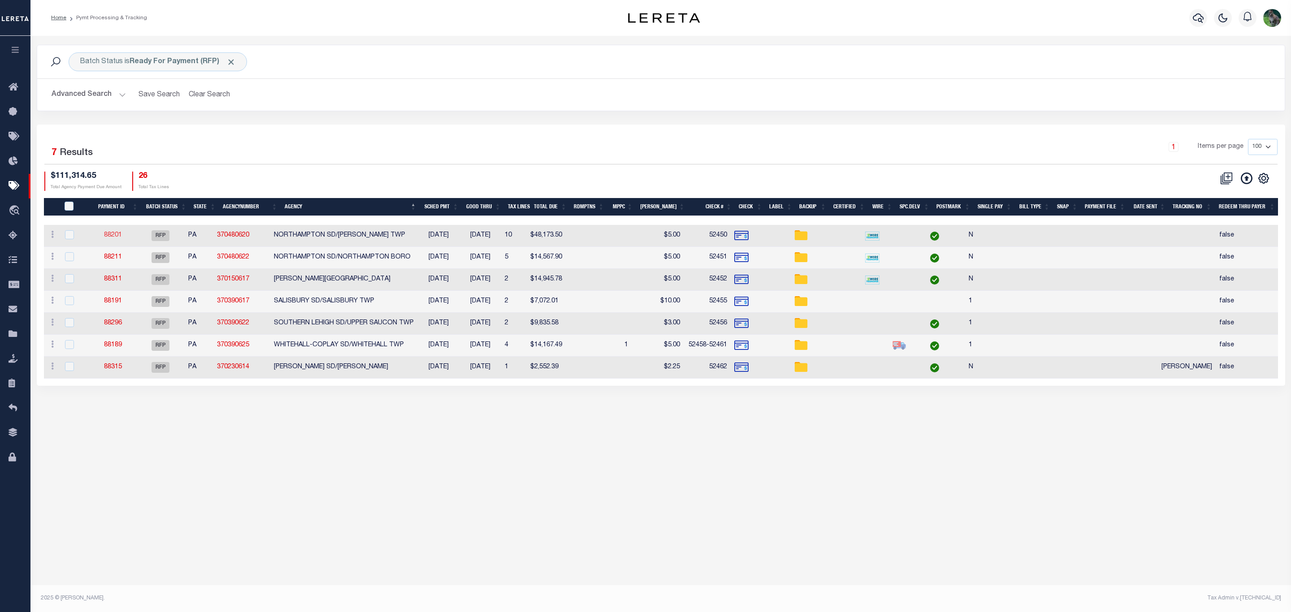
click at [119, 238] on link "88201" at bounding box center [113, 235] width 18 height 6
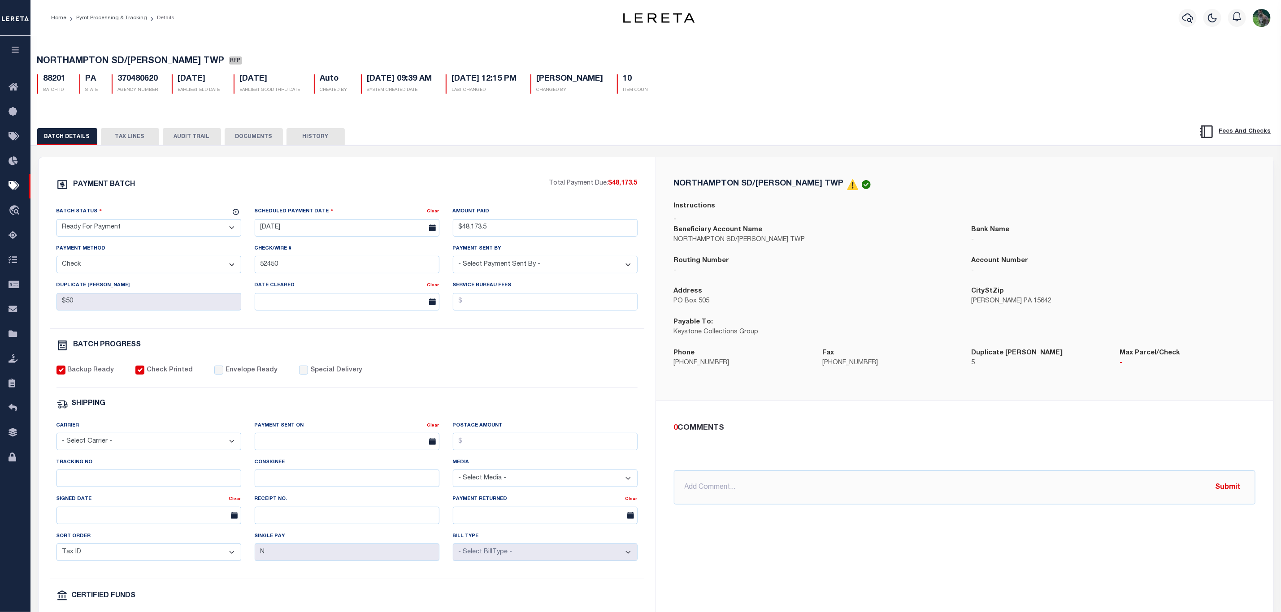
click at [139, 230] on select "- Select Status - Scheduled for Payment Ready For Payment Payment Sent Cleared …" at bounding box center [148, 227] width 185 height 17
click at [56, 221] on select "- Select Status - Scheduled for Payment Ready For Payment Payment Sent Cleared …" at bounding box center [148, 227] width 185 height 17
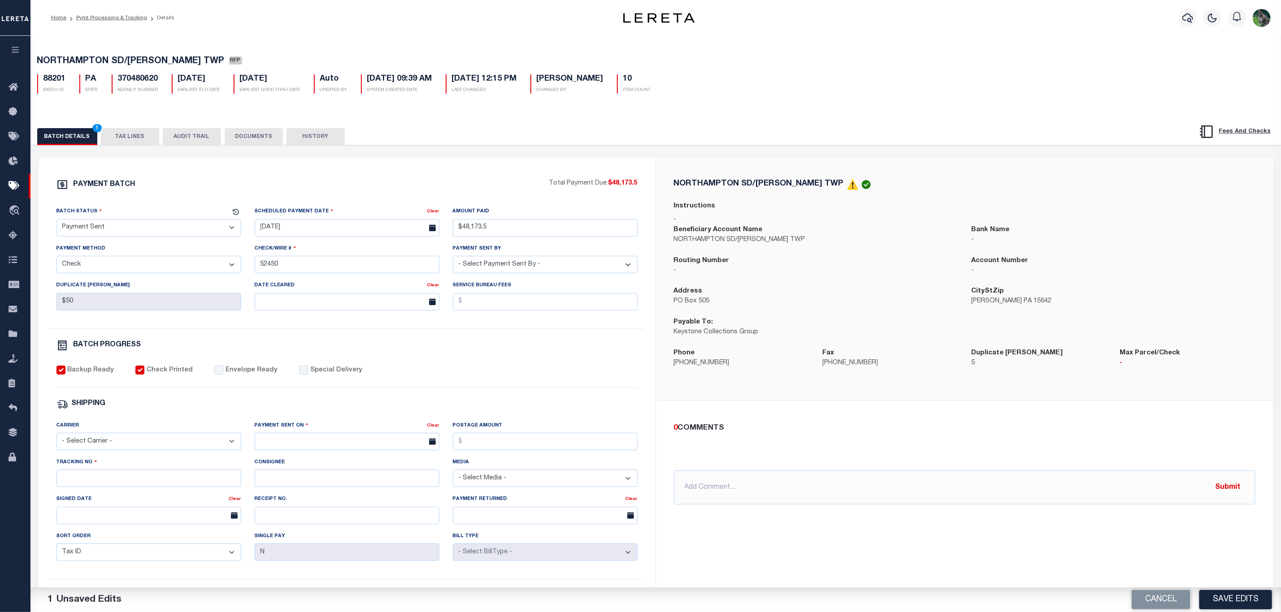
click at [227, 370] on div "PAYMENT BATCH Total Payment Due: $48,173.5 Batch Status - Select Status -" at bounding box center [346, 419] width 595 height 481
click at [227, 370] on label "Envelope Ready" at bounding box center [251, 371] width 52 height 10
click at [223, 370] on input "Envelope Ready" at bounding box center [218, 370] width 9 height 9
drag, startPoint x: 181, startPoint y: 444, endPoint x: 173, endPoint y: 456, distance: 14.1
click at [181, 444] on select "- Select Carrier - E-mail Fax Fedex FTP Other UPS USPS" at bounding box center [148, 441] width 185 height 17
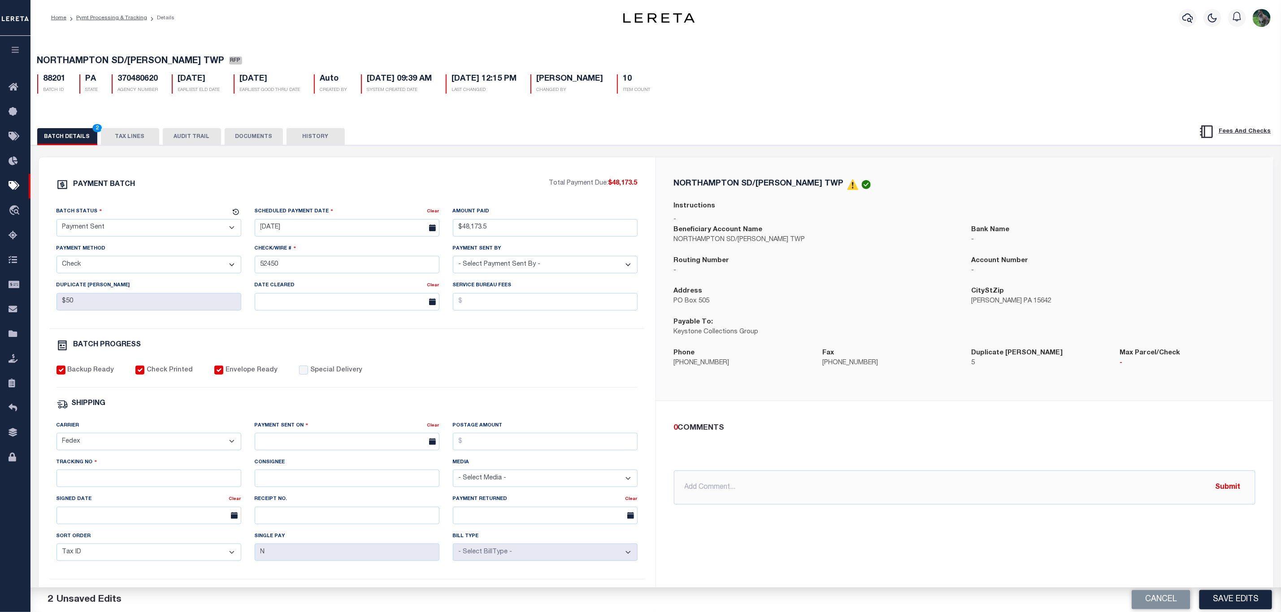
click at [56, 439] on select "- Select Carrier - E-mail Fax Fedex FTP Other UPS USPS" at bounding box center [148, 441] width 185 height 17
click at [322, 455] on body "Home Pymt Processing & Tracking Details" at bounding box center [640, 376] width 1281 height 753
click at [367, 532] on span "15" at bounding box center [362, 532] width 17 height 17
click at [110, 486] on input "Tracking No" at bounding box center [148, 478] width 185 height 17
paste input "883608428683"
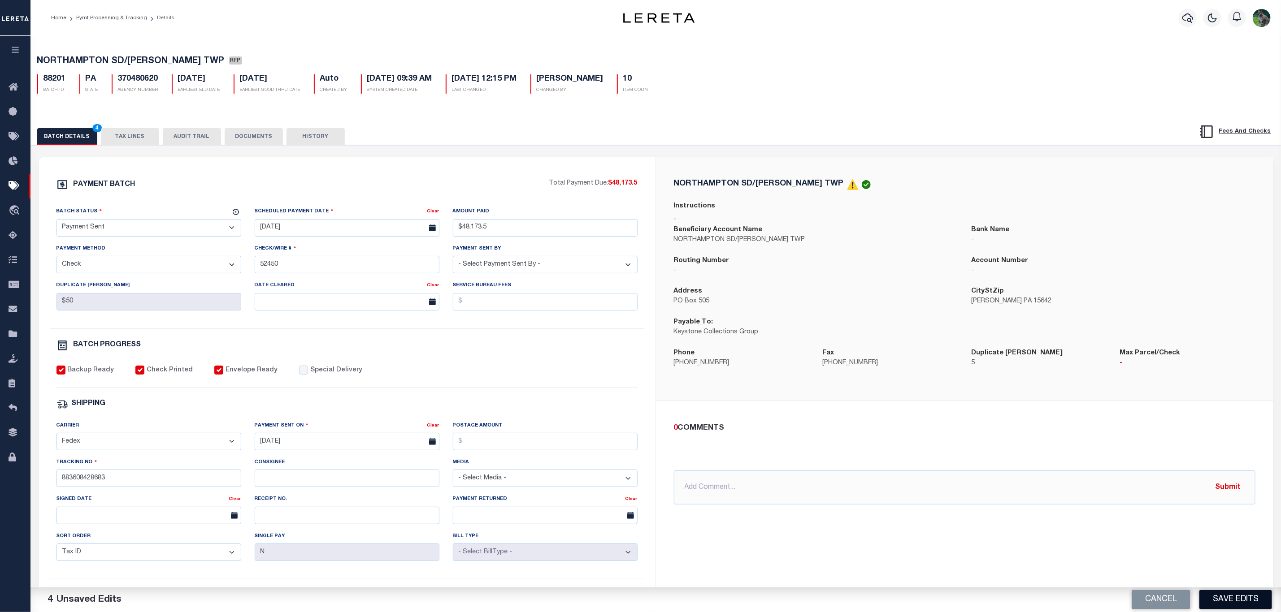
click at [1226, 597] on button "Save Edits" at bounding box center [1235, 599] width 73 height 19
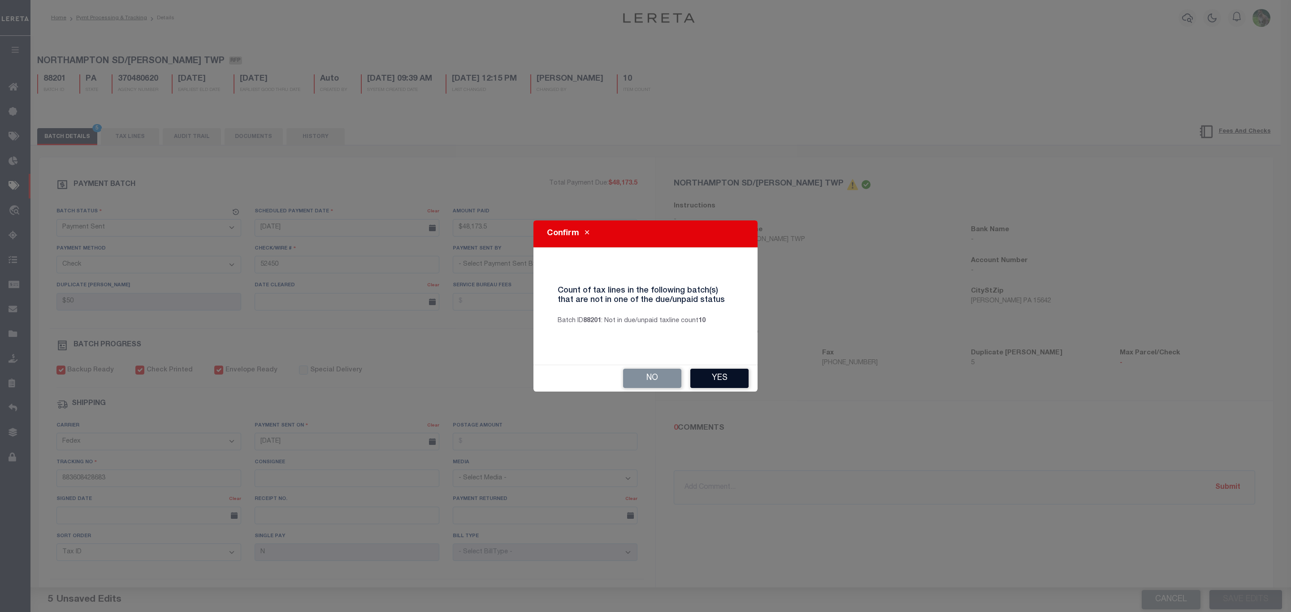
click at [723, 372] on button "Yes" at bounding box center [719, 378] width 58 height 19
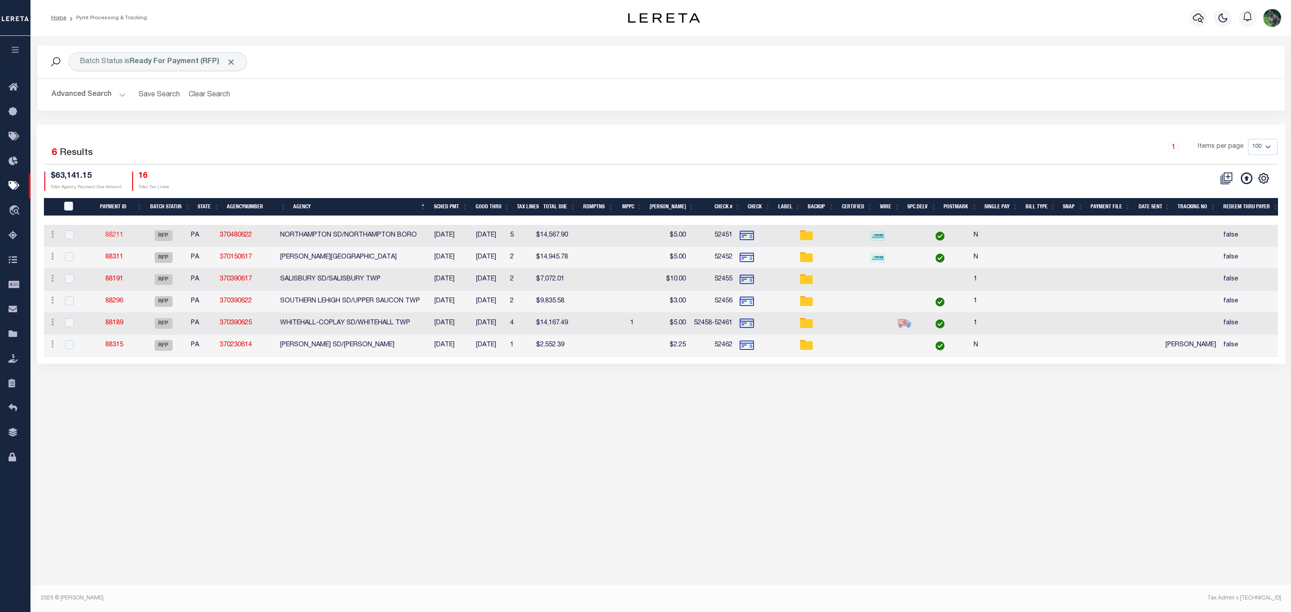
click at [114, 237] on link "88211" at bounding box center [114, 235] width 18 height 6
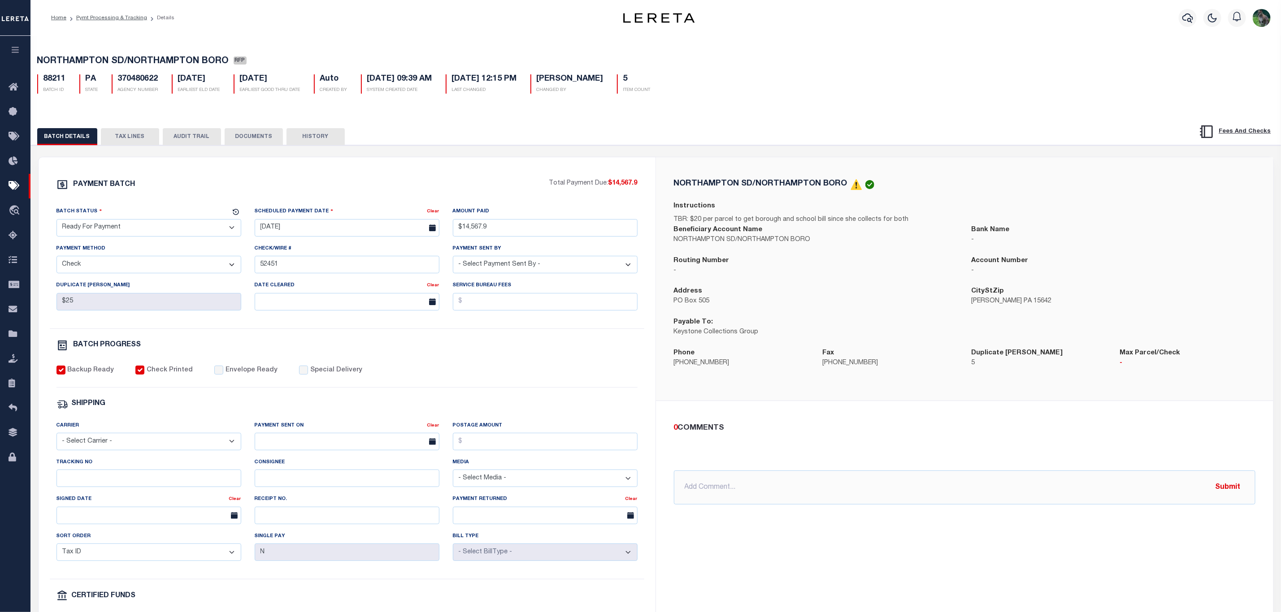
click at [157, 233] on select "- Select Status - Scheduled for Payment Ready For Payment Payment Sent Cleared …" at bounding box center [148, 227] width 185 height 17
click at [56, 221] on select "- Select Status - Scheduled for Payment Ready For Payment Payment Sent Cleared …" at bounding box center [148, 227] width 185 height 17
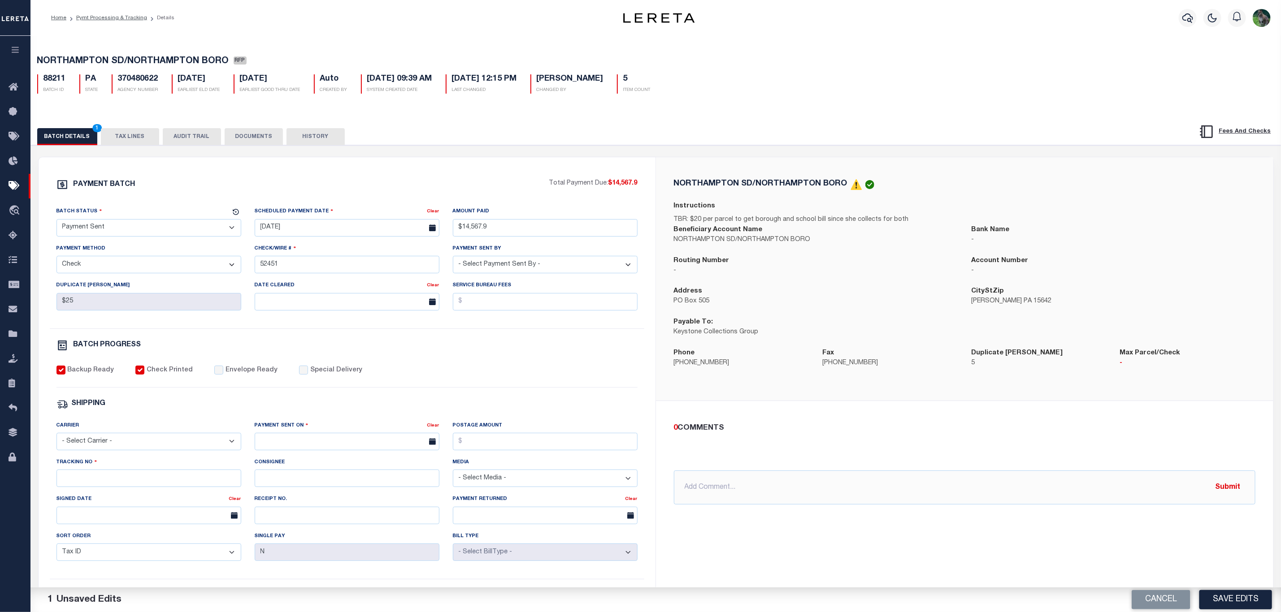
click at [233, 382] on div "Backup Ready Check Printed Envelope Ready Special Delivery" at bounding box center [346, 377] width 581 height 22
click at [241, 376] on label "Envelope Ready" at bounding box center [251, 371] width 52 height 10
click at [223, 375] on input "Envelope Ready" at bounding box center [218, 370] width 9 height 9
click at [140, 444] on select "- Select Carrier - E-mail Fax Fedex FTP Other UPS USPS" at bounding box center [148, 441] width 185 height 17
click at [56, 439] on select "- Select Carrier - E-mail Fax Fedex FTP Other UPS USPS" at bounding box center [148, 441] width 185 height 17
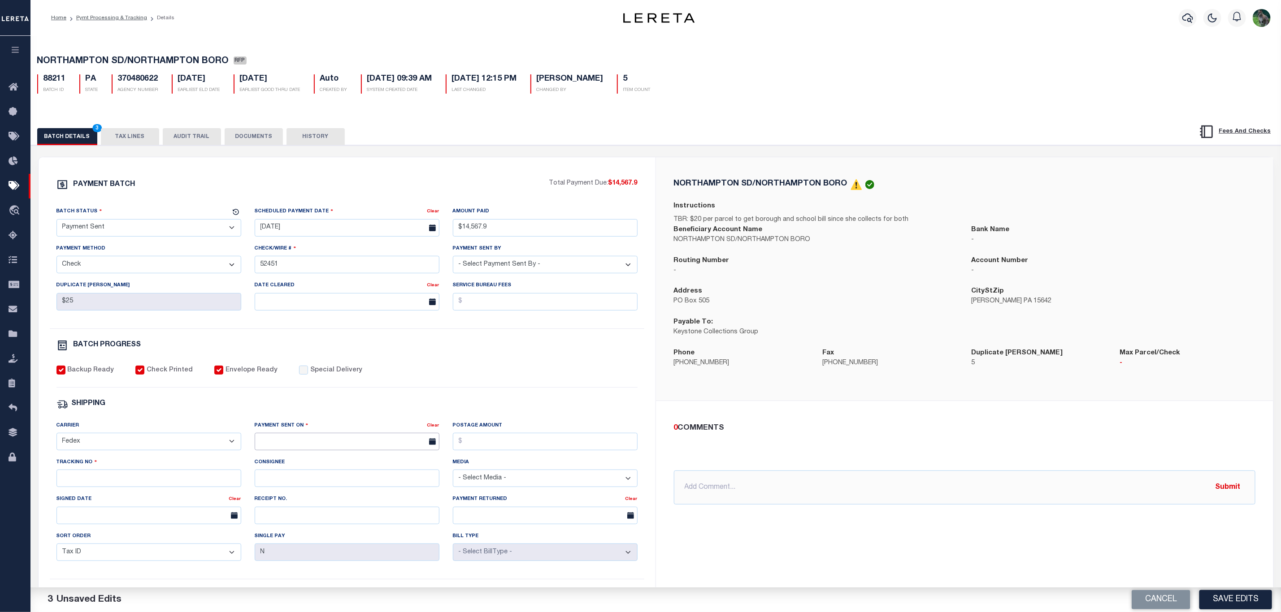
click at [326, 444] on input "text" at bounding box center [347, 441] width 185 height 17
click at [362, 532] on span "15" at bounding box center [362, 532] width 17 height 17
click at [183, 479] on input "Tracking No" at bounding box center [148, 478] width 185 height 17
paste input "883608428683"
click at [1247, 600] on button "Save Edits" at bounding box center [1235, 599] width 73 height 19
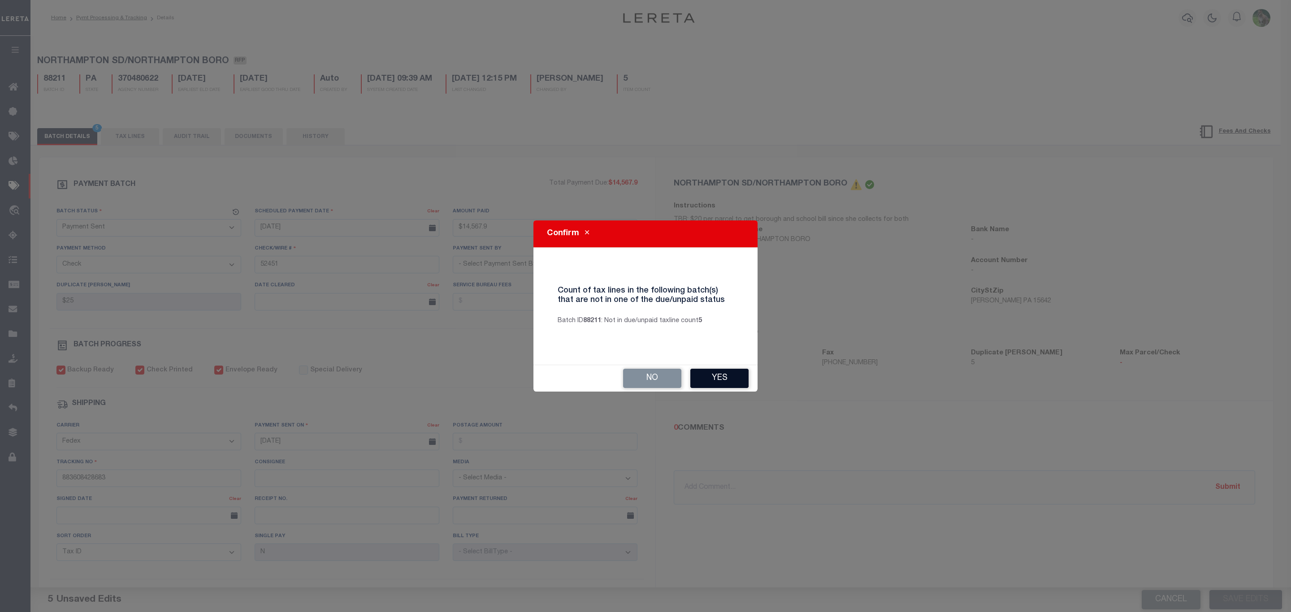
click at [704, 381] on button "Yes" at bounding box center [719, 378] width 58 height 19
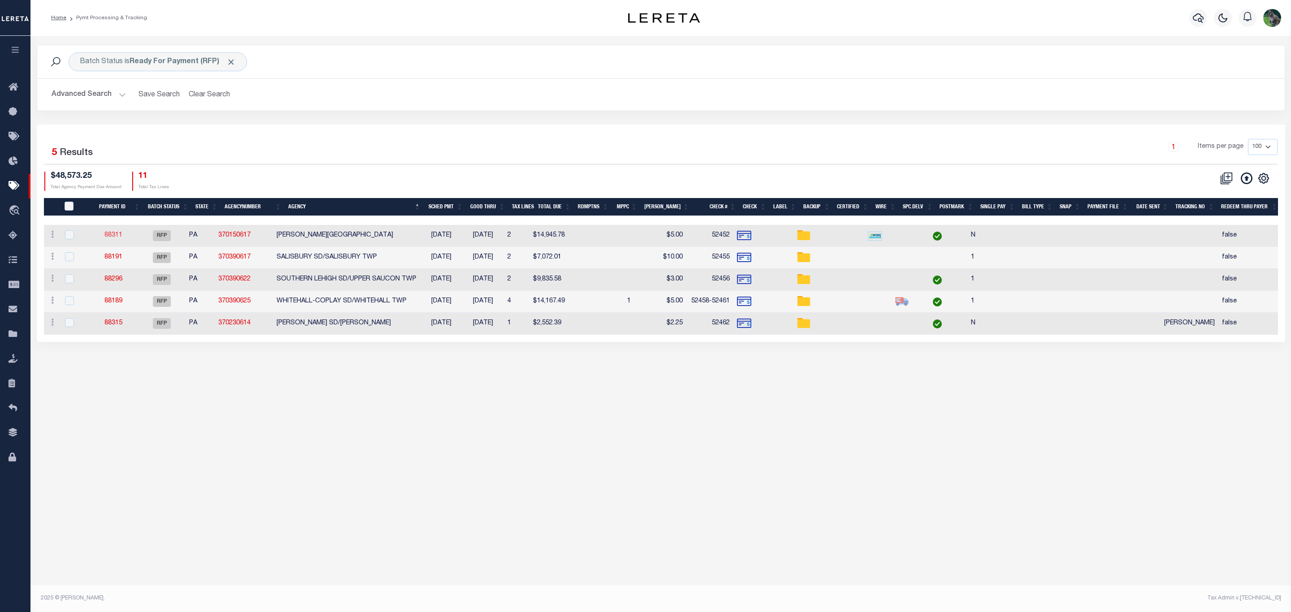
click at [114, 234] on link "88311" at bounding box center [113, 235] width 18 height 6
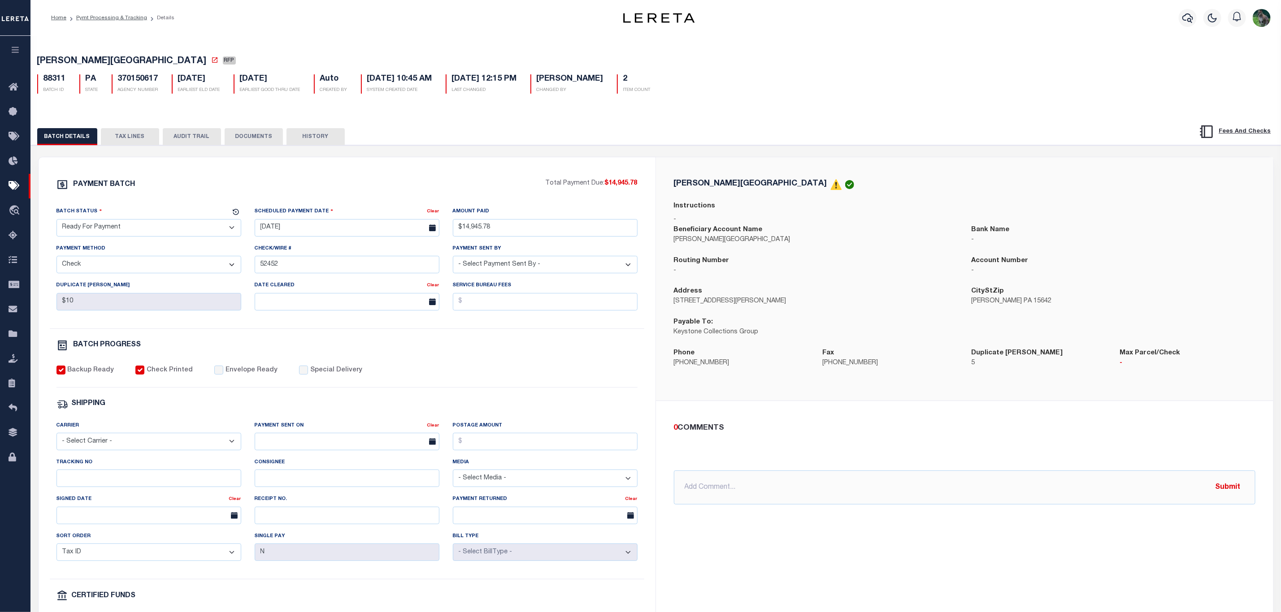
click at [149, 227] on select "- Select Status - Scheduled for Payment Ready For Payment Payment Sent Cleared …" at bounding box center [148, 227] width 185 height 17
click at [56, 221] on select "- Select Status - Scheduled for Payment Ready For Payment Payment Sent Cleared …" at bounding box center [148, 227] width 185 height 17
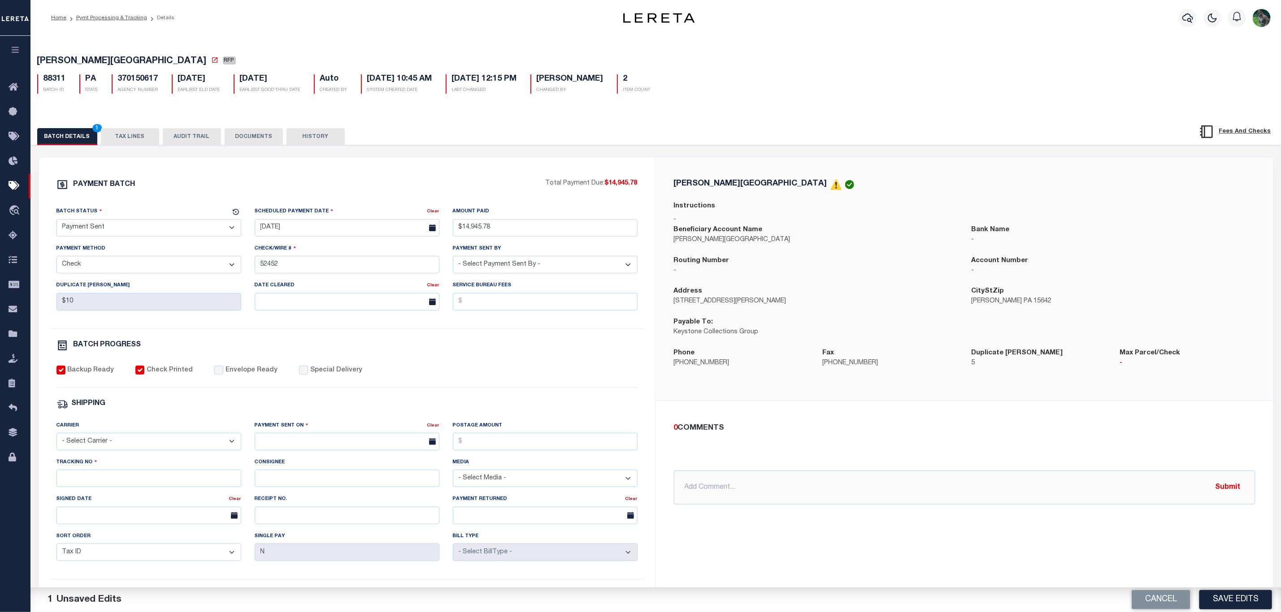
click at [225, 374] on label "Envelope Ready" at bounding box center [251, 371] width 52 height 10
click at [220, 374] on input "Envelope Ready" at bounding box center [218, 370] width 9 height 9
click at [197, 458] on div "Carrier - Select Carrier - E-mail Fax Fedex FTP Other UPS USPS" at bounding box center [149, 439] width 198 height 37
click at [210, 450] on select "- Select Carrier - E-mail Fax Fedex FTP Other UPS USPS" at bounding box center [148, 441] width 185 height 17
click at [56, 439] on select "- Select Carrier - E-mail Fax Fedex FTP Other UPS USPS" at bounding box center [148, 441] width 185 height 17
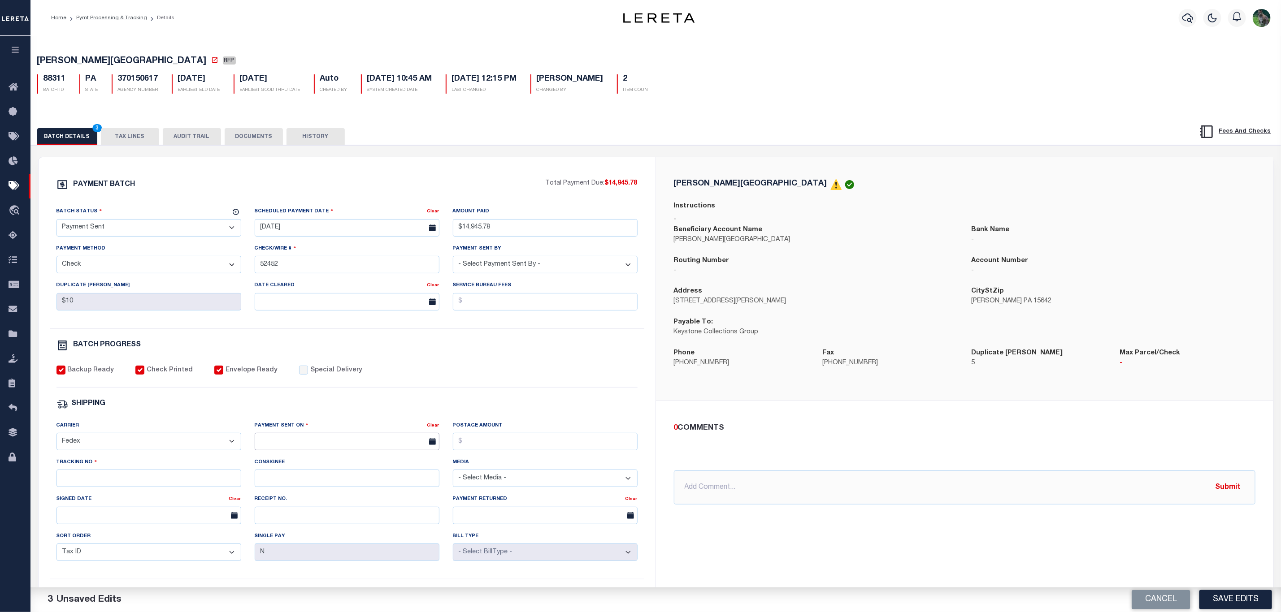
click at [298, 456] on body "Home Pymt Processing & Tracking Details" at bounding box center [640, 376] width 1281 height 753
click at [362, 532] on span "15" at bounding box center [362, 532] width 17 height 17
drag, startPoint x: 103, startPoint y: 485, endPoint x: 290, endPoint y: 520, distance: 190.3
click at [103, 485] on input "Tracking No" at bounding box center [148, 478] width 185 height 17
paste input "883608428683"
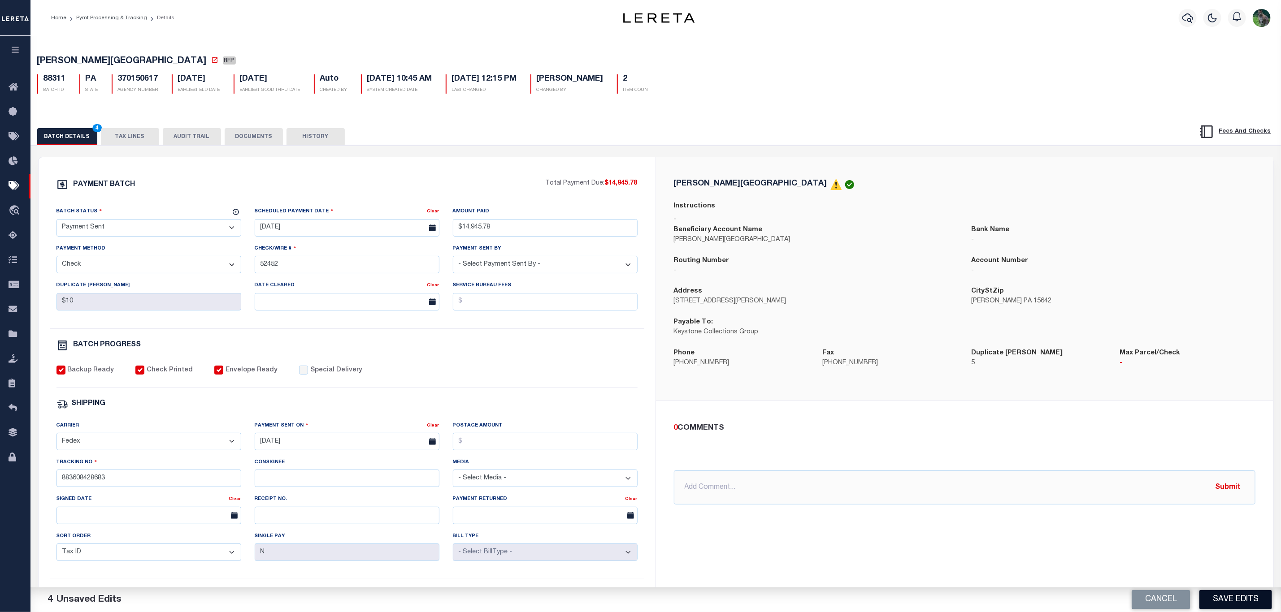
click at [1252, 600] on button "Save Edits" at bounding box center [1235, 599] width 73 height 19
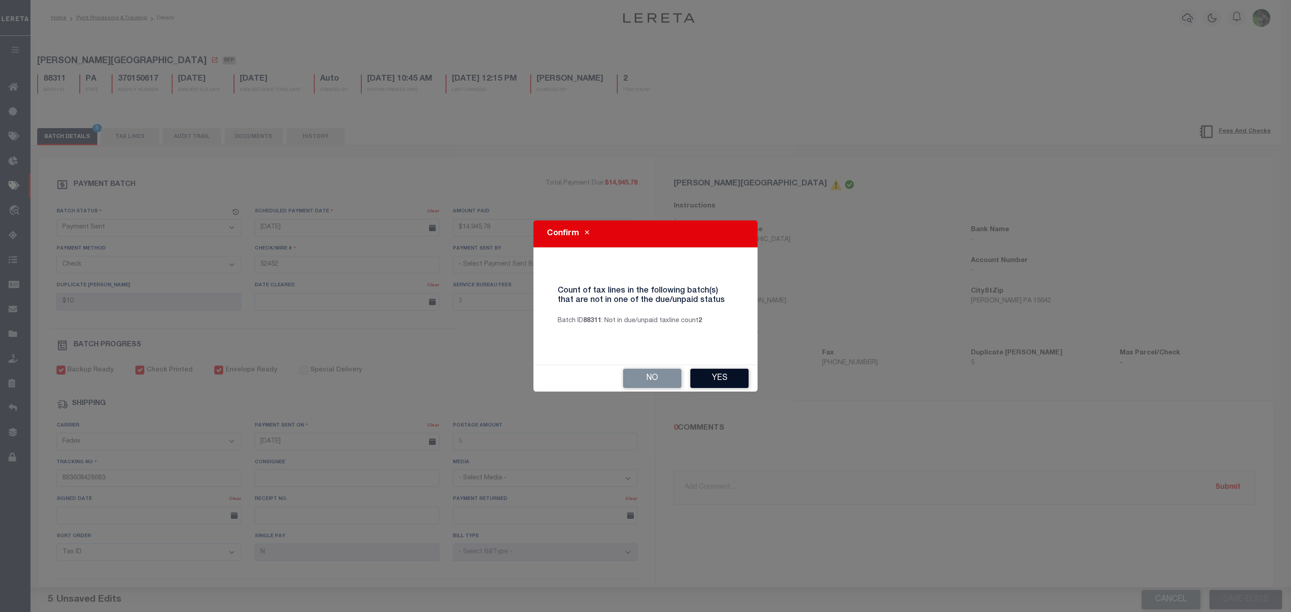
click at [730, 372] on button "Yes" at bounding box center [719, 378] width 58 height 19
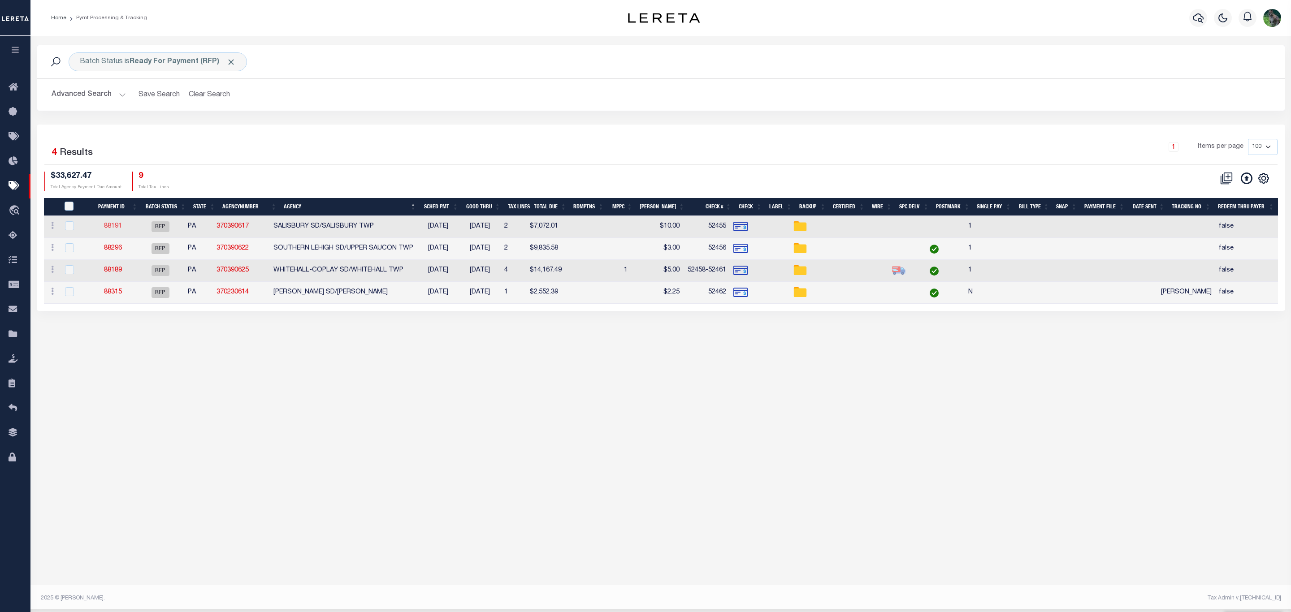
click at [120, 226] on link "88191" at bounding box center [113, 226] width 18 height 6
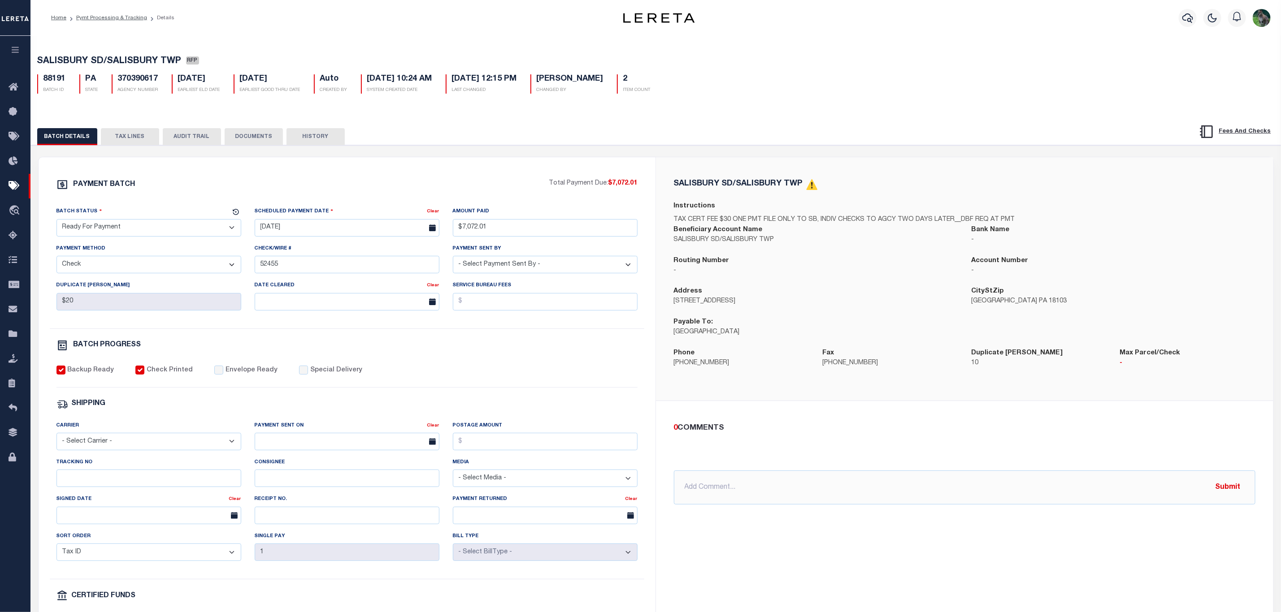
click at [126, 234] on select "- Select Status - Scheduled for Payment Ready For Payment Payment Sent Cleared …" at bounding box center [148, 227] width 185 height 17
click at [56, 221] on select "- Select Status - Scheduled for Payment Ready For Payment Payment Sent Cleared …" at bounding box center [148, 227] width 185 height 17
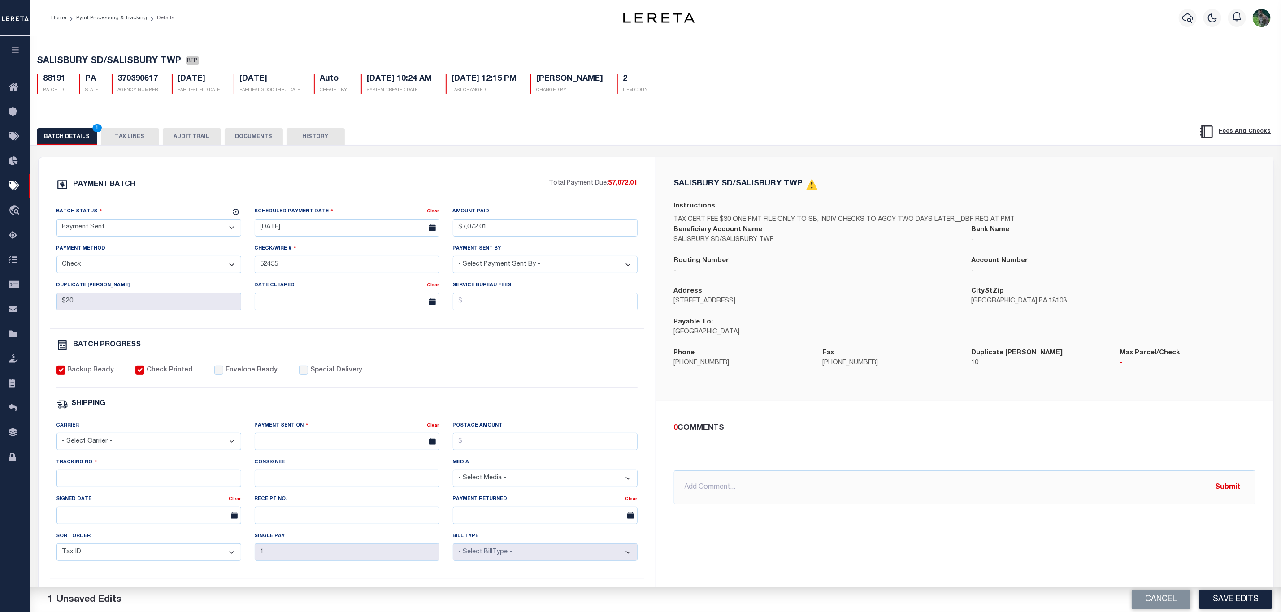
click at [242, 376] on label "Envelope Ready" at bounding box center [251, 371] width 52 height 10
click at [223, 375] on input "Envelope Ready" at bounding box center [218, 370] width 9 height 9
click at [183, 446] on select "- Select Carrier - E-mail Fax Fedex FTP Other UPS USPS" at bounding box center [148, 441] width 185 height 17
click at [56, 439] on select "- Select Carrier - E-mail Fax Fedex FTP Other UPS USPS" at bounding box center [148, 441] width 185 height 17
click at [327, 450] on input "text" at bounding box center [347, 441] width 185 height 17
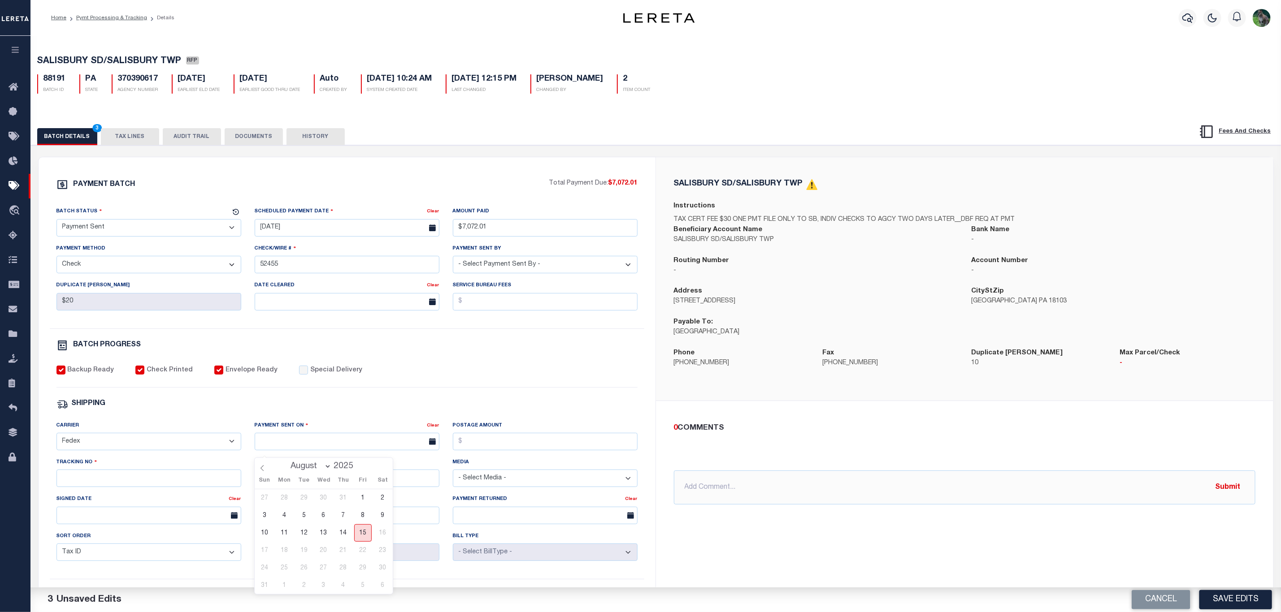
click at [361, 532] on span "15" at bounding box center [362, 532] width 17 height 17
click at [190, 487] on input "Tracking No" at bounding box center [148, 478] width 185 height 17
click at [1234, 599] on button "Save Edits" at bounding box center [1235, 599] width 73 height 19
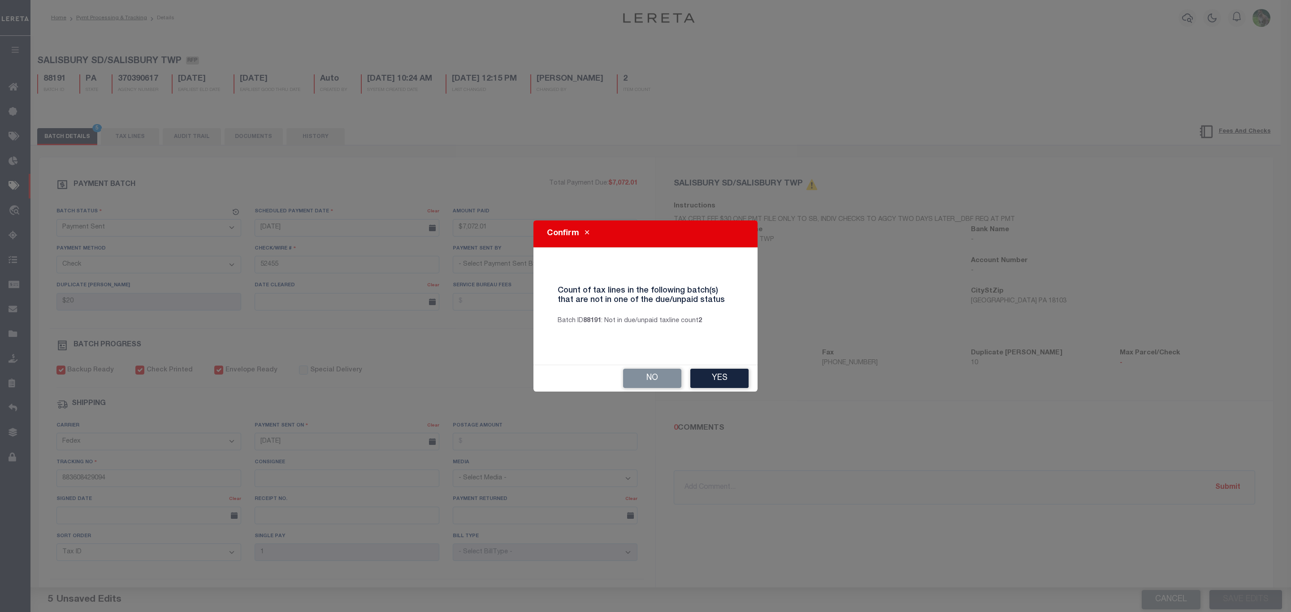
click at [719, 368] on div "No Yes" at bounding box center [645, 378] width 224 height 26
click at [722, 375] on button "Yes" at bounding box center [719, 378] width 58 height 19
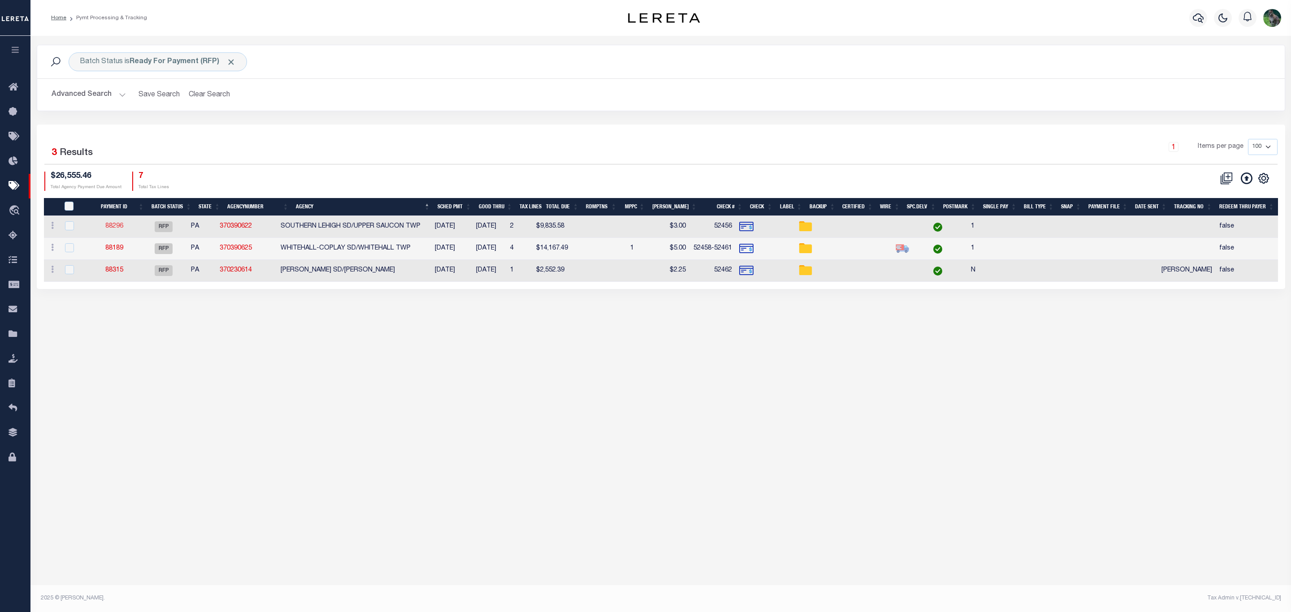
click at [115, 228] on link "88296" at bounding box center [114, 226] width 18 height 6
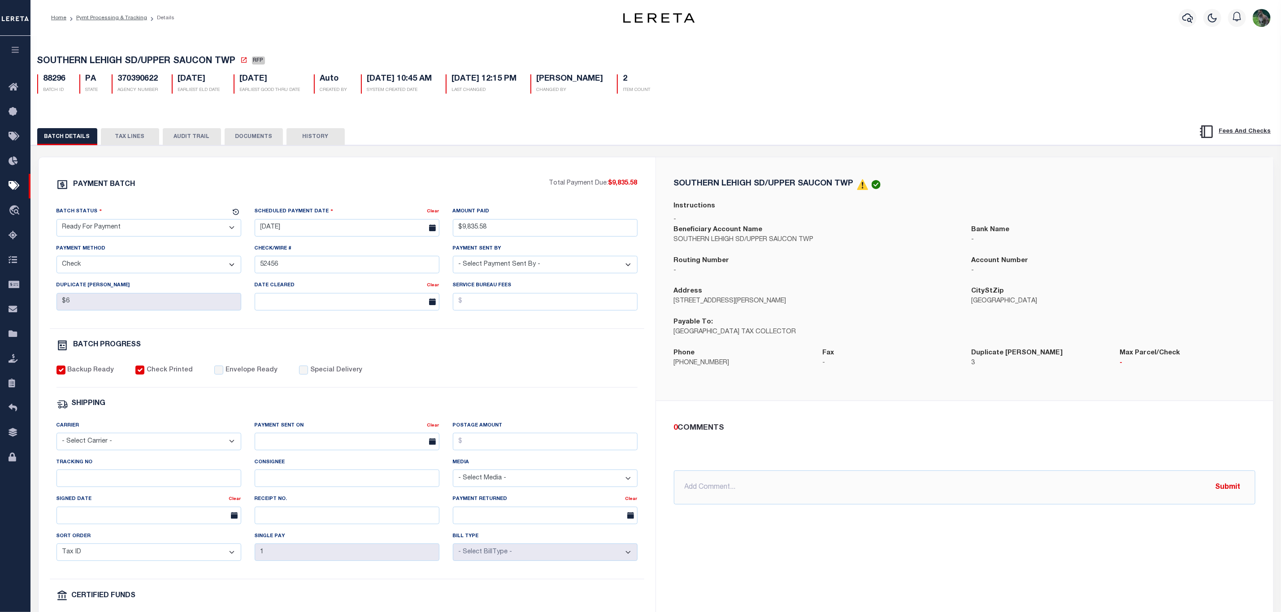
drag, startPoint x: 110, startPoint y: 222, endPoint x: 117, endPoint y: 238, distance: 17.2
click at [112, 226] on select "- Select Status - Scheduled for Payment Ready For Payment Payment Sent Cleared …" at bounding box center [148, 227] width 185 height 17
click at [56, 221] on select "- Select Status - Scheduled for Payment Ready For Payment Payment Sent Cleared …" at bounding box center [148, 227] width 185 height 17
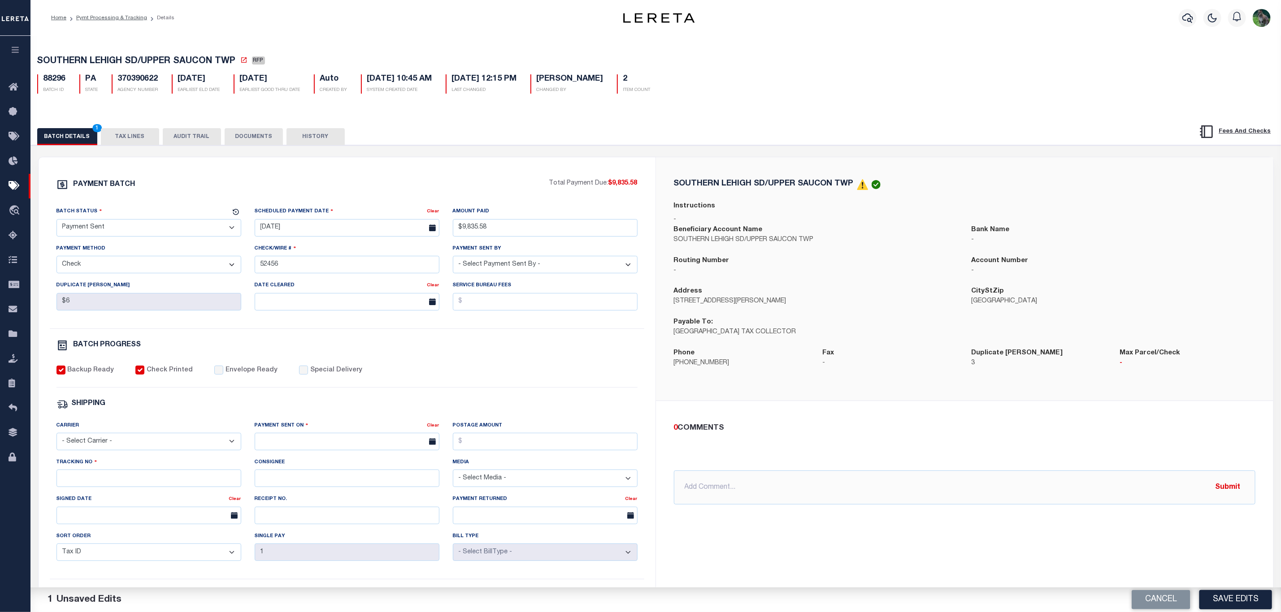
click at [249, 398] on div "PAYMENT BATCH Total Payment Due: $9,835.58 Batch Status - Select Status -" at bounding box center [346, 419] width 595 height 481
click at [253, 372] on label "Envelope Ready" at bounding box center [251, 371] width 52 height 10
click at [223, 372] on input "Envelope Ready" at bounding box center [218, 370] width 9 height 9
click at [189, 447] on select "- Select Carrier - E-mail Fax Fedex FTP Other UPS USPS" at bounding box center [148, 441] width 185 height 17
click at [56, 439] on select "- Select Carrier - E-mail Fax Fedex FTP Other UPS USPS" at bounding box center [148, 441] width 185 height 17
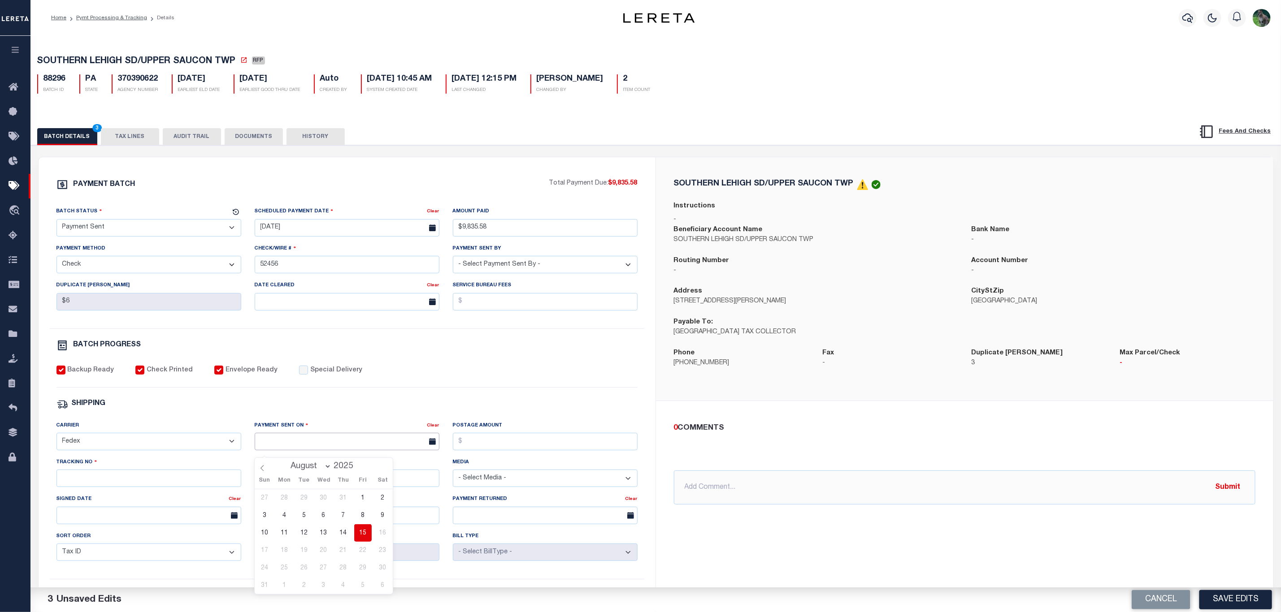
click at [299, 450] on input "text" at bounding box center [347, 441] width 185 height 17
click at [363, 530] on span "15" at bounding box center [362, 532] width 17 height 17
click at [202, 480] on input "Tracking No" at bounding box center [148, 478] width 185 height 17
click at [1232, 598] on button "Save Edits" at bounding box center [1235, 599] width 73 height 19
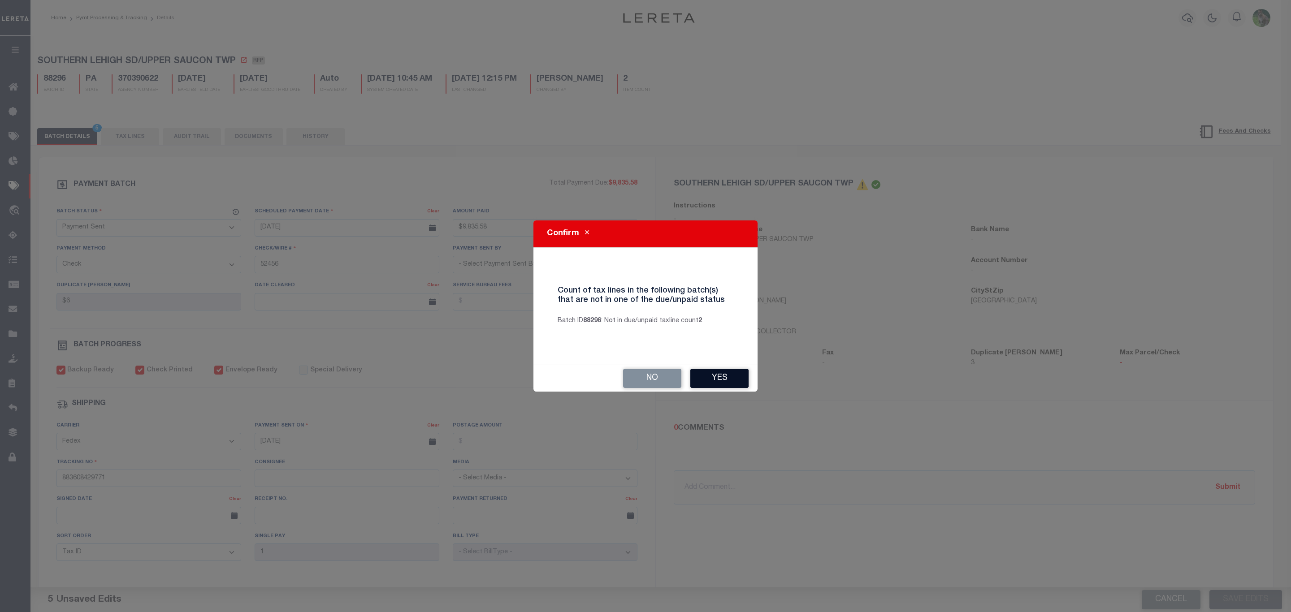
click at [712, 375] on button "Yes" at bounding box center [719, 378] width 58 height 19
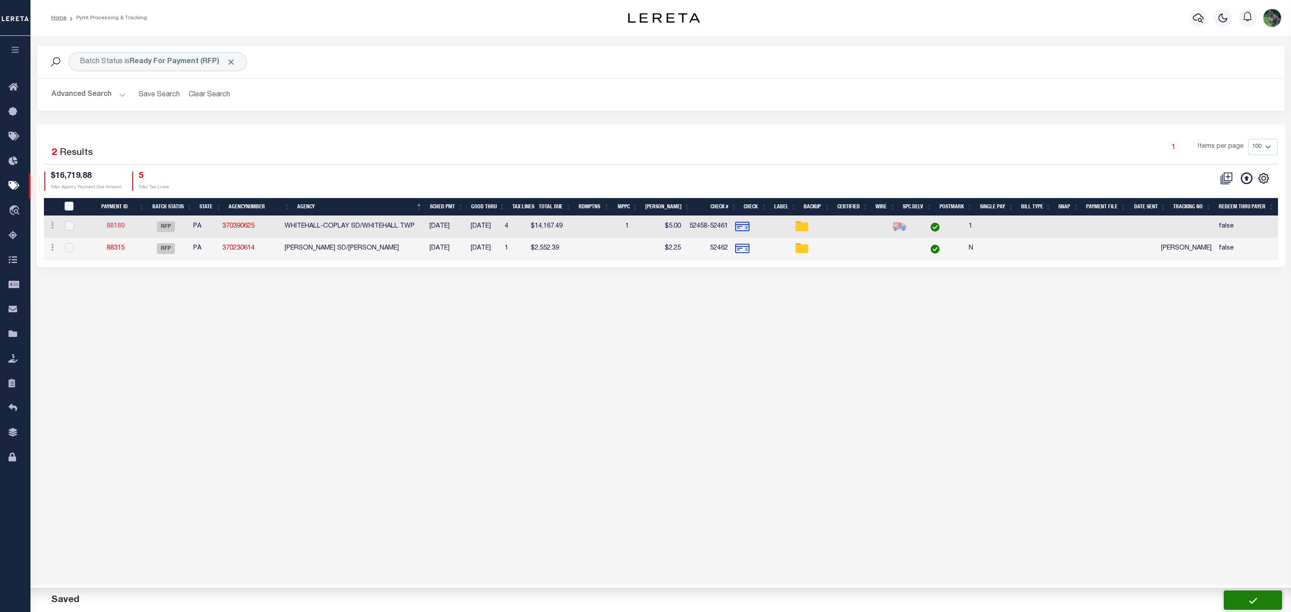
click at [121, 229] on link "88189" at bounding box center [116, 226] width 18 height 6
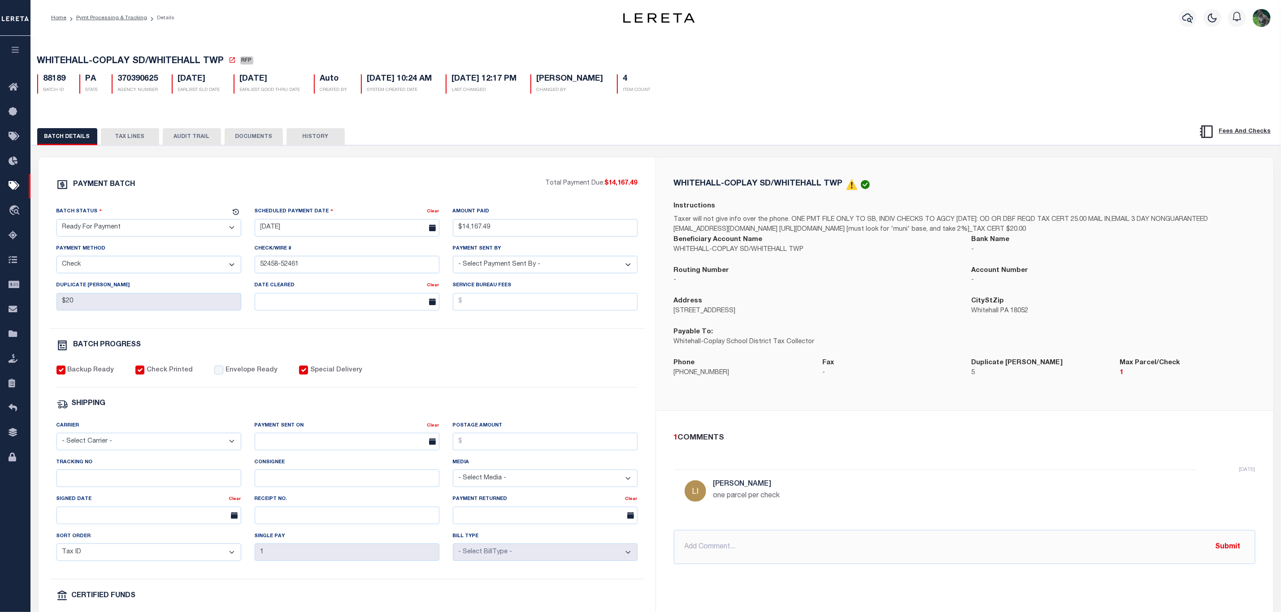
drag, startPoint x: 196, startPoint y: 229, endPoint x: 184, endPoint y: 238, distance: 15.1
click at [196, 229] on select "- Select Status - Scheduled for Payment Ready For Payment Payment Sent Cleared …" at bounding box center [148, 227] width 185 height 17
click at [56, 221] on select "- Select Status - Scheduled for Payment Ready For Payment Payment Sent Cleared …" at bounding box center [148, 227] width 185 height 17
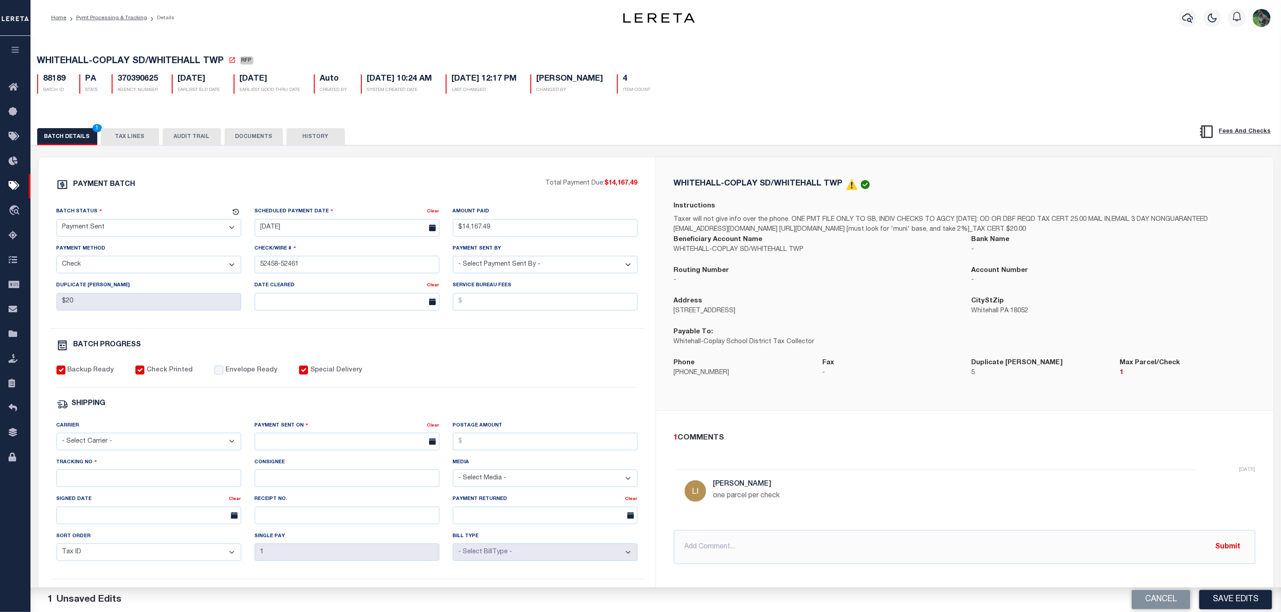
click at [230, 375] on label "Envelope Ready" at bounding box center [251, 371] width 52 height 10
click at [223, 375] on input "Envelope Ready" at bounding box center [218, 370] width 9 height 9
click at [169, 436] on div "Carrier - Select Carrier - E-mail Fax Fedex FTP Other UPS USPS" at bounding box center [148, 436] width 185 height 30
click at [163, 450] on select "- Select Carrier - E-mail Fax Fedex FTP Other UPS USPS" at bounding box center [148, 441] width 185 height 17
click at [56, 439] on select "- Select Carrier - E-mail Fax Fedex FTP Other UPS USPS" at bounding box center [148, 441] width 185 height 17
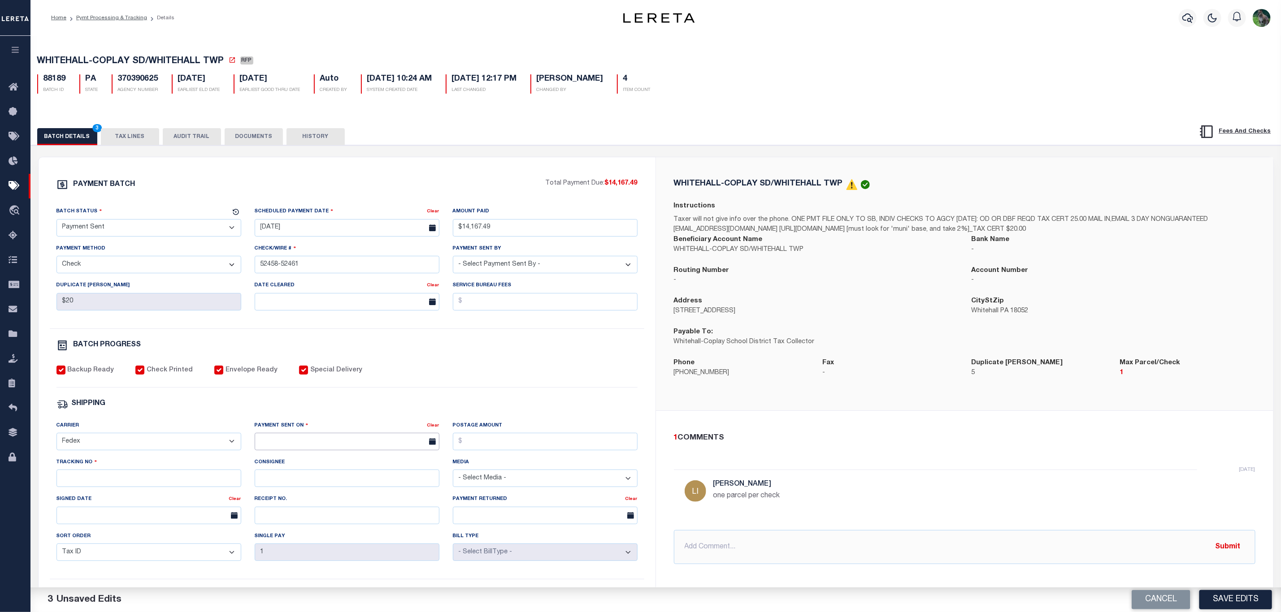
click at [300, 450] on input "text" at bounding box center [347, 441] width 185 height 17
click at [360, 534] on span "15" at bounding box center [362, 532] width 17 height 17
click at [108, 485] on input "Tracking No" at bounding box center [148, 478] width 185 height 17
click at [1223, 598] on button "Save Edits" at bounding box center [1235, 599] width 73 height 19
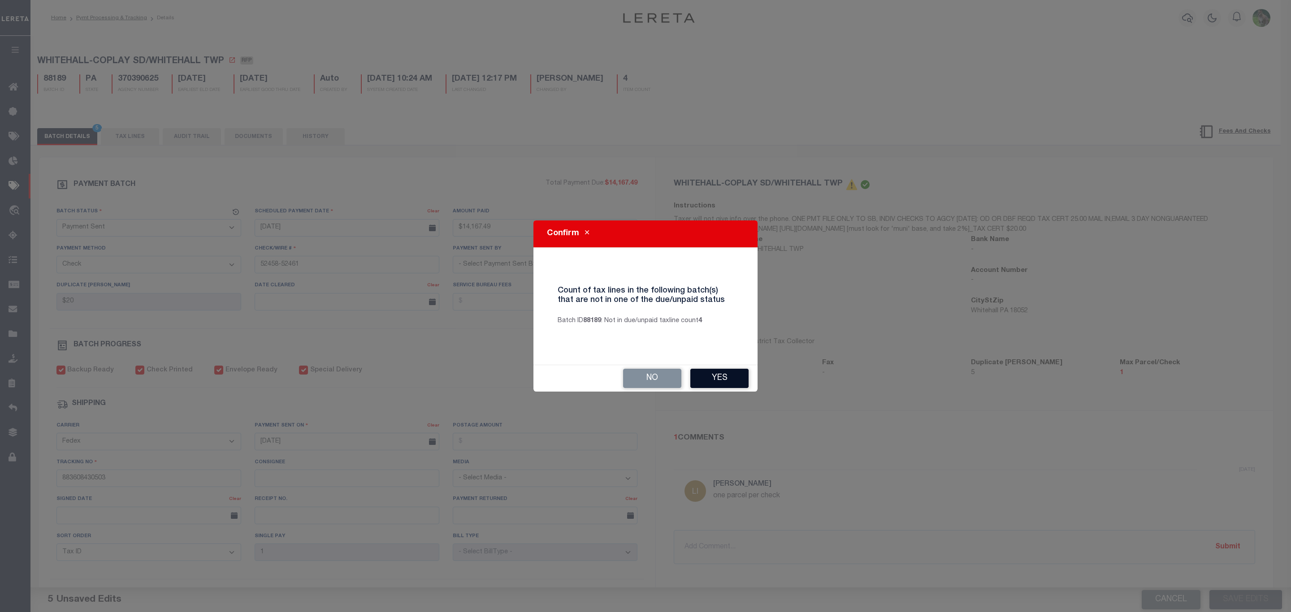
click at [741, 386] on button "Yes" at bounding box center [719, 378] width 58 height 19
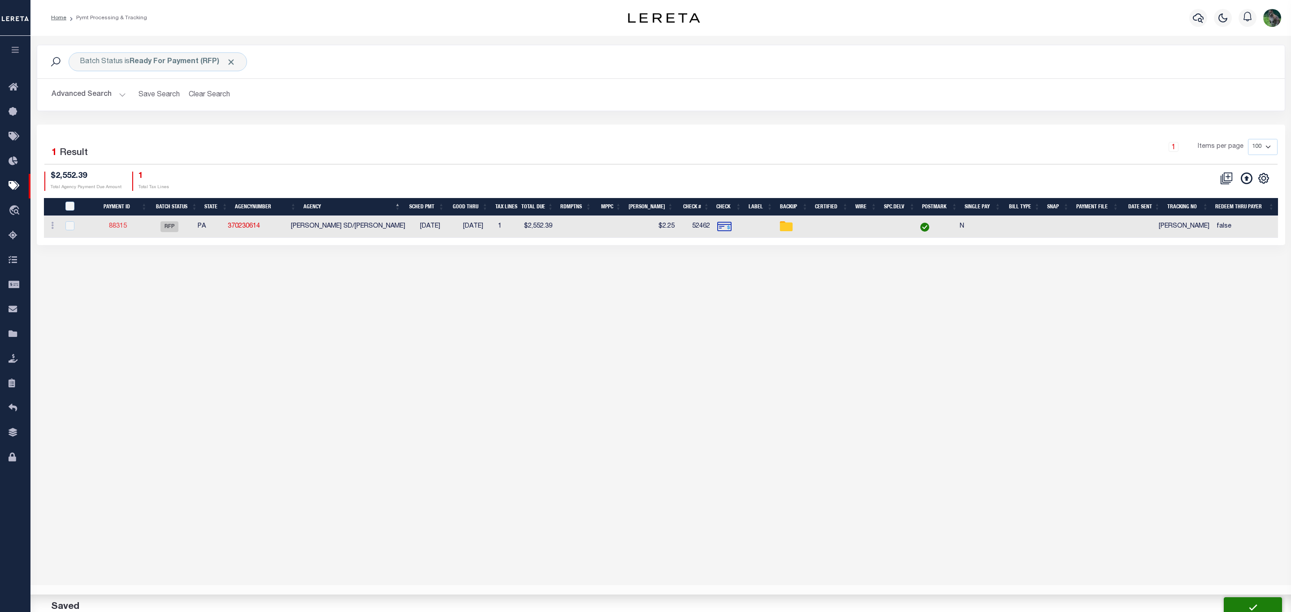
click at [120, 226] on link "88315" at bounding box center [118, 226] width 18 height 6
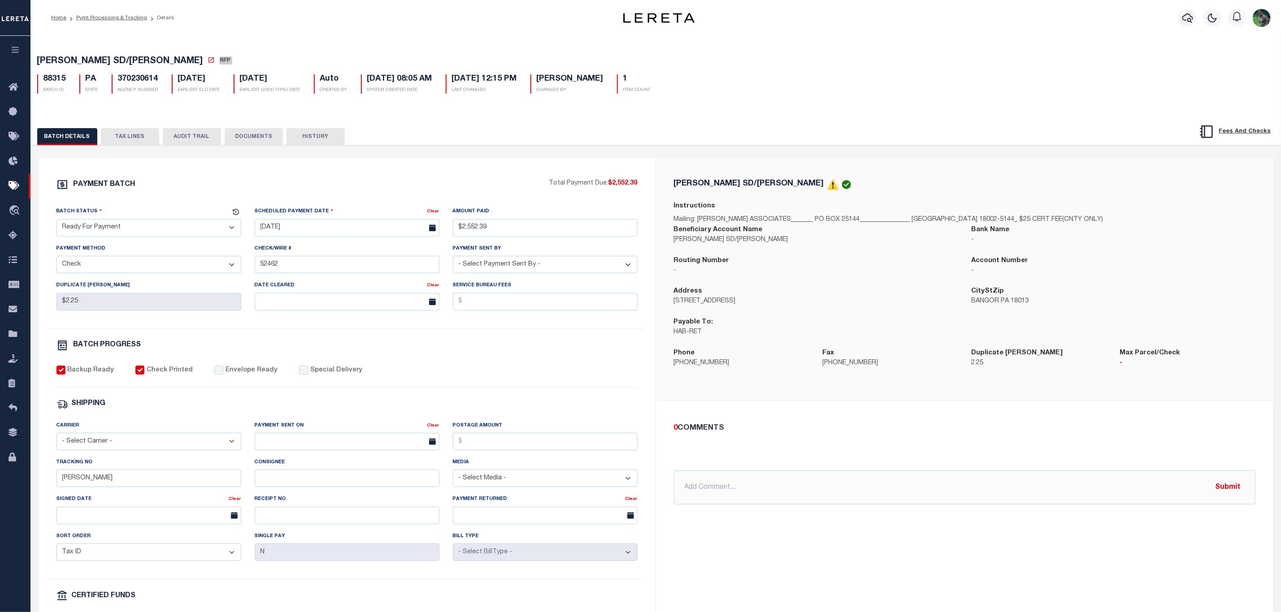
click at [191, 226] on select "- Select Status - Scheduled for Payment Ready For Payment Payment Sent Cleared …" at bounding box center [148, 227] width 185 height 17
click at [56, 221] on select "- Select Status - Scheduled for Payment Ready For Payment Payment Sent Cleared …" at bounding box center [148, 227] width 185 height 17
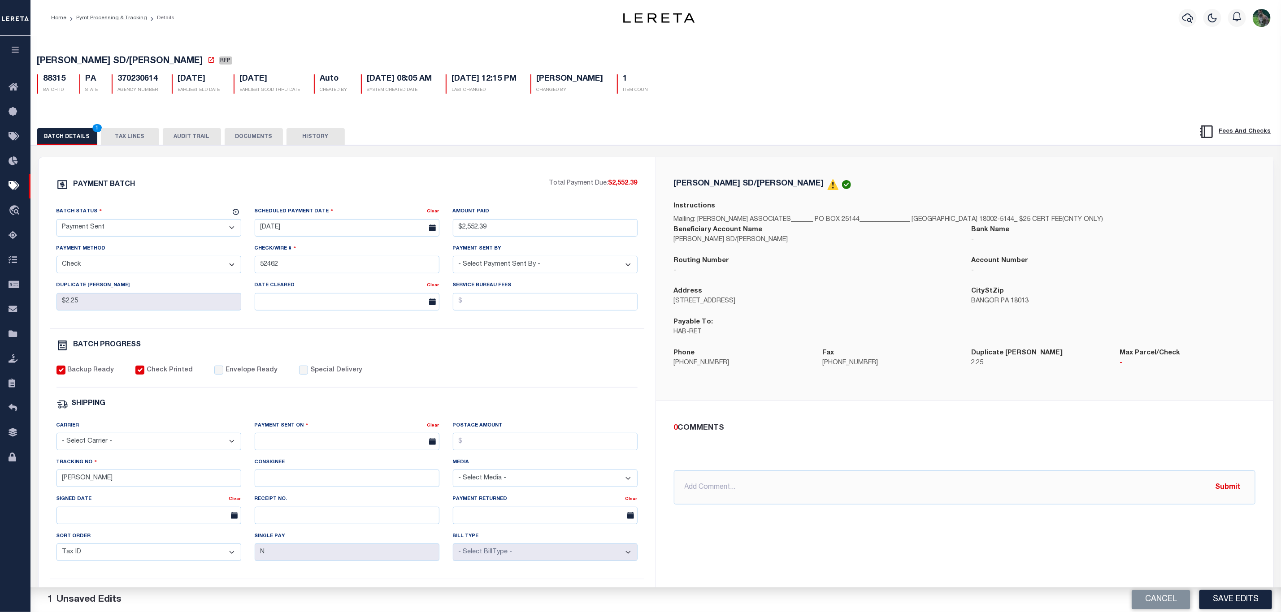
click at [225, 372] on label "Envelope Ready" at bounding box center [251, 371] width 52 height 10
click at [220, 372] on input "Envelope Ready" at bounding box center [218, 370] width 9 height 9
click at [177, 450] on select "- Select Carrier - E-mail Fax Fedex FTP Other UPS USPS" at bounding box center [148, 441] width 185 height 17
click at [56, 439] on select "- Select Carrier - E-mail Fax Fedex FTP Other UPS USPS" at bounding box center [148, 441] width 185 height 17
click at [351, 442] on input "text" at bounding box center [347, 441] width 185 height 17
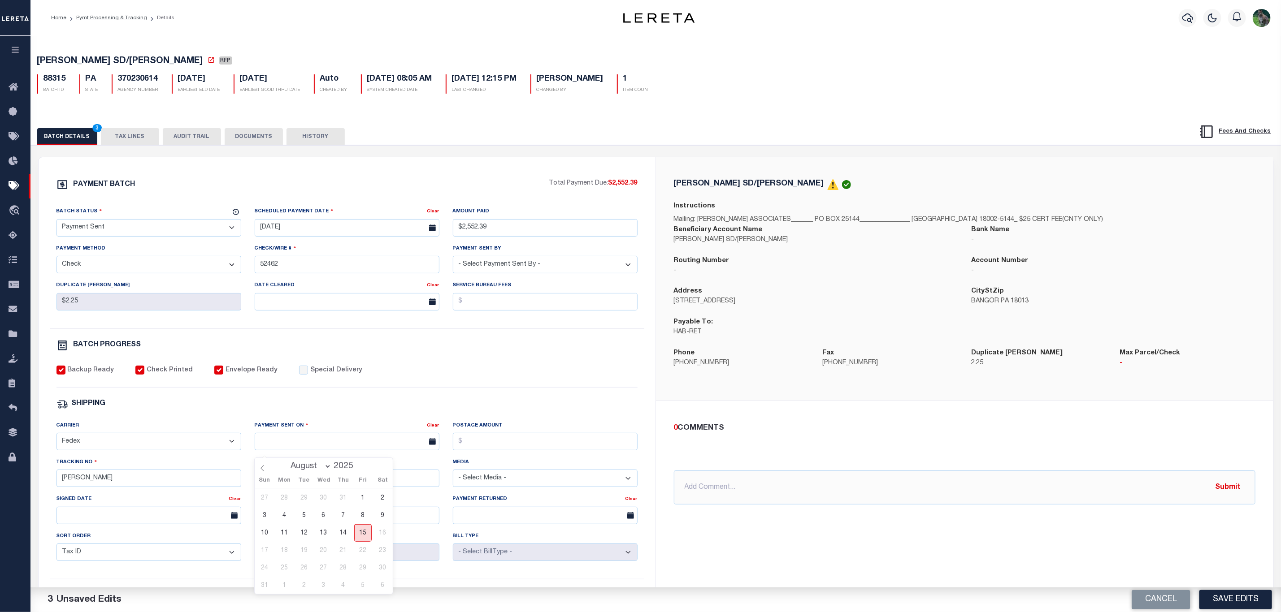
click at [366, 539] on span "15" at bounding box center [362, 532] width 17 height 17
click at [158, 485] on input "Audria" at bounding box center [148, 478] width 185 height 17
drag, startPoint x: 158, startPoint y: 485, endPoint x: 17, endPoint y: 491, distance: 140.4
click at [17, 491] on div "Home Pymt Processing & Tracking Details Profile Sign out" at bounding box center [640, 376] width 1281 height 753
click at [1253, 589] on div "Cancel Save Edits" at bounding box center [968, 600] width 625 height 25
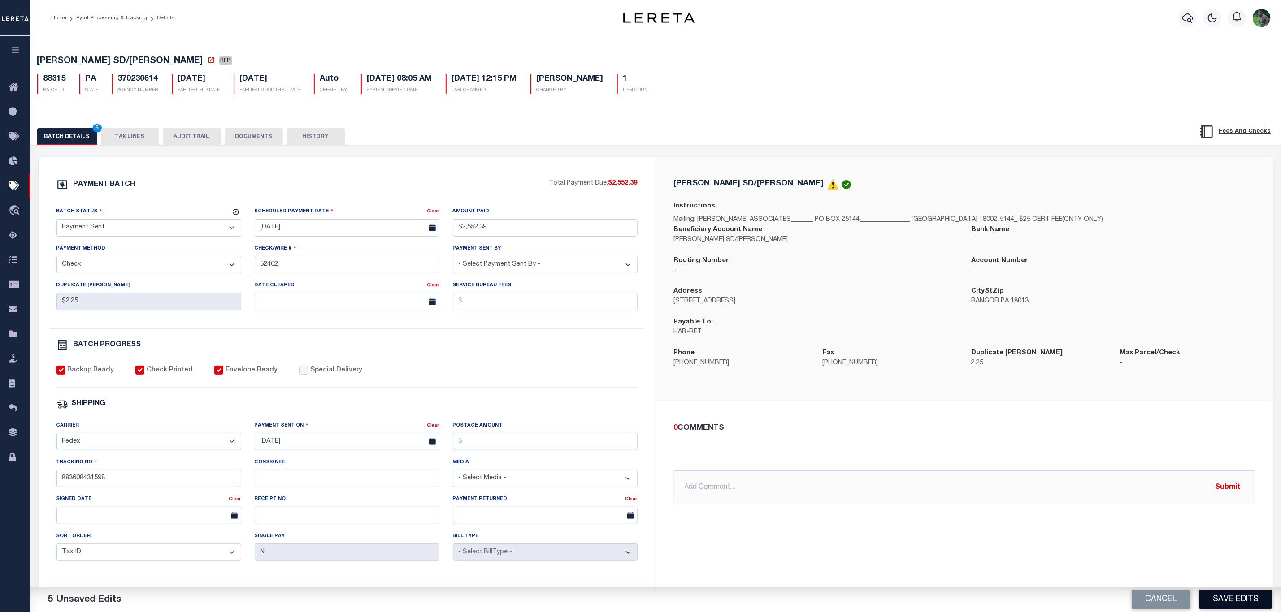
click at [1251, 599] on button "Save Edits" at bounding box center [1235, 599] width 73 height 19
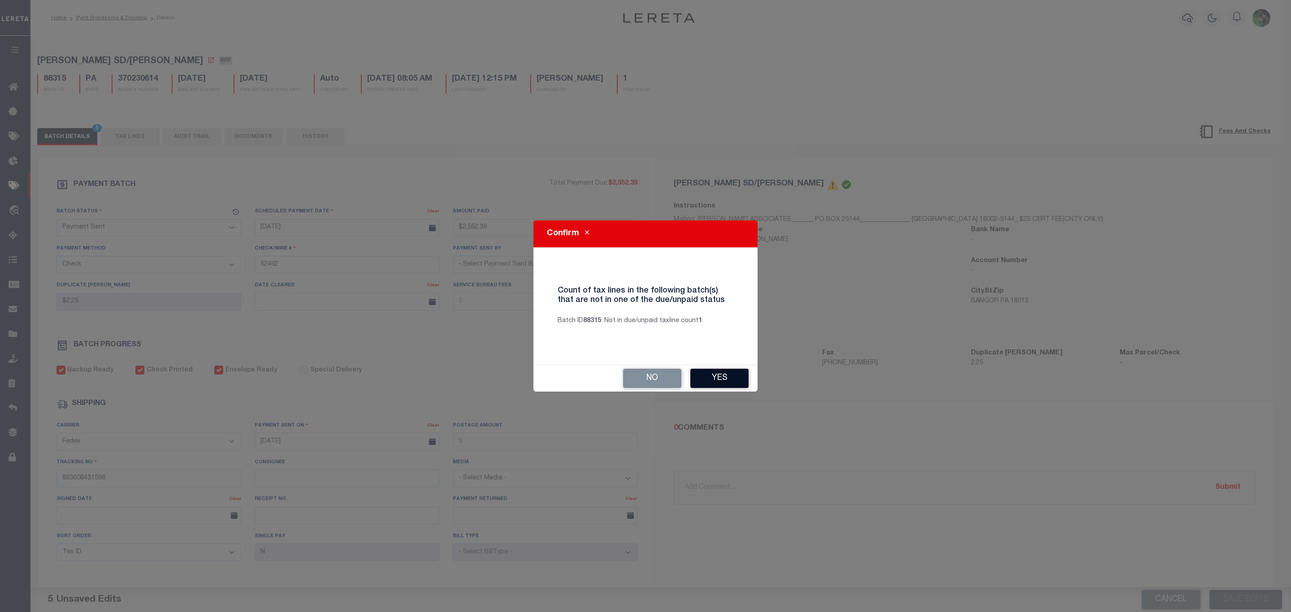
click at [733, 380] on button "Yes" at bounding box center [719, 378] width 58 height 19
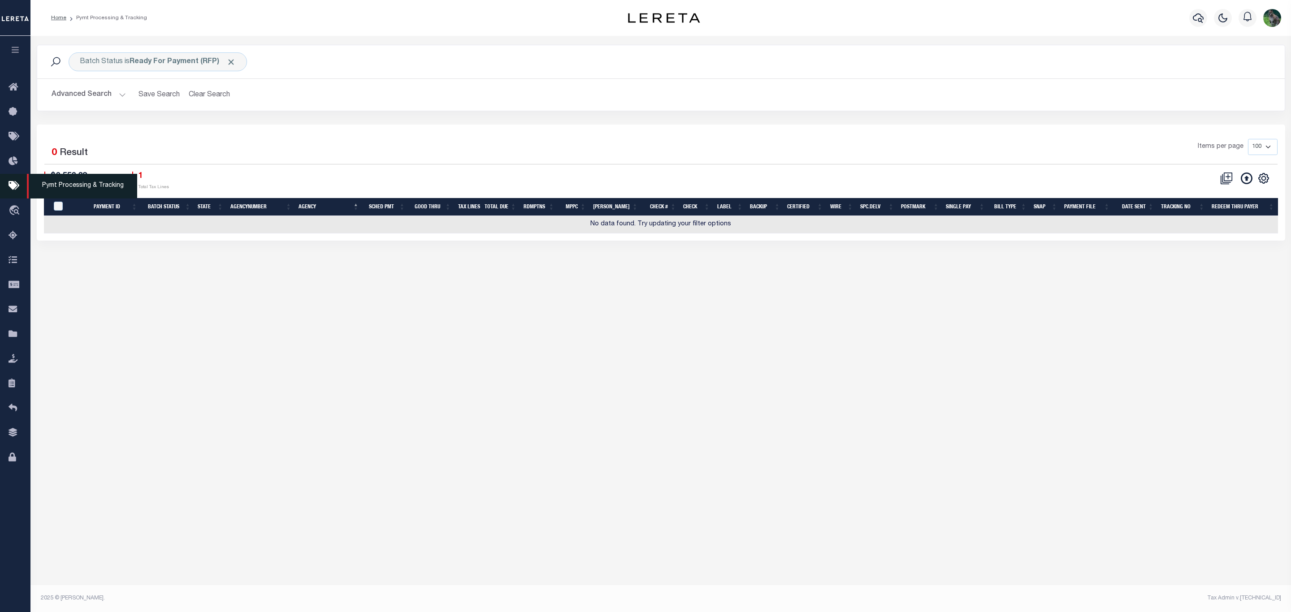
click at [21, 185] on icon at bounding box center [16, 186] width 14 height 11
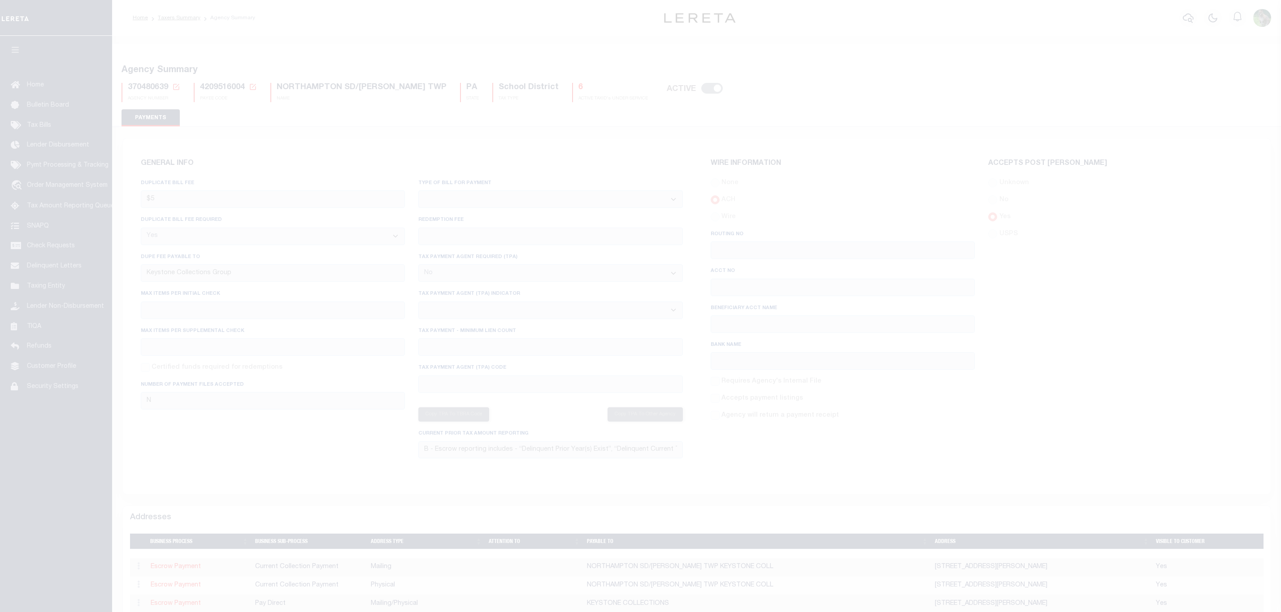
select select "true"
select select "false"
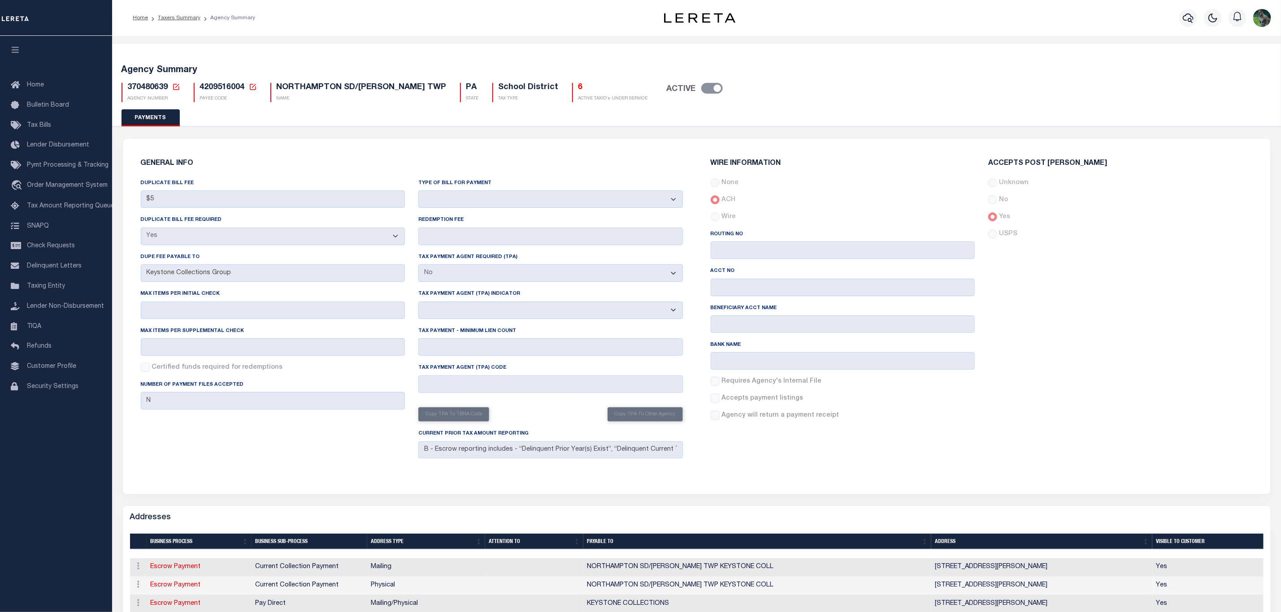
click at [307, 85] on span "NORTHAMPTON SD/ALLEN TWP" at bounding box center [362, 87] width 170 height 8
drag, startPoint x: 307, startPoint y: 85, endPoint x: 389, endPoint y: 84, distance: 81.6
click at [389, 84] on span "NORTHAMPTON SD/ALLEN TWP" at bounding box center [362, 87] width 170 height 8
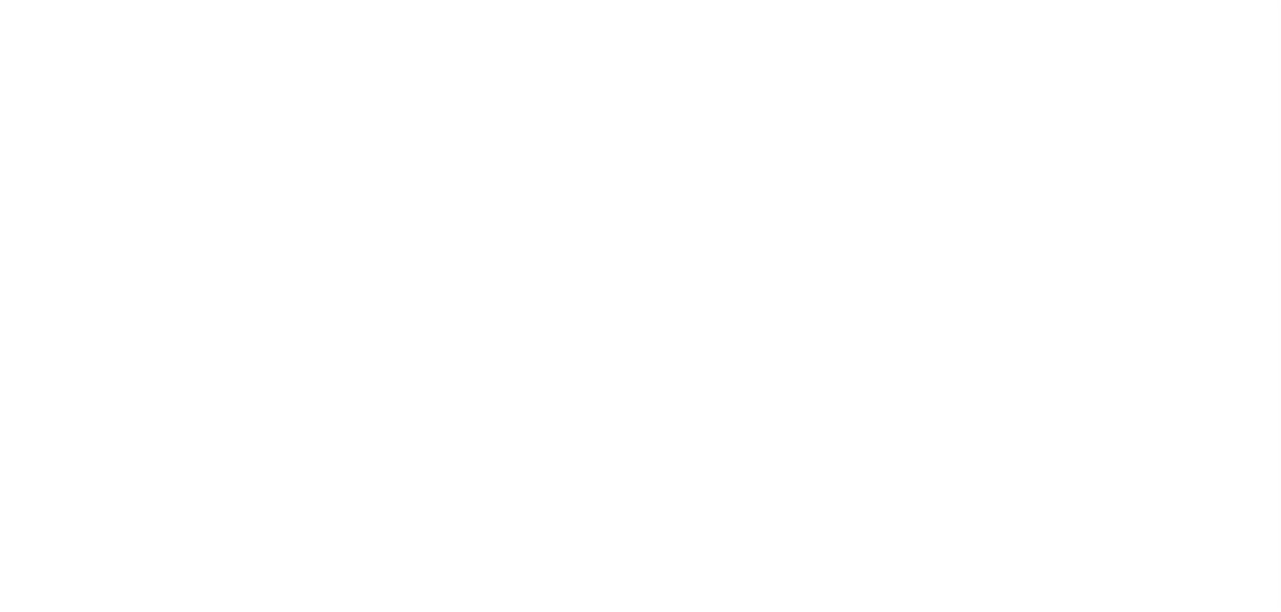
select select "RFP"
select select "CHK"
select select "Starek, Barbara"
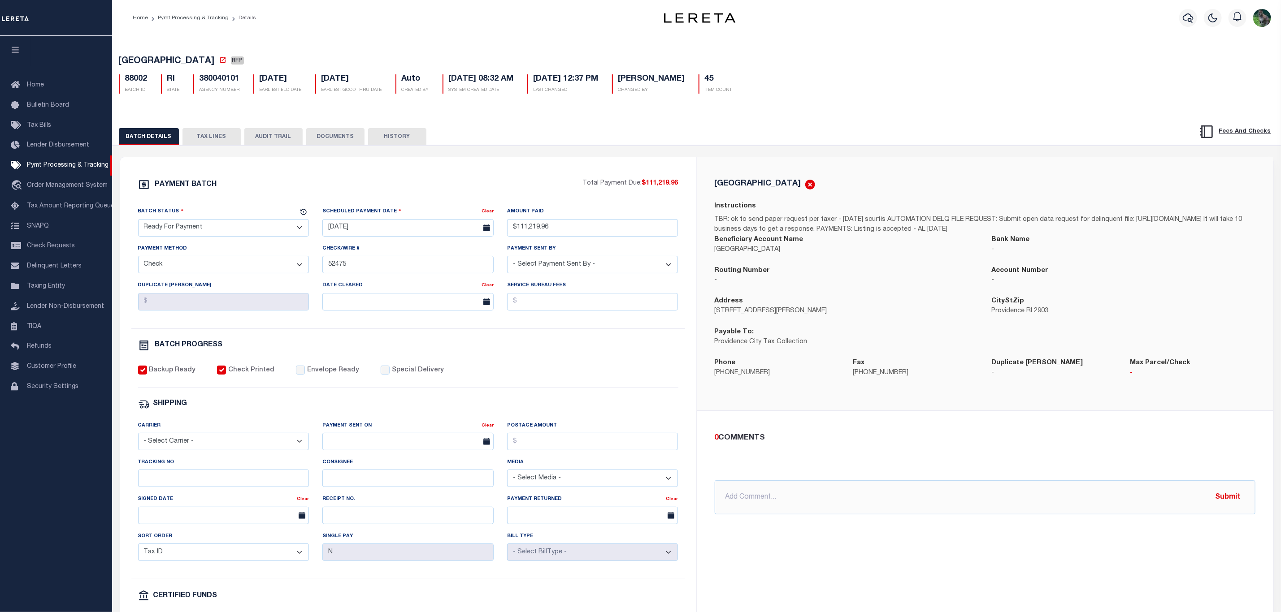
click at [203, 136] on button "TAX LINES" at bounding box center [211, 136] width 58 height 17
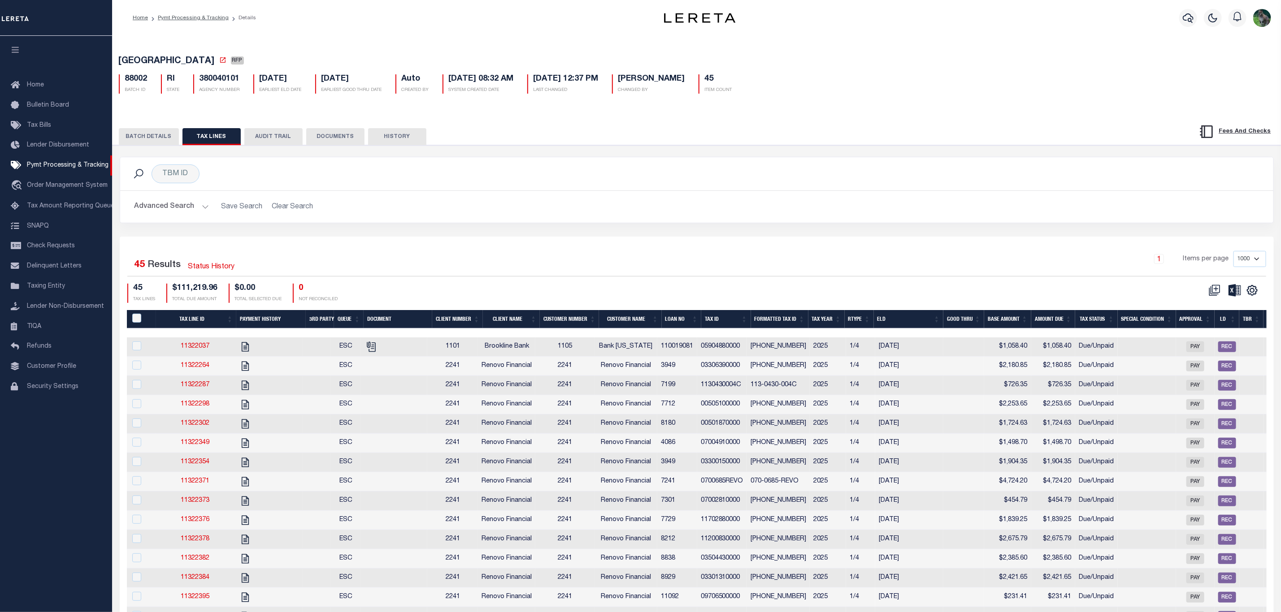
click at [164, 132] on button "BATCH DETAILS" at bounding box center [149, 136] width 60 height 17
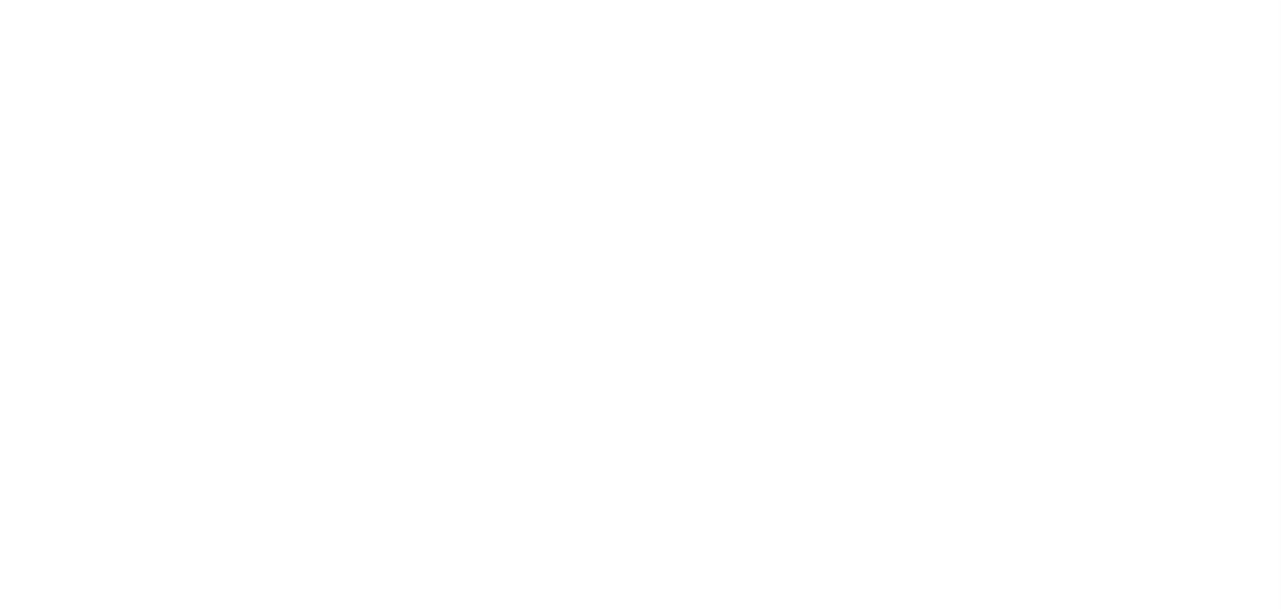
select select "RFP"
select select "CHK"
select select "[PERSON_NAME]"
select select
select select "RFP"
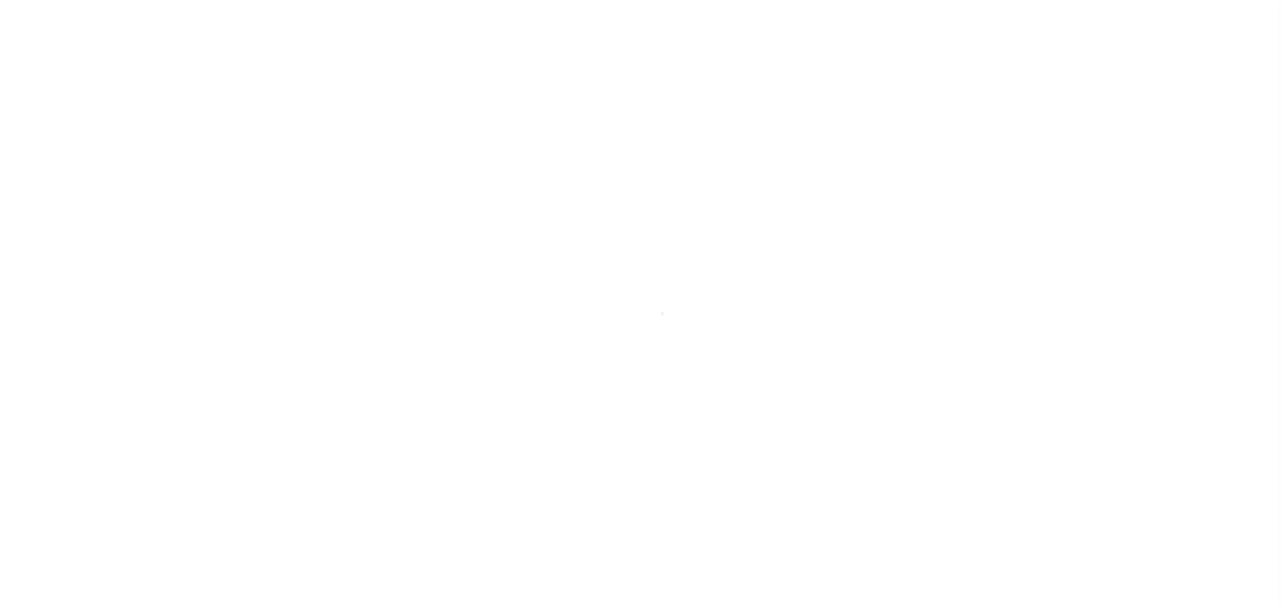
select select "CHK"
select select "[PERSON_NAME]"
select select
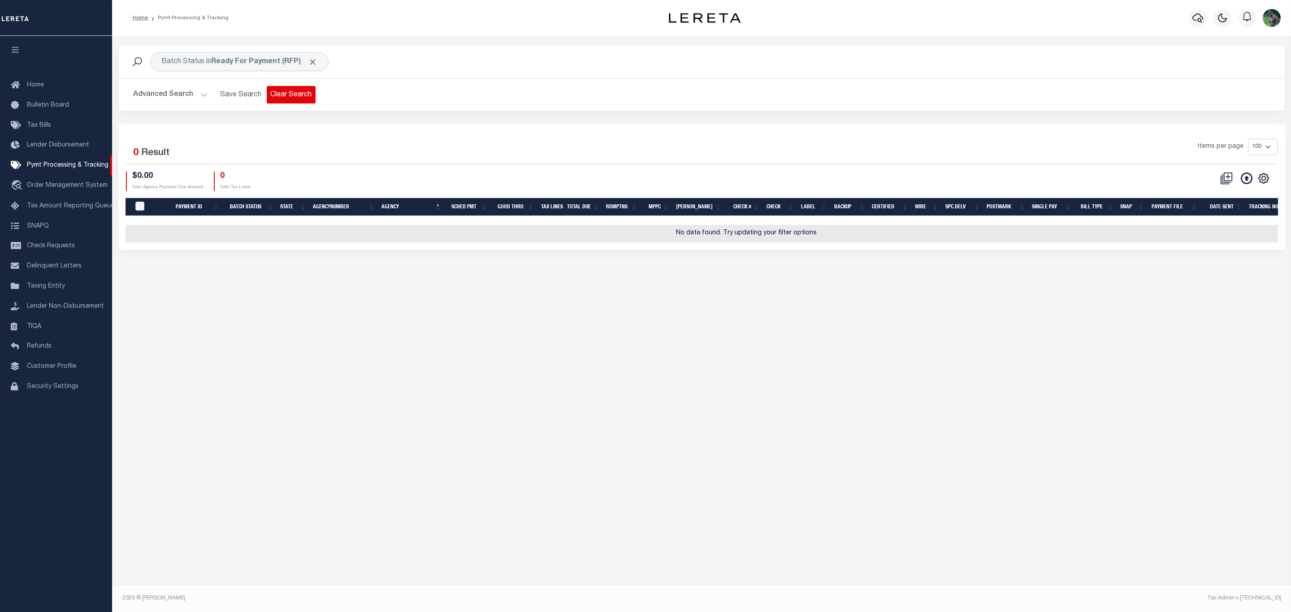
click at [284, 93] on button "Clear Search" at bounding box center [291, 94] width 49 height 17
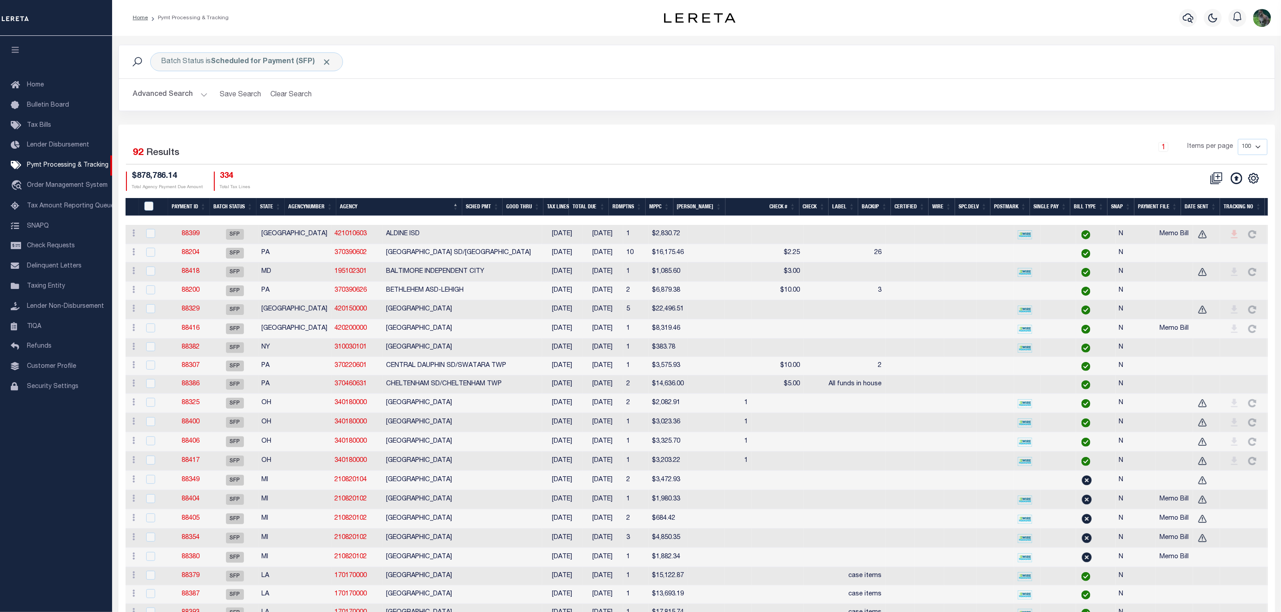
click at [1118, 210] on th "SNAP" at bounding box center [1120, 207] width 27 height 18
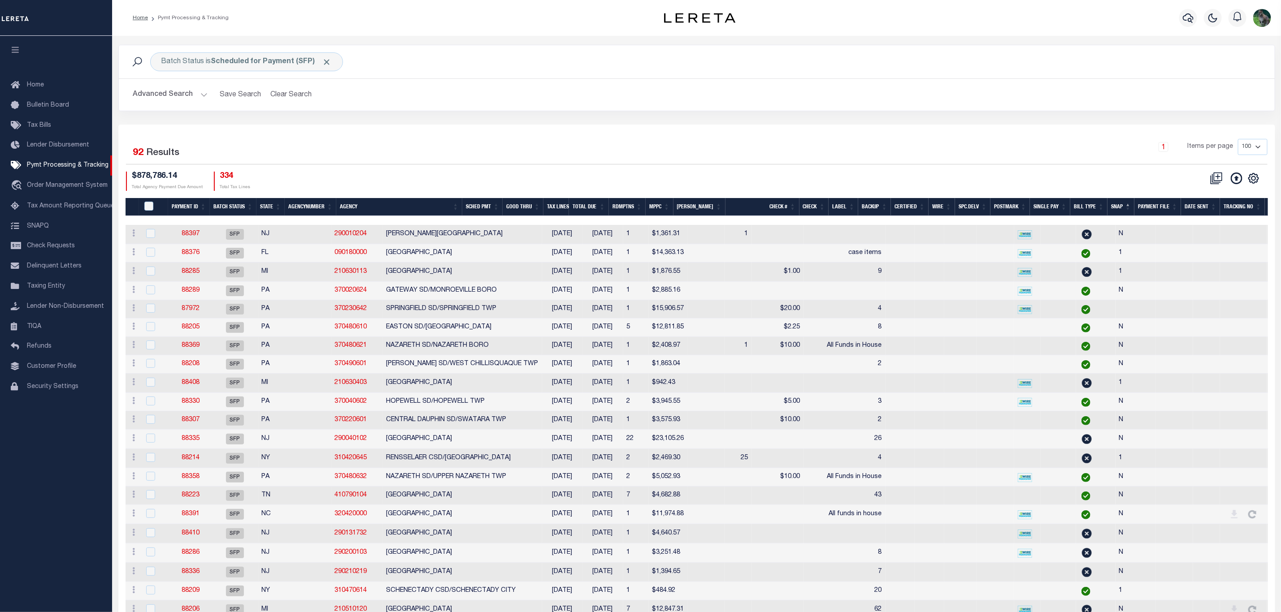
click at [1118, 210] on th "SNAP" at bounding box center [1120, 207] width 27 height 18
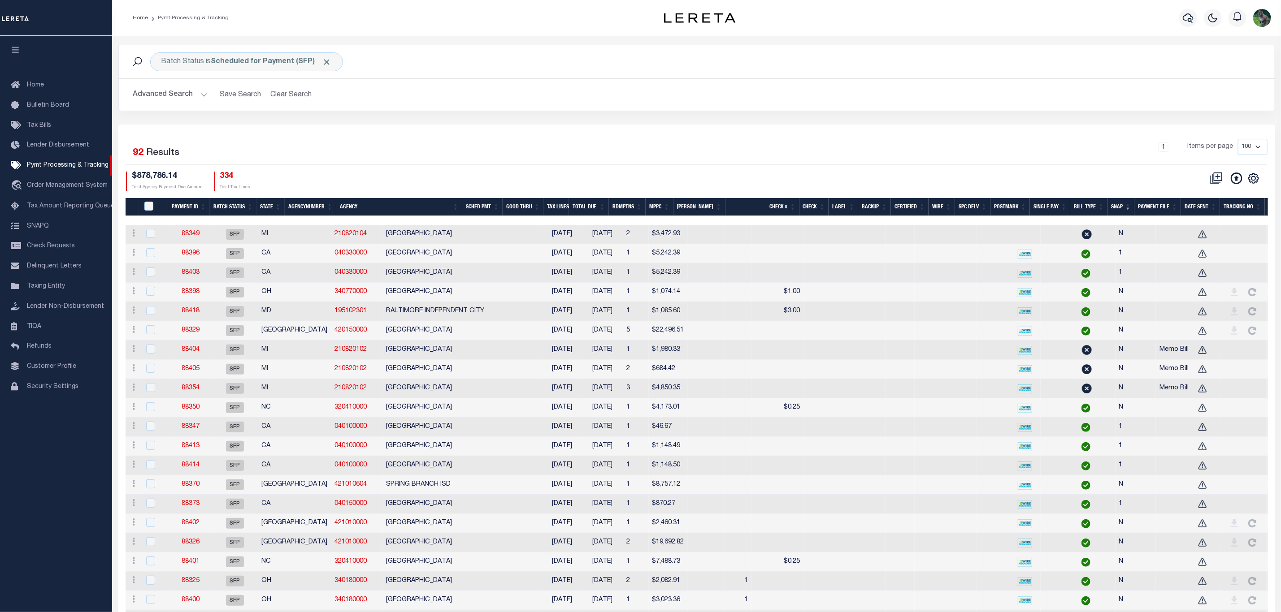
click at [1121, 214] on th "SNAP" at bounding box center [1120, 207] width 27 height 18
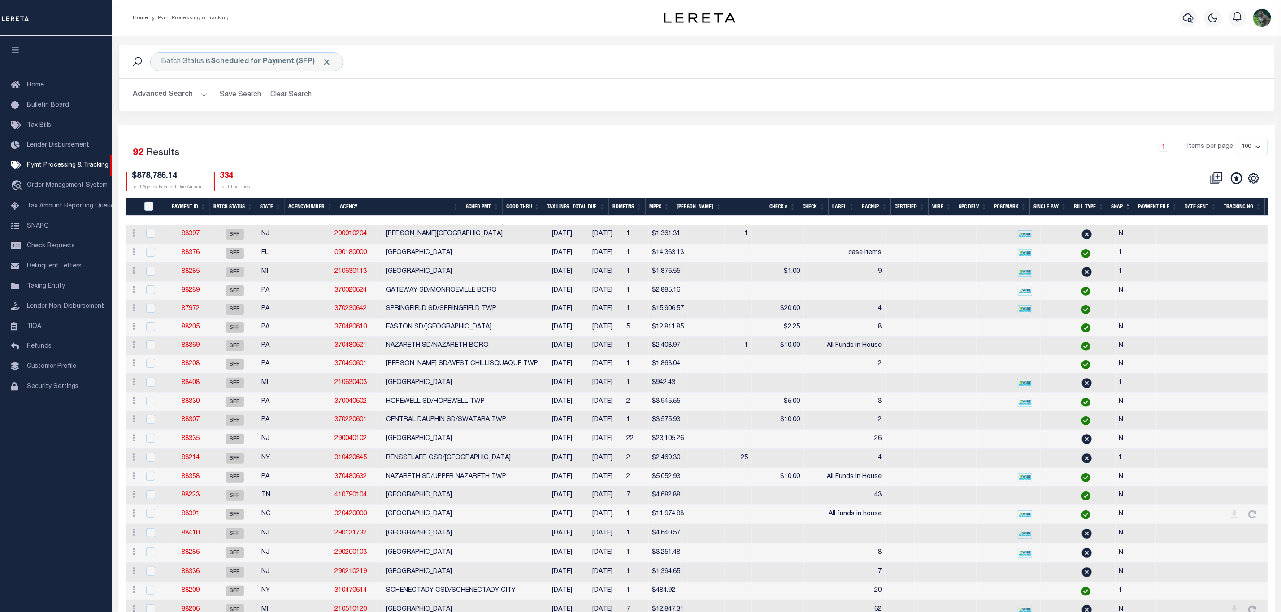
click at [534, 203] on th "Good Thru" at bounding box center [522, 207] width 41 height 18
